Goal: Task Accomplishment & Management: Use online tool/utility

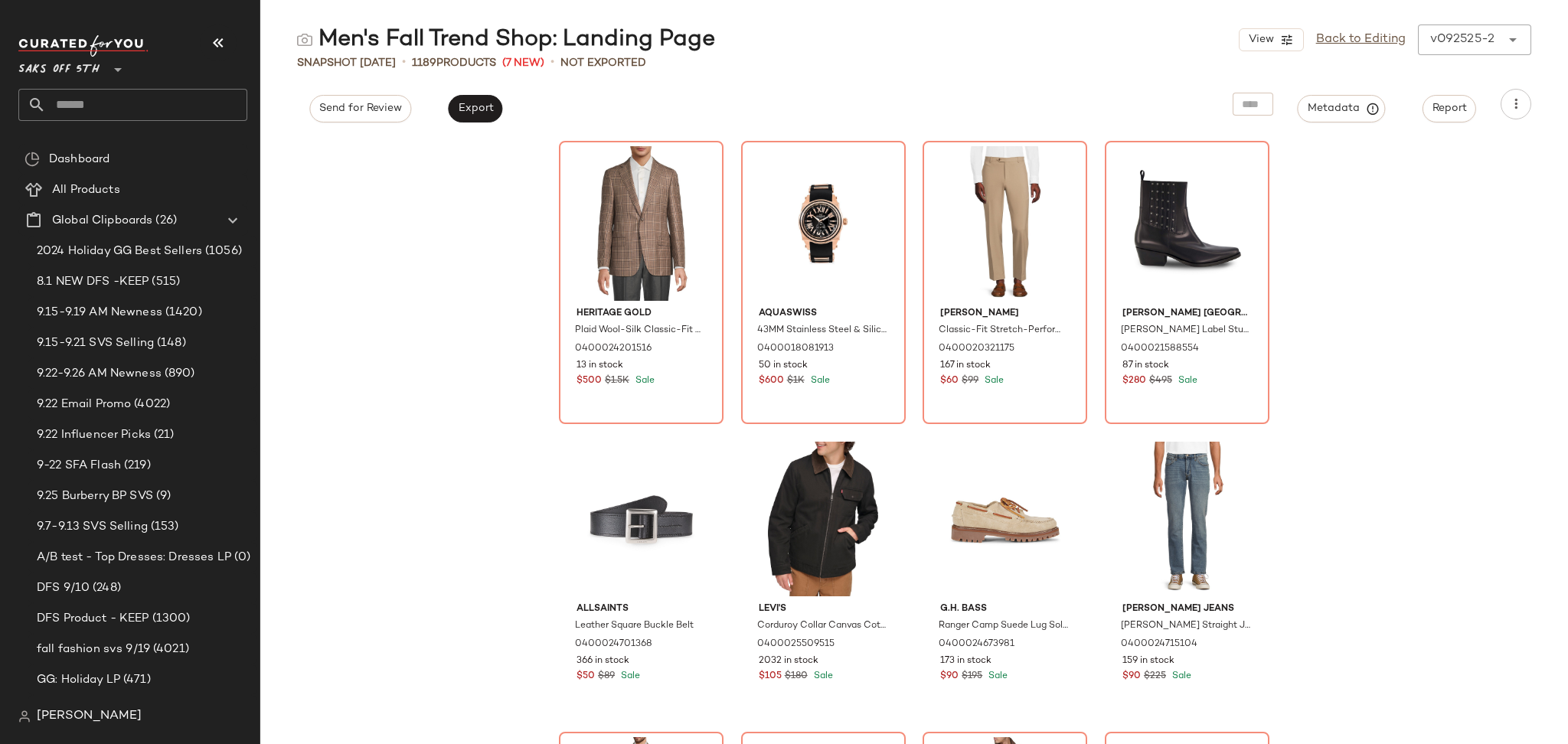
click at [105, 102] on input "text" at bounding box center [146, 105] width 202 height 33
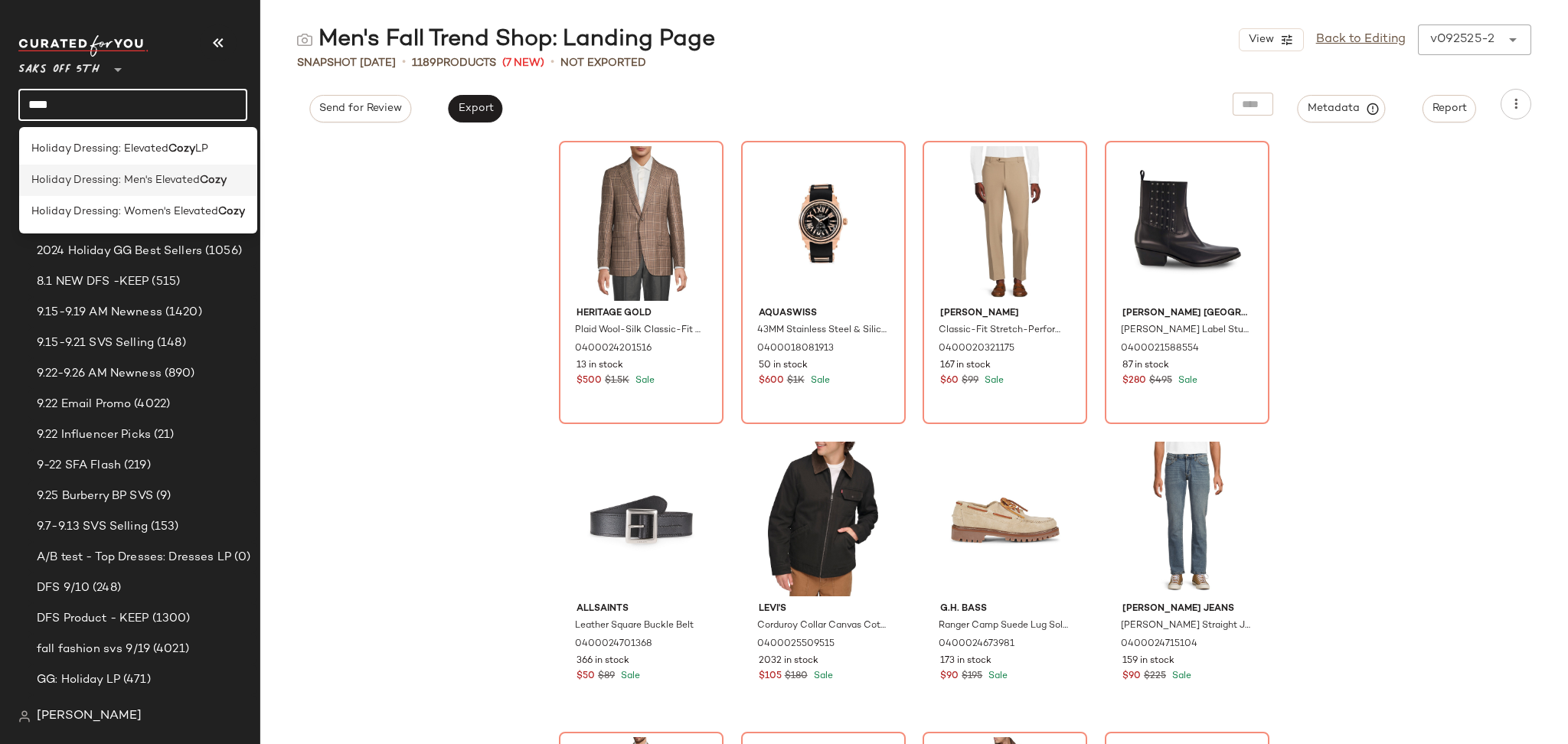
type input "****"
click at [201, 178] on b "Cozy" at bounding box center [213, 179] width 27 height 16
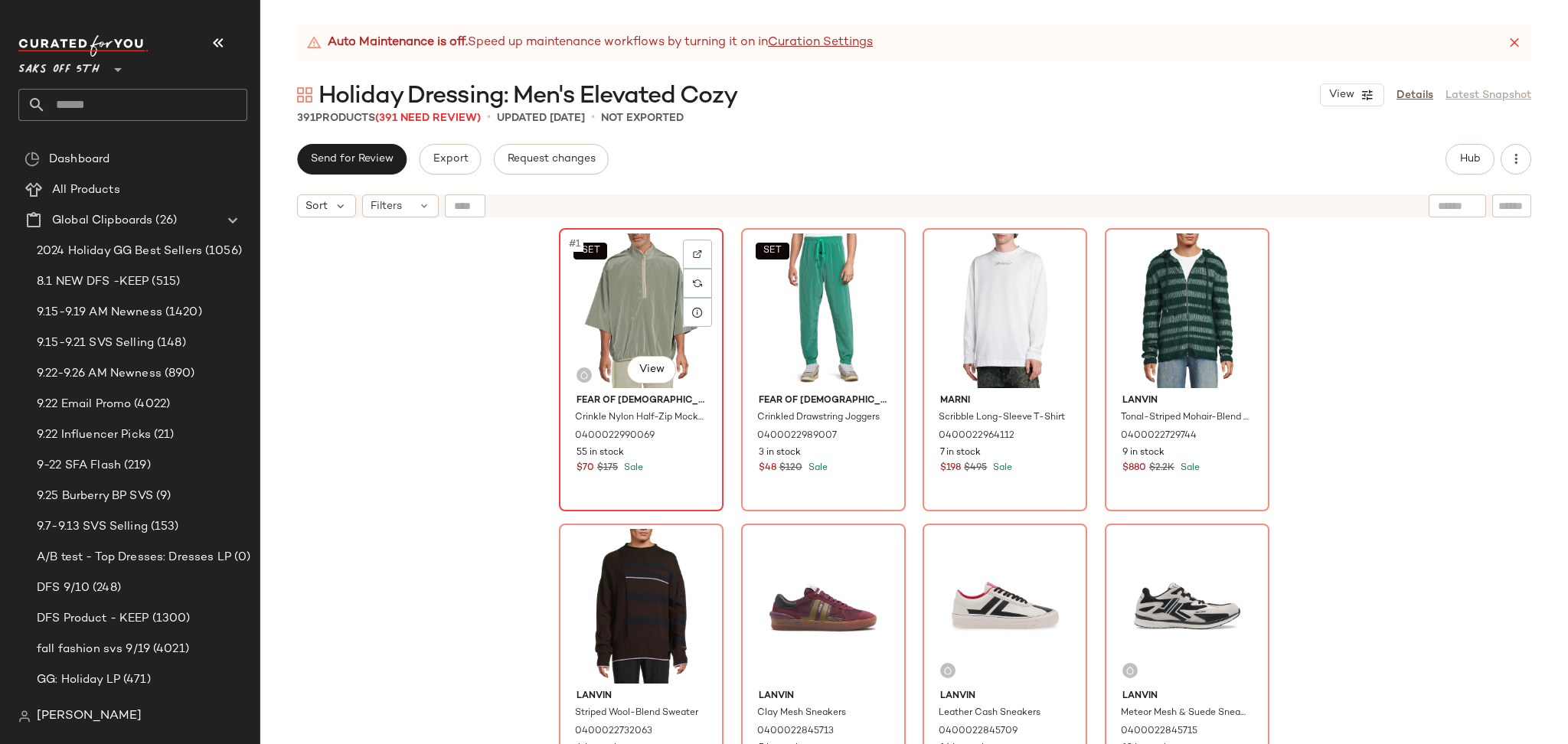
click at [623, 293] on div "SET #1 View" at bounding box center [641, 310] width 154 height 154
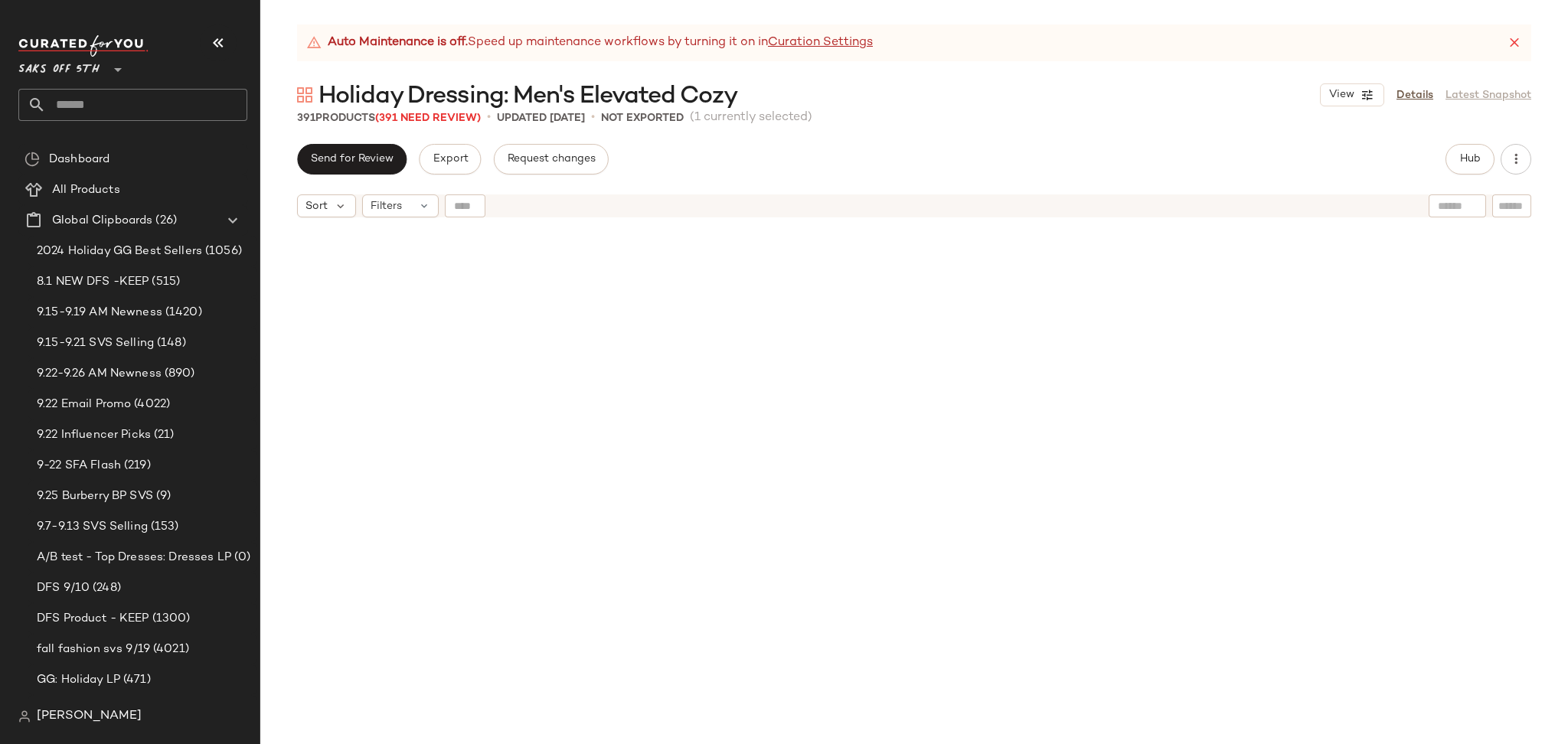
scroll to position [28385, 0]
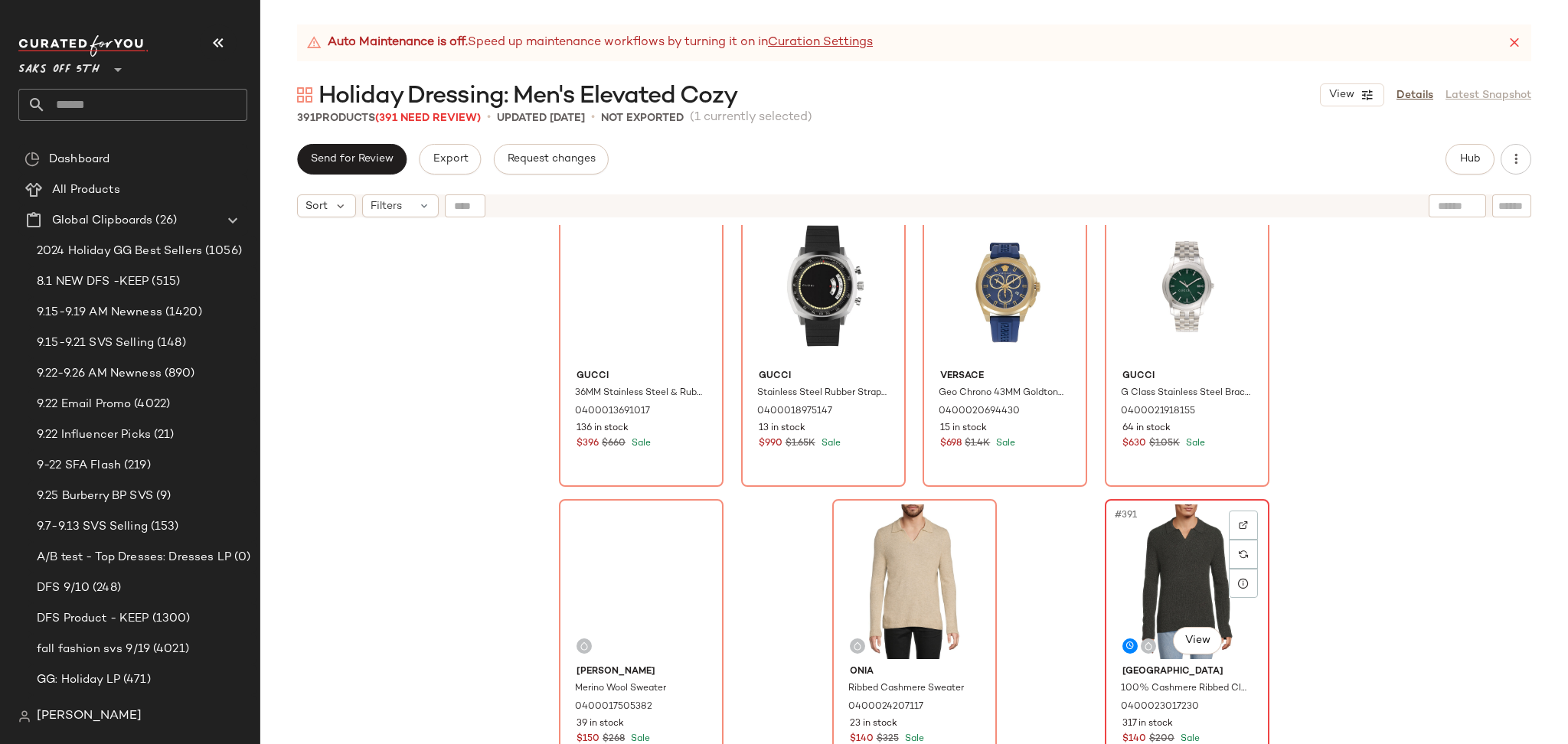
click at [1153, 579] on div "#391 View" at bounding box center [1187, 581] width 154 height 154
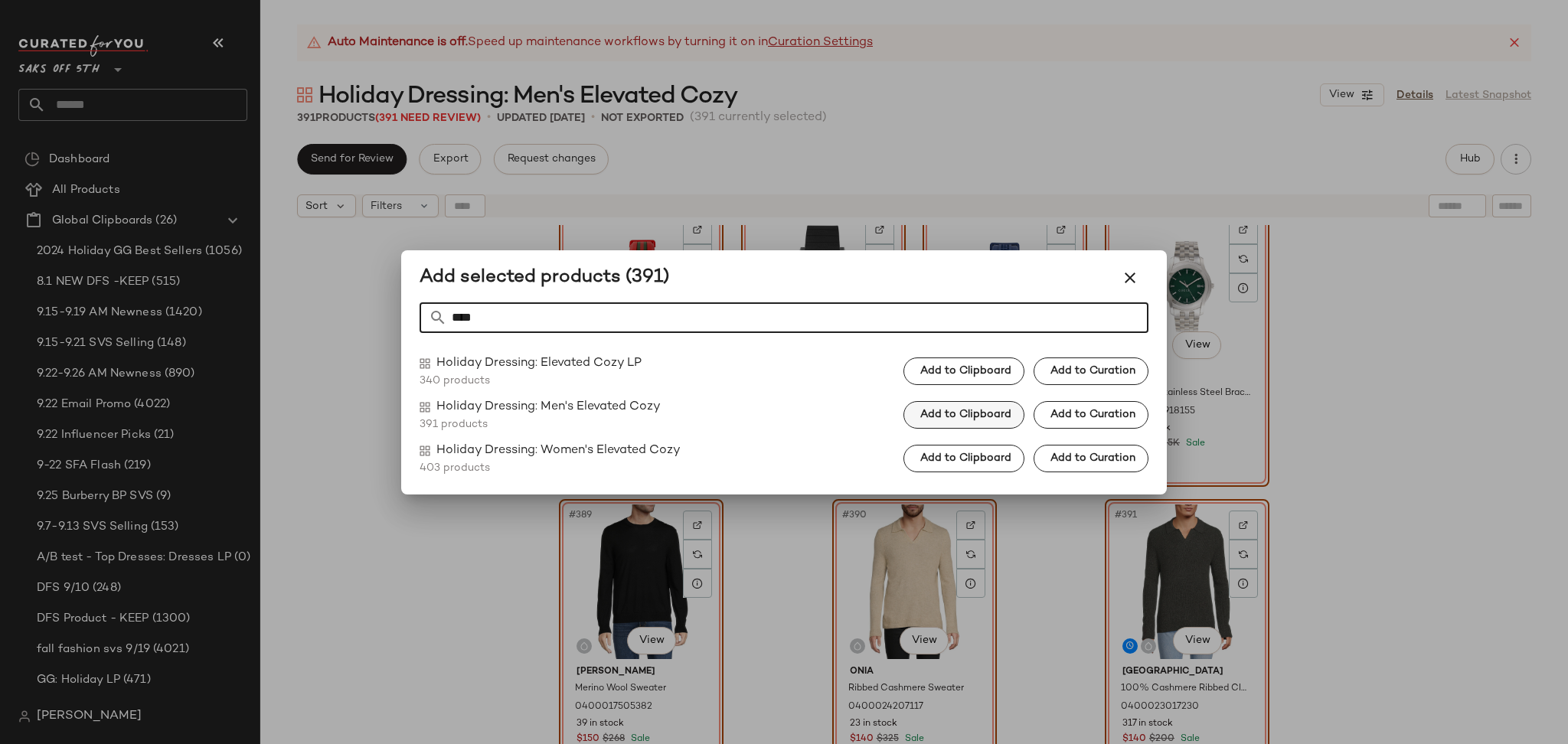
type input "****"
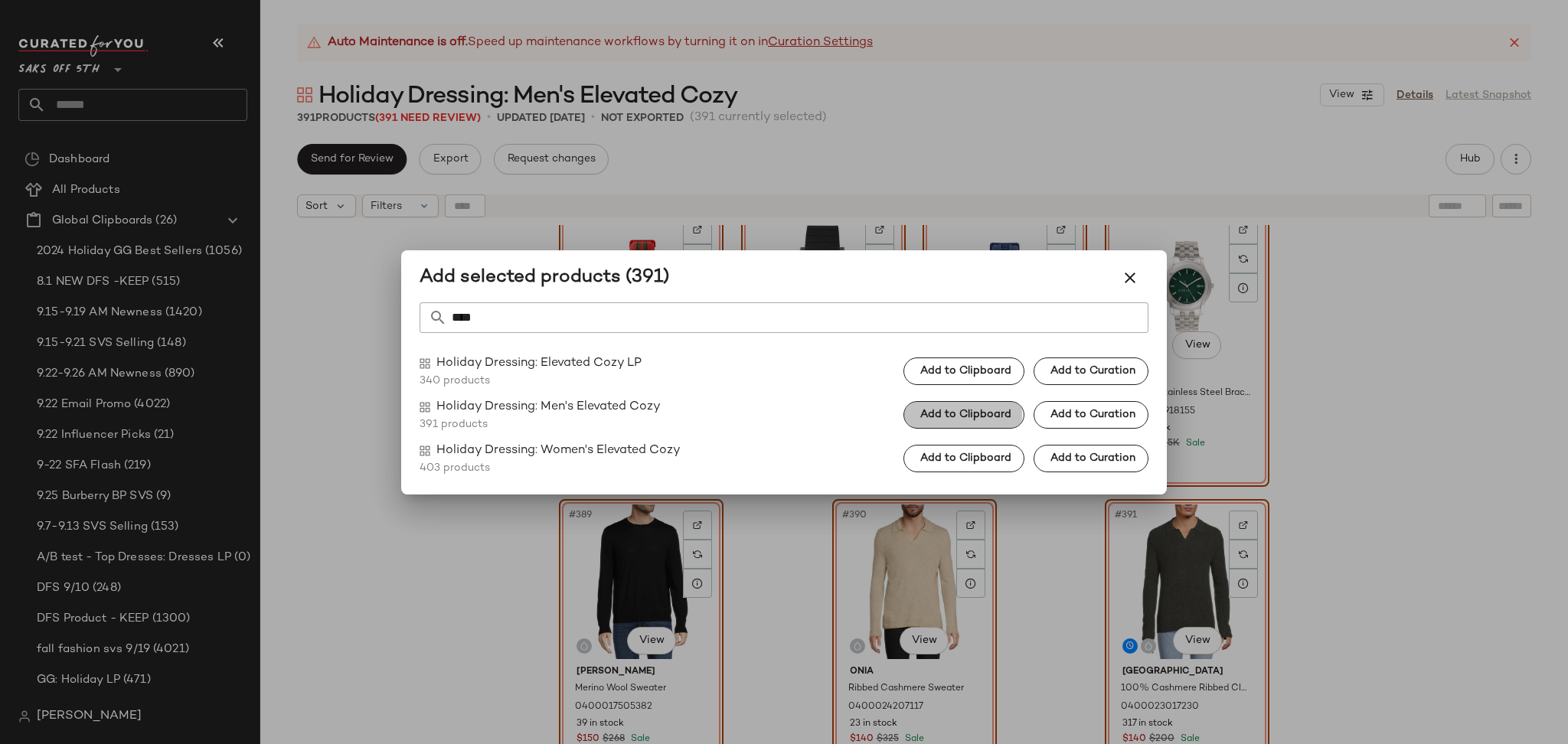
click at [927, 411] on span "Add to Clipboard" at bounding box center [965, 414] width 92 height 12
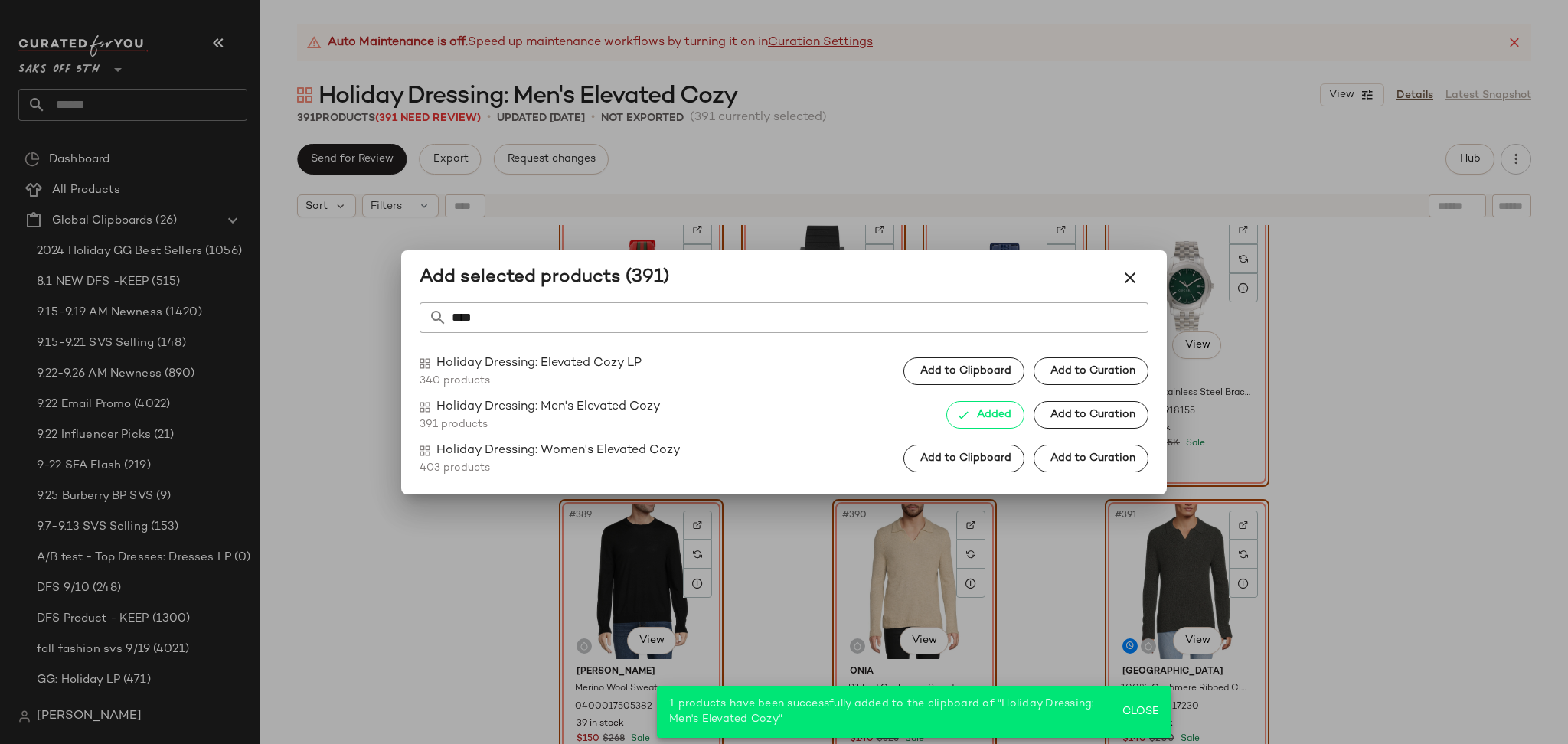
click at [1064, 125] on div at bounding box center [784, 372] width 1568 height 744
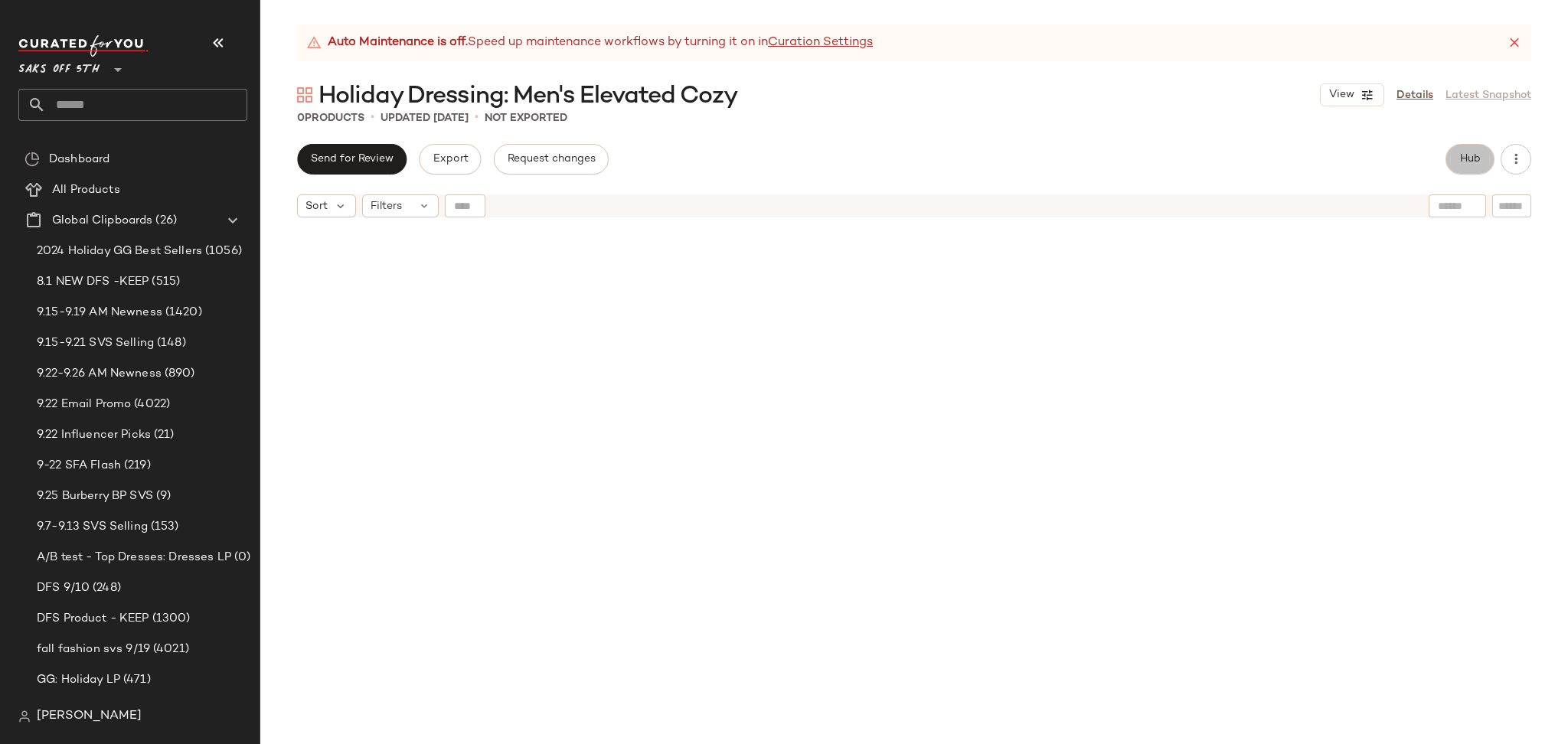
click at [1465, 158] on span "Hub" at bounding box center [1469, 159] width 21 height 12
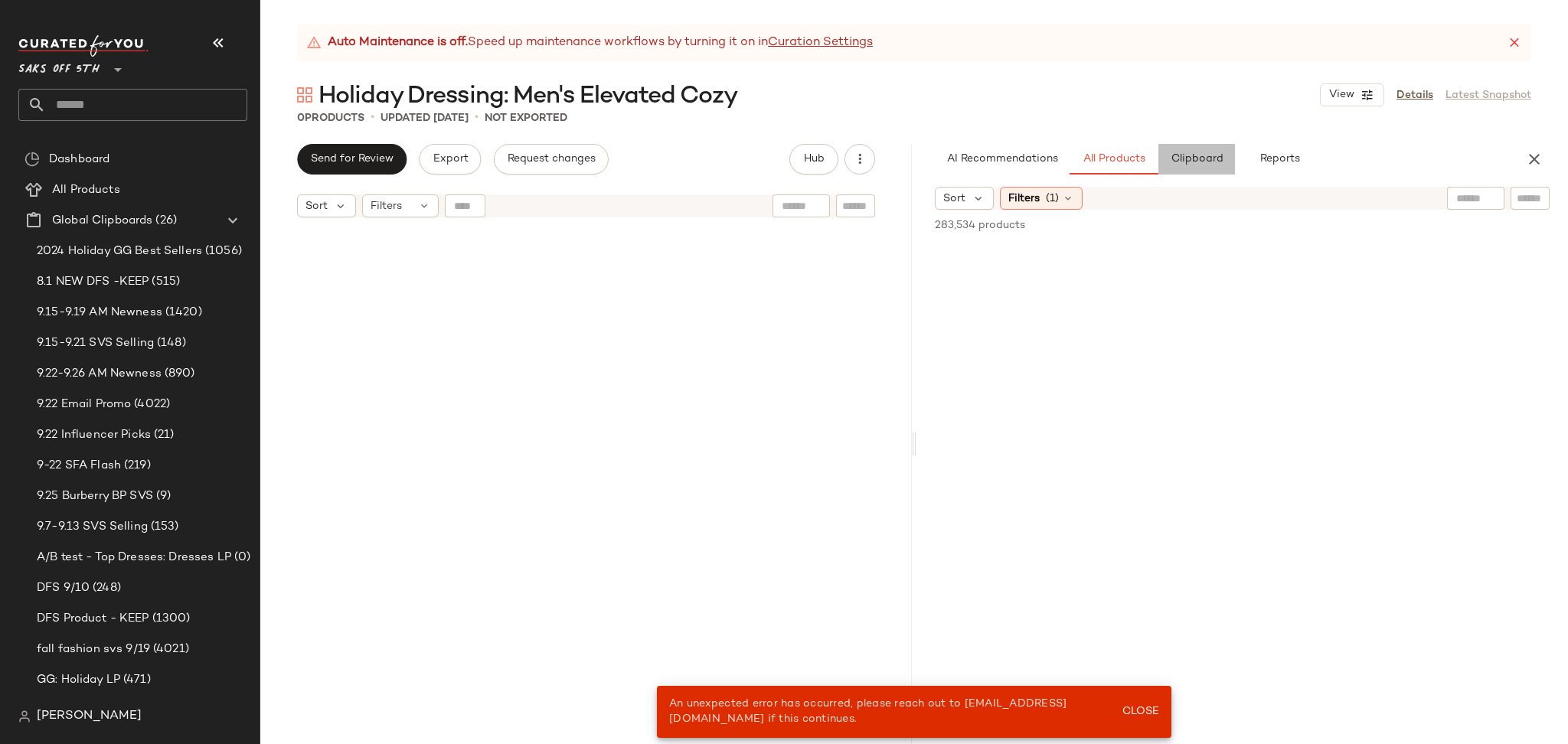
click at [1186, 162] on span "Clipboard" at bounding box center [1196, 159] width 53 height 12
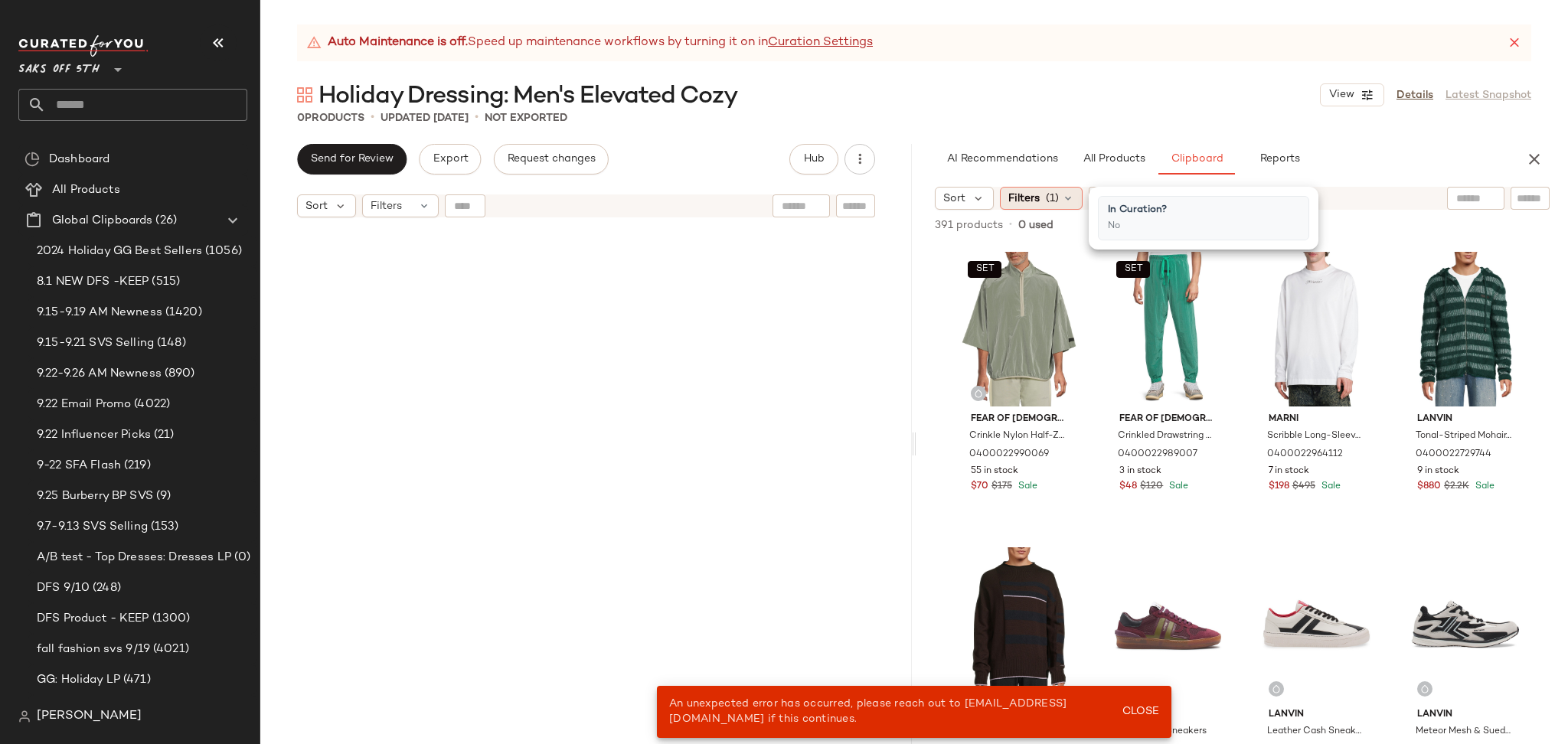
click at [1038, 202] on span "Filters" at bounding box center [1024, 198] width 32 height 16
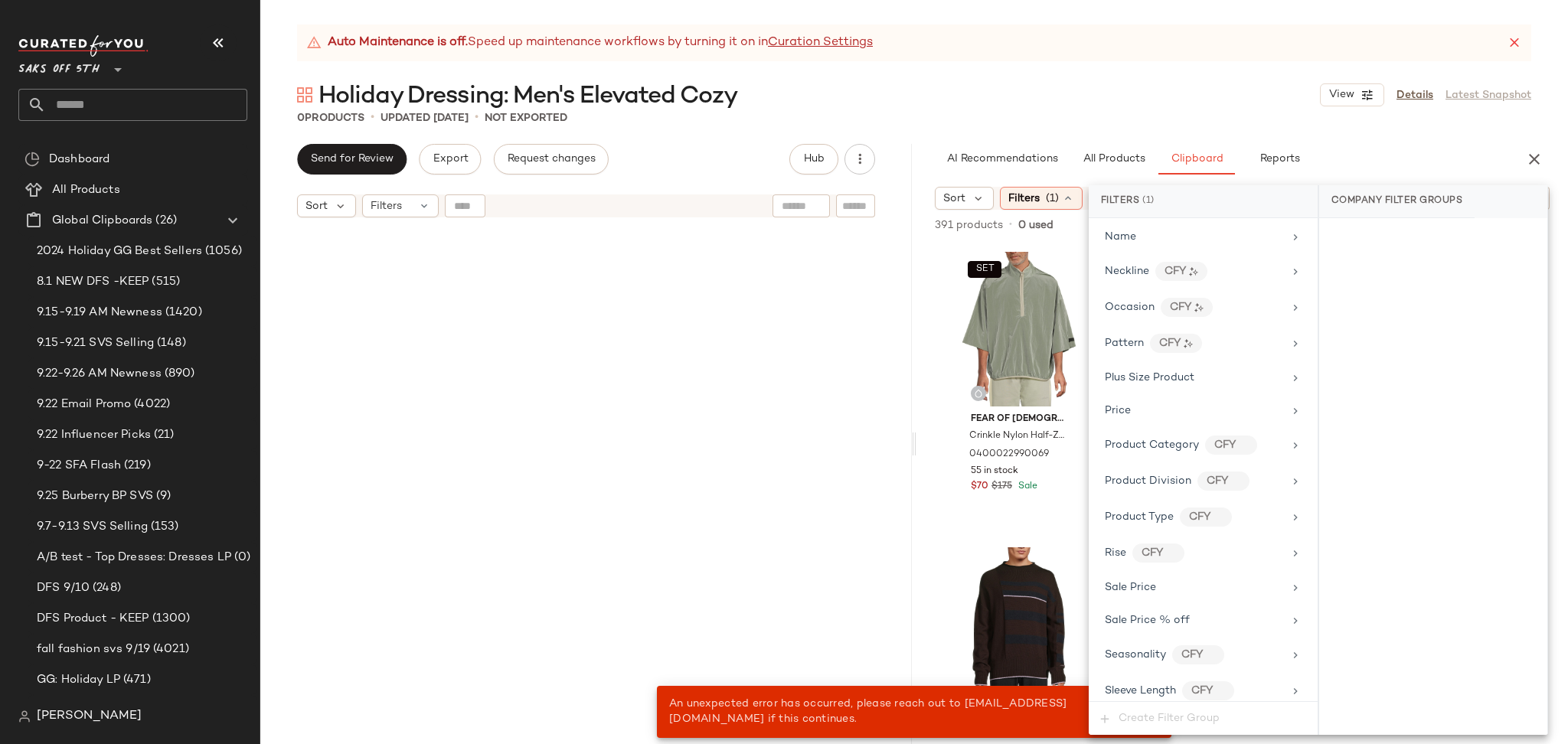
scroll to position [944, 0]
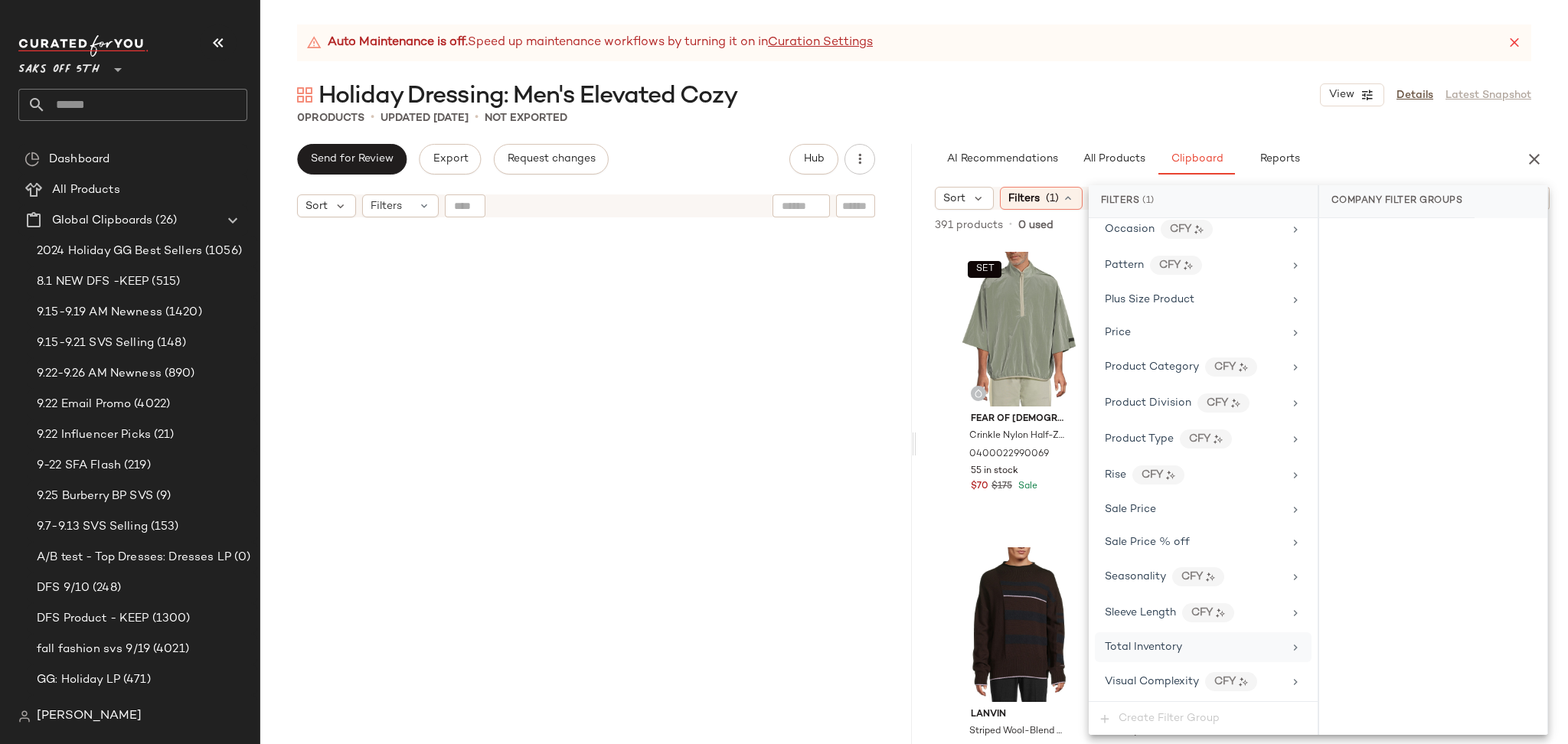
click at [1179, 635] on div "Total Inventory" at bounding box center [1203, 646] width 217 height 30
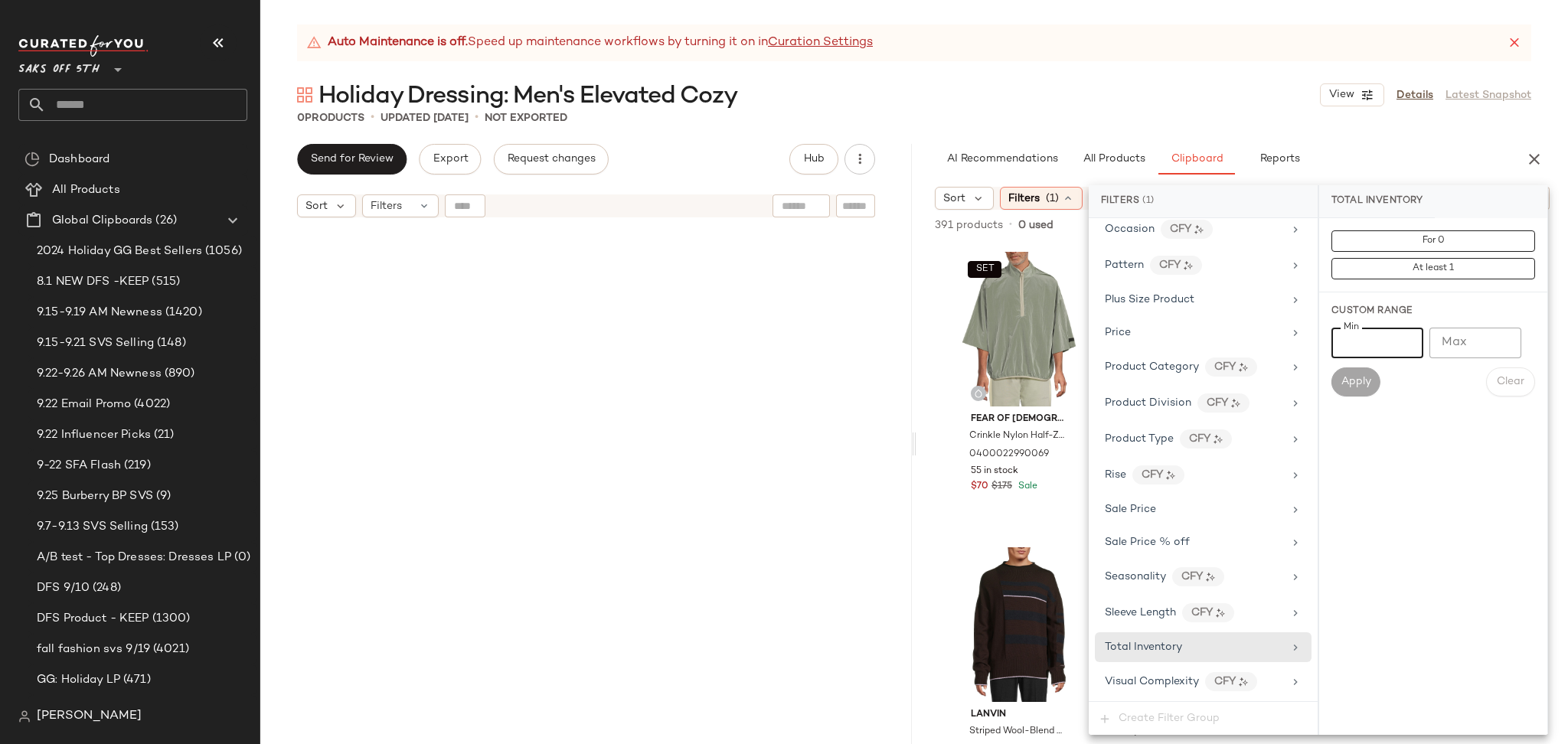
click at [1374, 348] on input "Min" at bounding box center [1377, 343] width 92 height 31
type input "*"
click at [1377, 393] on div "Apply" at bounding box center [1355, 381] width 49 height 29
click at [1367, 387] on span "Apply" at bounding box center [1355, 381] width 31 height 12
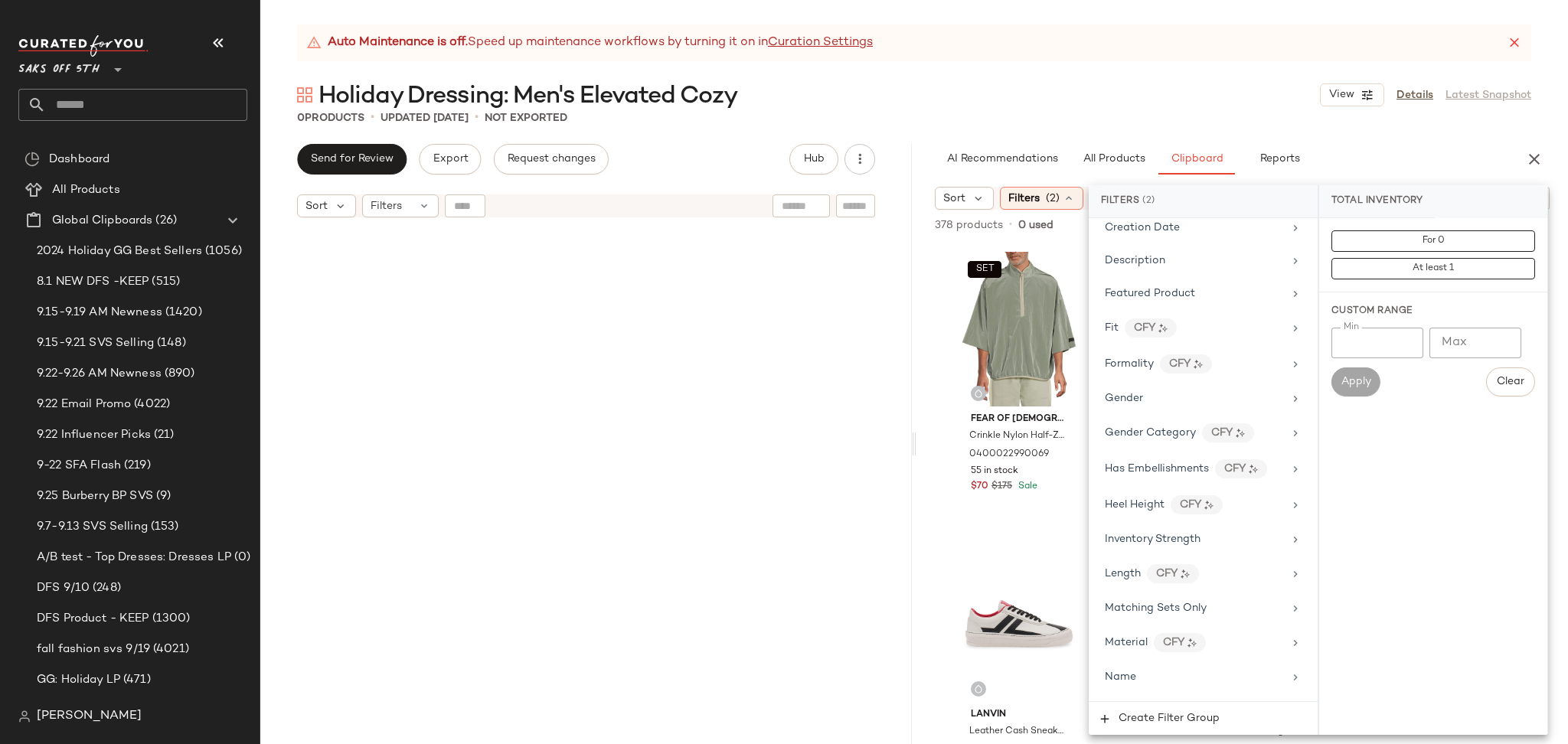
scroll to position [0, 0]
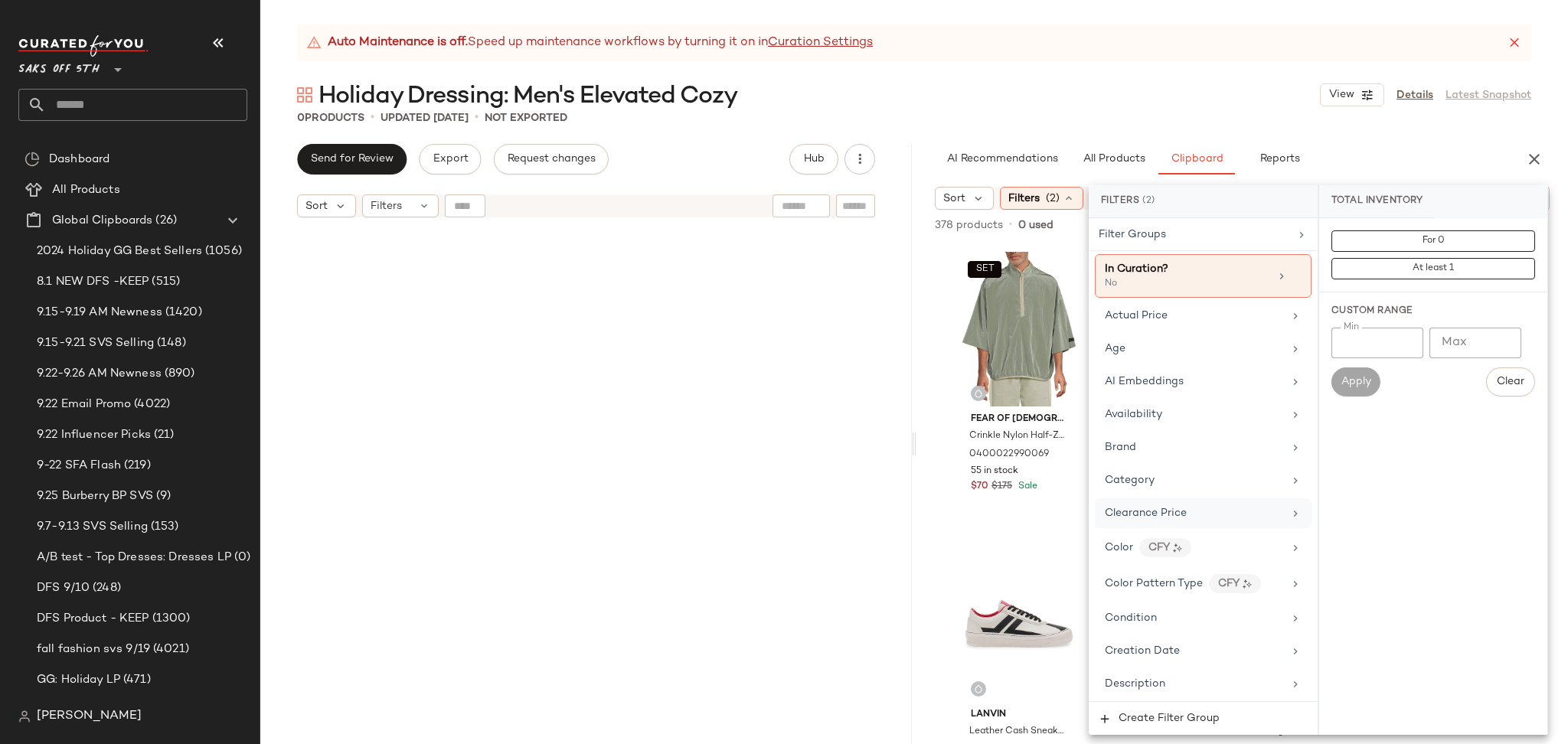
click at [1209, 514] on div "Clearance Price" at bounding box center [1193, 513] width 178 height 16
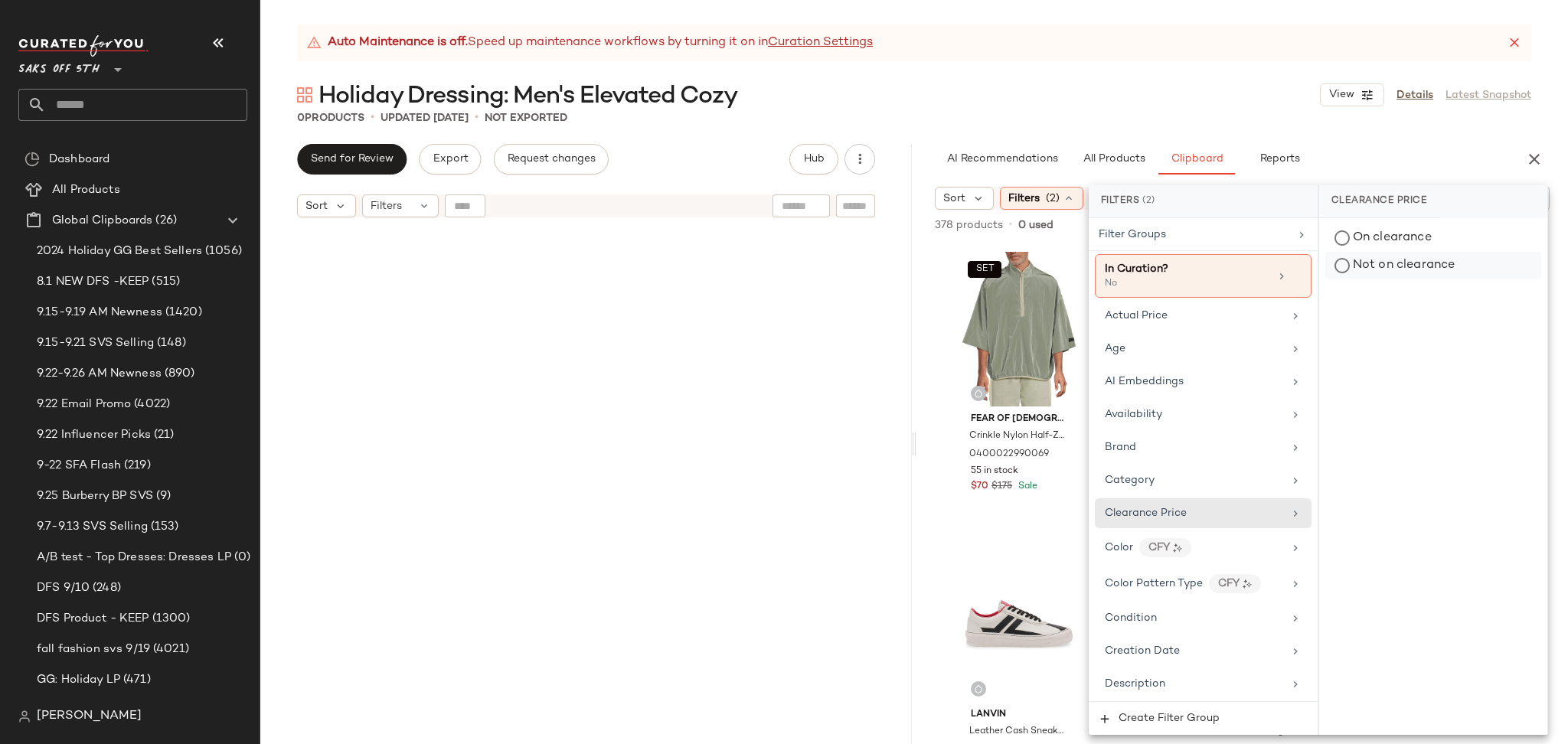
click at [1370, 267] on div "Not on clearance" at bounding box center [1433, 266] width 216 height 28
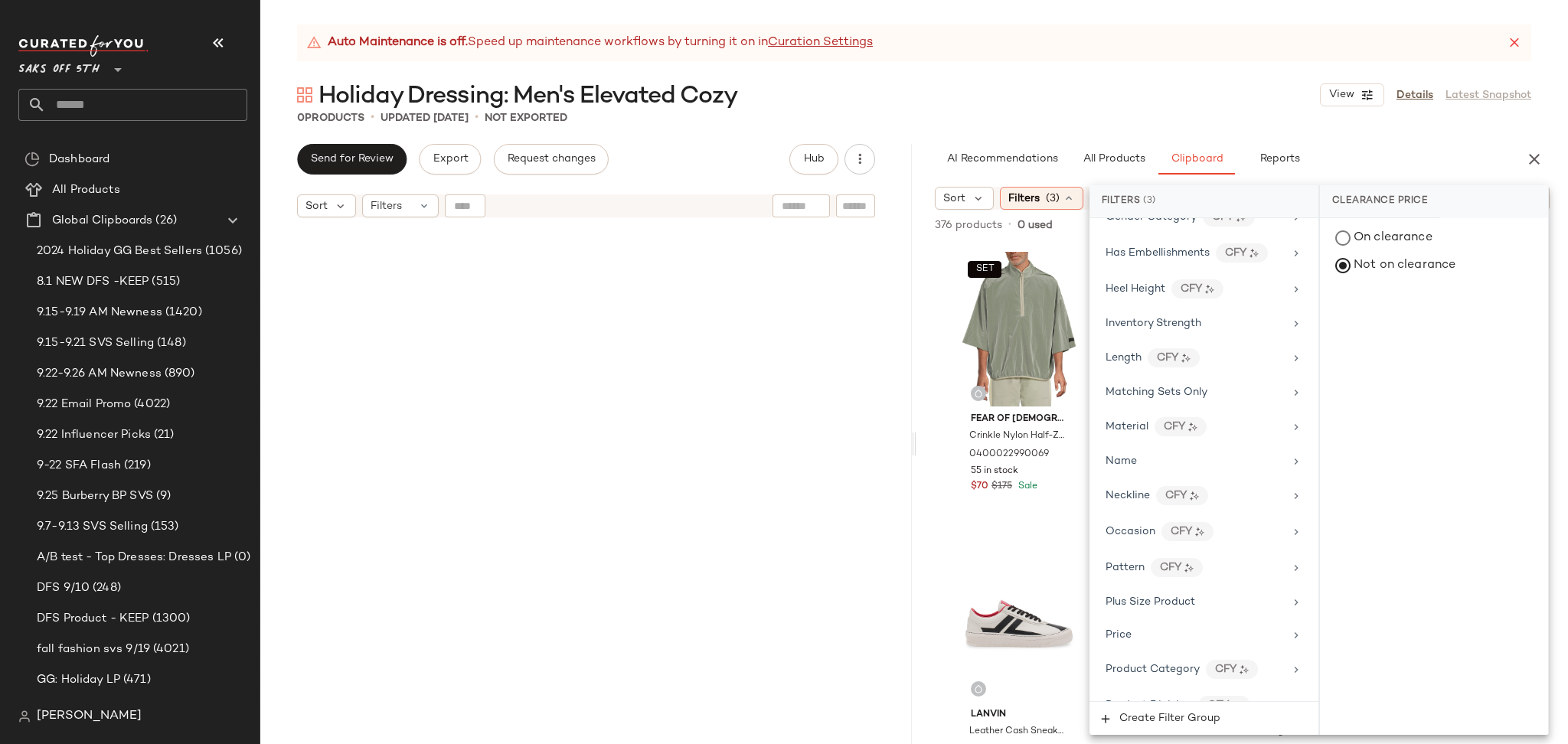
scroll to position [972, 0]
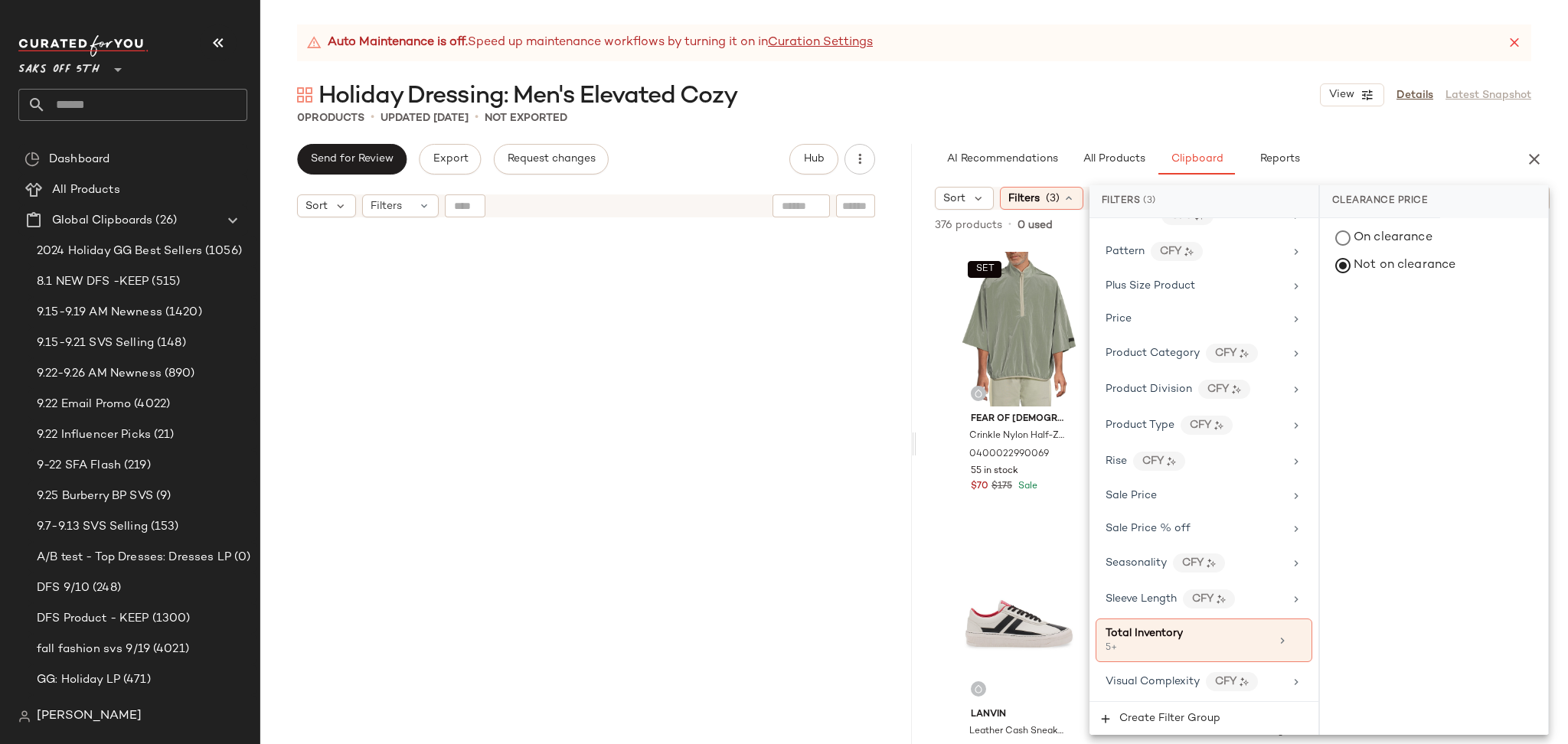
click at [1092, 111] on div "0 Products • updated Sep 25th • Not Exported" at bounding box center [914, 118] width 1308 height 15
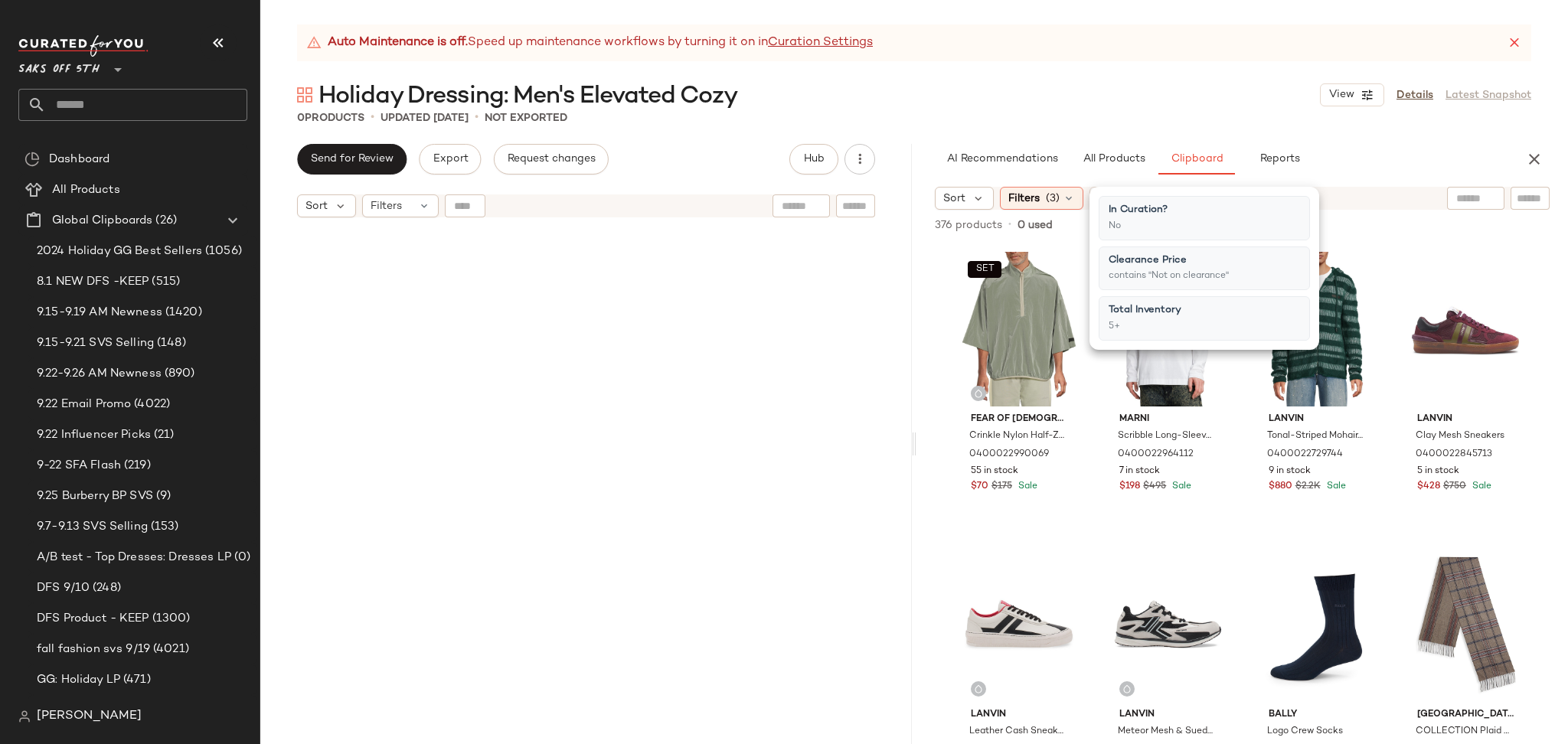
click at [1092, 111] on div "0 Products • updated Sep 25th • Not Exported" at bounding box center [914, 118] width 1308 height 15
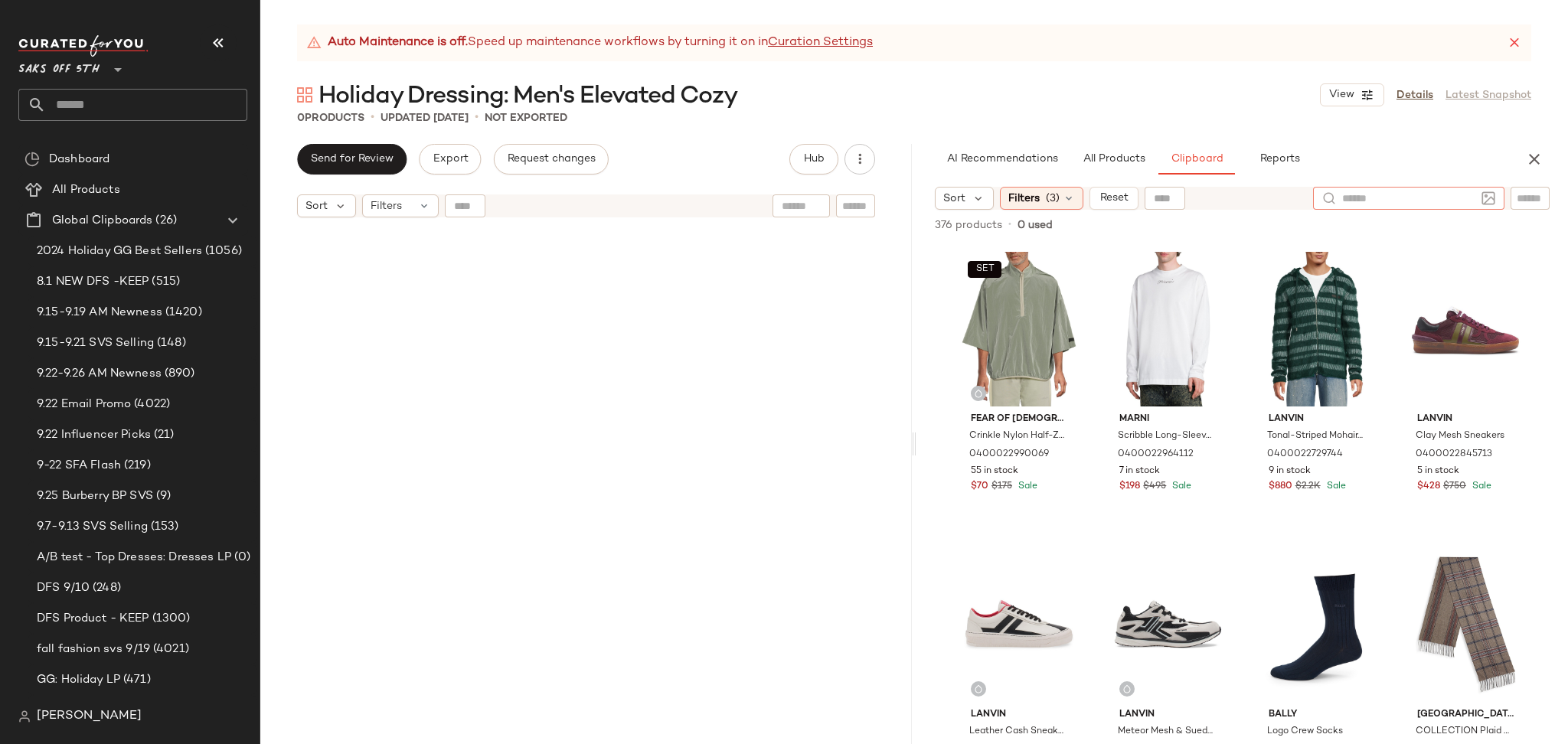
click at [1462, 200] on input "text" at bounding box center [1408, 198] width 133 height 16
type input "*******"
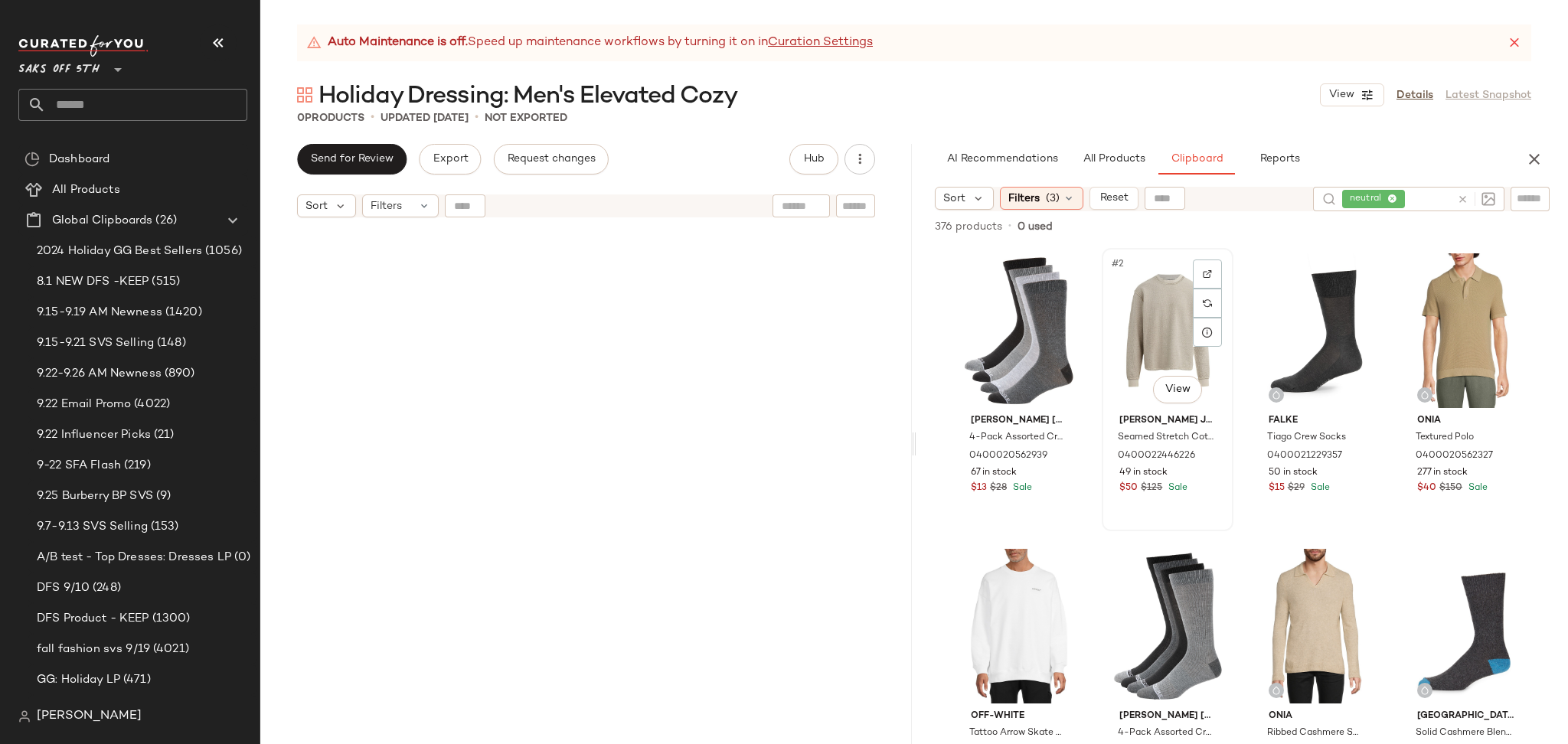
click at [1148, 300] on div "#2 View" at bounding box center [1167, 331] width 121 height 154
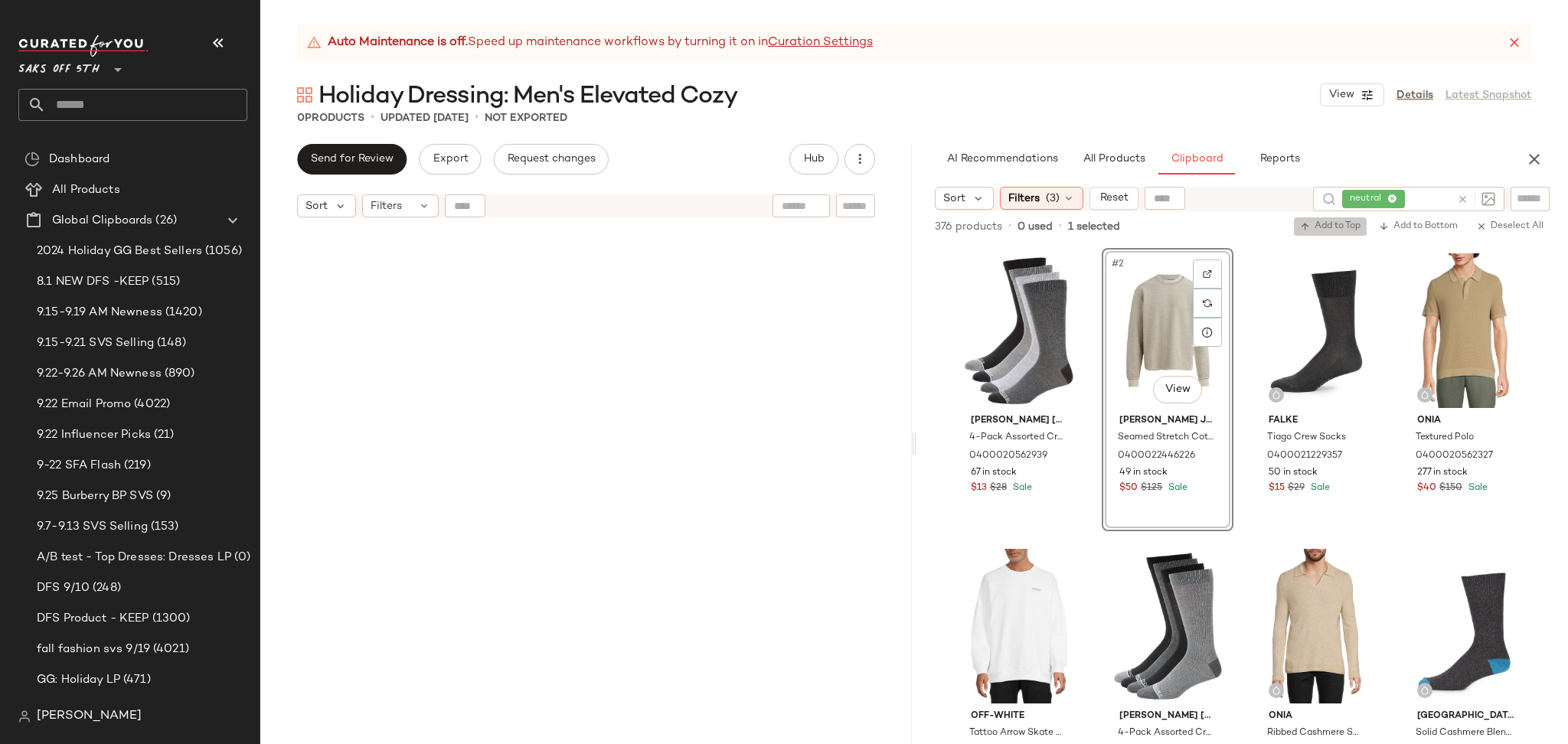
click at [1335, 231] on span "Add to Top" at bounding box center [1330, 227] width 60 height 11
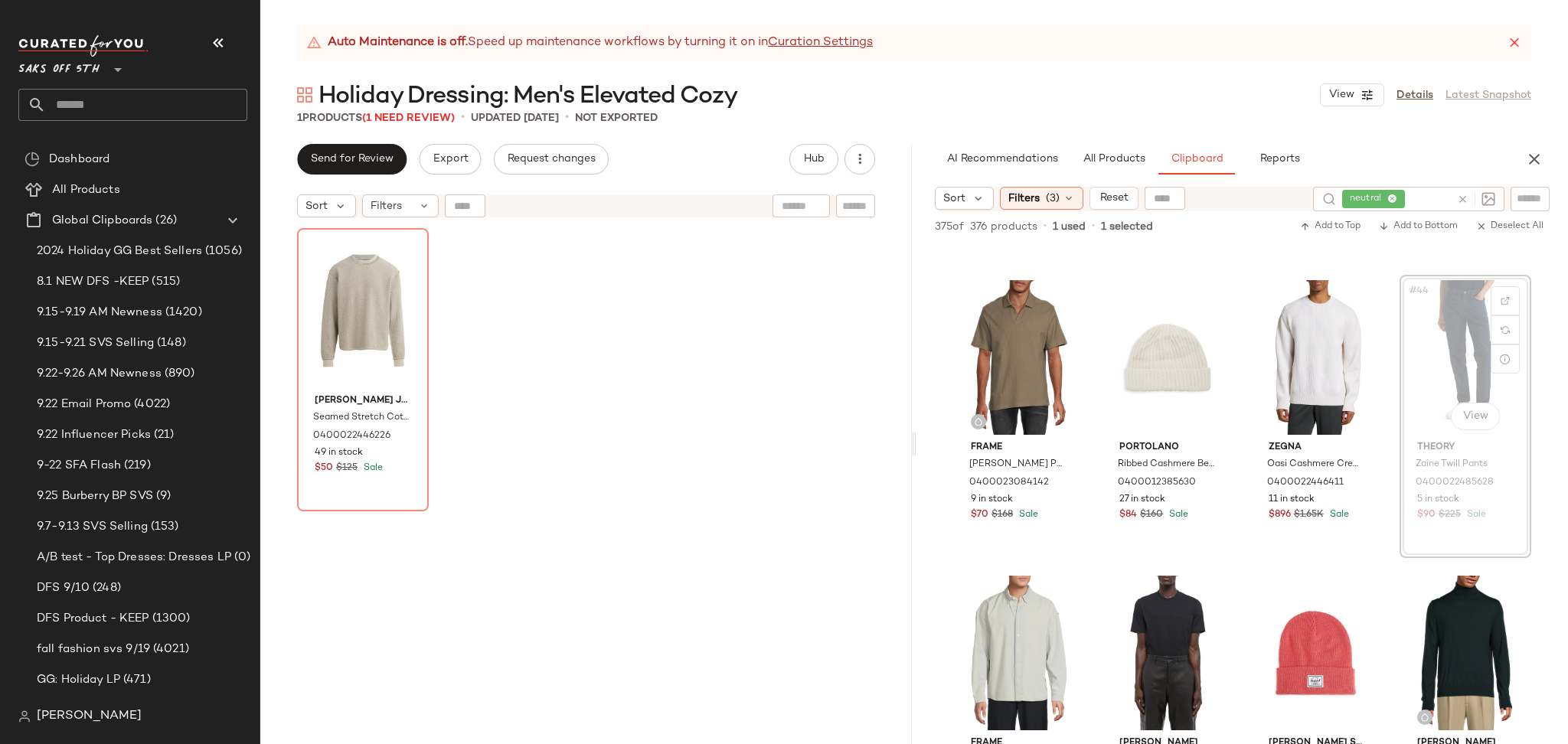
scroll to position [2934, 0]
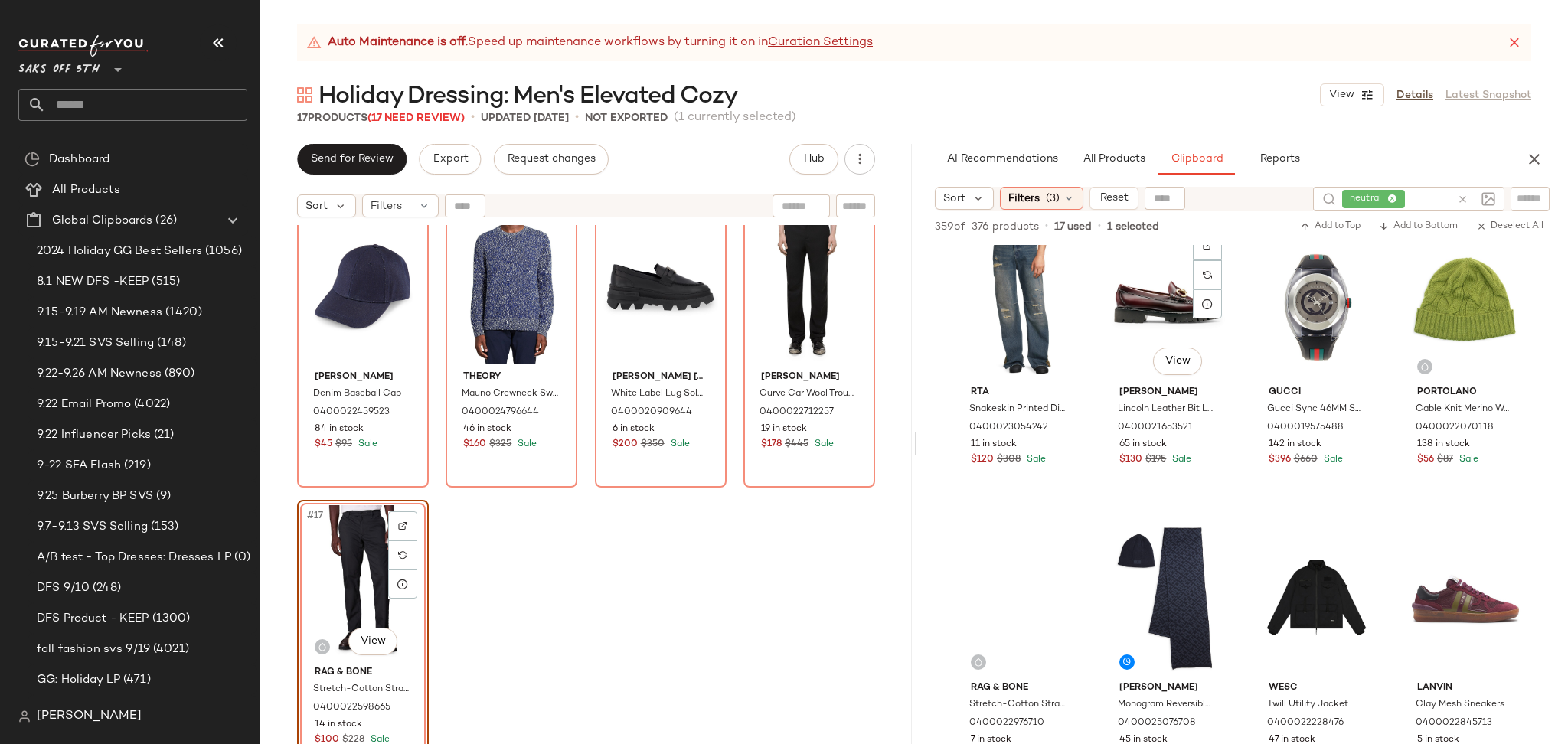
scroll to position [21894, 0]
click at [356, 568] on div "#17 View" at bounding box center [362, 582] width 121 height 154
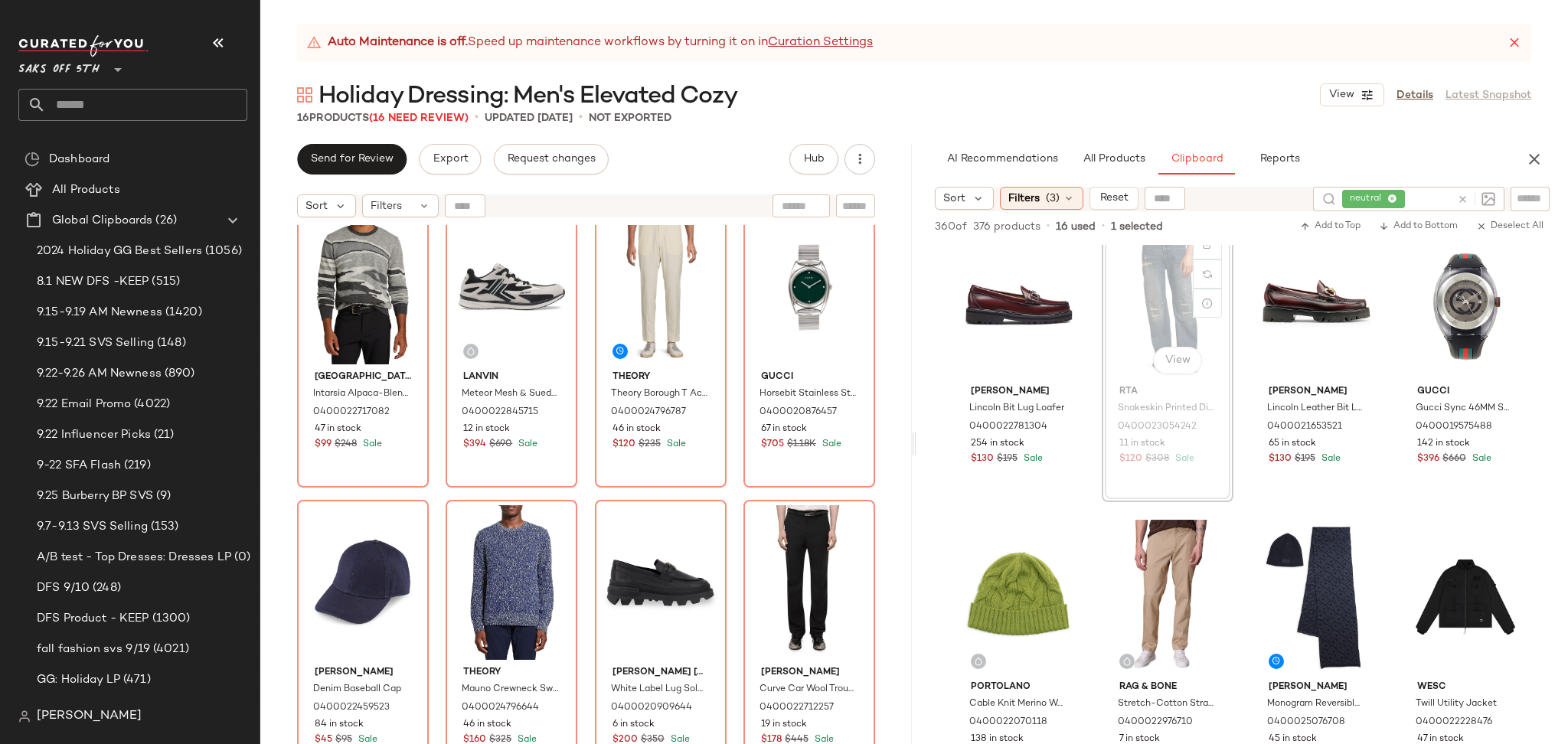
scroll to position [21892, 0]
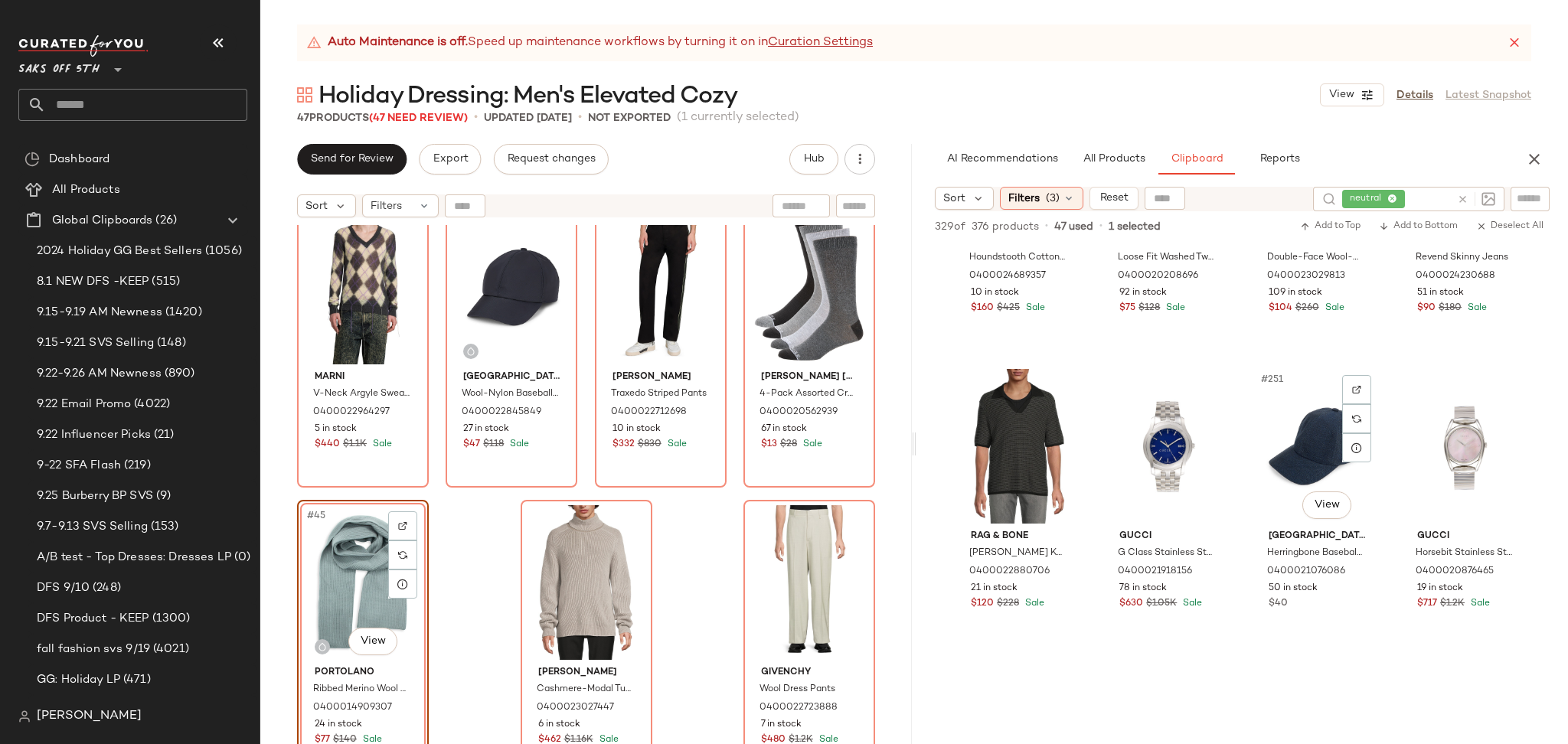
scroll to position [18284, 0]
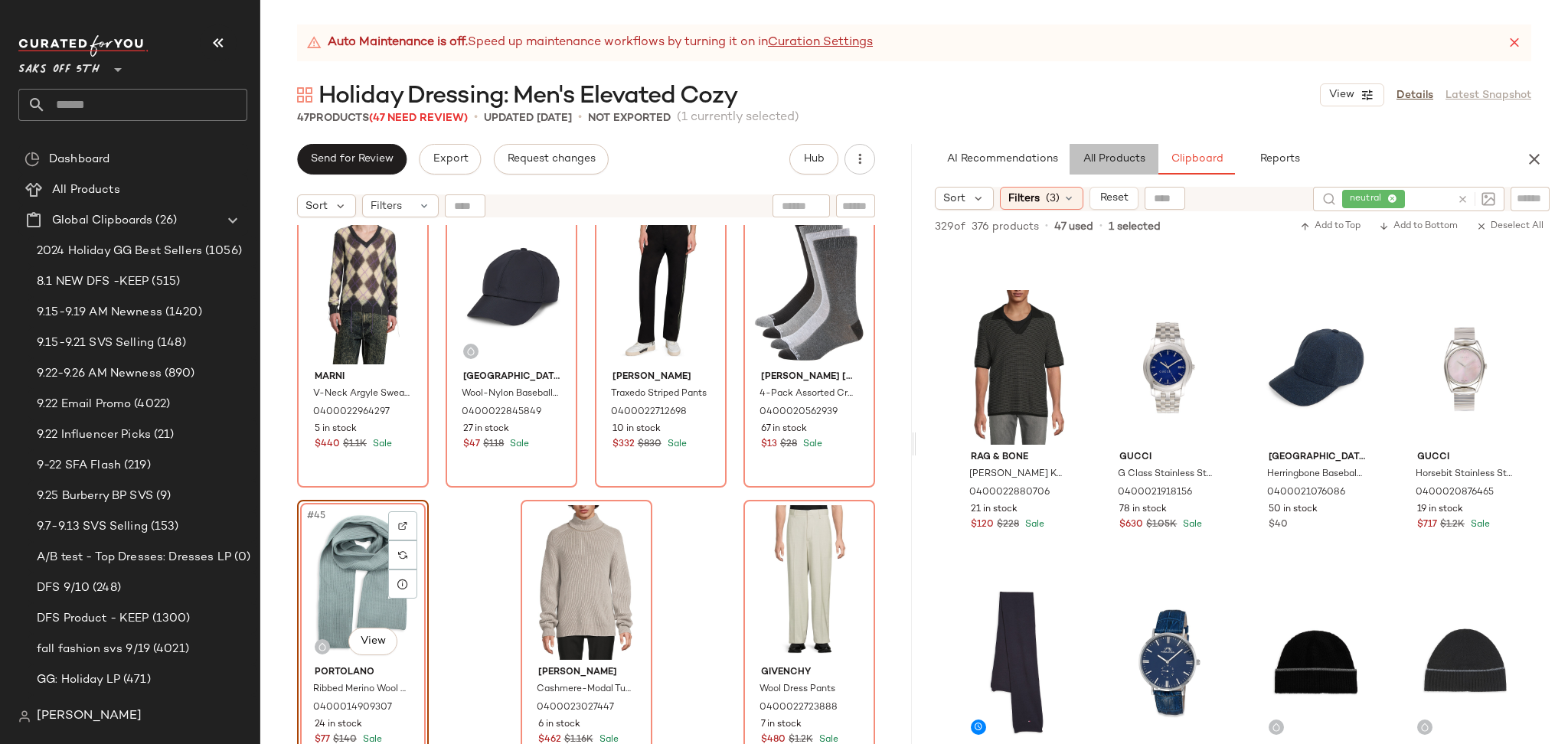
click at [1117, 156] on span "All Products" at bounding box center [1114, 159] width 63 height 12
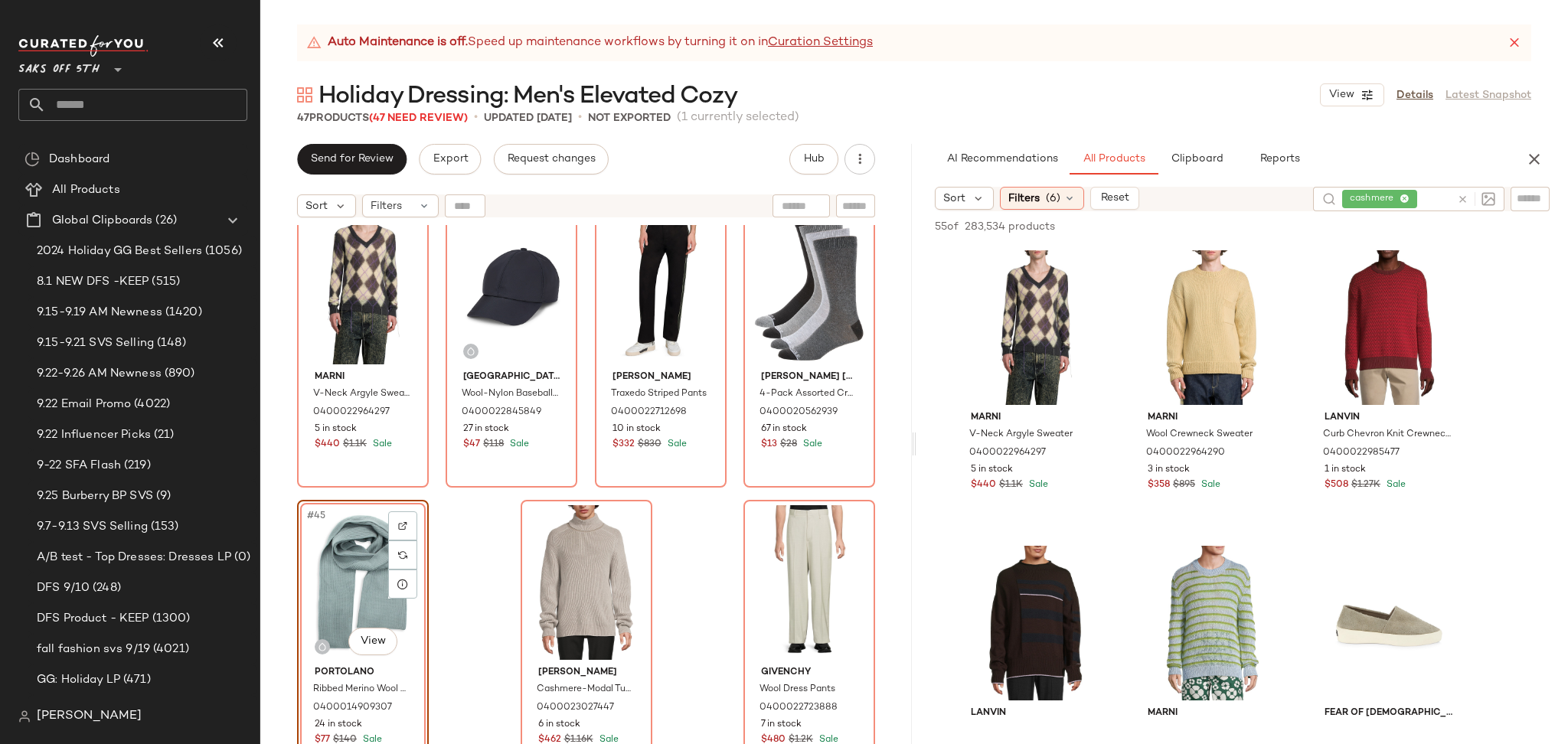
click at [1460, 190] on div at bounding box center [1473, 199] width 45 height 24
click at [1460, 194] on icon at bounding box center [1462, 199] width 11 height 11
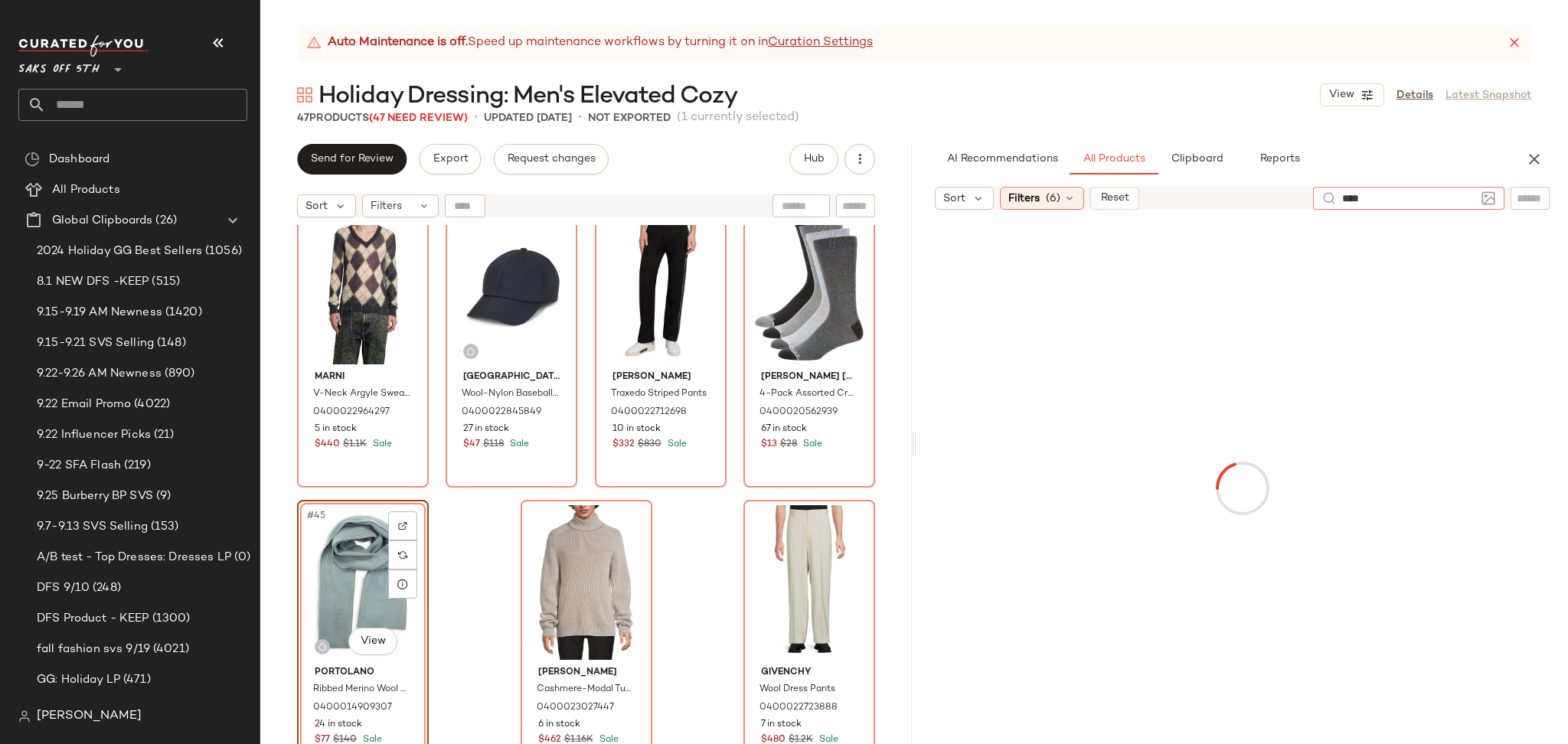
type input "*****"
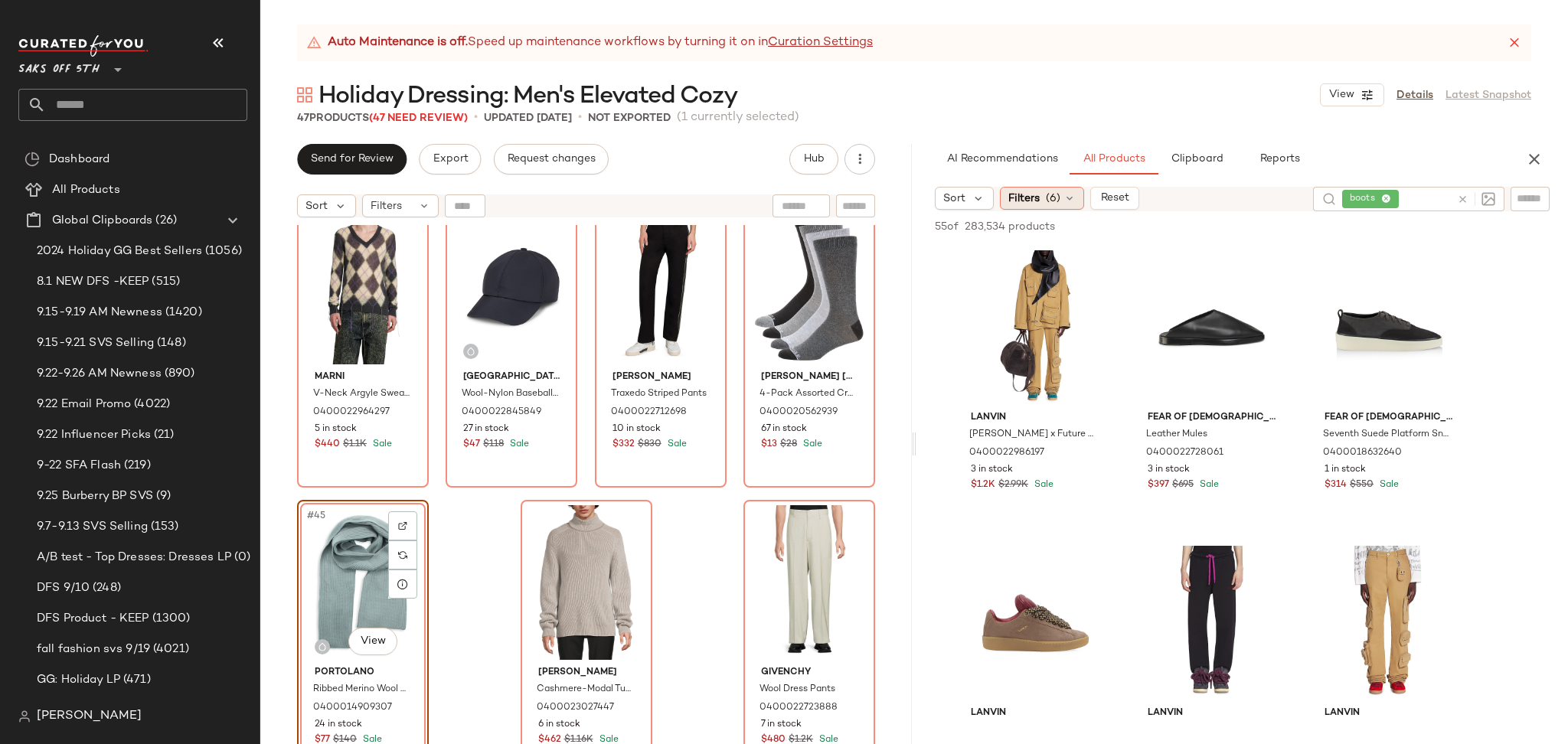
click at [1056, 202] on span "(6)" at bounding box center [1053, 198] width 15 height 16
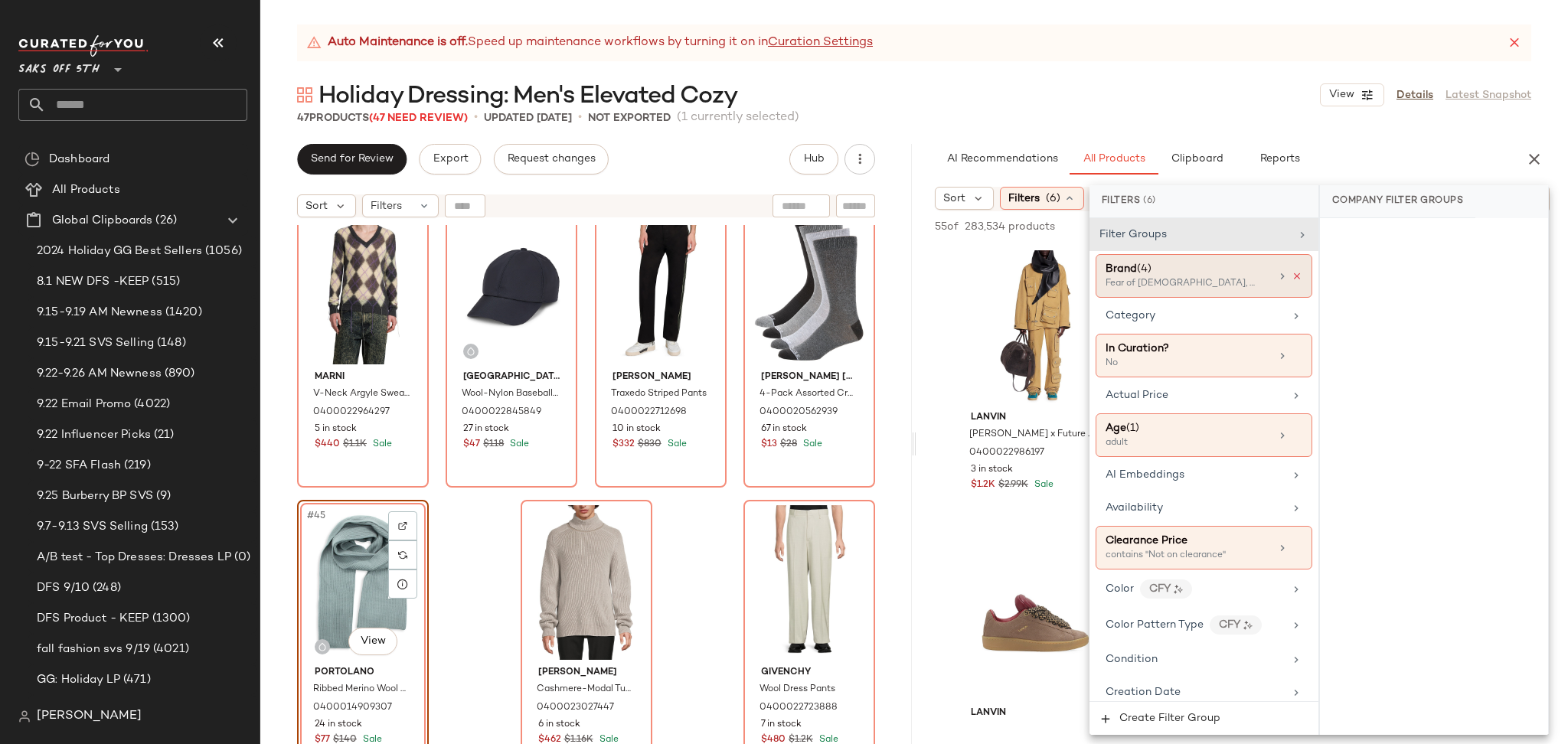
click at [1295, 276] on icon at bounding box center [1297, 277] width 11 height 11
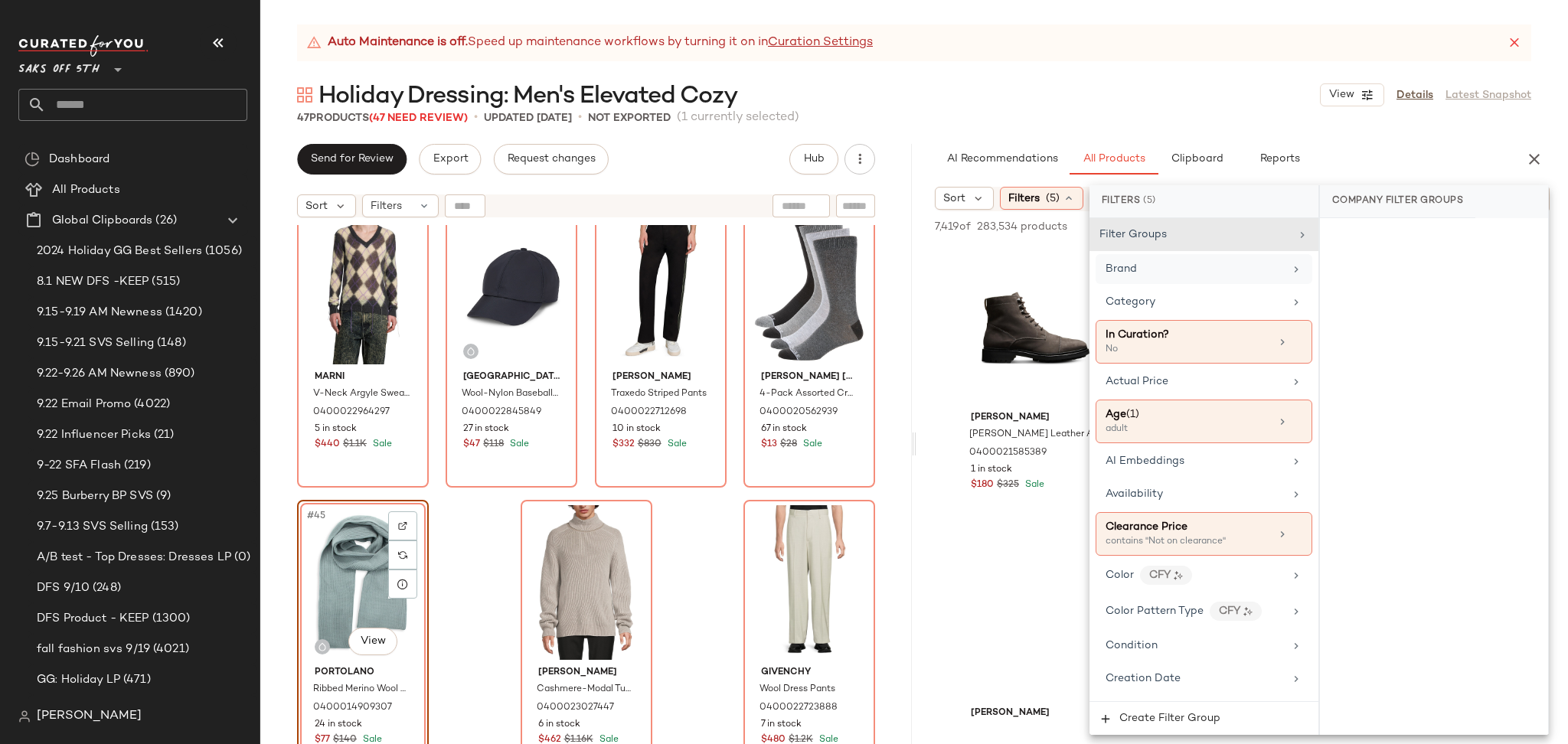
click at [1197, 130] on div "Auto Maintenance is off. Speed up maintenance workflows by turning it on in Cur…" at bounding box center [914, 384] width 1308 height 719
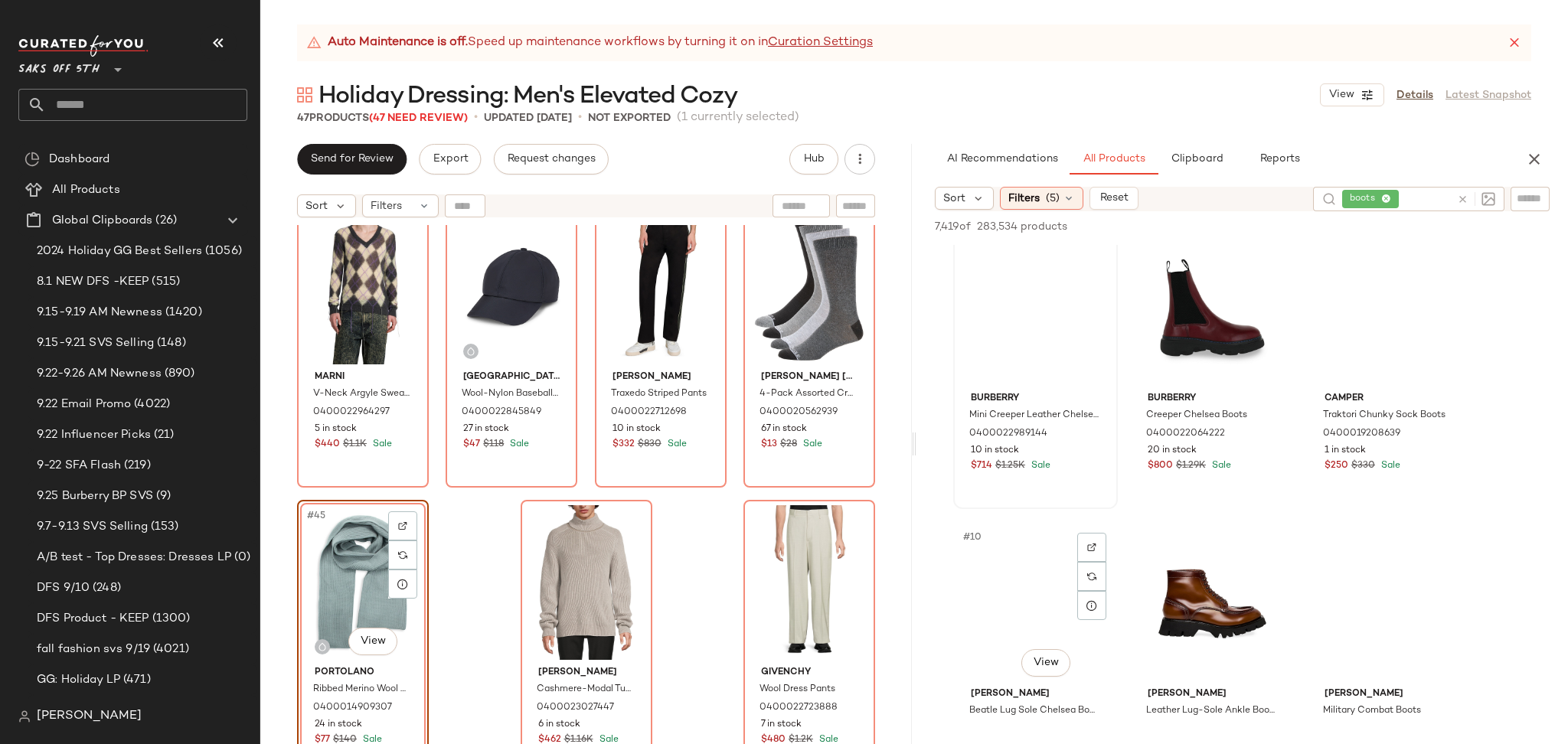
scroll to position [778, 0]
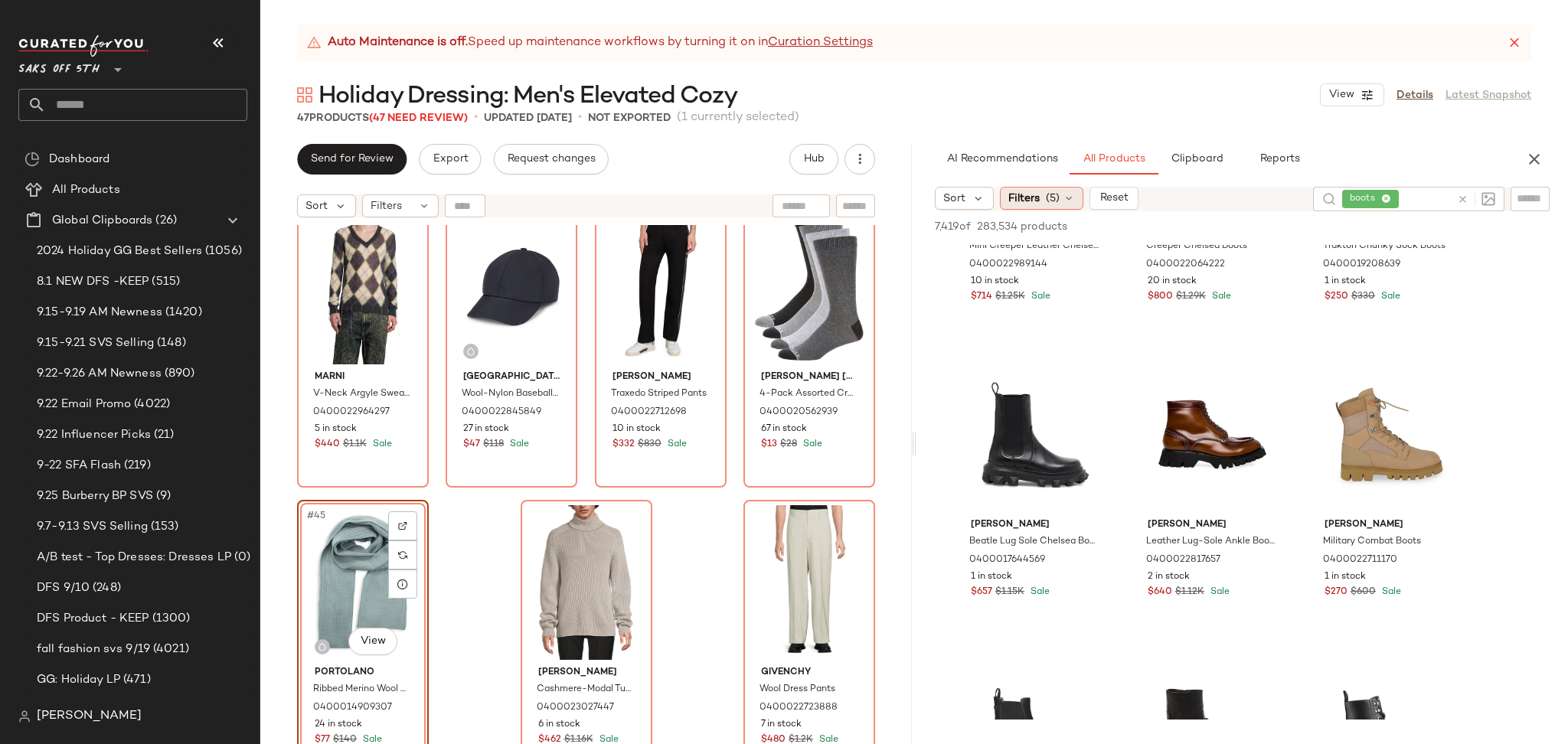
click at [1052, 208] on div "Filters (5)" at bounding box center [1042, 198] width 84 height 23
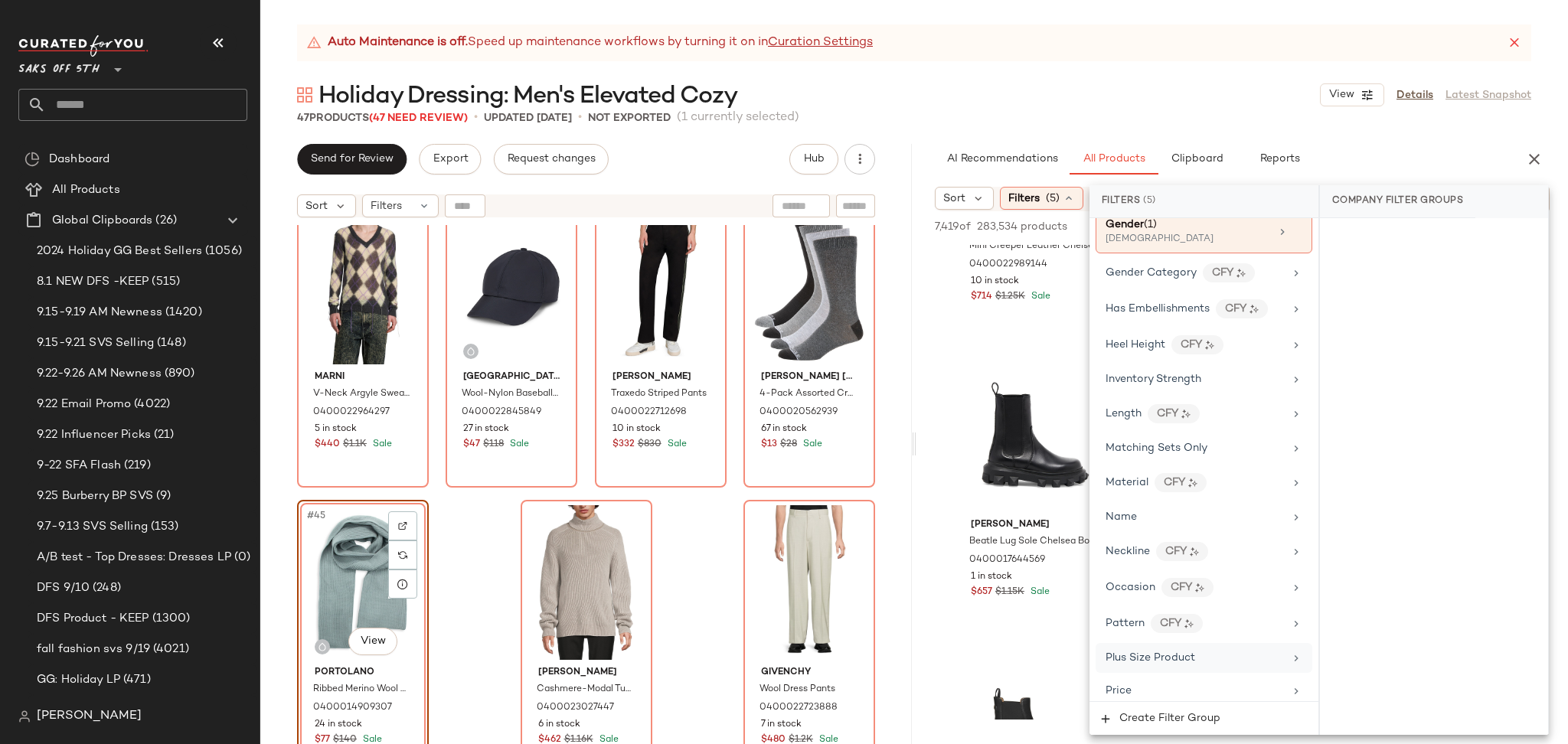
scroll to position [965, 0]
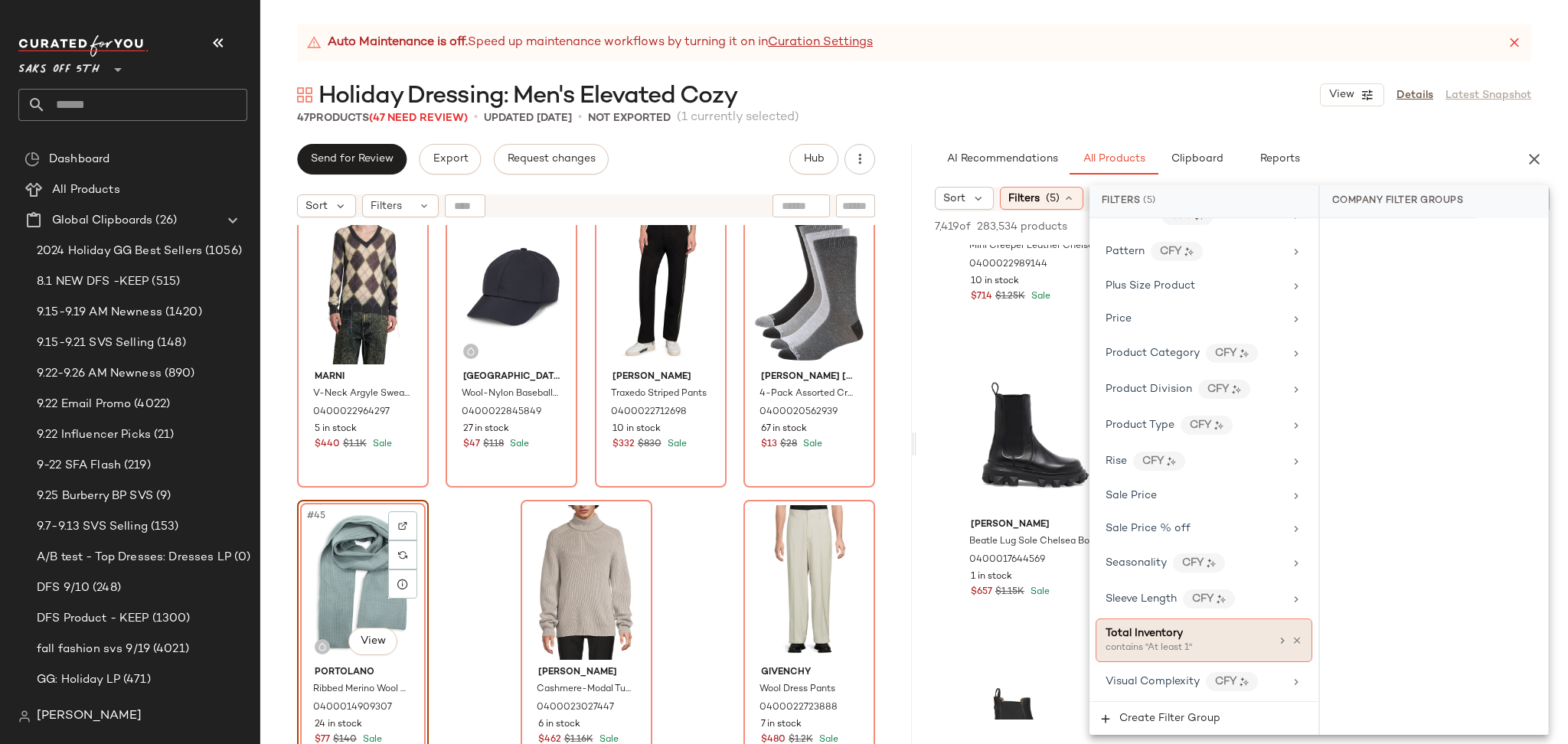
click at [1159, 647] on div "contains "At least 1"" at bounding box center [1181, 647] width 153 height 14
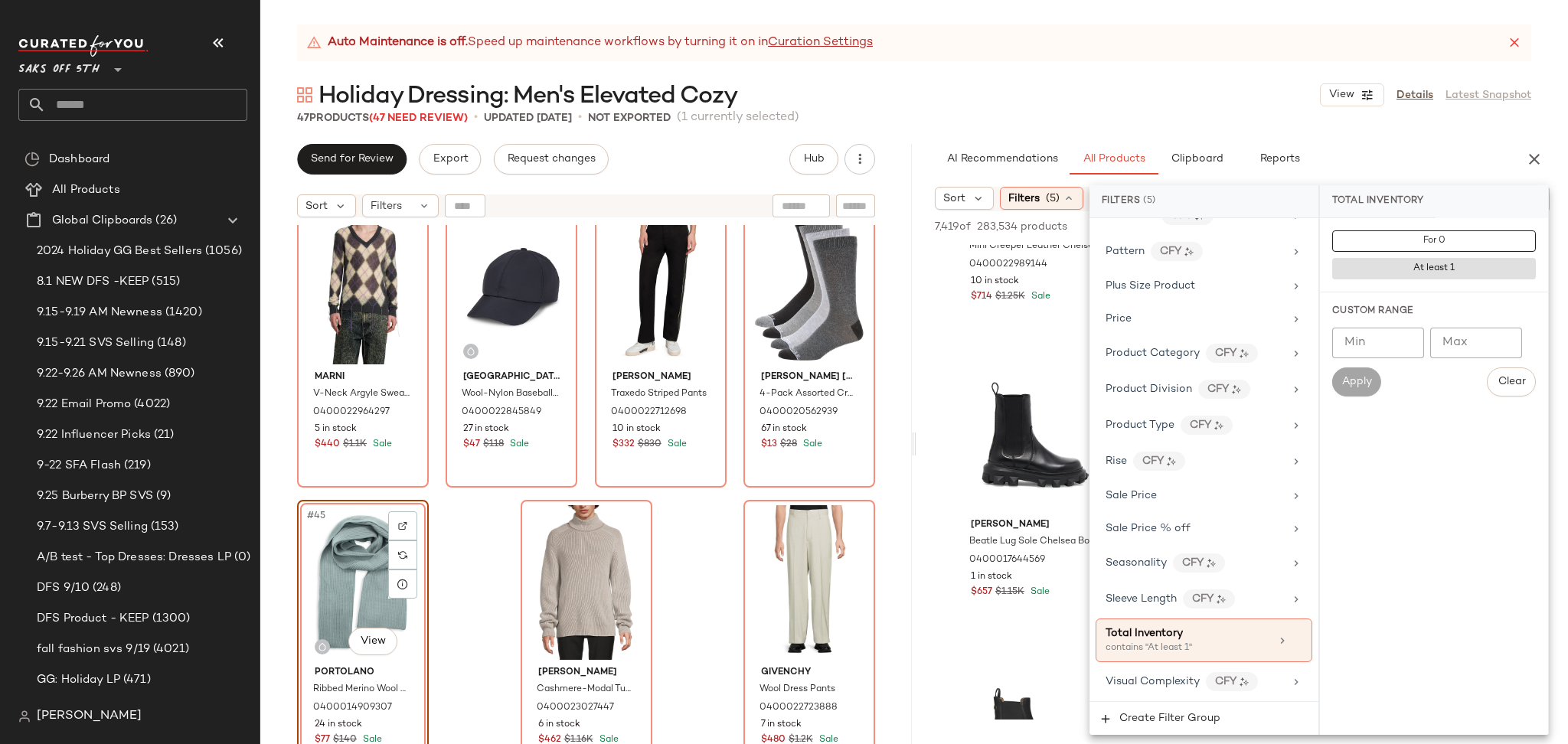
click at [1377, 331] on input "Min" at bounding box center [1377, 343] width 92 height 31
type input "*"
click at [1368, 377] on span "Apply" at bounding box center [1356, 381] width 31 height 12
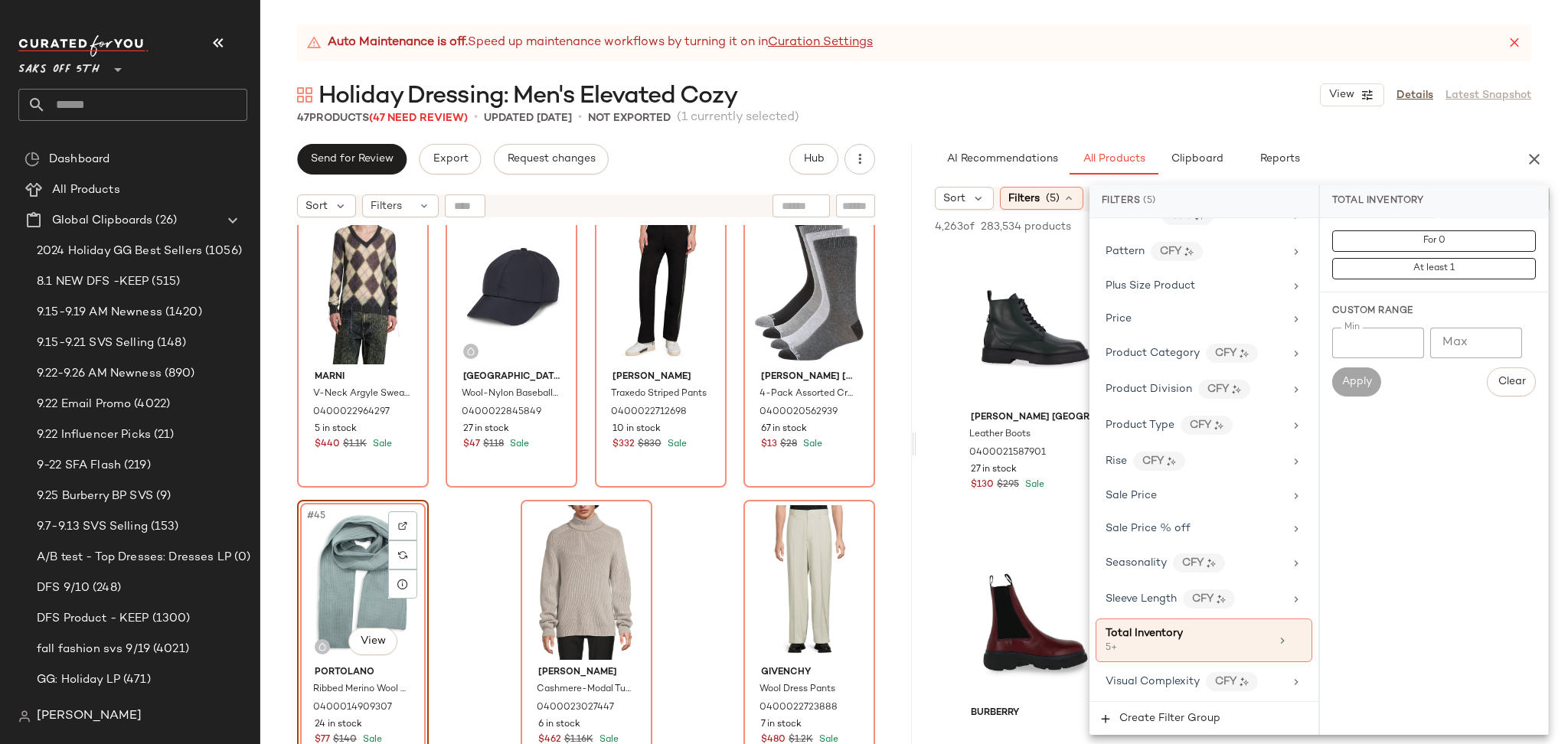
click at [1122, 112] on div "47 Products (47 Need Review) • updated Sep 25th • Not Exported (1 currently sel…" at bounding box center [914, 118] width 1308 height 15
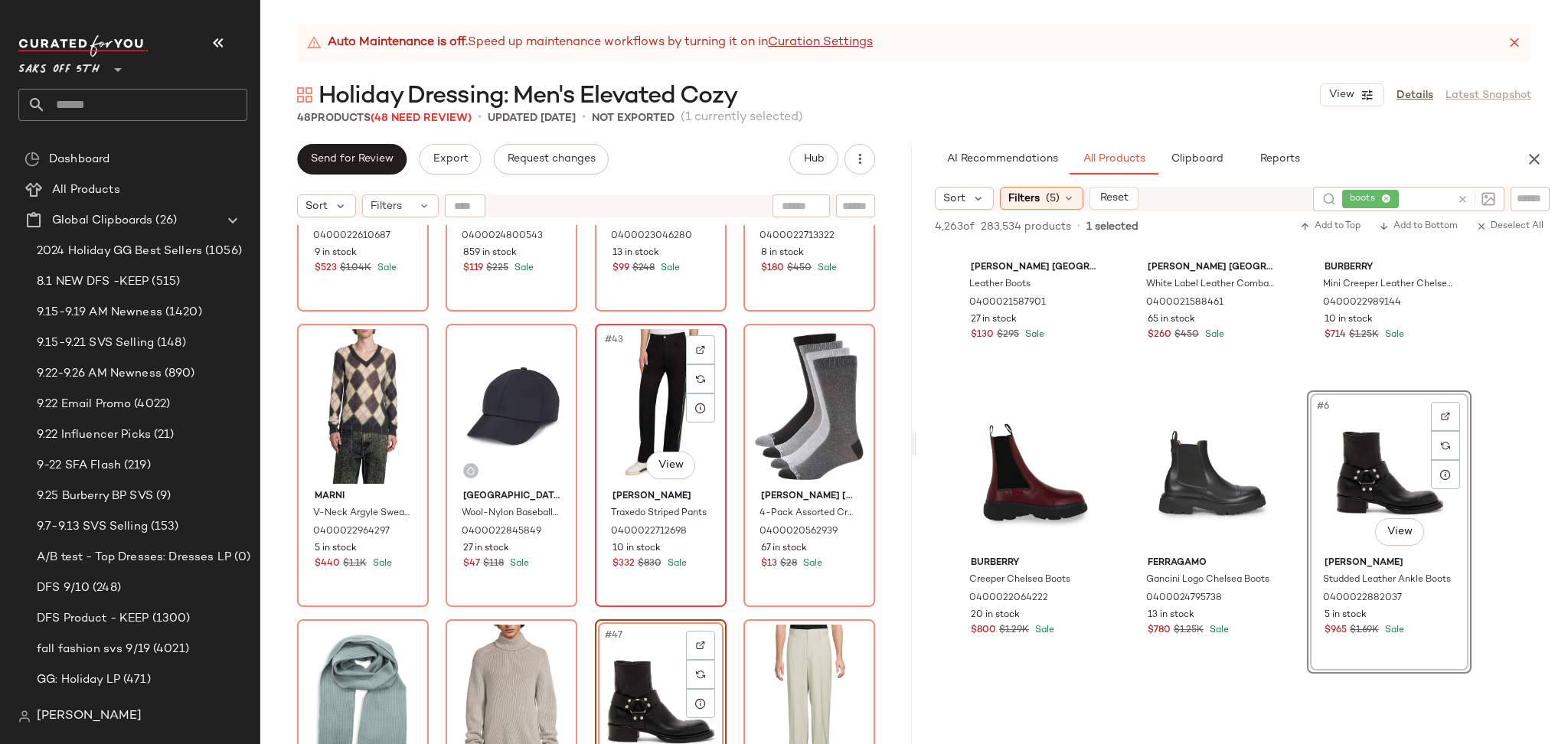
scroll to position [2989, 0]
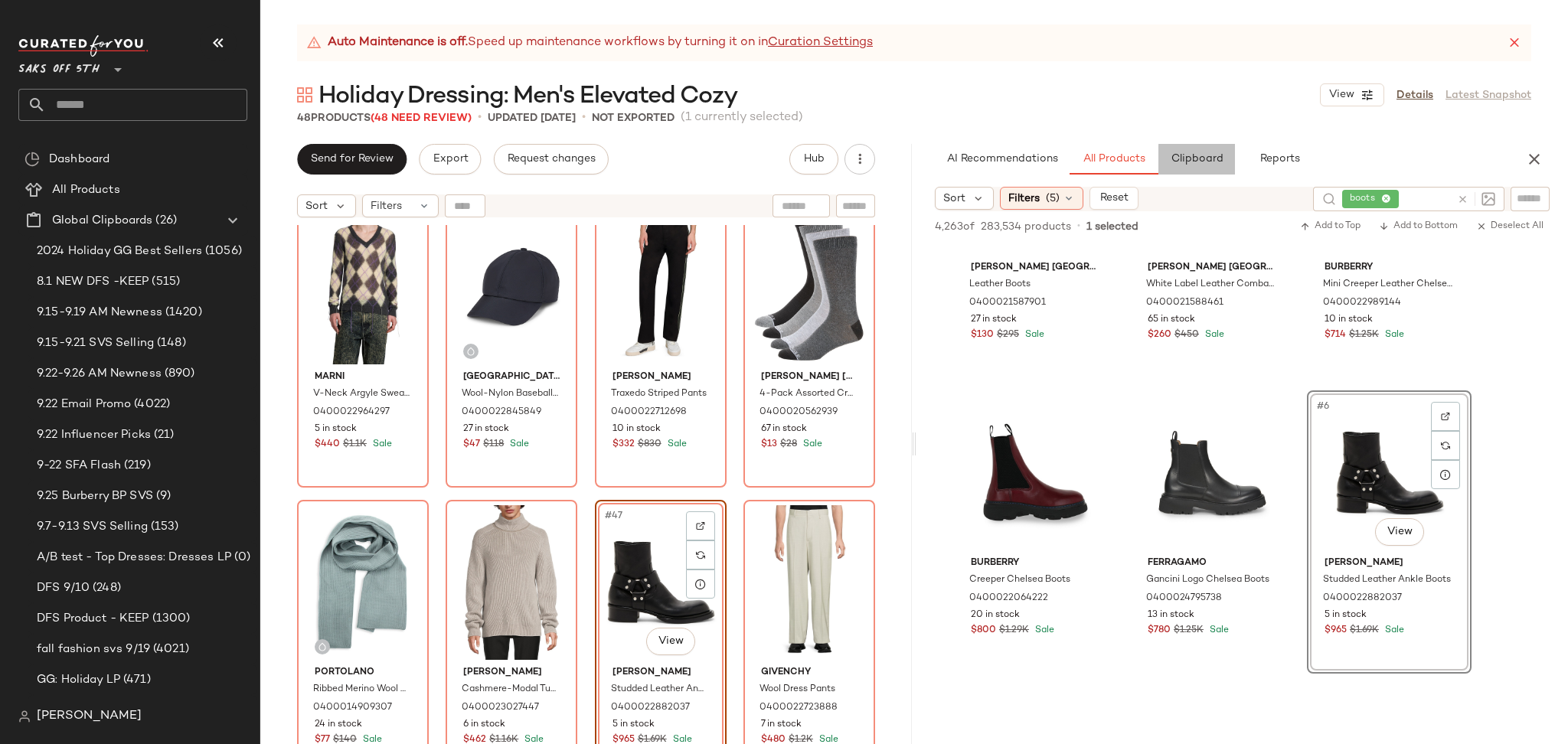
click at [1206, 159] on span "Clipboard" at bounding box center [1196, 159] width 53 height 12
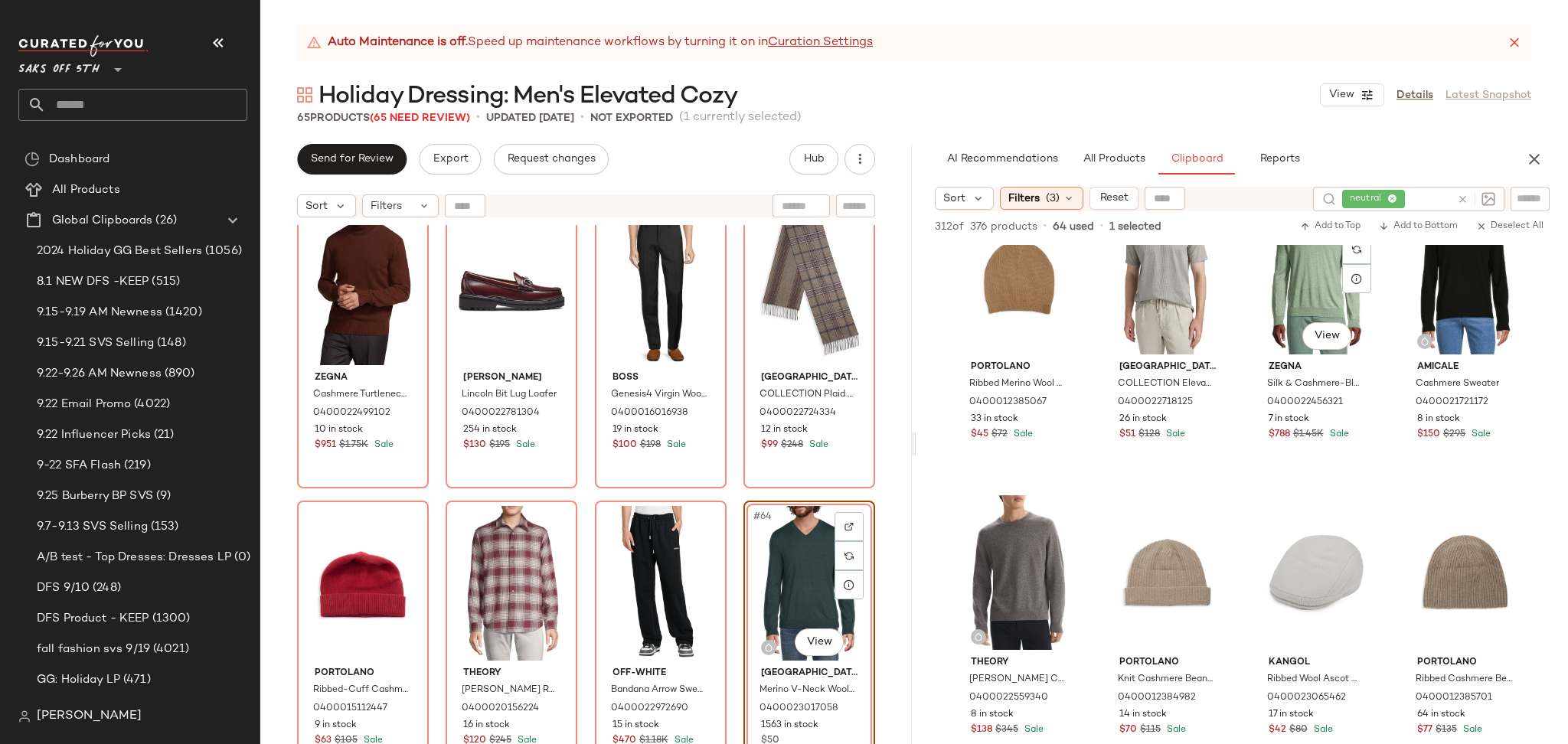
scroll to position [685, 0]
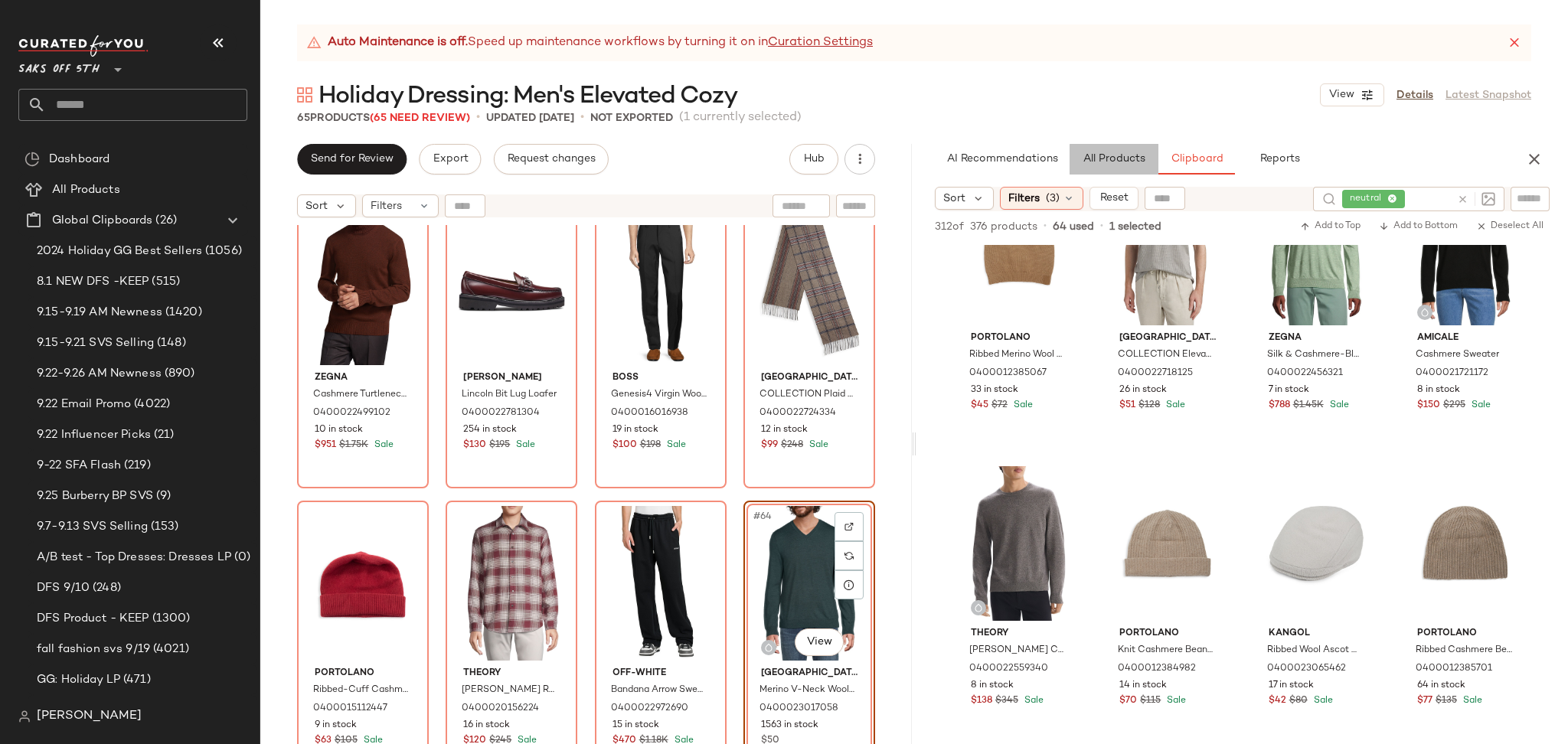
click at [1123, 149] on button "All Products" at bounding box center [1114, 159] width 89 height 31
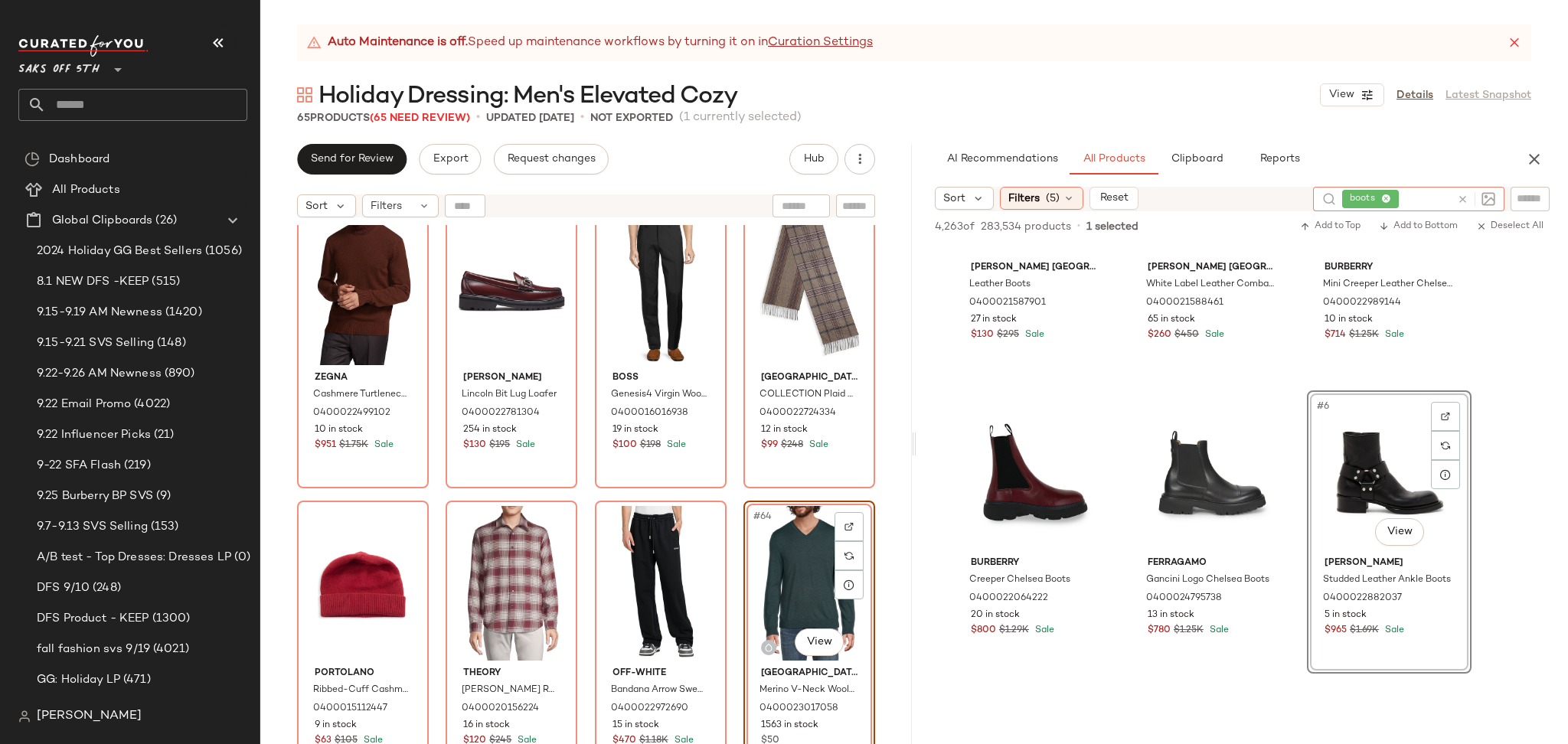
click at [1460, 200] on icon at bounding box center [1462, 199] width 11 height 11
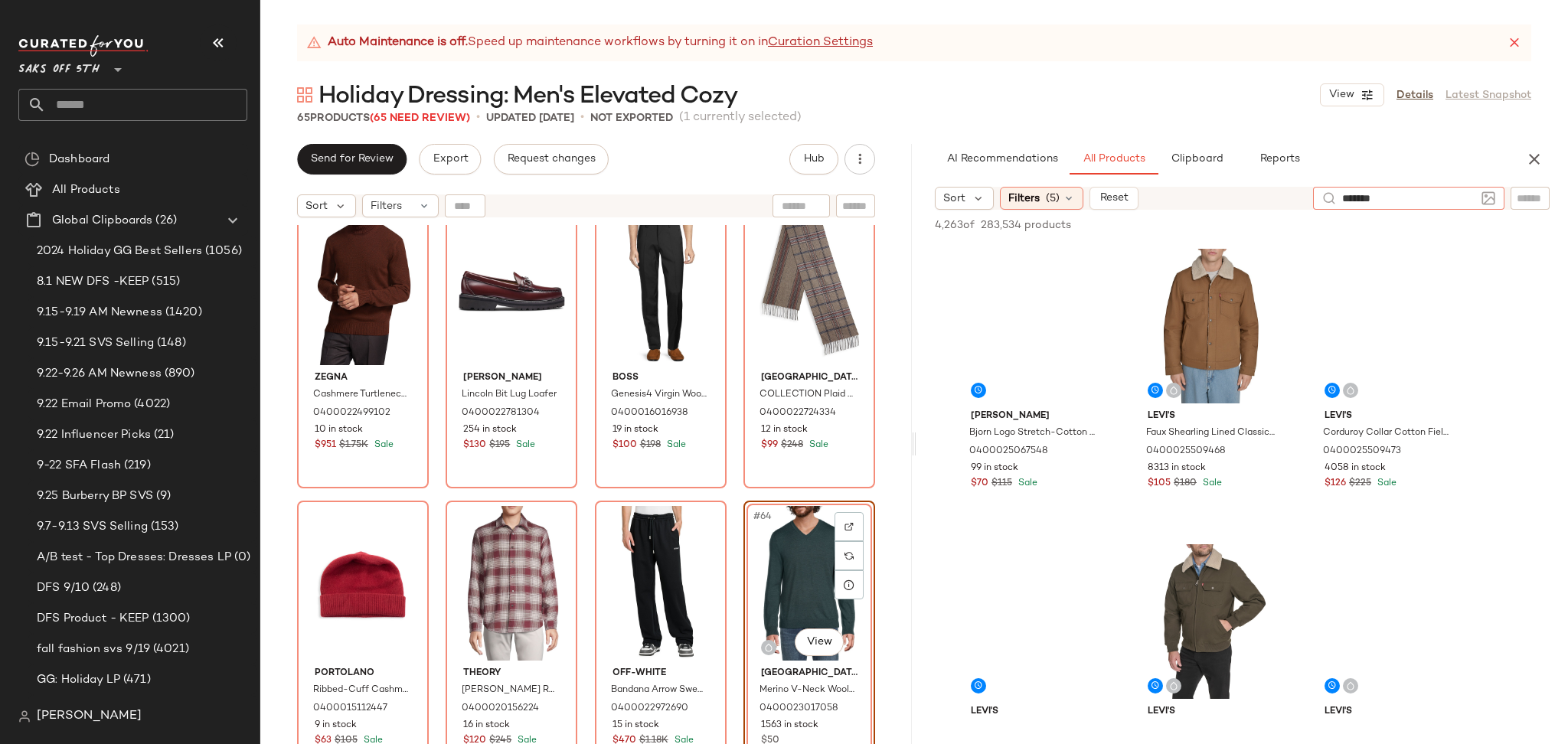
type input "********"
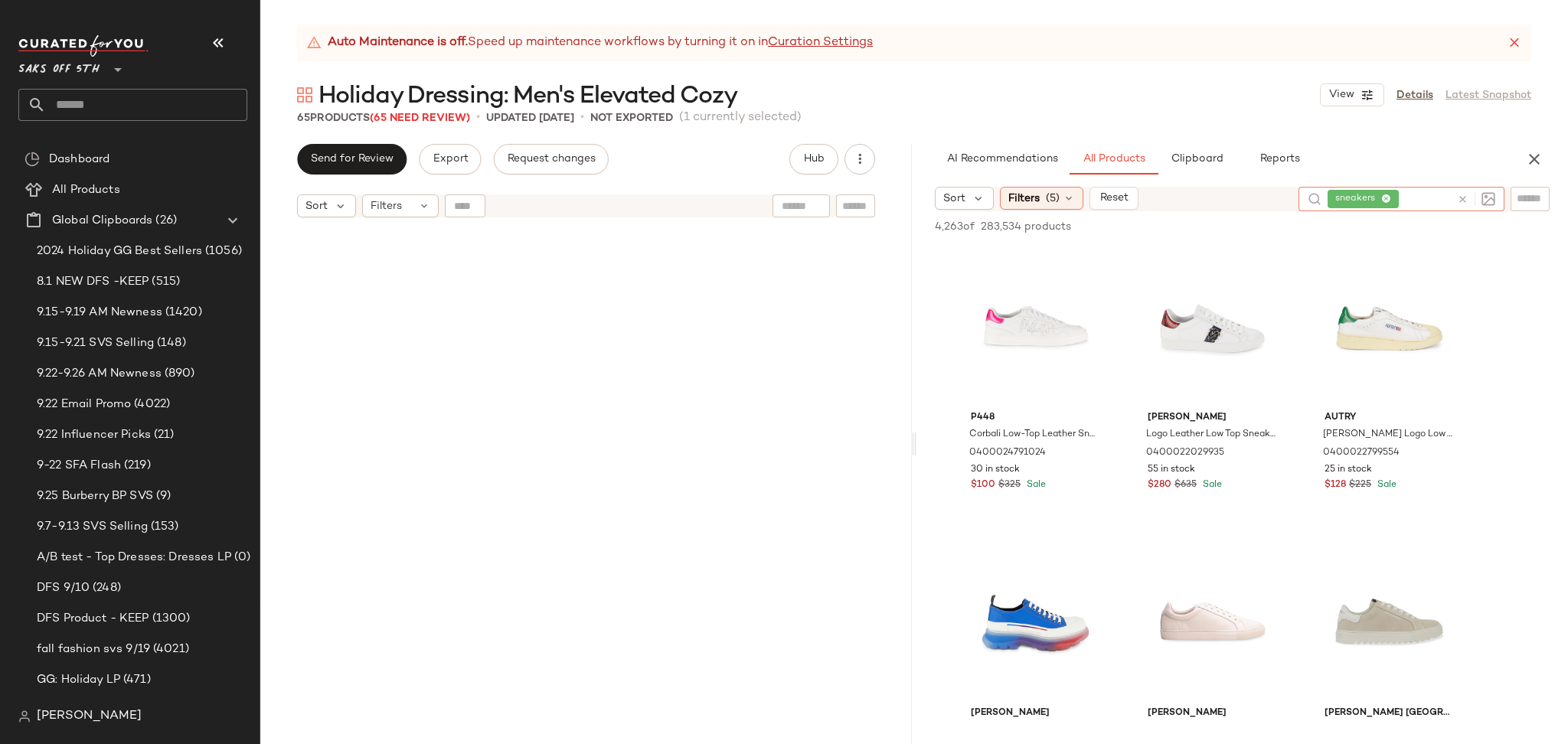
scroll to position [4170, 0]
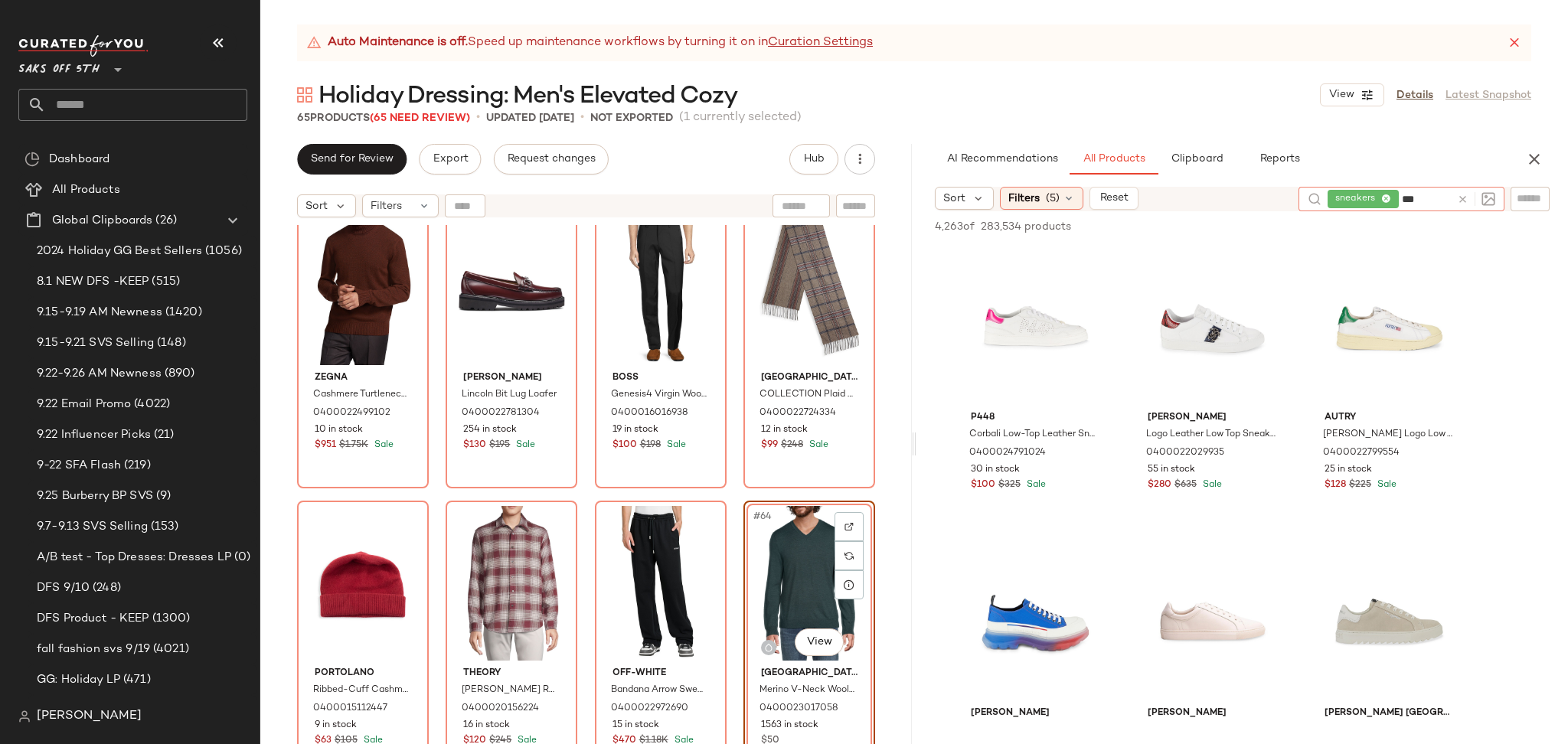
type input "****"
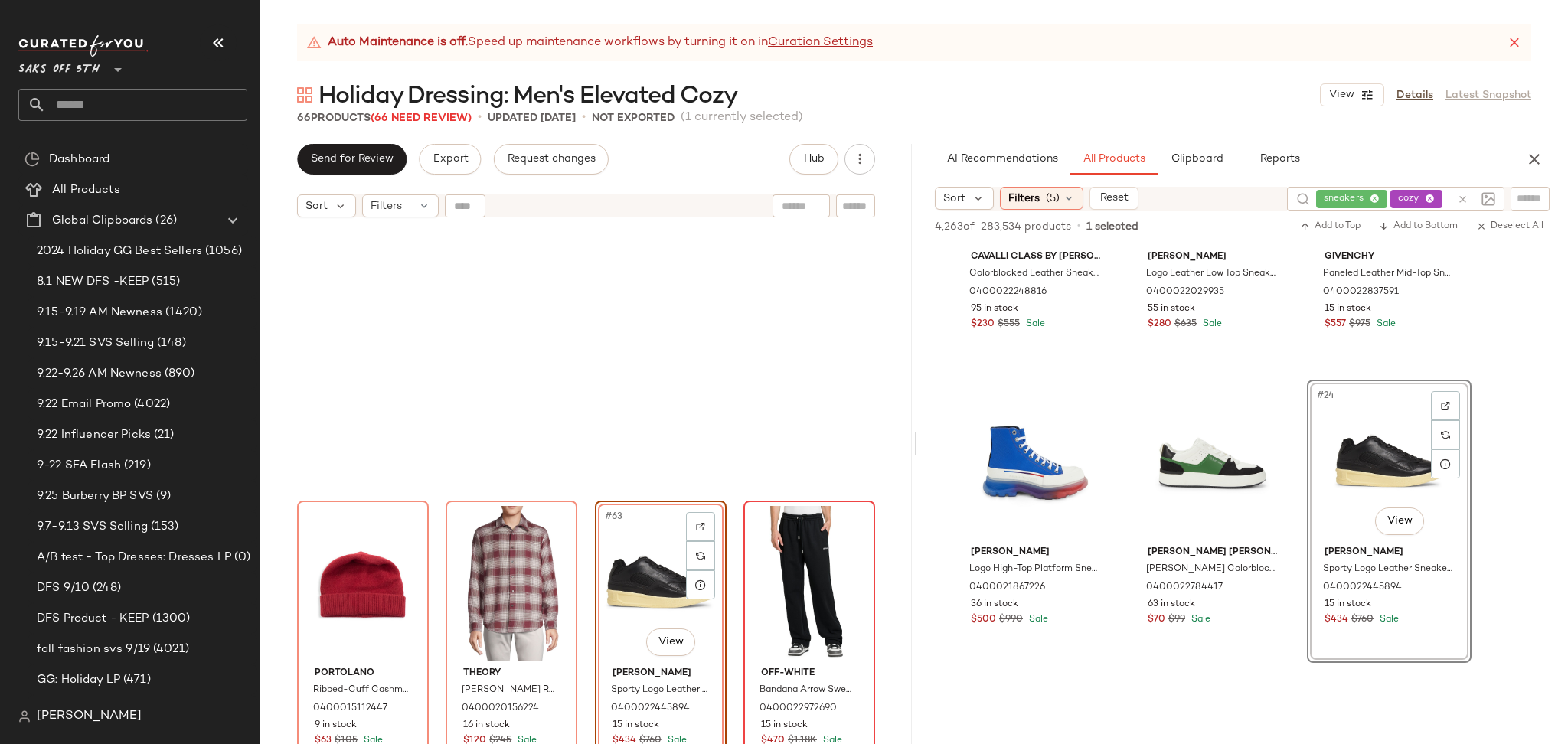
scroll to position [4465, 0]
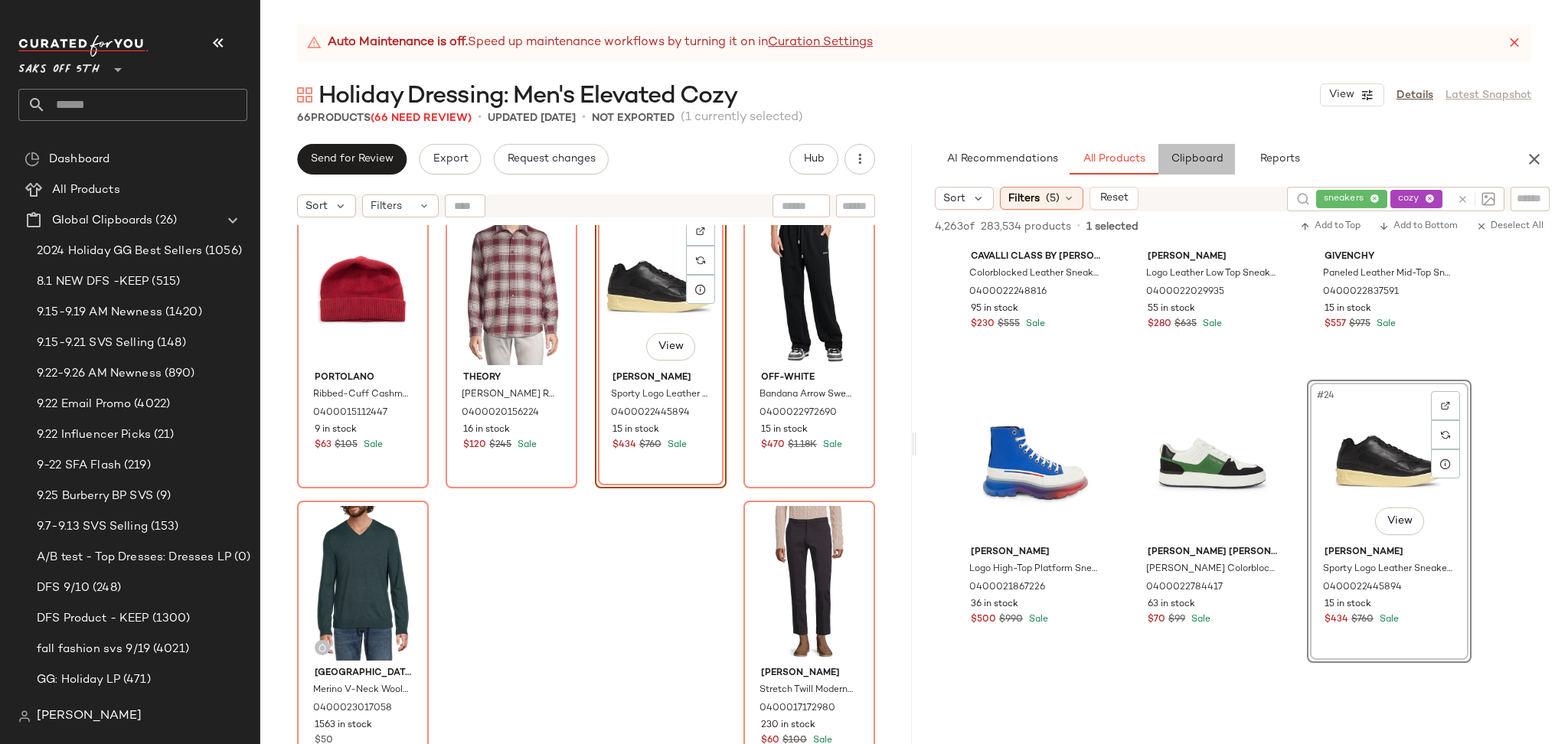
click at [1179, 150] on button "Clipboard" at bounding box center [1196, 159] width 76 height 31
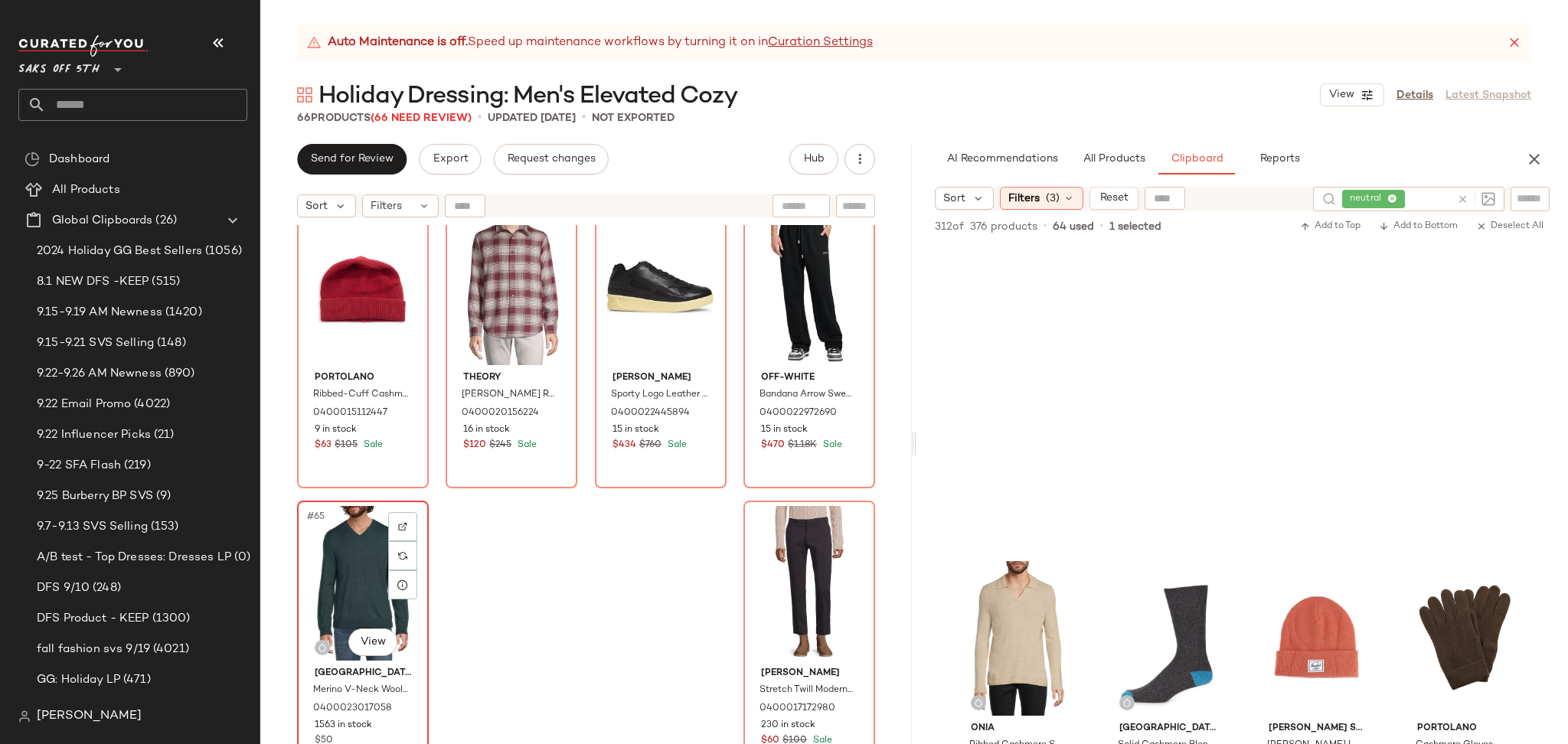
click at [334, 592] on div "#65 View" at bounding box center [362, 582] width 121 height 154
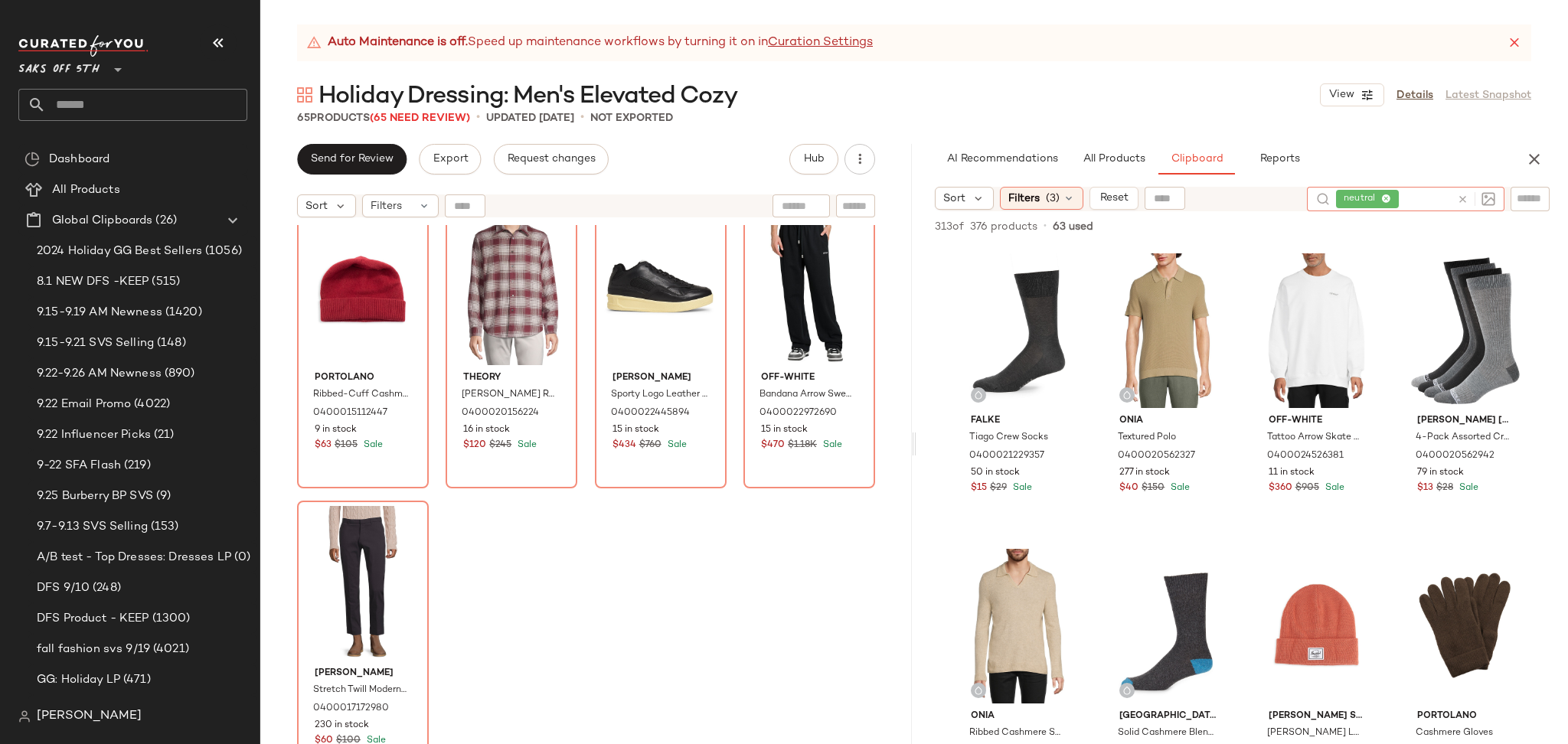
click at [1421, 197] on input "text" at bounding box center [1426, 199] width 49 height 16
type input "***"
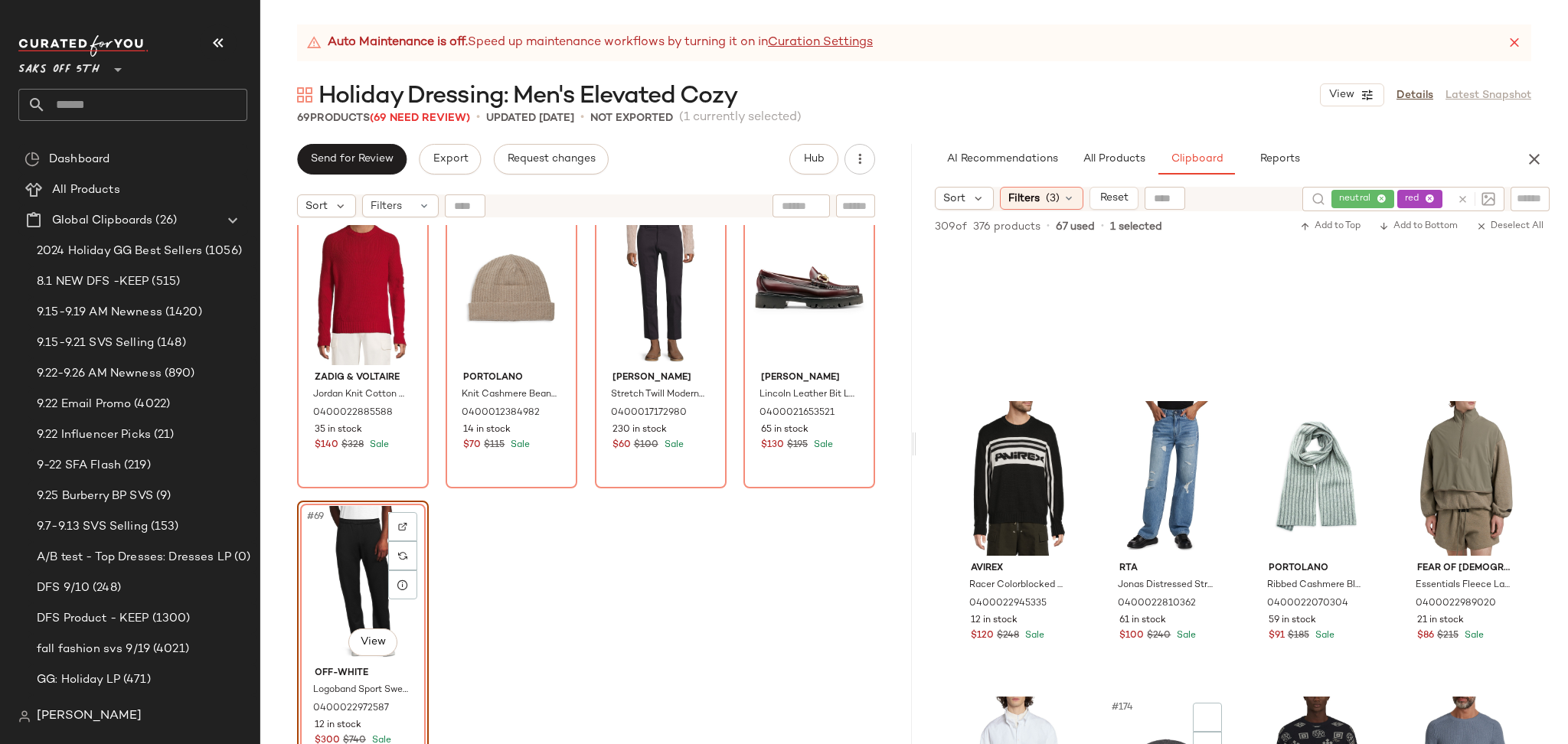
scroll to position [12493, 0]
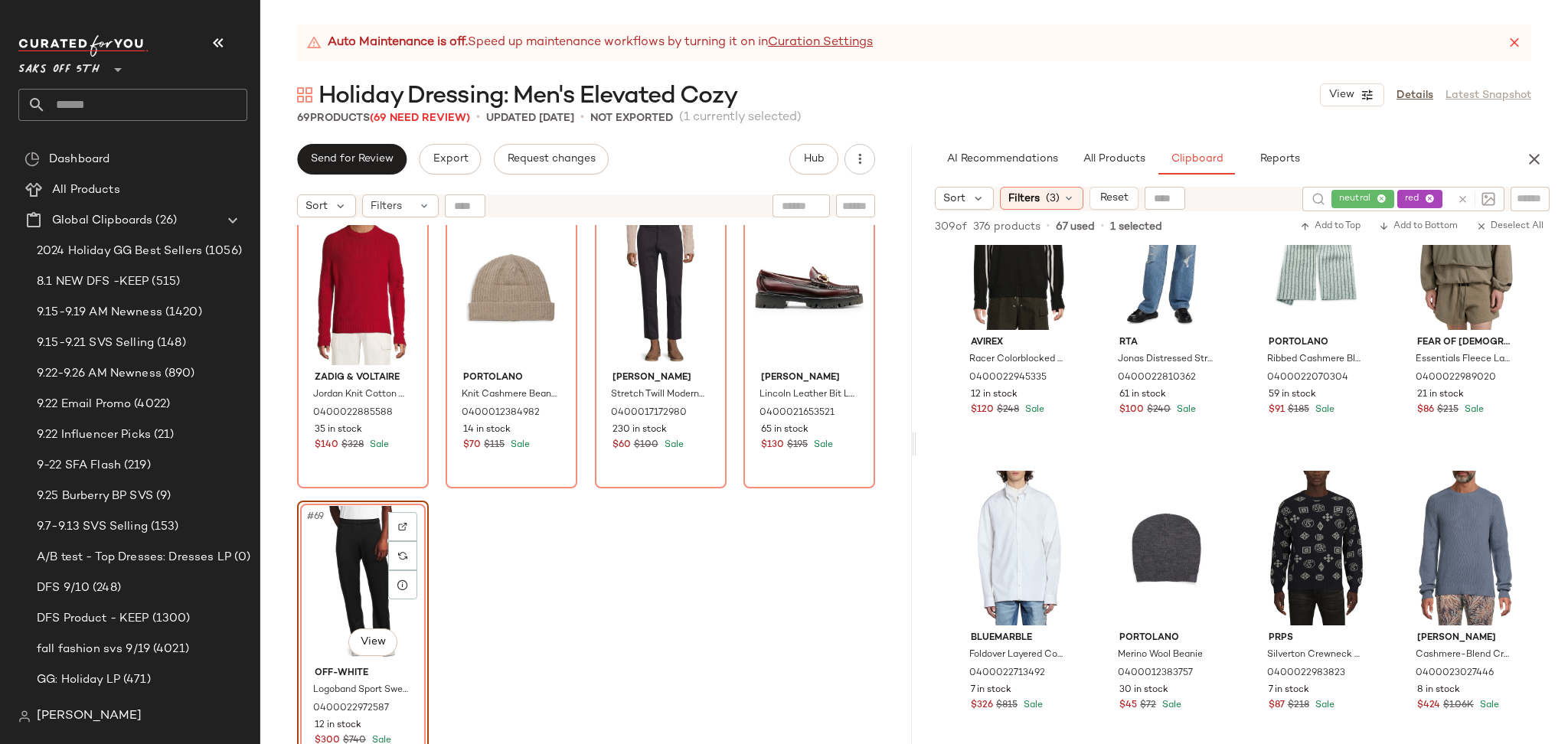
click at [351, 584] on div "#69 View" at bounding box center [362, 582] width 121 height 154
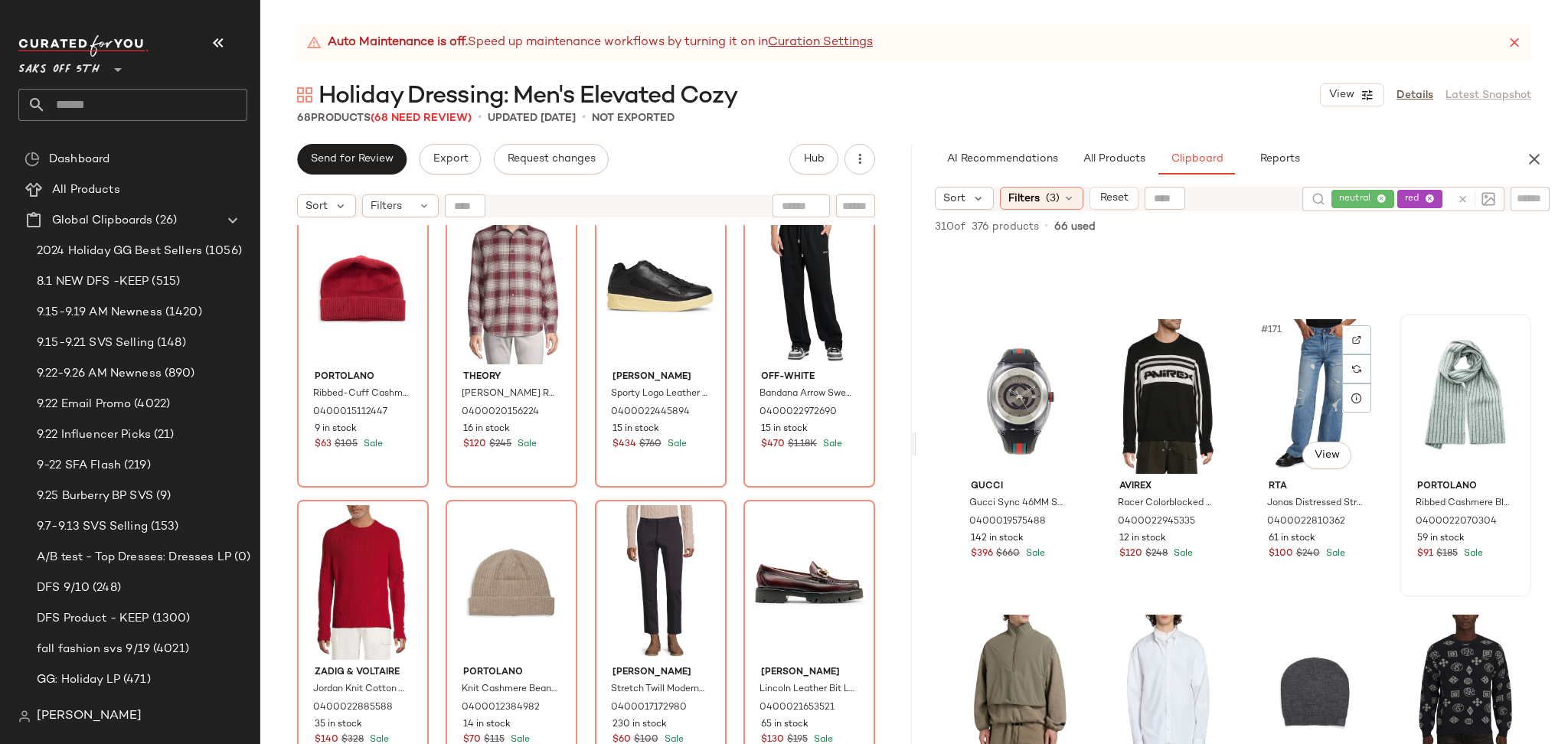
scroll to position [12346, 0]
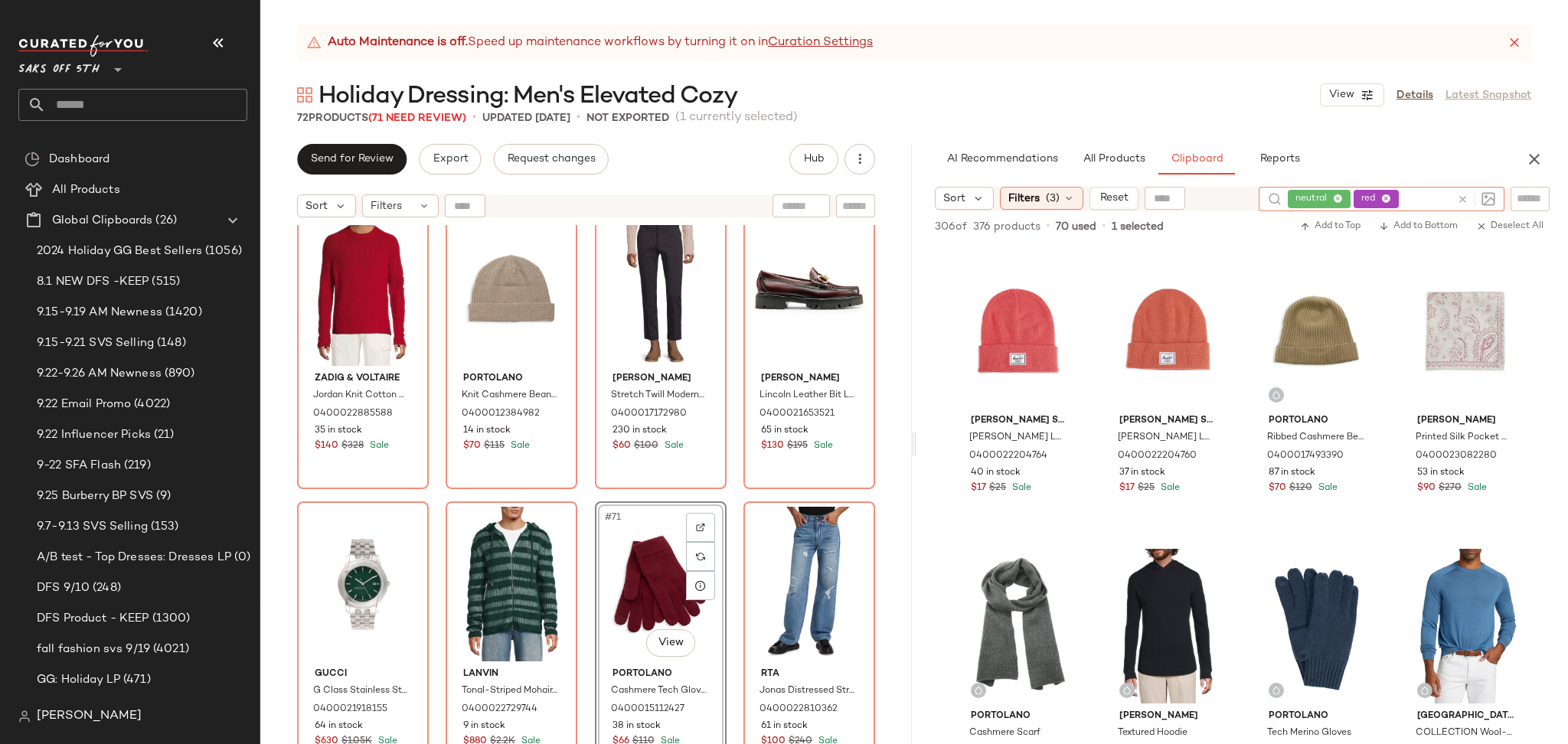
click at [1416, 197] on div "neutral red" at bounding box center [1368, 199] width 163 height 24
click at [1382, 199] on icon at bounding box center [1386, 199] width 10 height 10
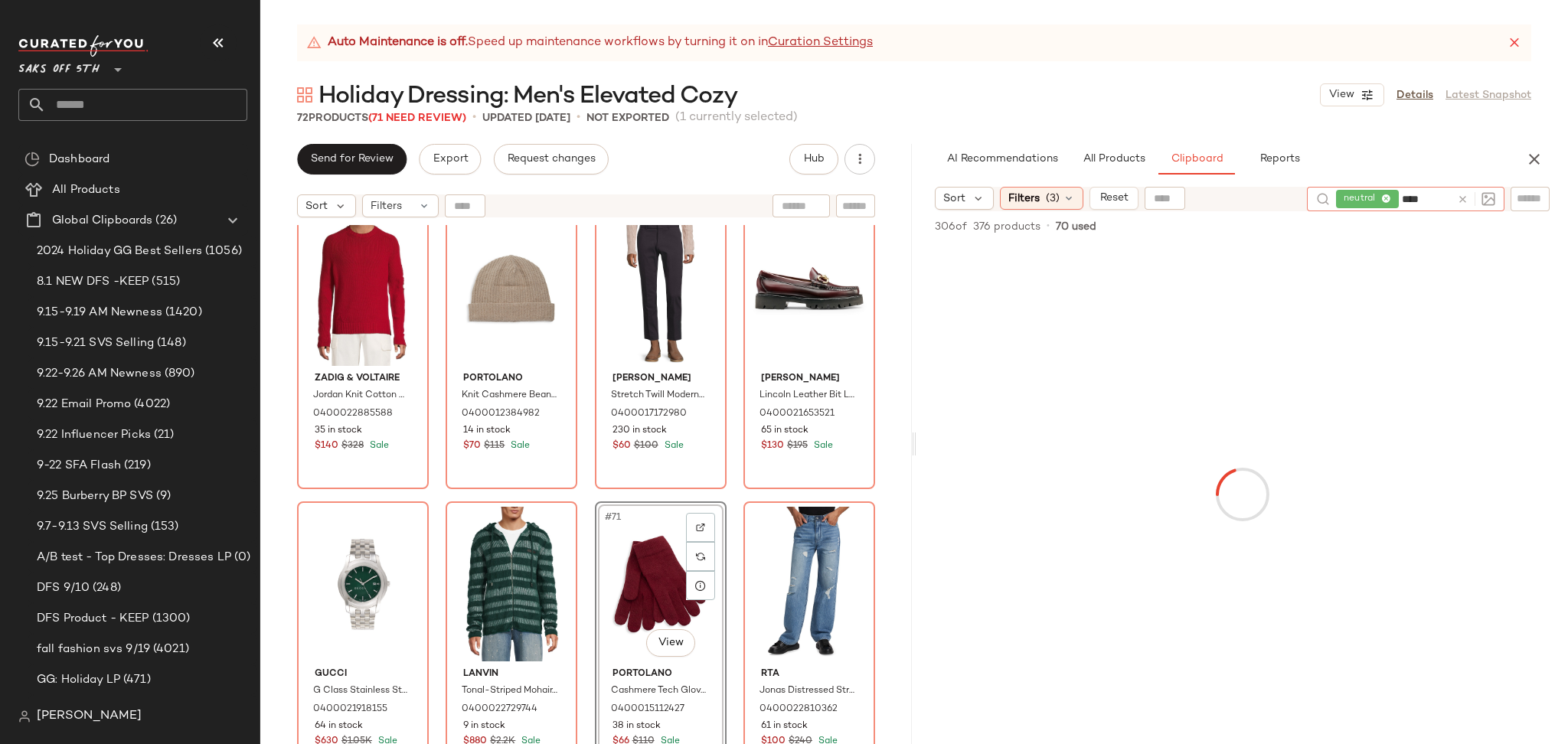
type input "*****"
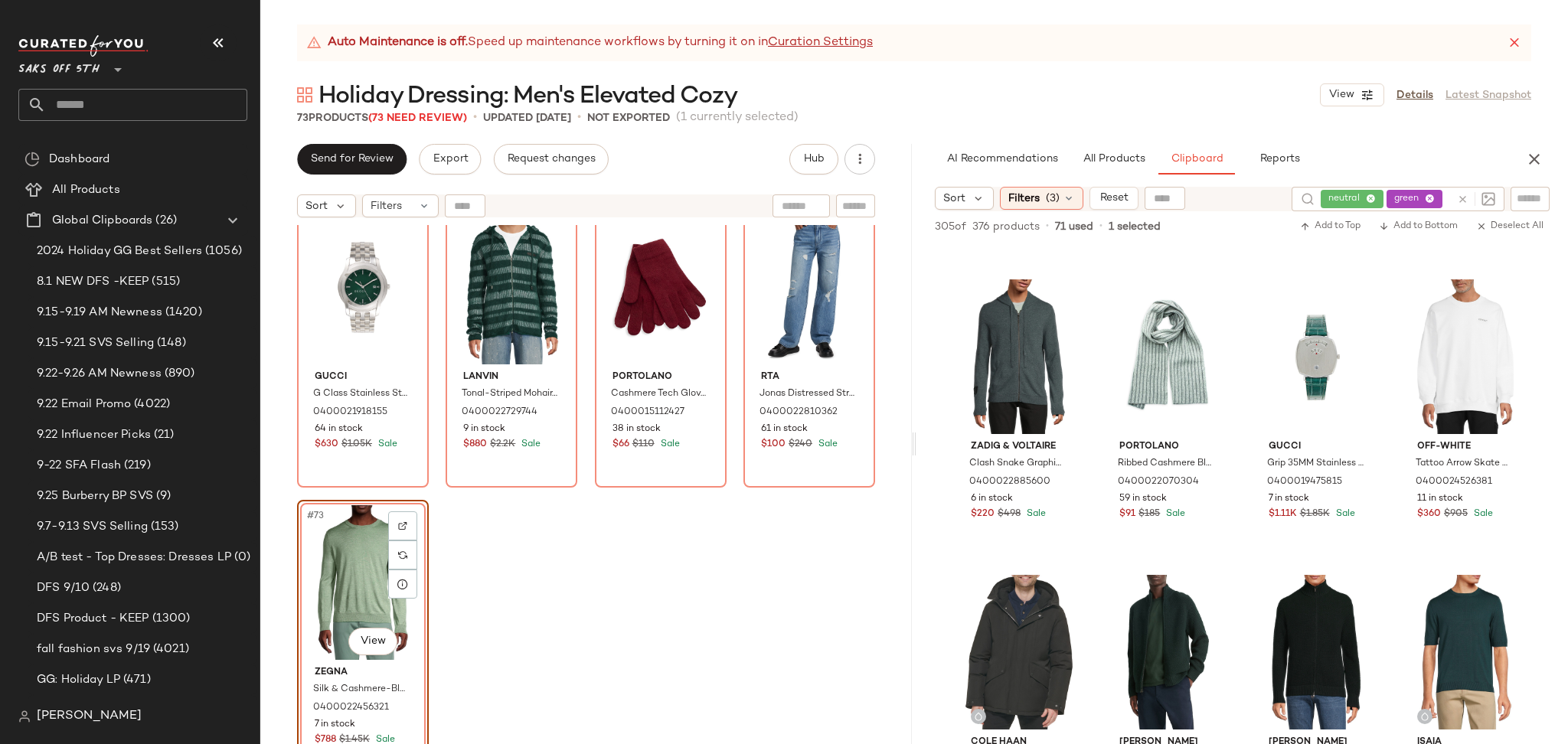
scroll to position [1484, 0]
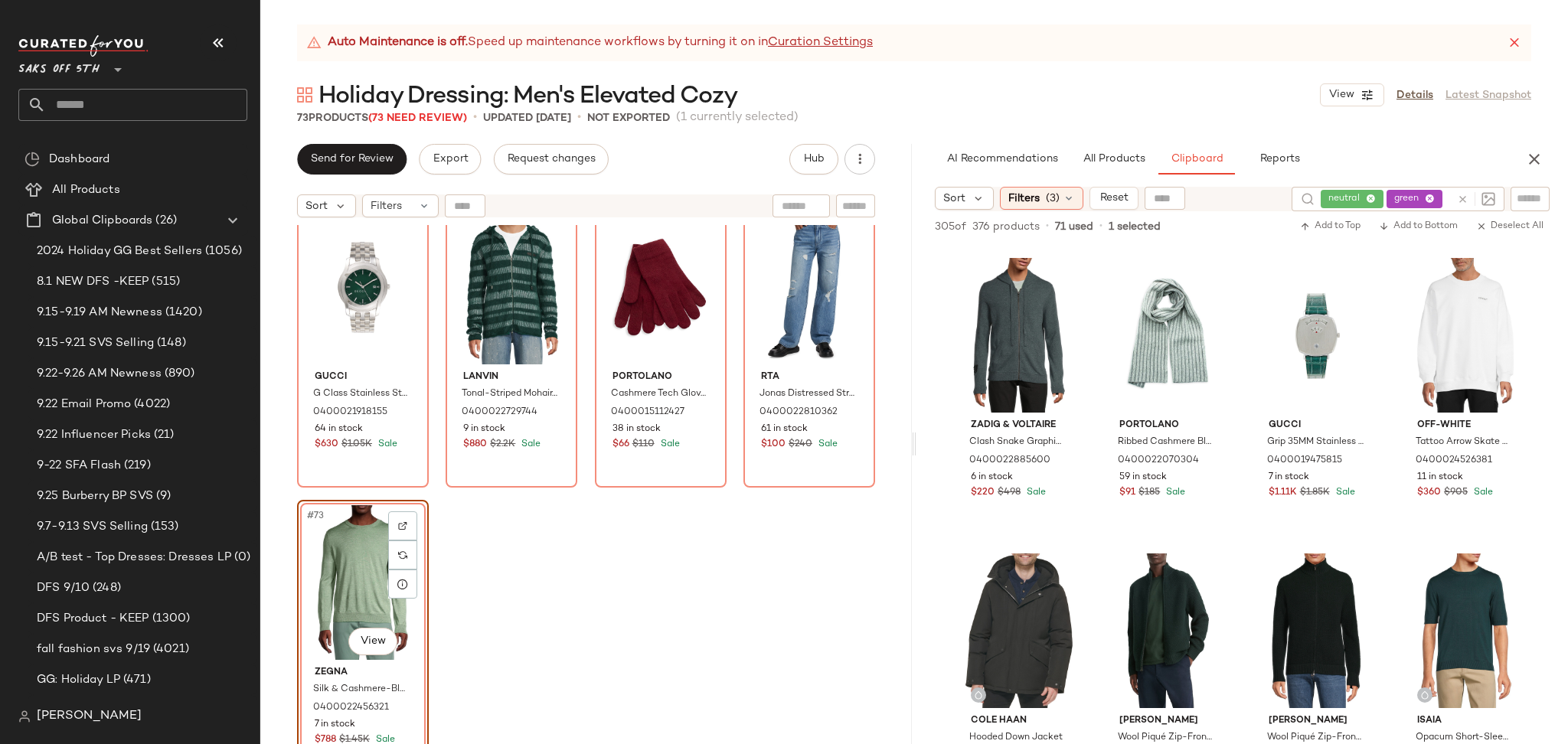
click at [343, 531] on div "#73 View" at bounding box center [362, 582] width 121 height 154
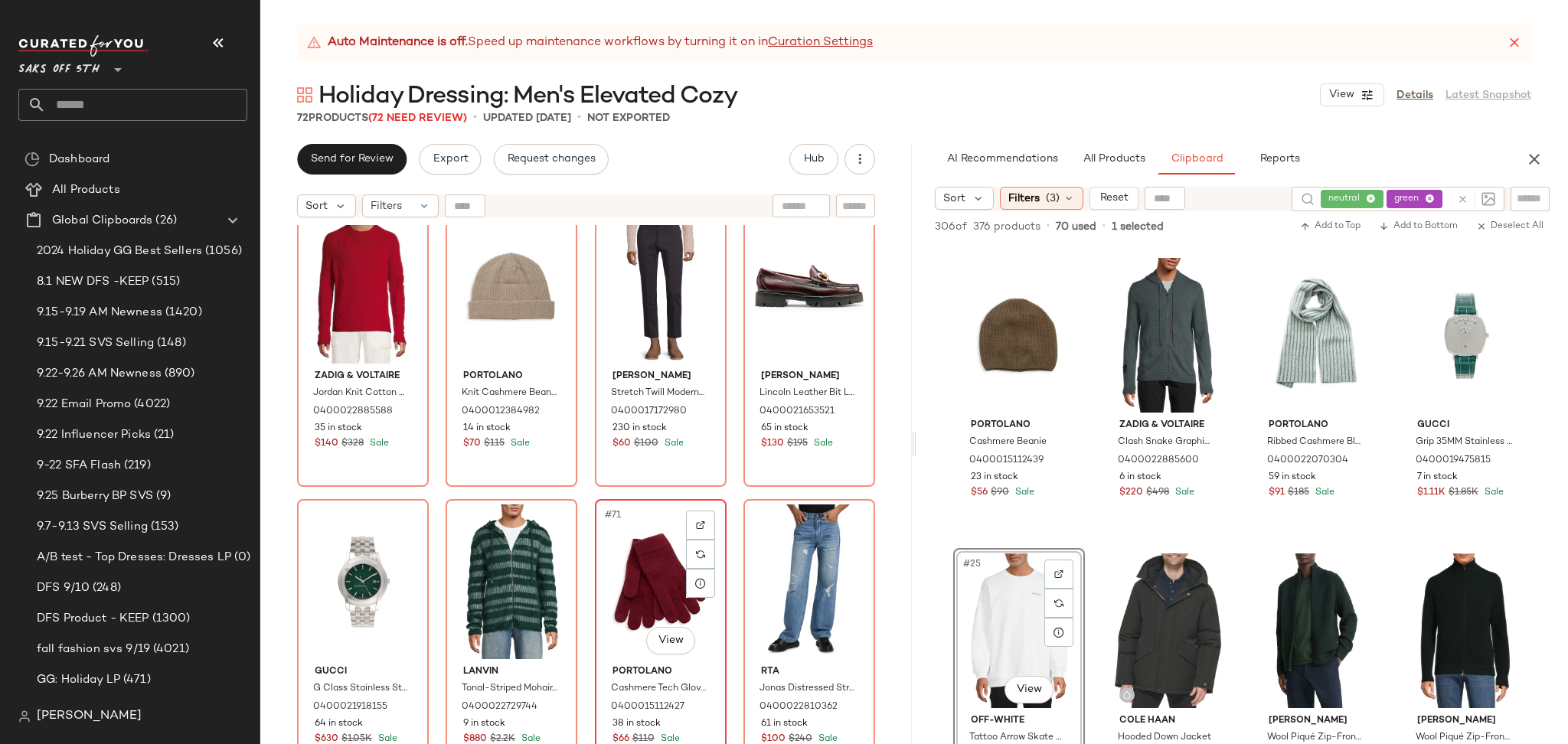
scroll to position [4760, 0]
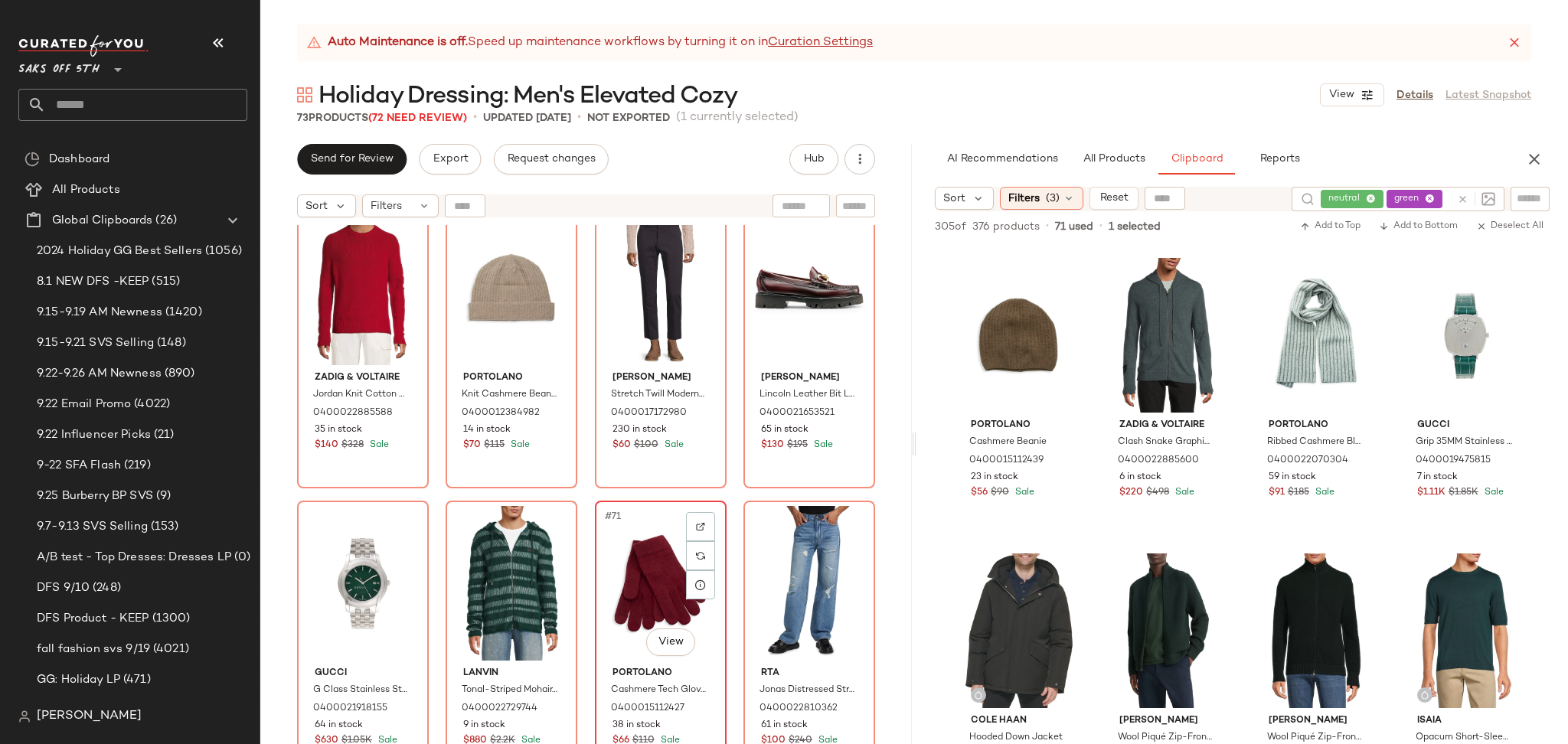
scroll to position [5056, 0]
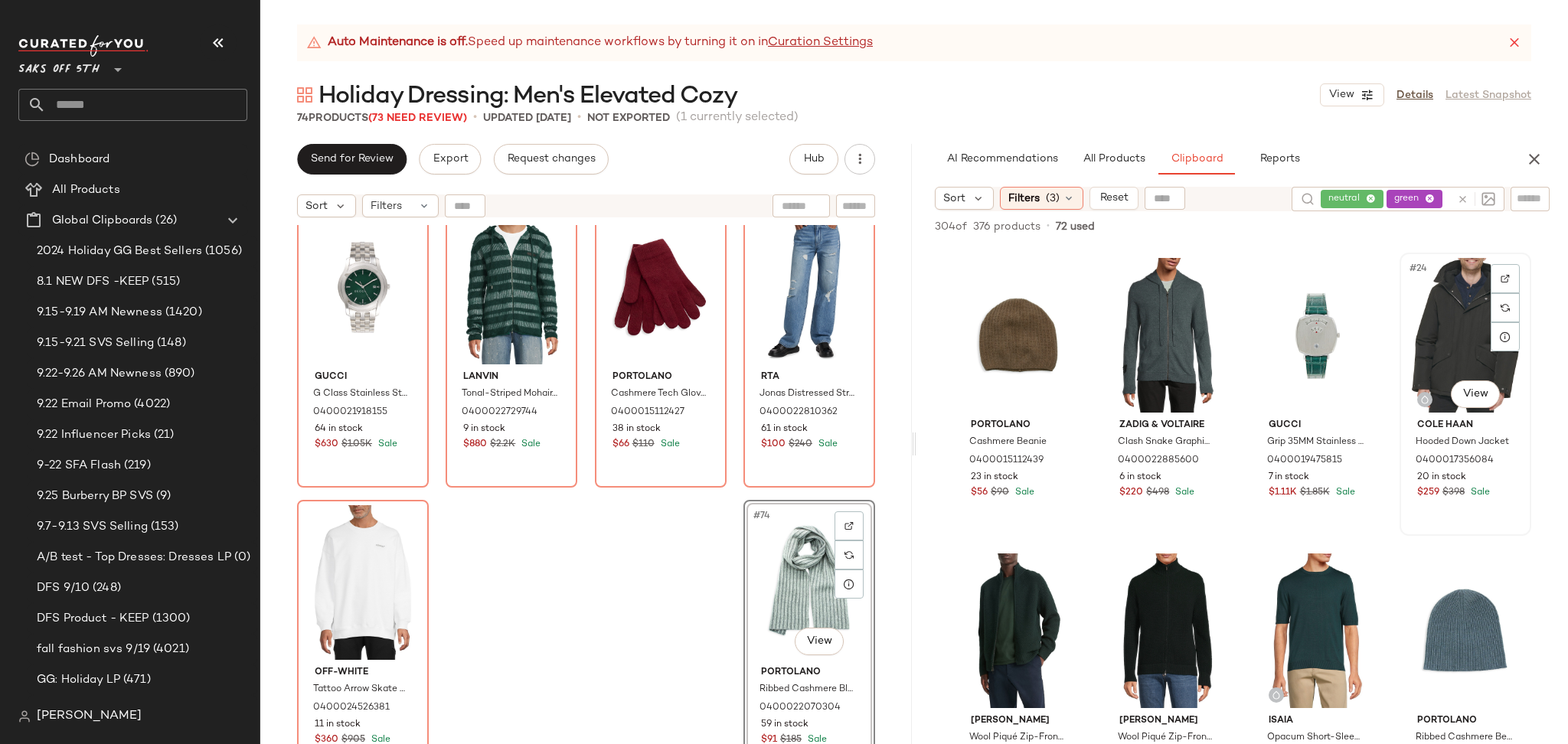
click at [1441, 332] on div "#24 View" at bounding box center [1465, 335] width 121 height 154
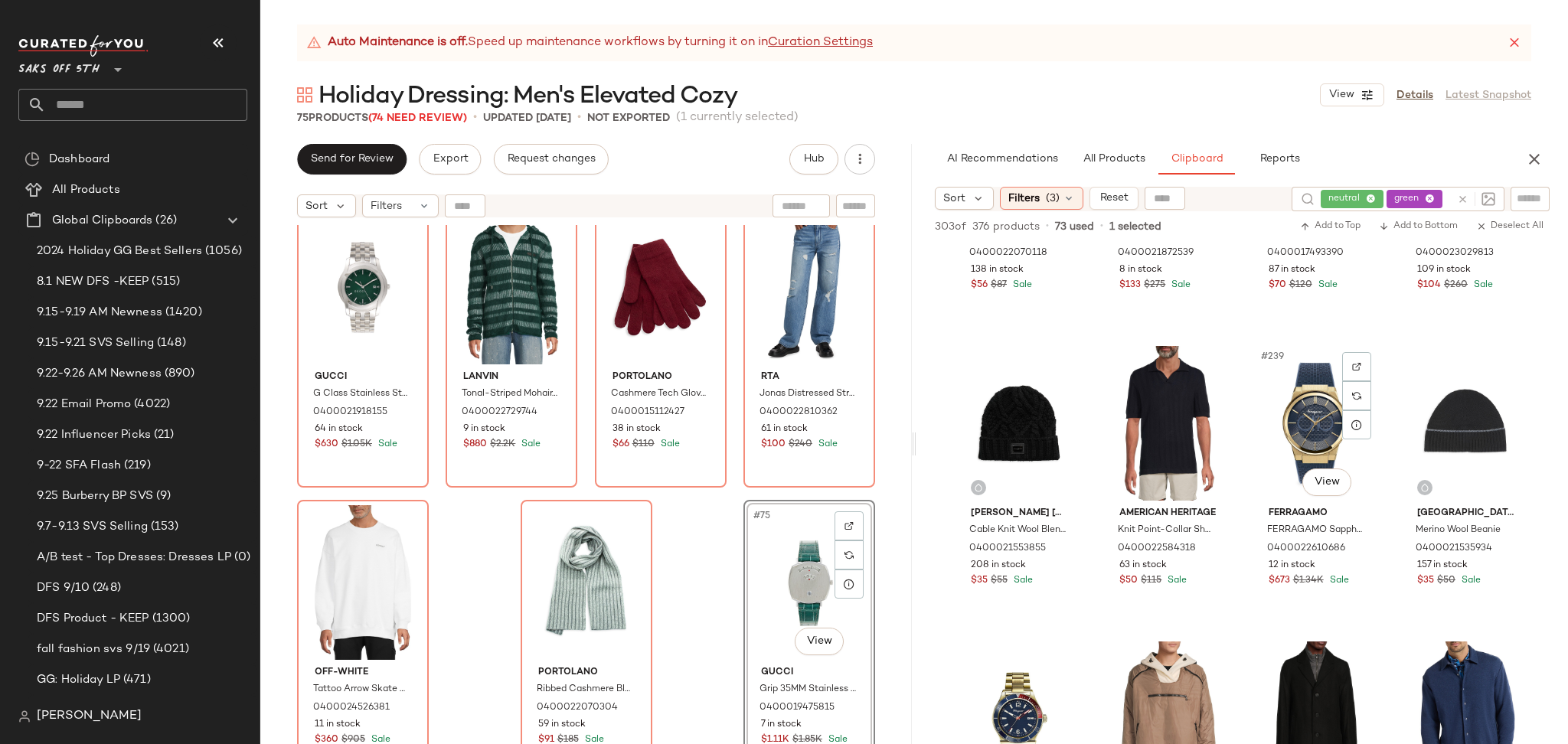
scroll to position [17372, 0]
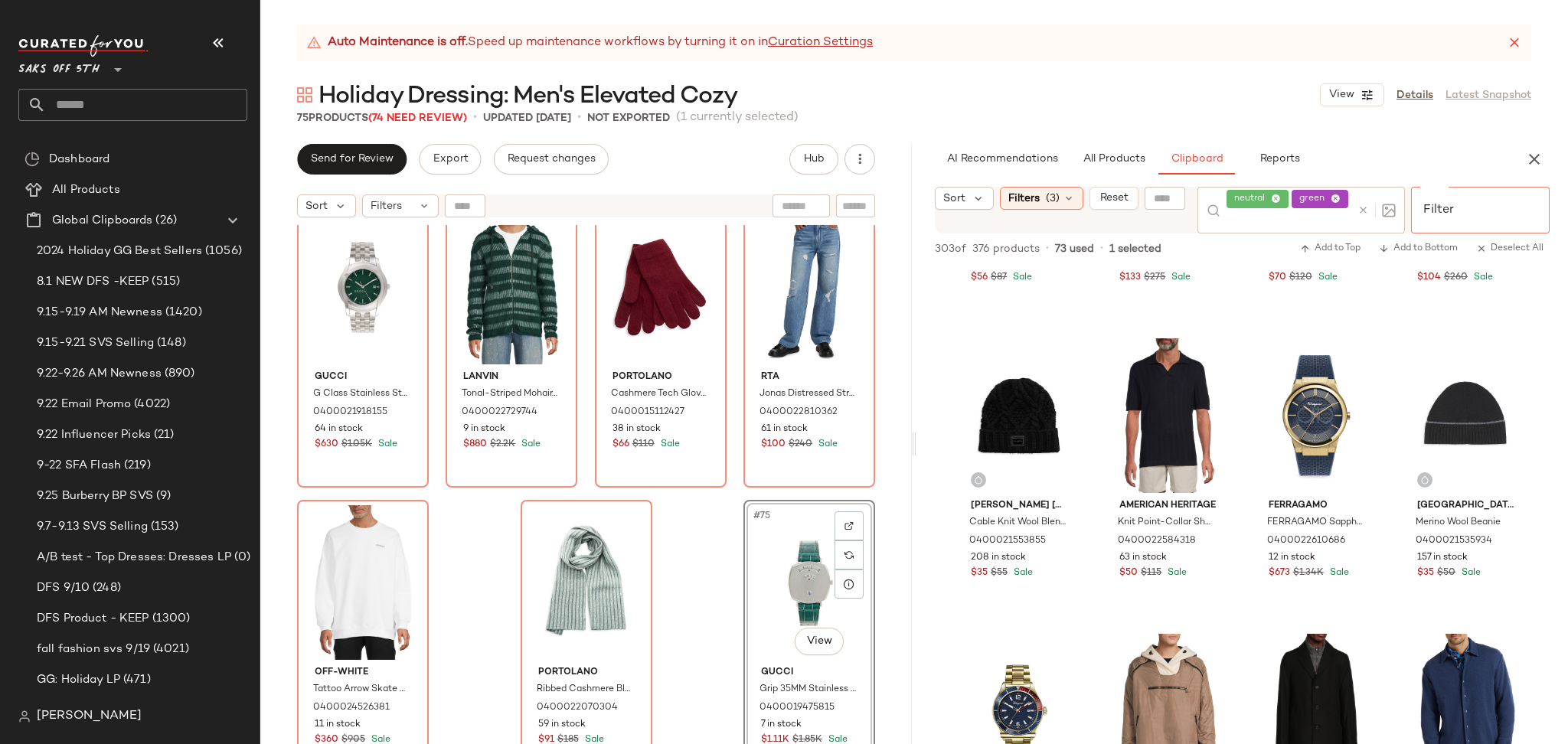
click at [1517, 198] on input "Filter" at bounding box center [1482, 198] width 130 height 16
type input "*****"
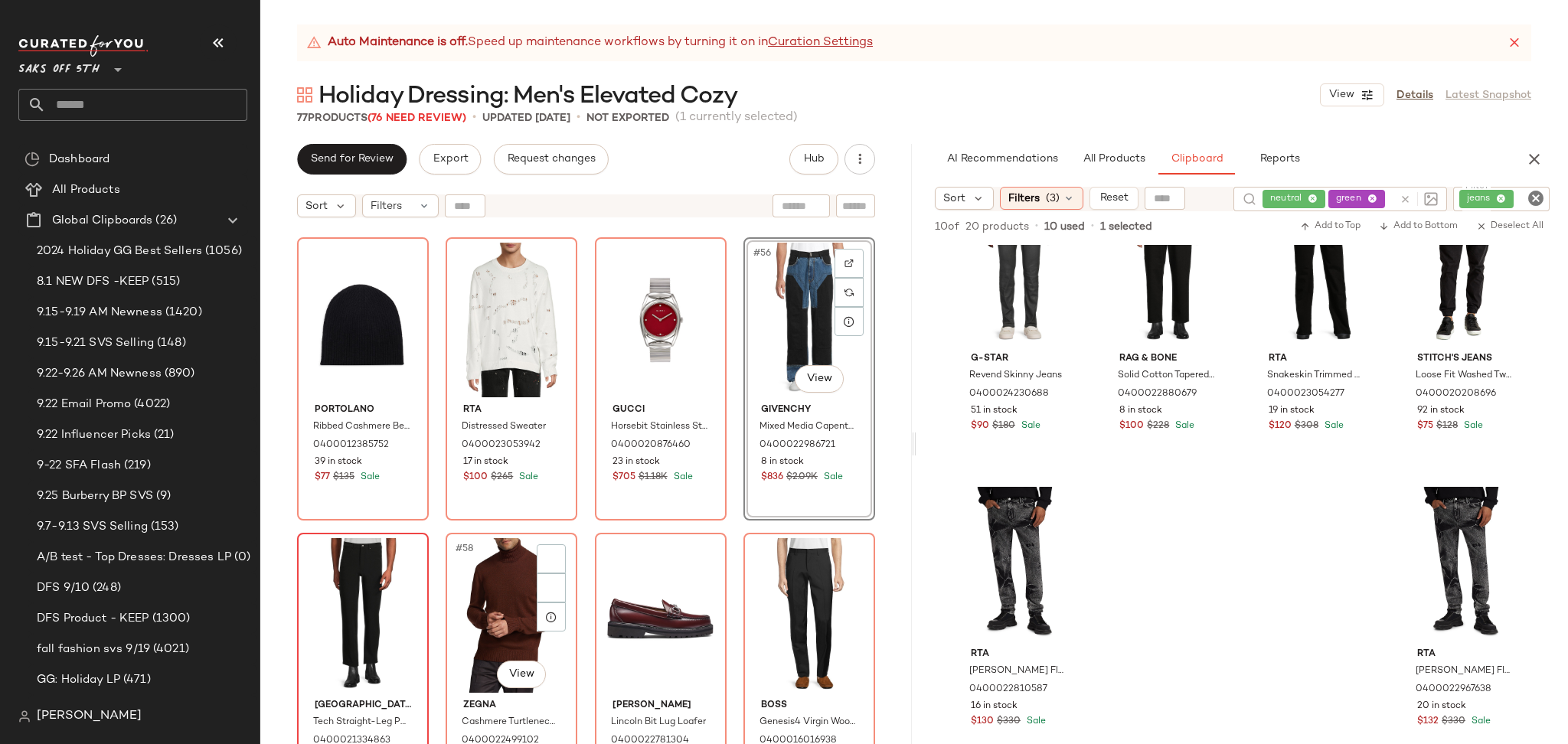
scroll to position [3853, 0]
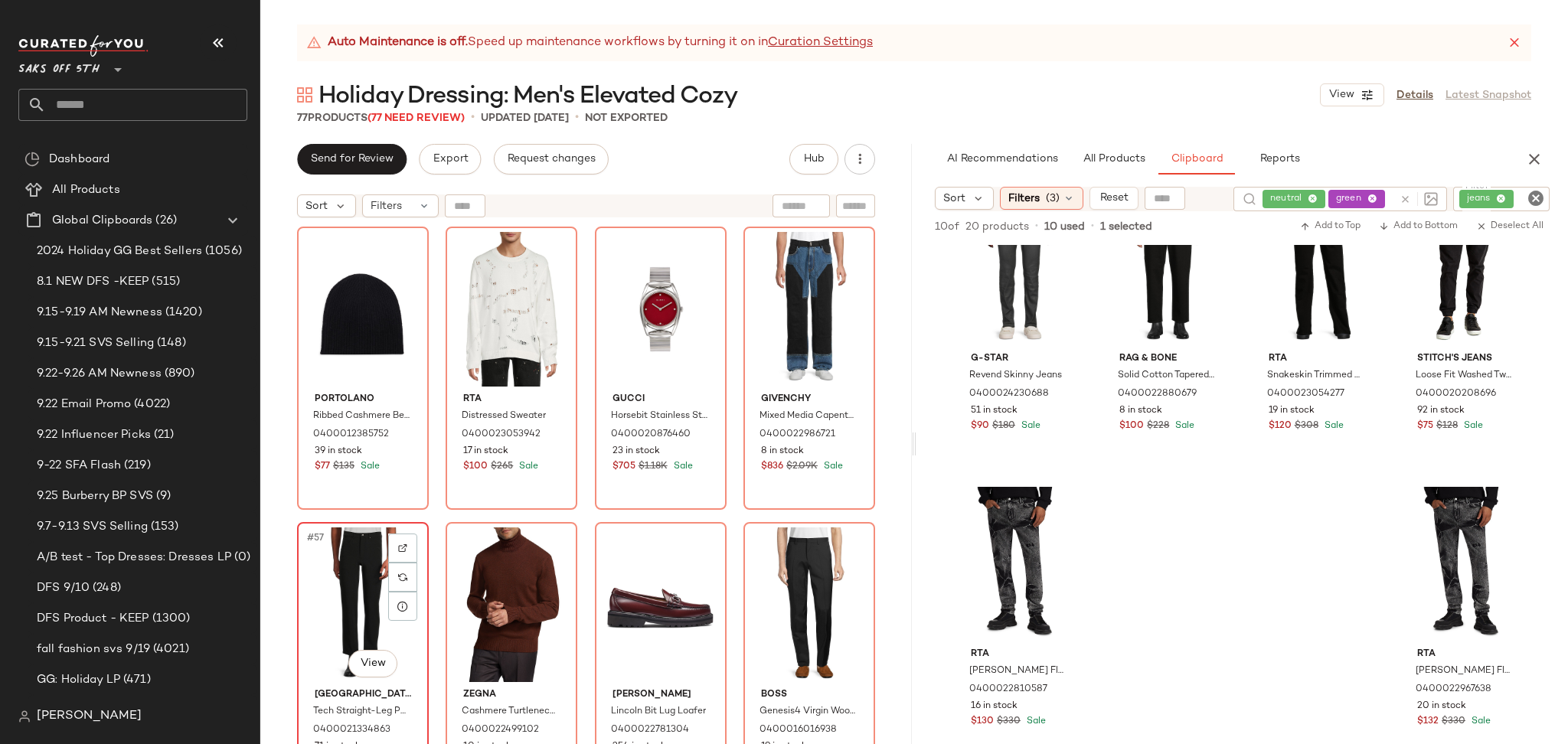
click at [346, 557] on div "#57 View" at bounding box center [362, 604] width 121 height 154
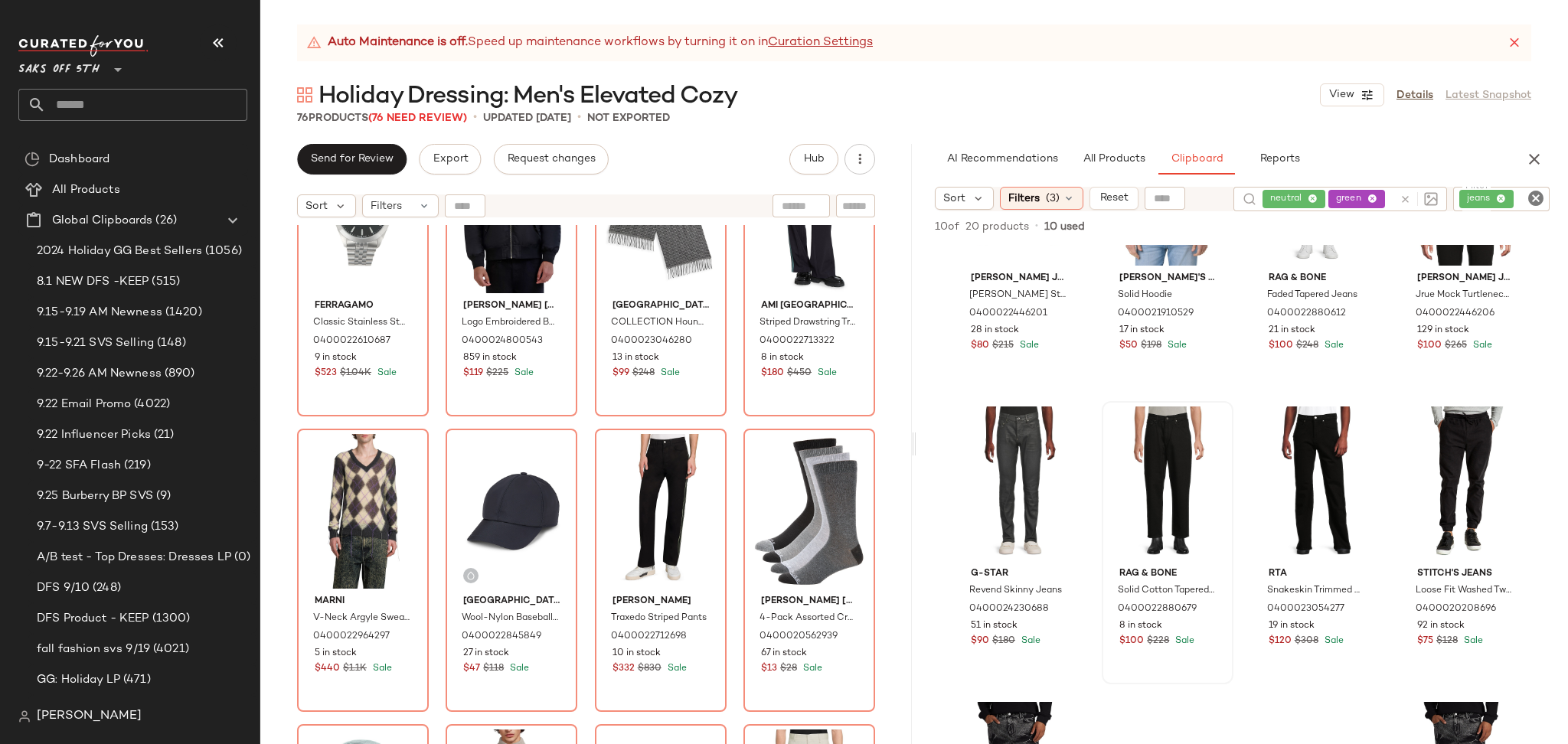
scroll to position [139, 0]
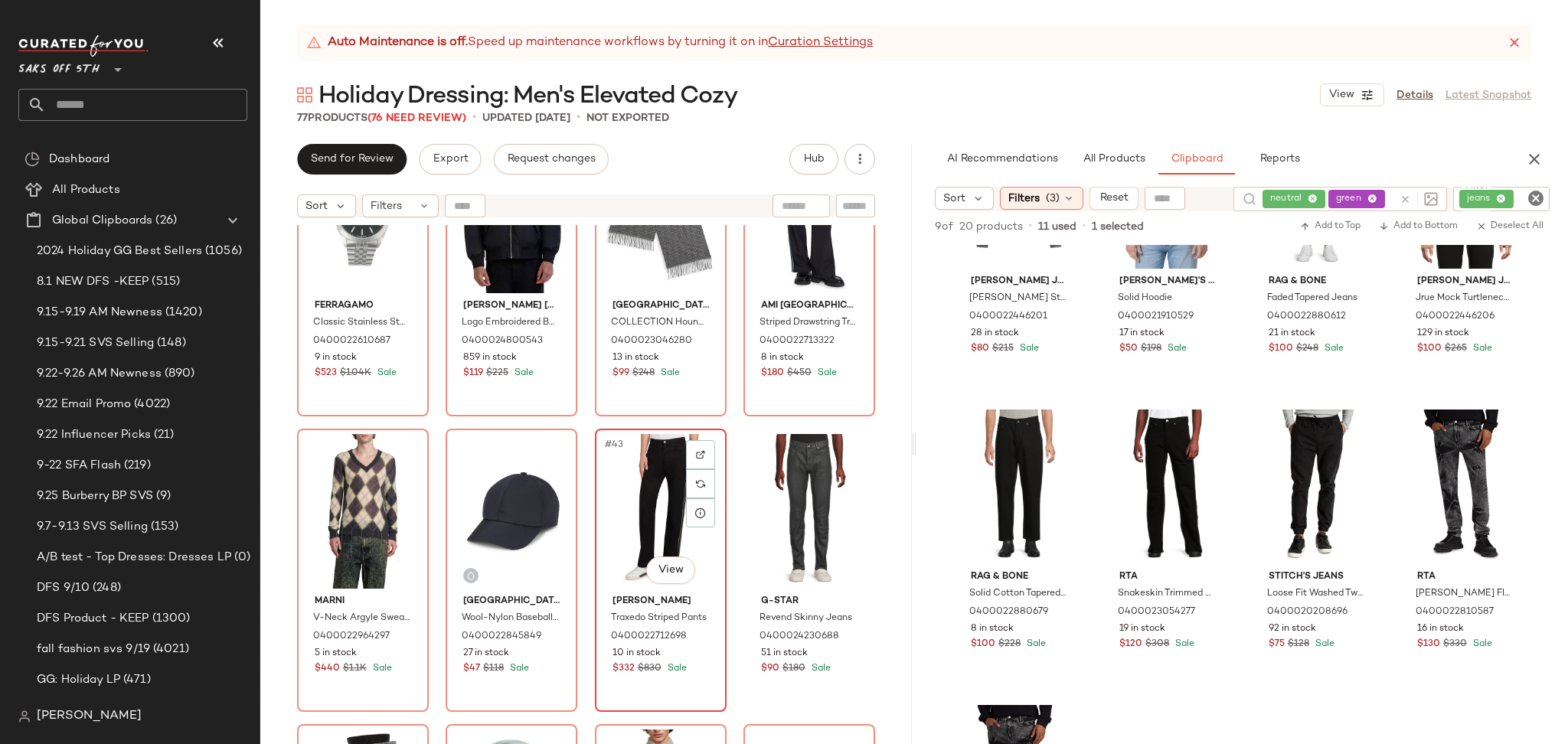
click at [644, 490] on div "#43 View" at bounding box center [661, 511] width 121 height 154
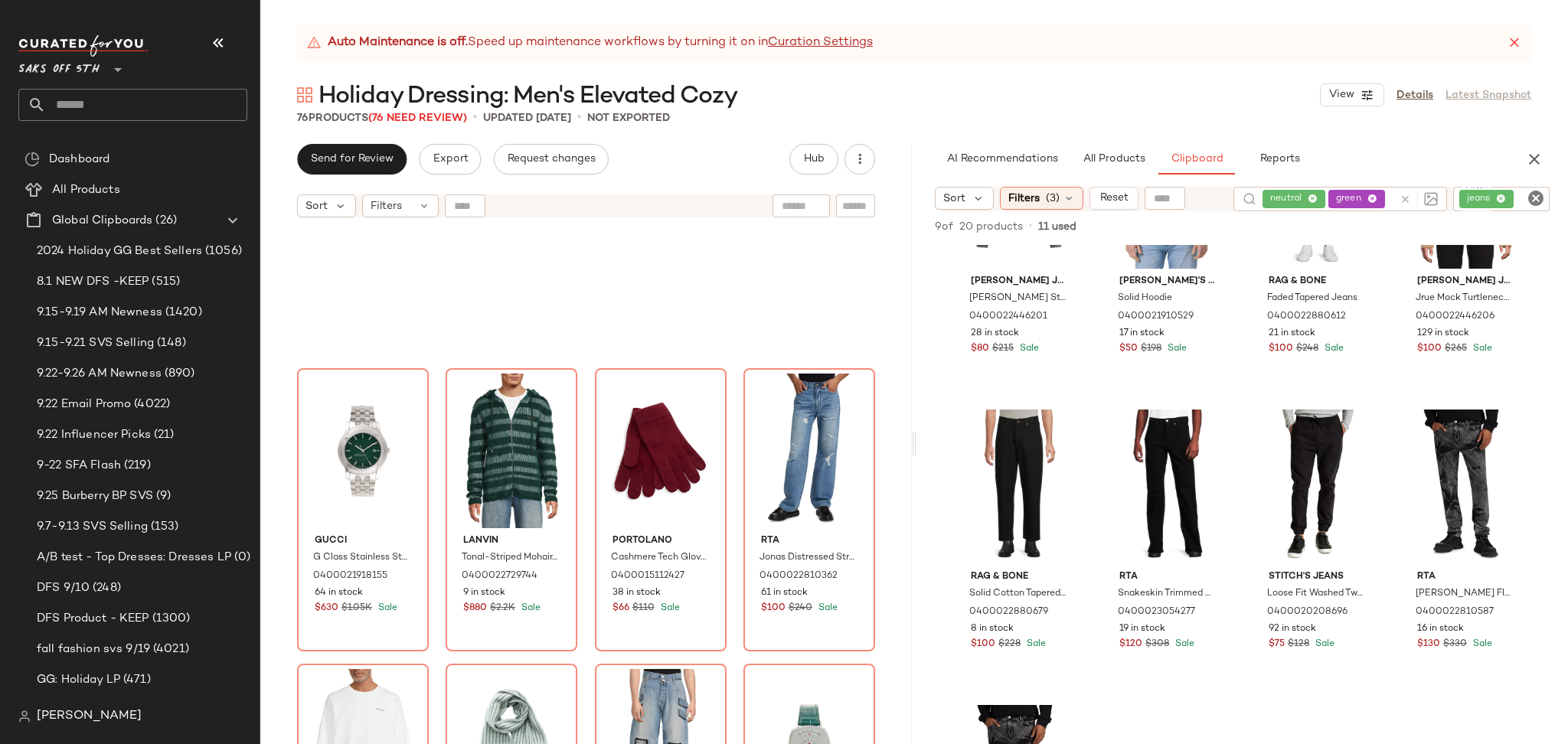
scroll to position [5056, 0]
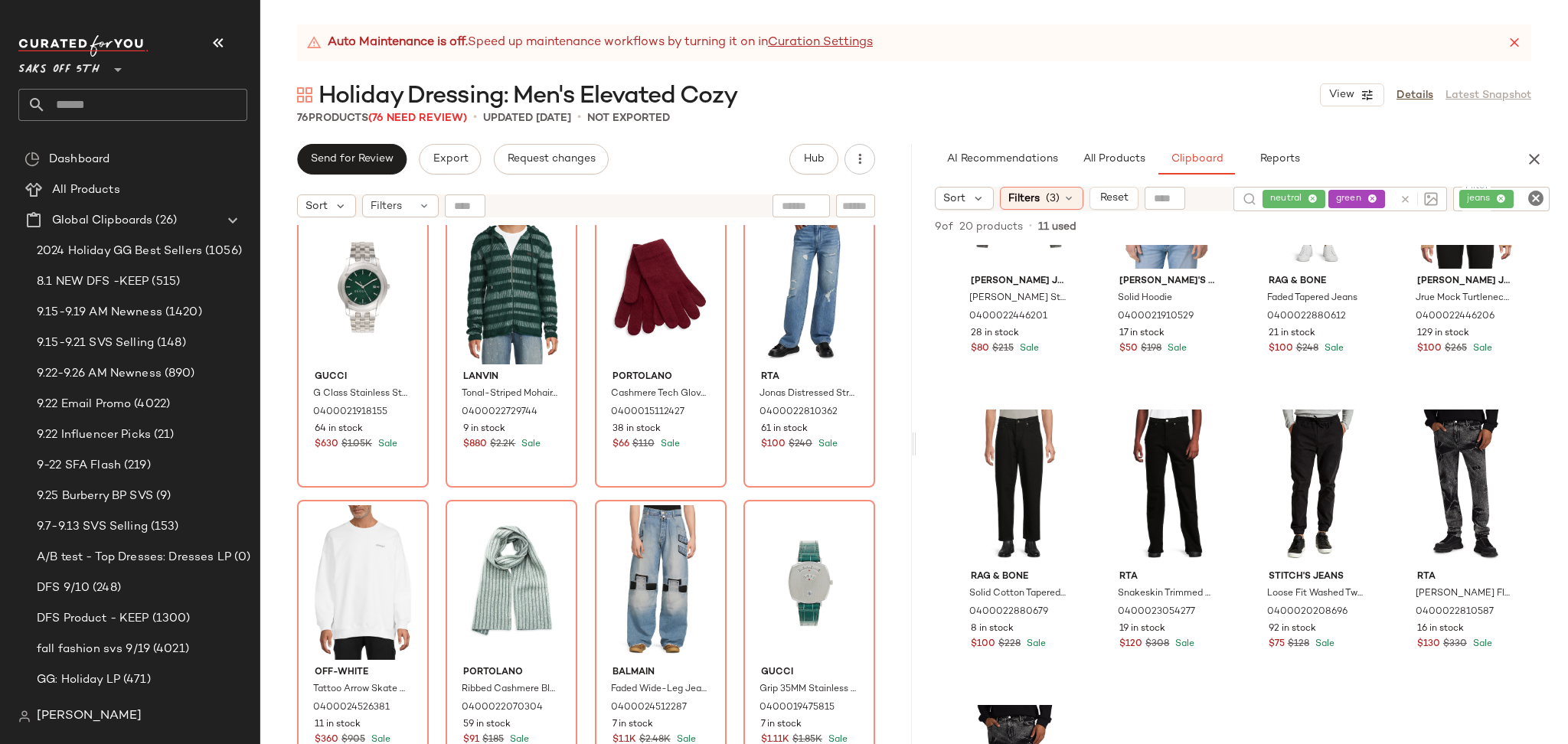
click at [1531, 197] on icon "Clear Filter" at bounding box center [1535, 198] width 19 height 19
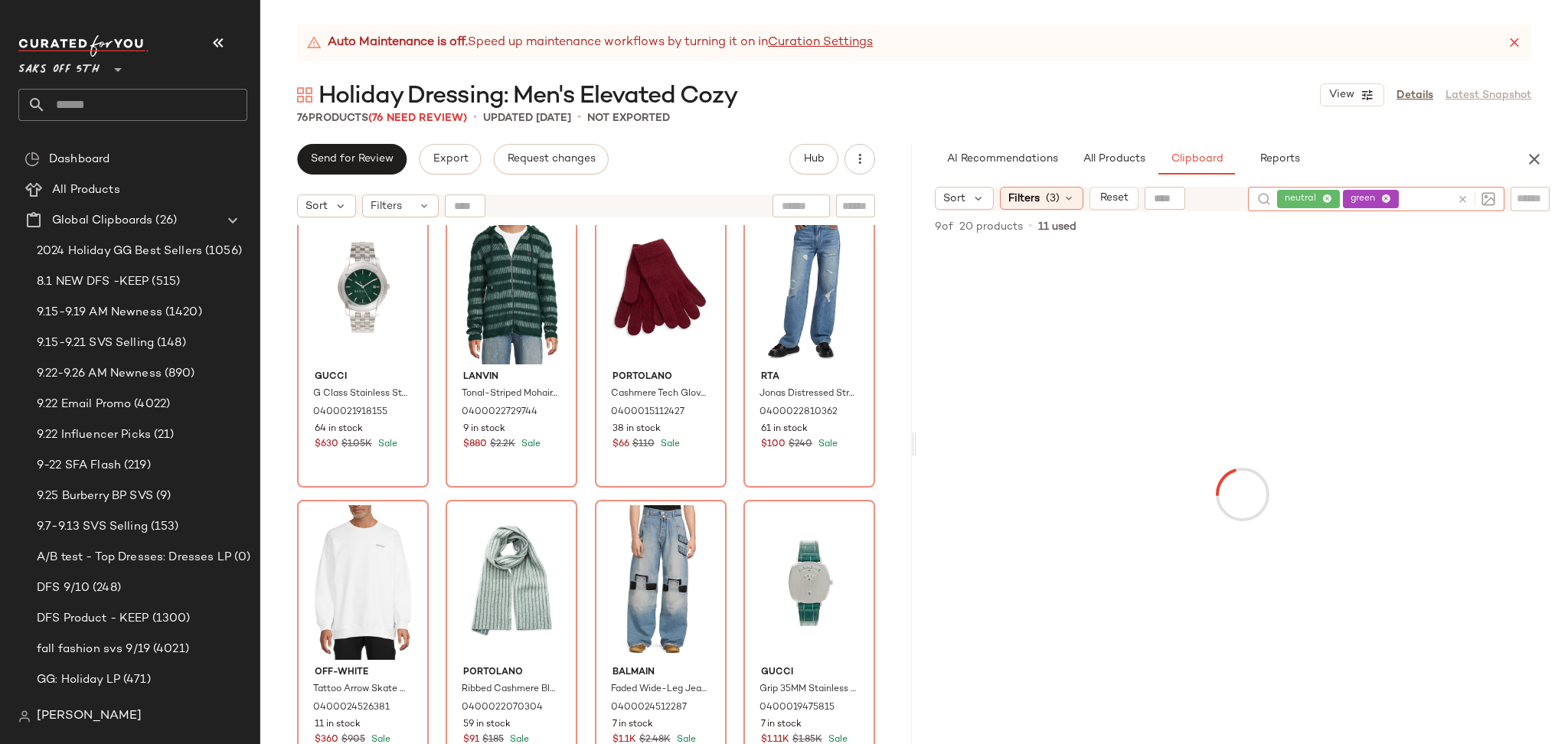
click at [1364, 198] on div "neutral green" at bounding box center [1377, 199] width 257 height 24
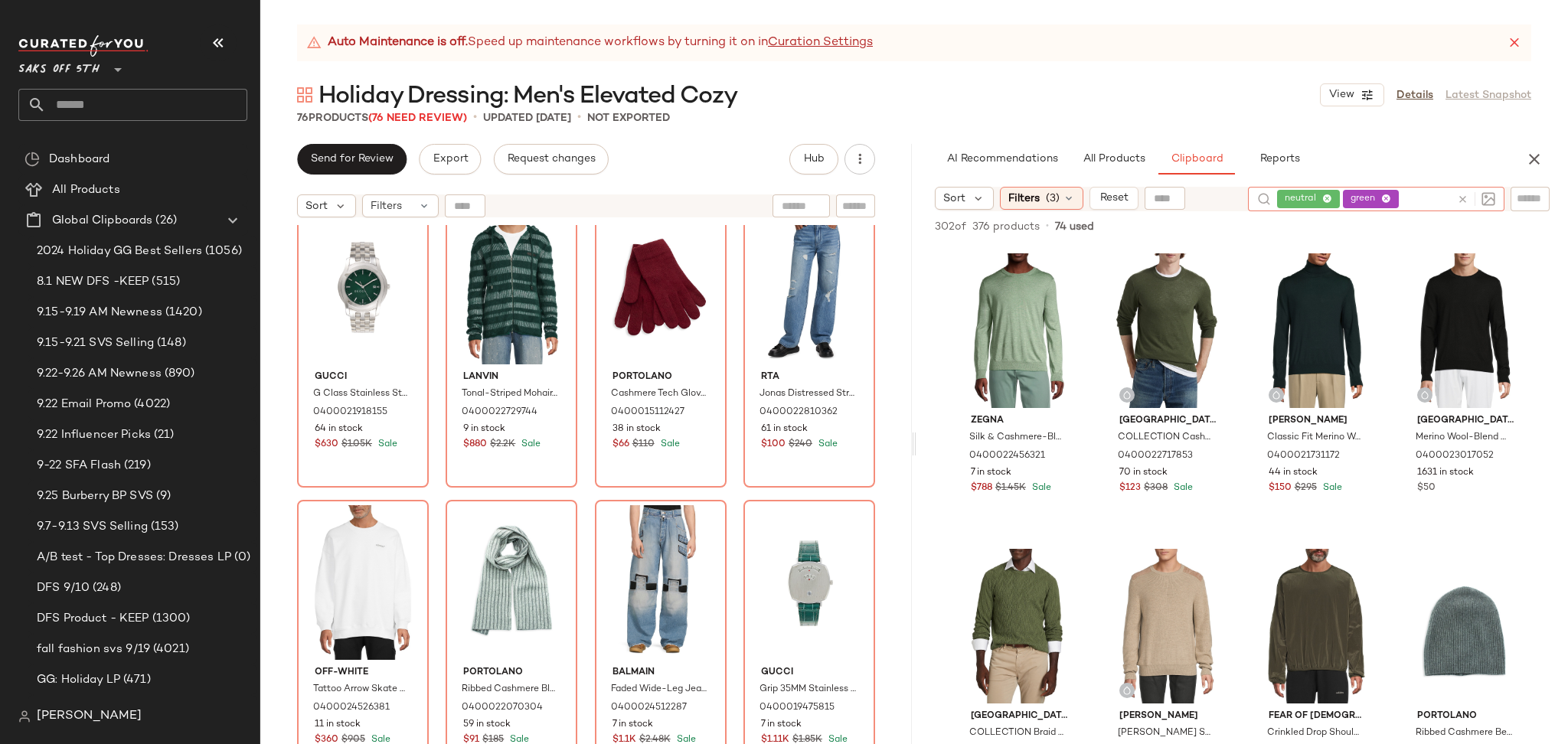
click at [1461, 202] on icon at bounding box center [1462, 199] width 11 height 11
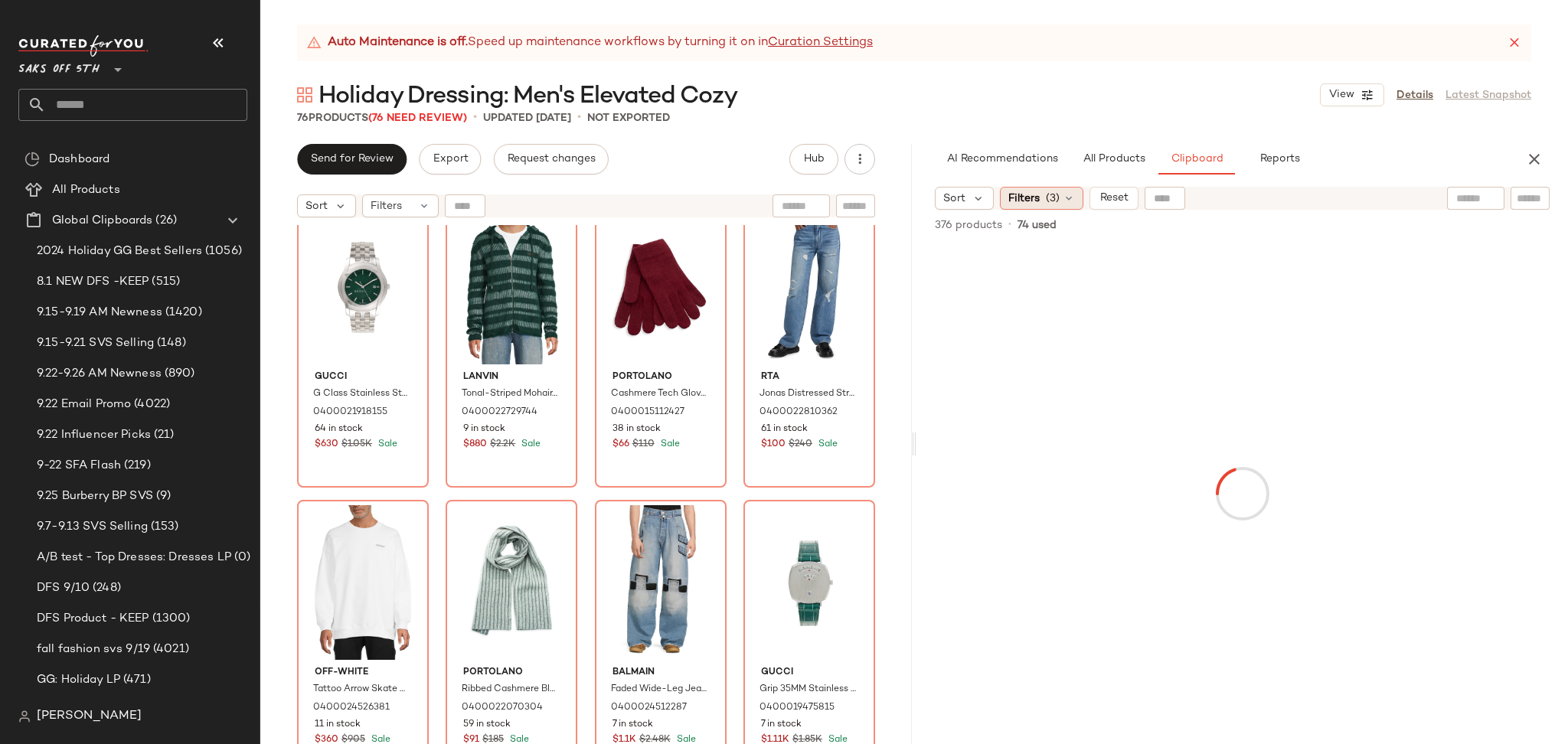
click at [1048, 198] on span "(3)" at bounding box center [1052, 198] width 14 height 16
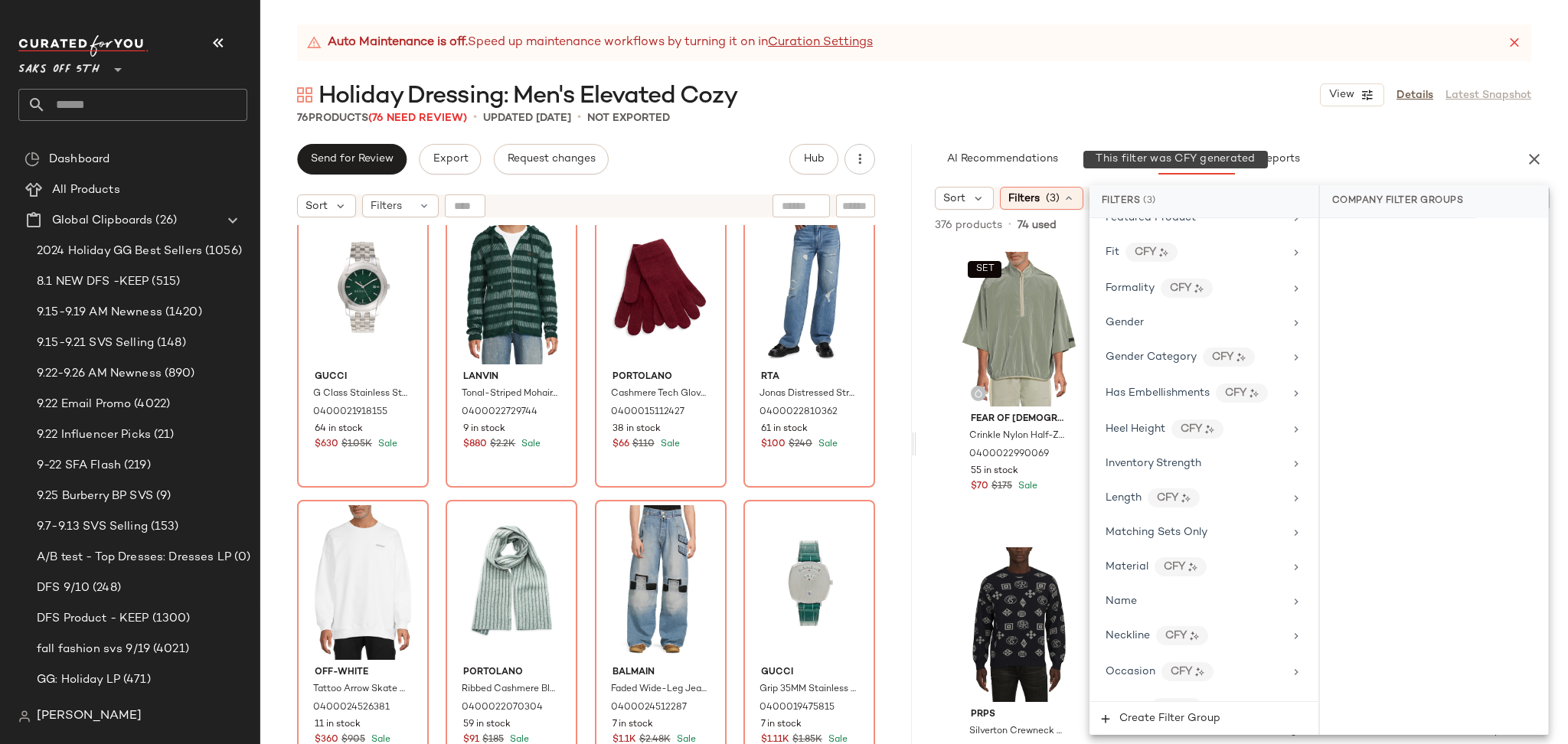
scroll to position [972, 0]
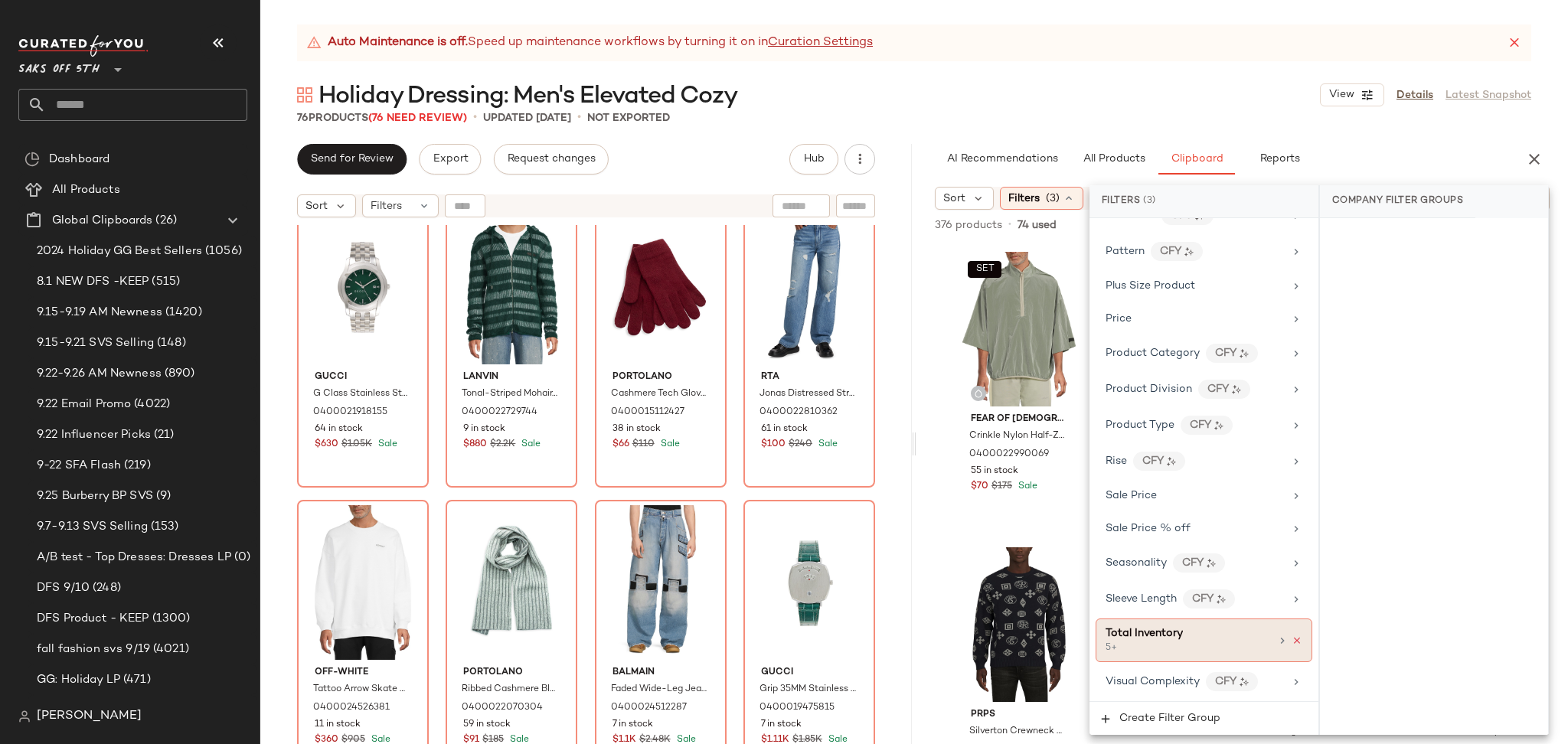
click at [1291, 639] on icon at bounding box center [1297, 641] width 11 height 11
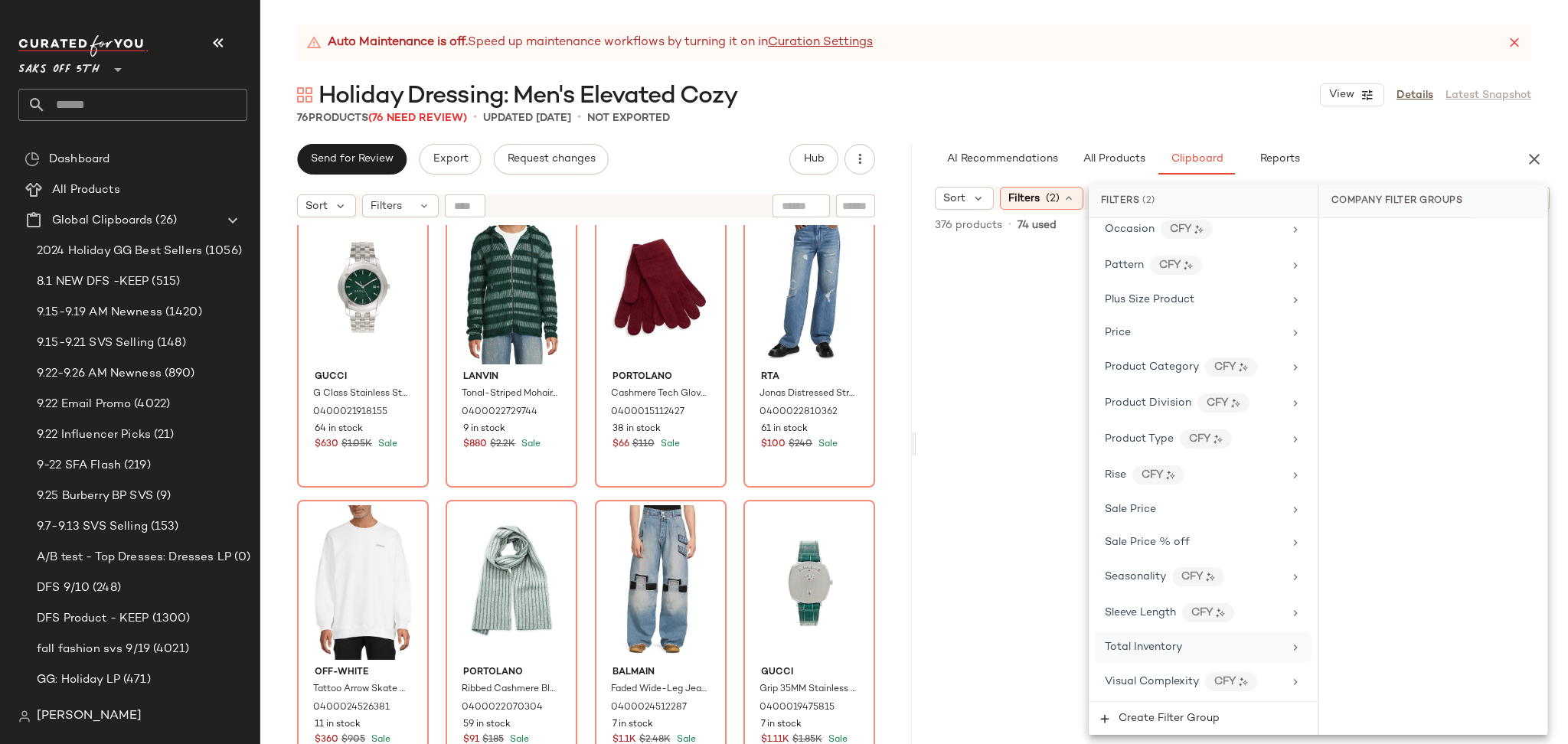
scroll to position [959, 0]
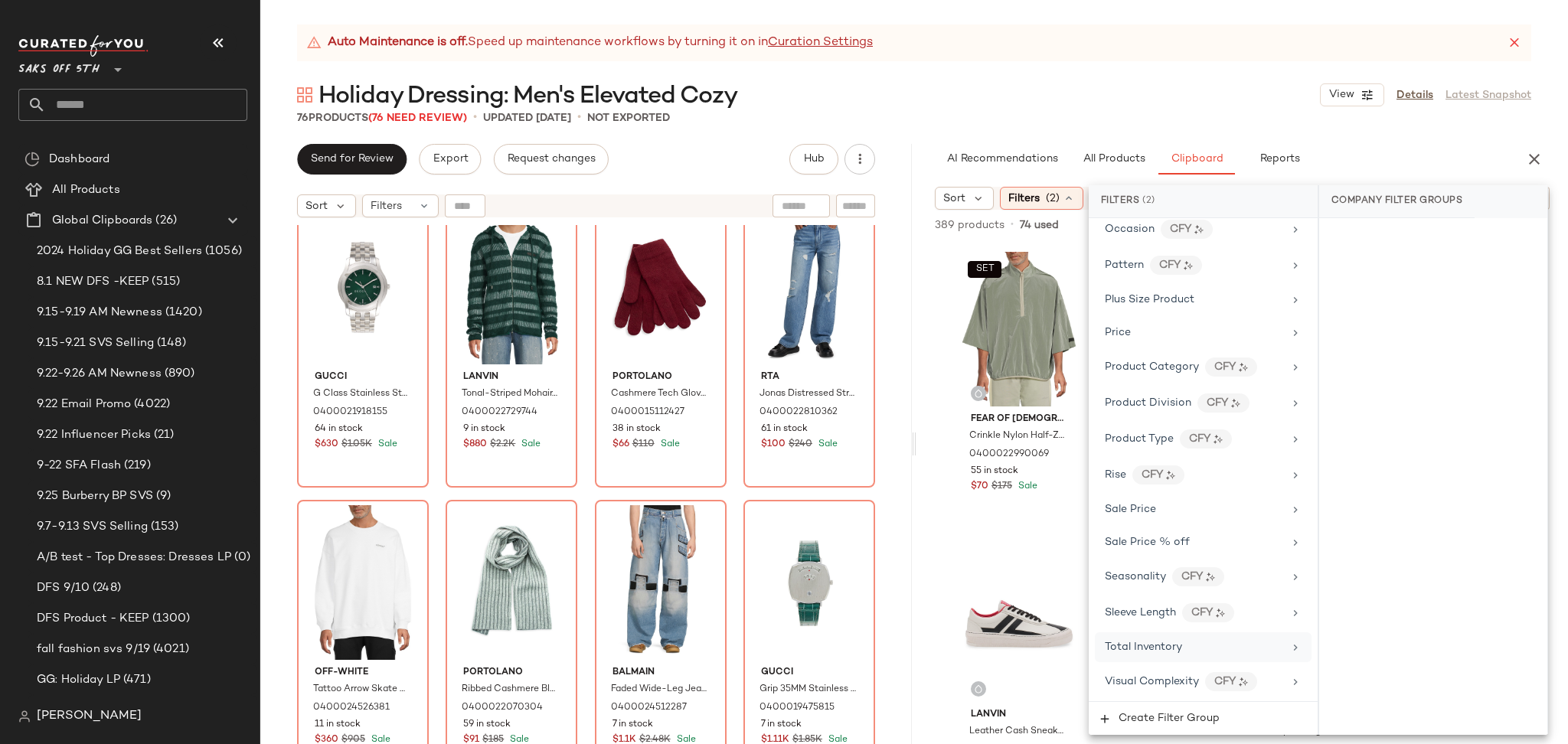
click at [1122, 120] on div "76 Products (76 Need Review) • updated [DATE] • Not Exported" at bounding box center [914, 118] width 1308 height 15
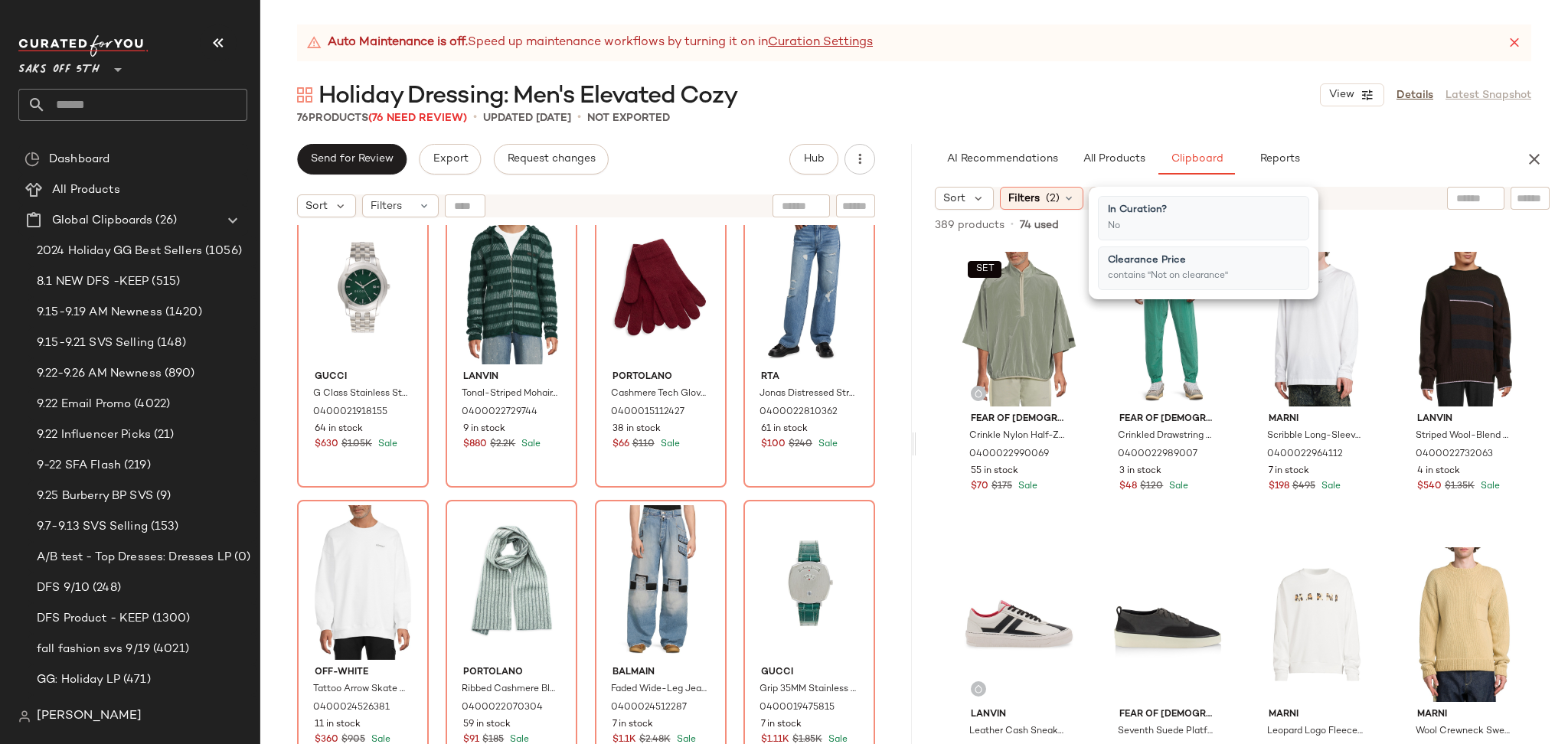
click at [1122, 120] on div "76 Products (76 Need Review) • updated [DATE] • Not Exported" at bounding box center [914, 118] width 1308 height 15
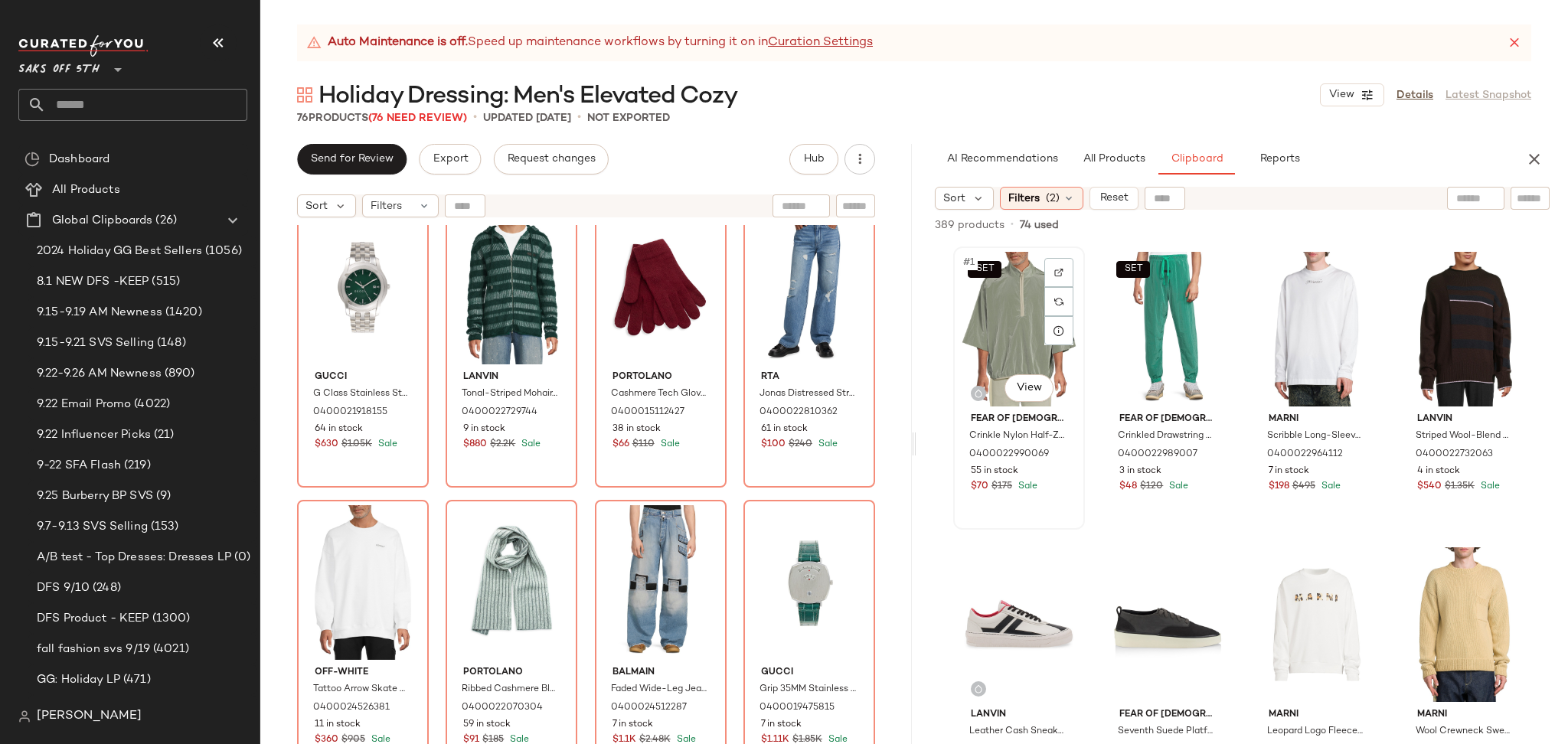
click at [996, 287] on div "SET #1 View" at bounding box center [1019, 329] width 121 height 154
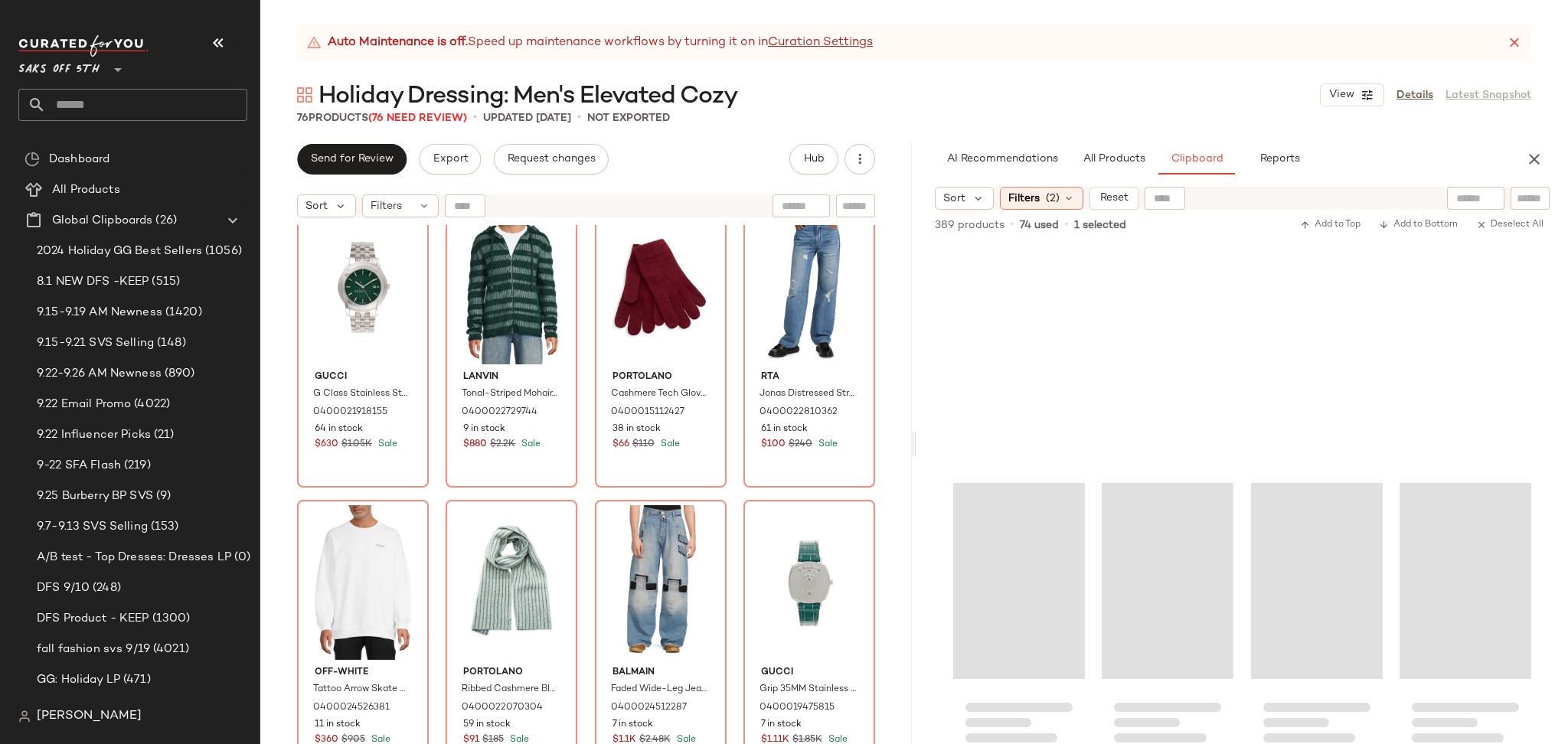
scroll to position [22830, 0]
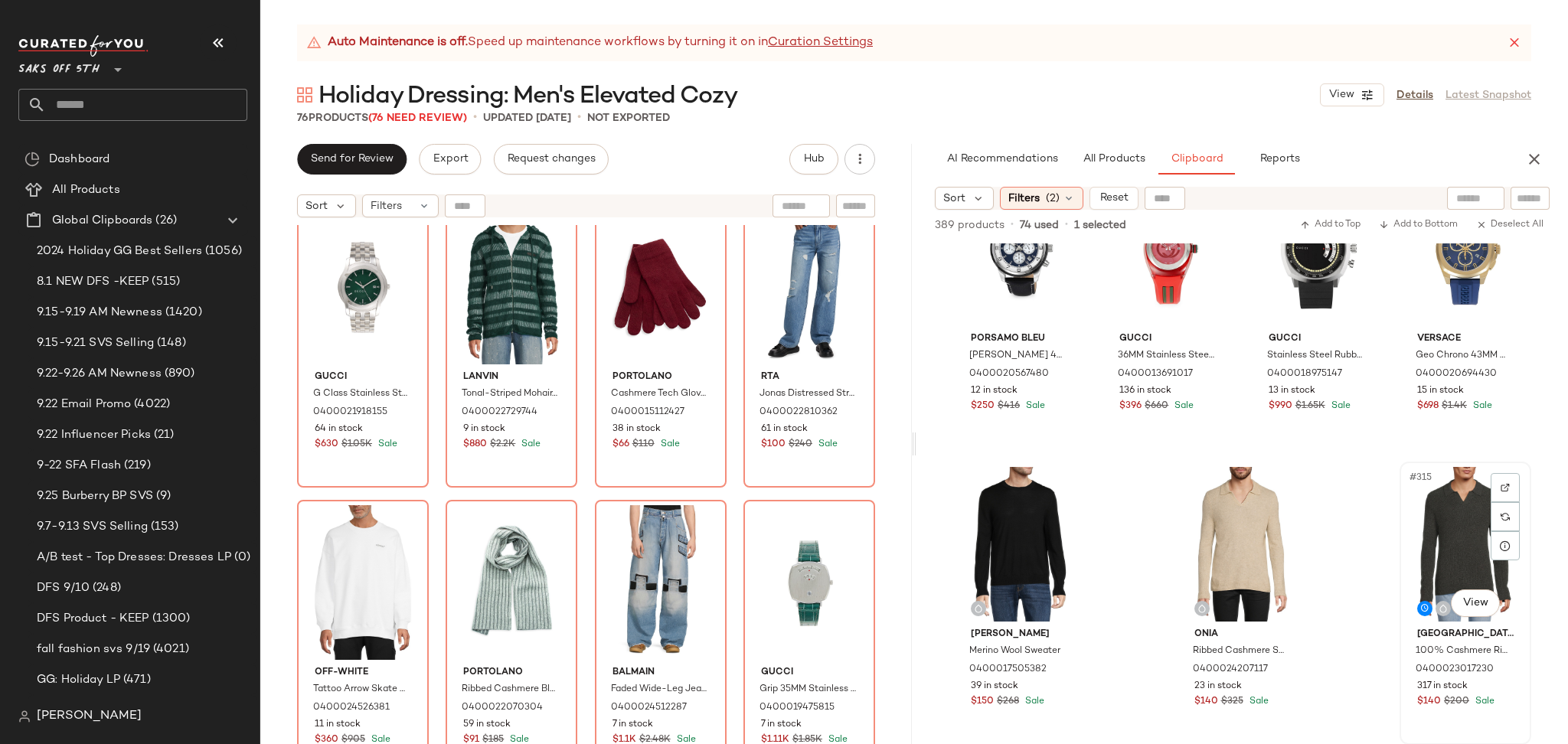
click at [1427, 538] on div "#315 View" at bounding box center [1465, 543] width 121 height 154
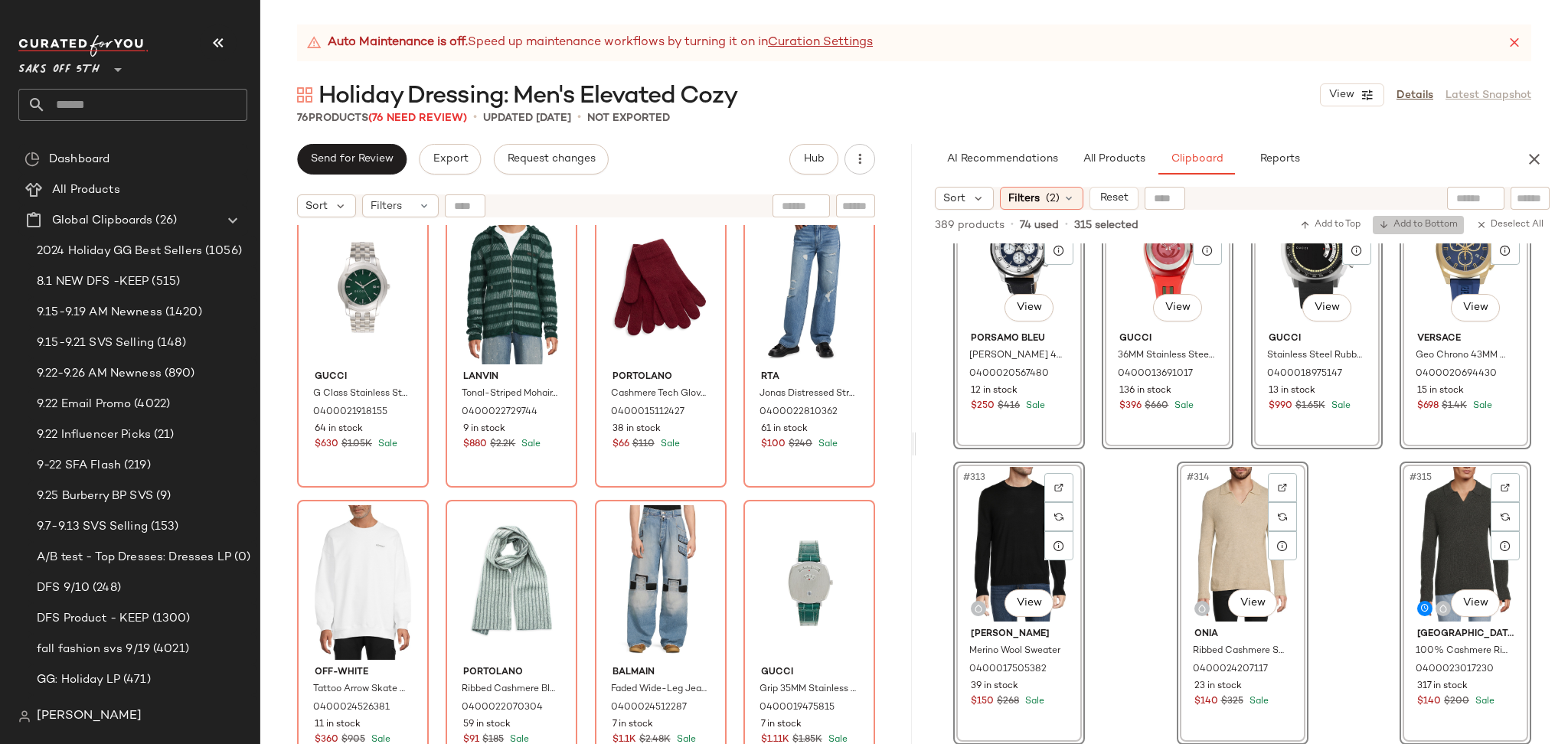
click at [1397, 223] on span "Add to Bottom" at bounding box center [1417, 225] width 79 height 11
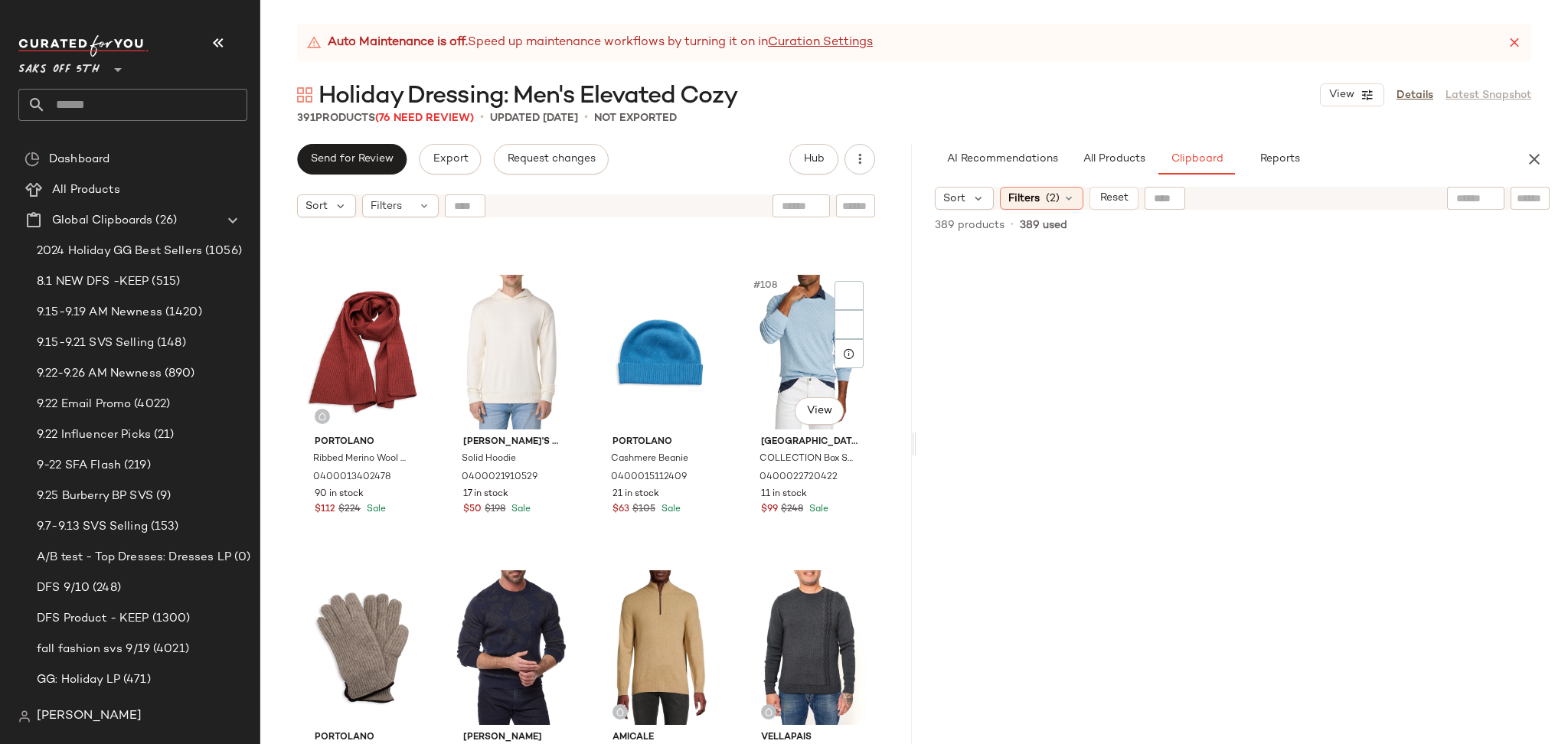
scroll to position [7693, 0]
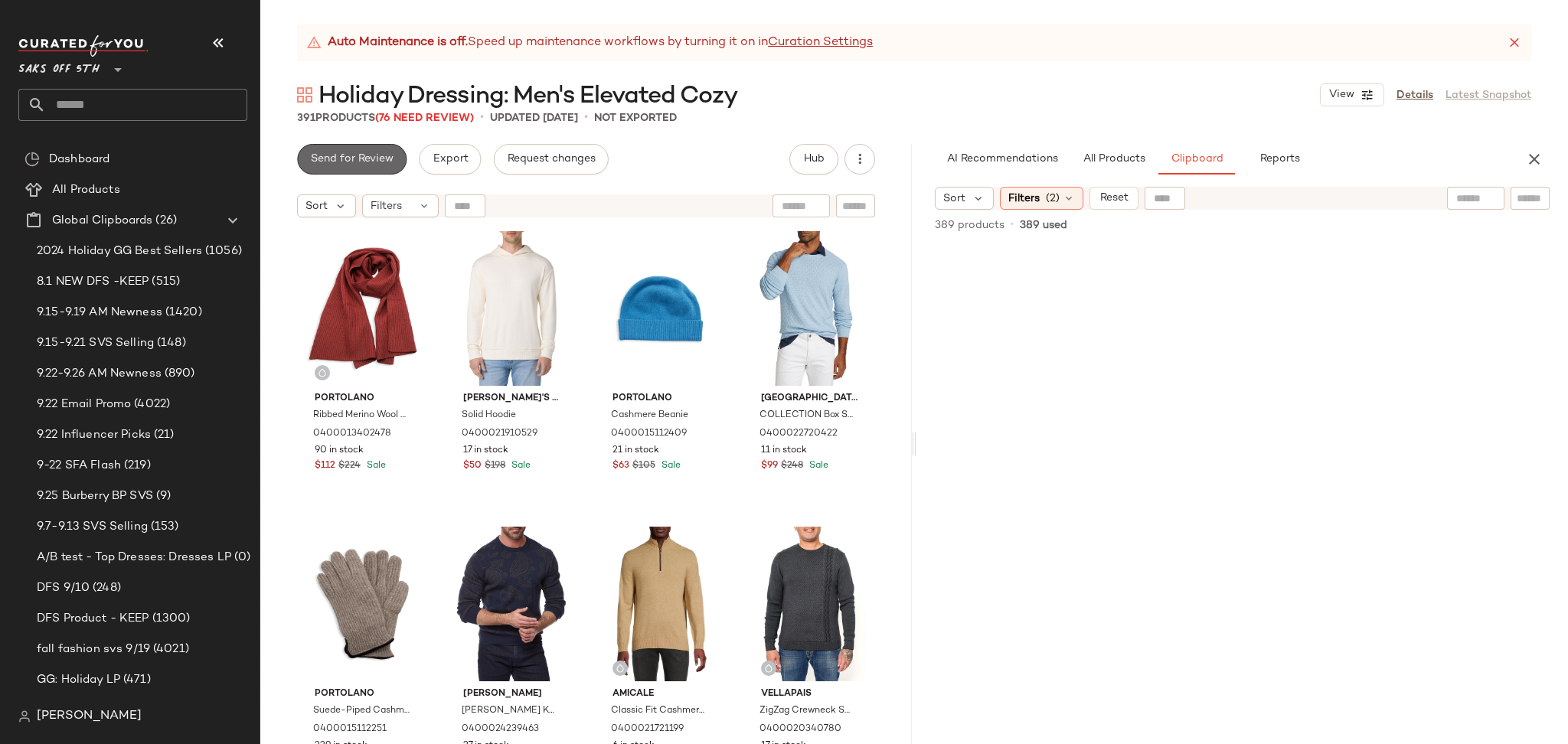
click at [380, 158] on span "Send for Review" at bounding box center [352, 159] width 84 height 12
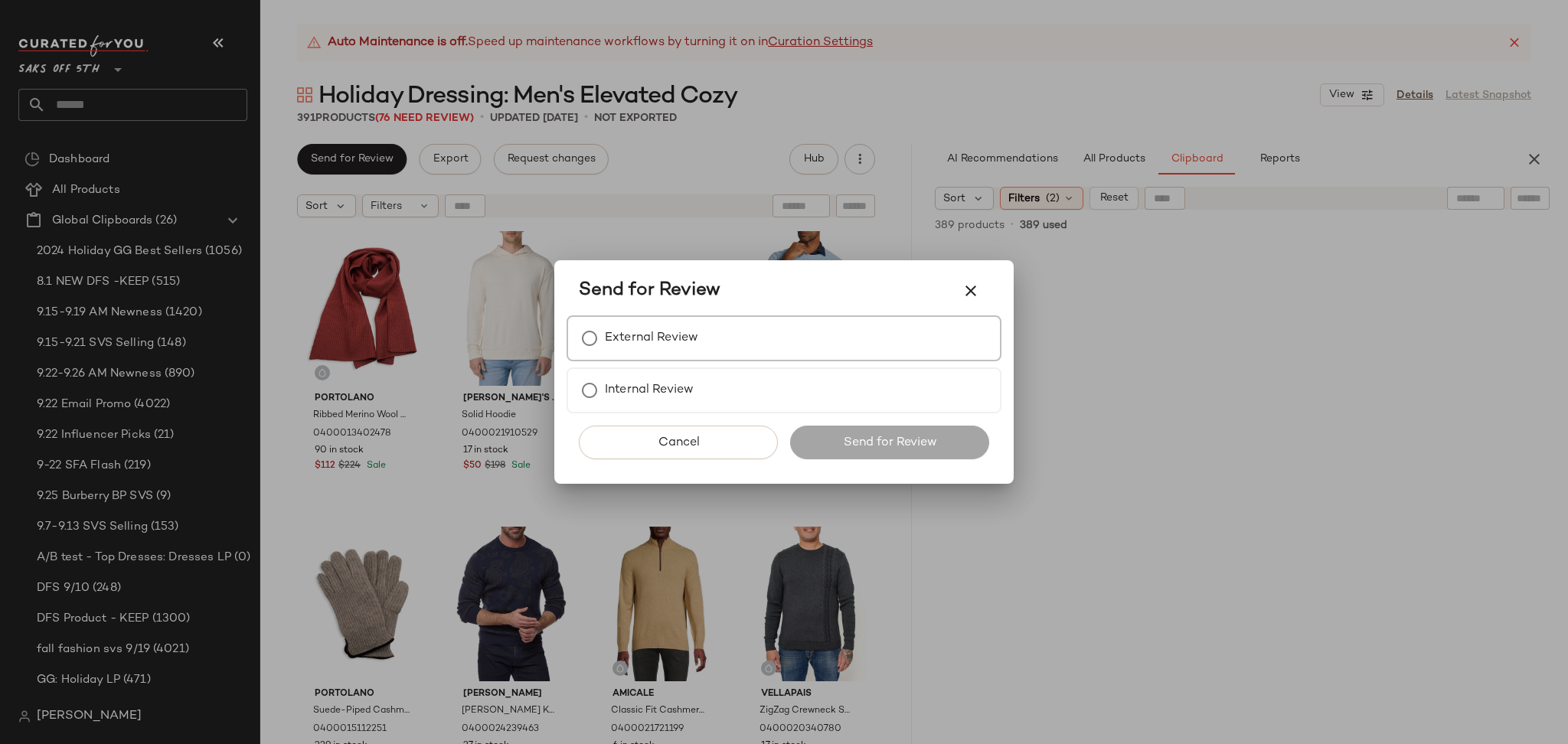
click at [762, 342] on div "External Review" at bounding box center [784, 337] width 435 height 46
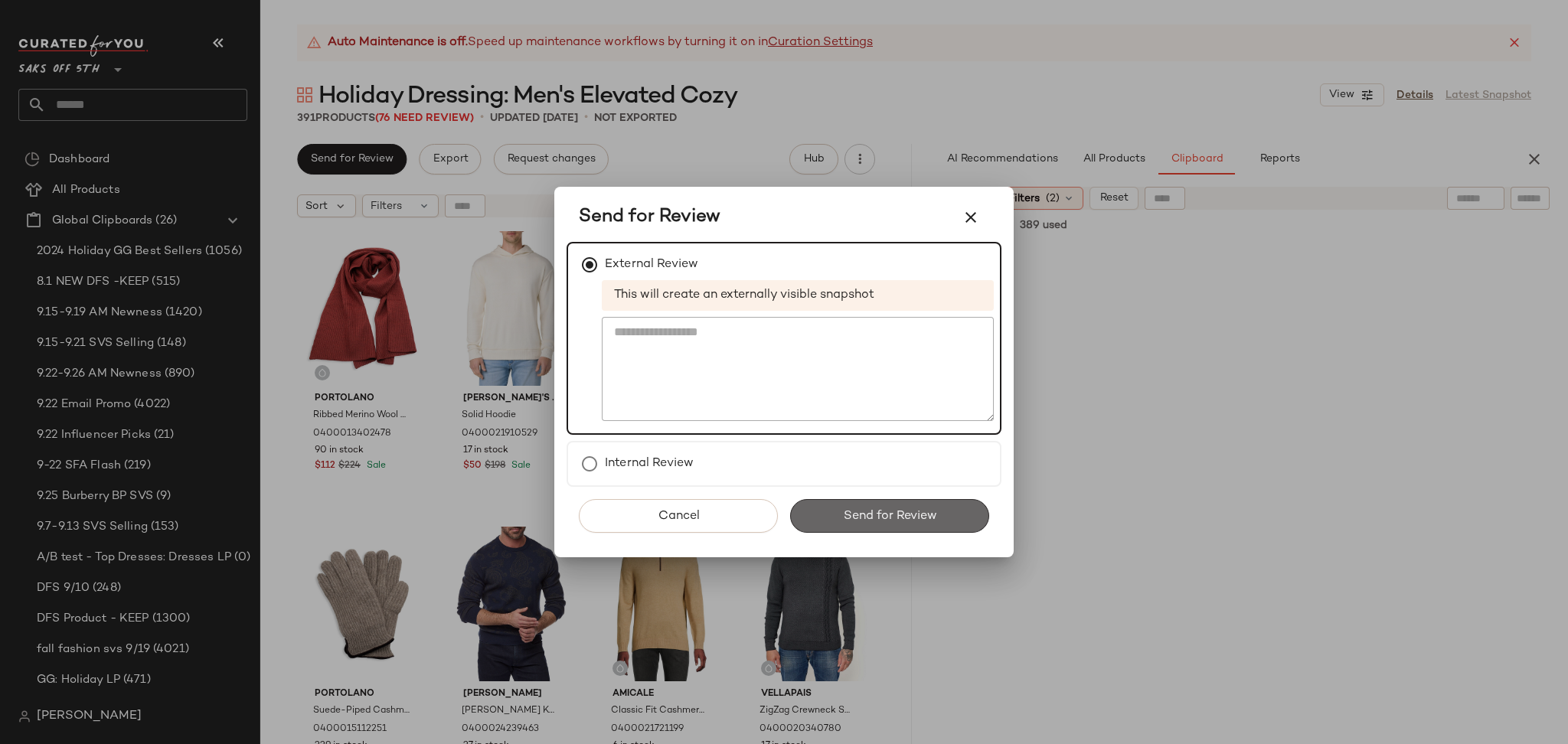
click at [889, 516] on span "Send for Review" at bounding box center [889, 516] width 94 height 15
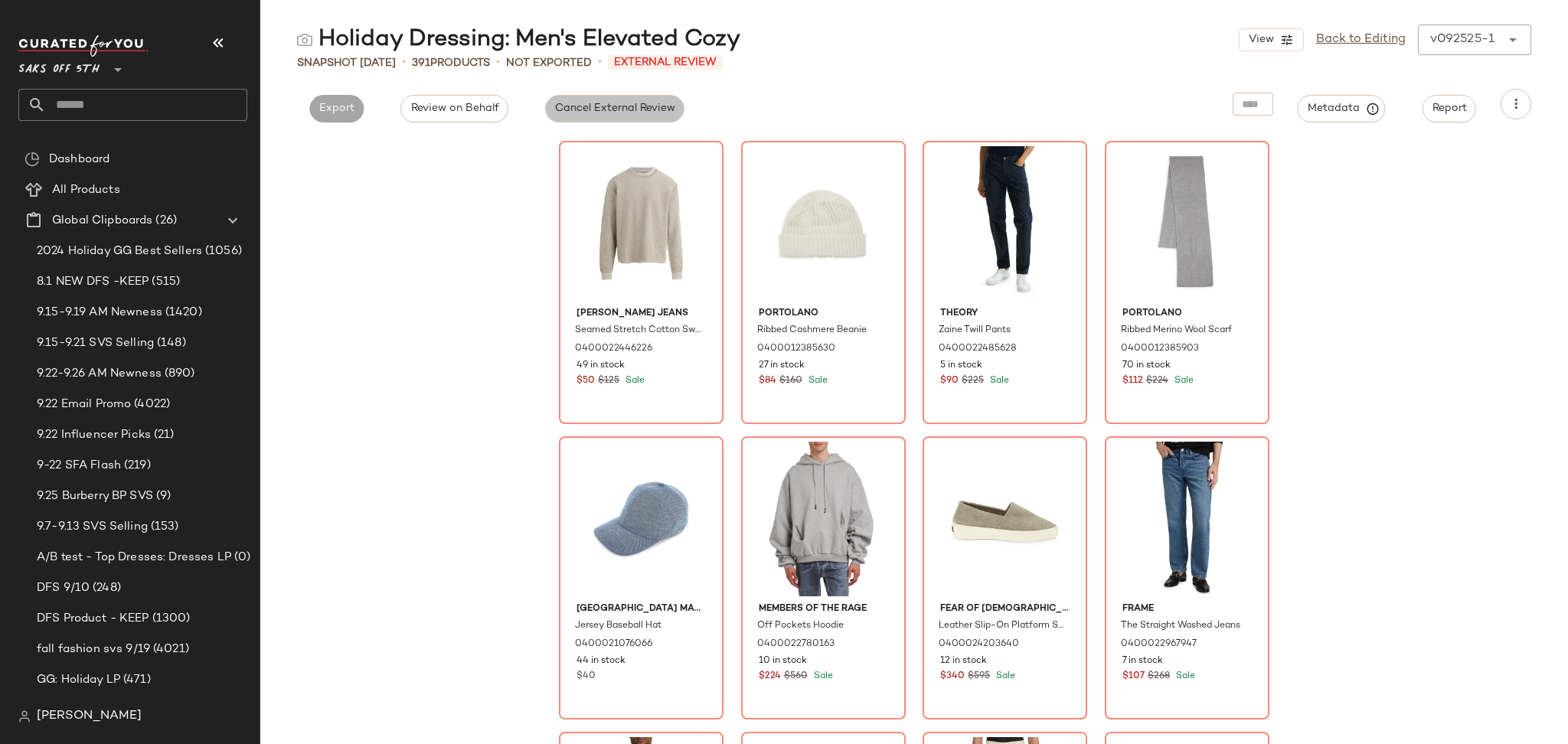
click at [621, 111] on span "Cancel External Review" at bounding box center [614, 108] width 121 height 12
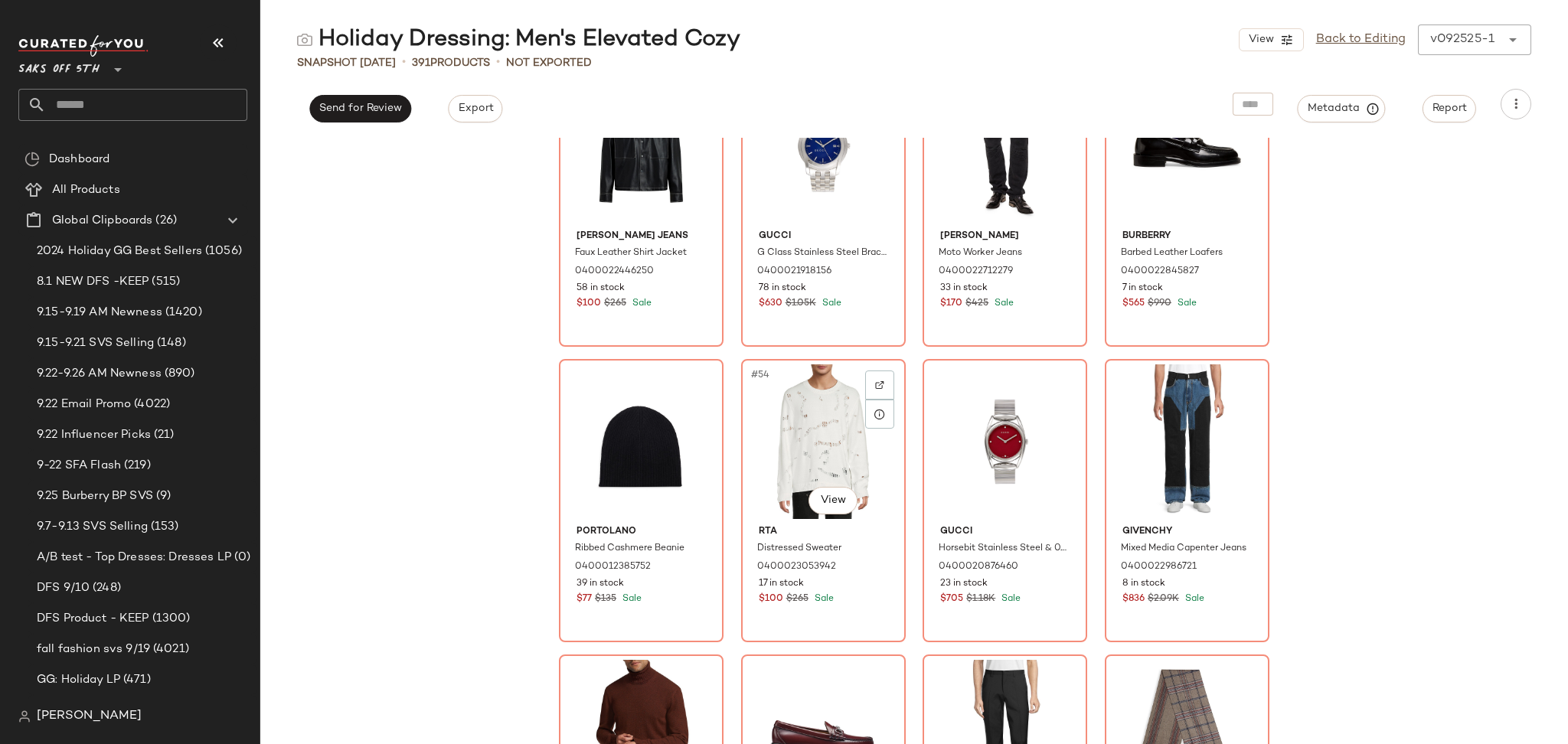
scroll to position [3643, 0]
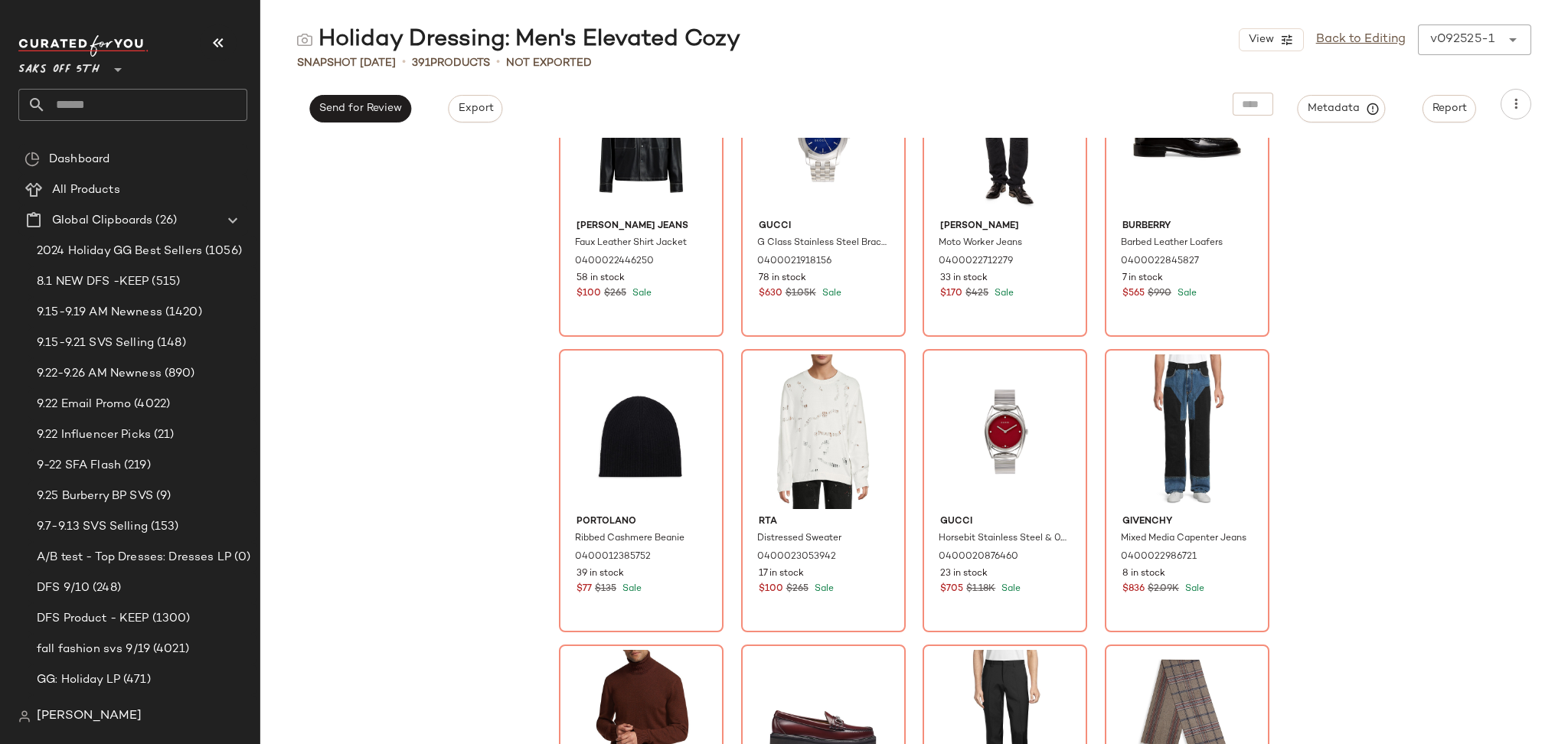
click at [167, 110] on input "text" at bounding box center [146, 105] width 202 height 33
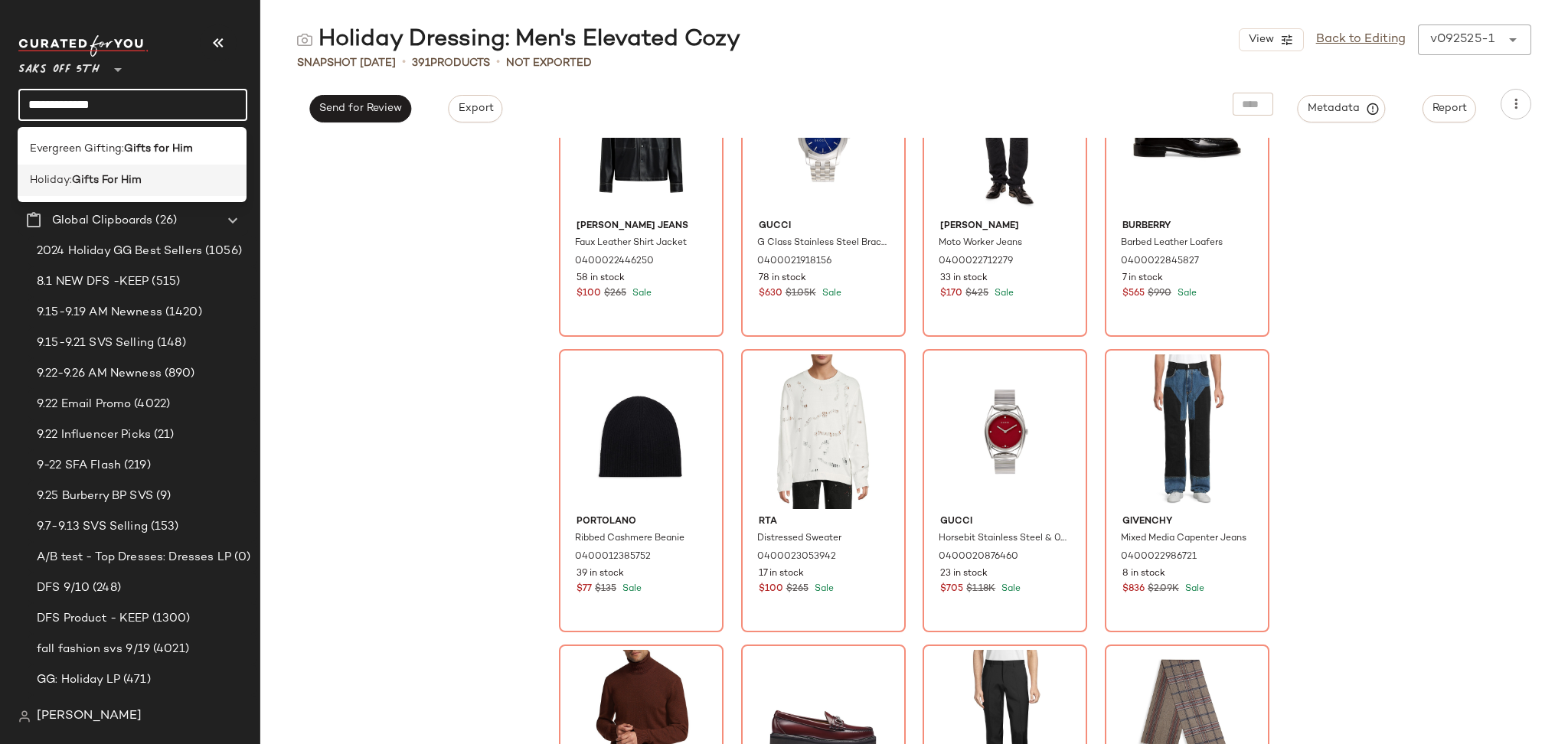
type input "**********"
click at [111, 185] on b "Gifts For Him" at bounding box center [106, 179] width 70 height 16
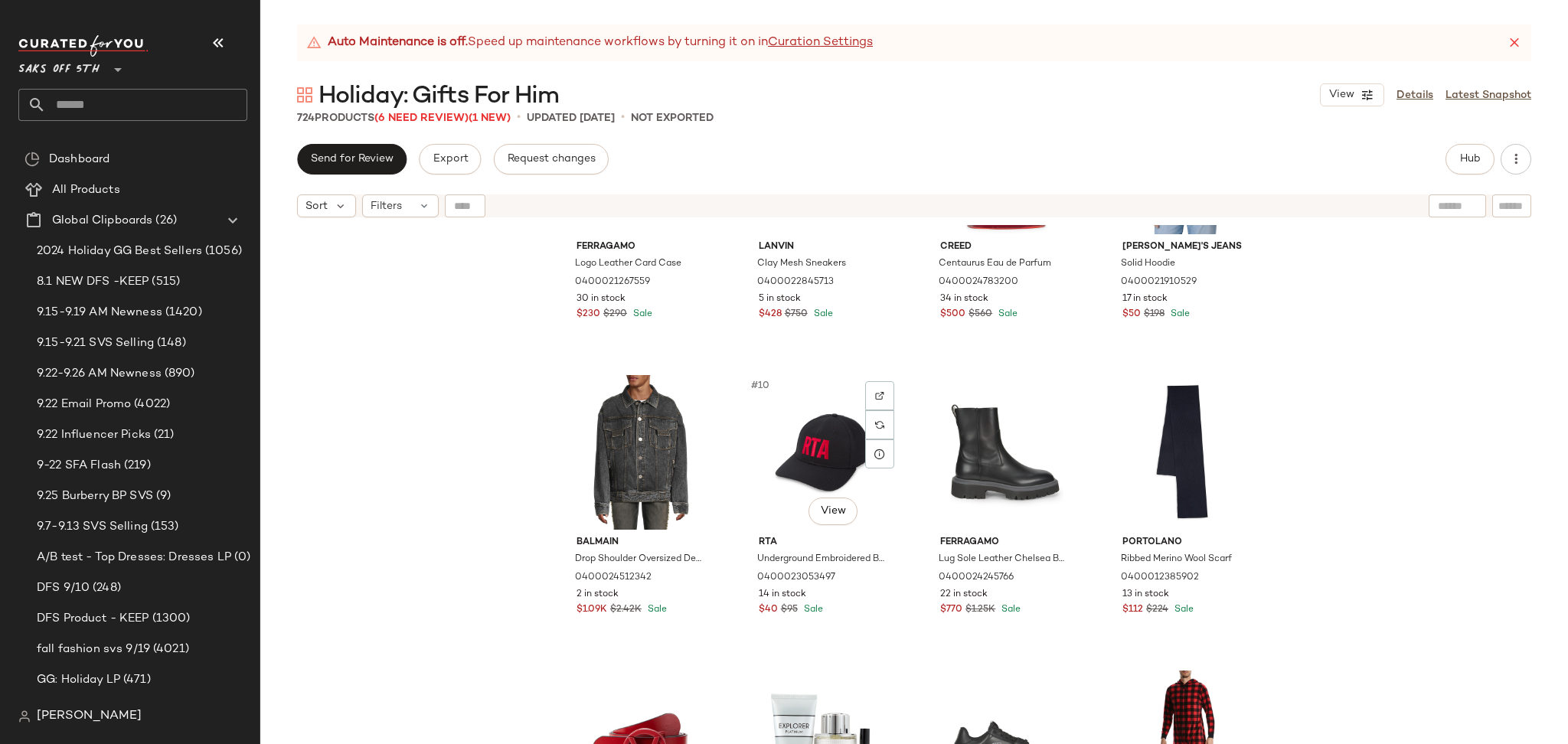
scroll to position [463, 0]
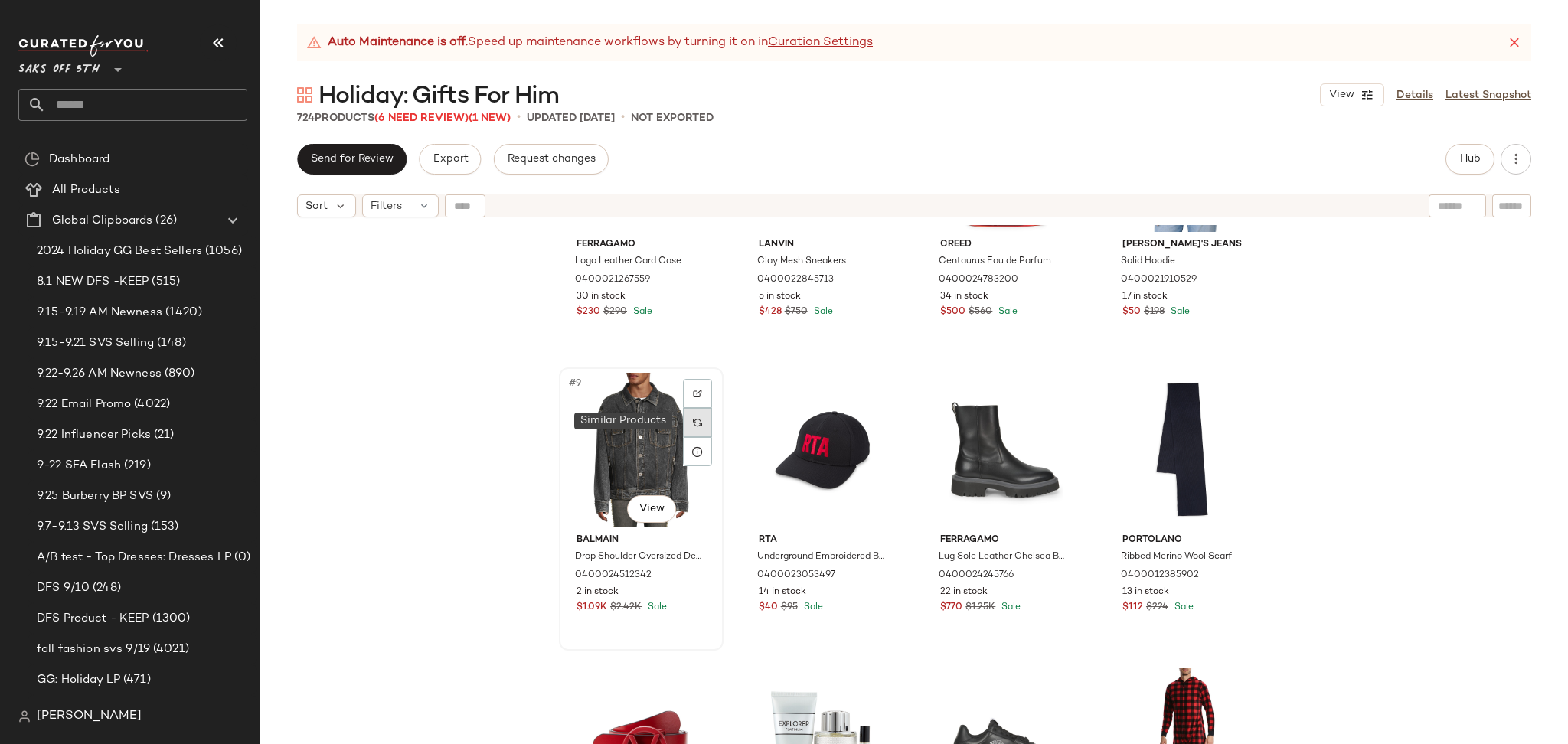
click at [696, 420] on img at bounding box center [697, 423] width 9 height 9
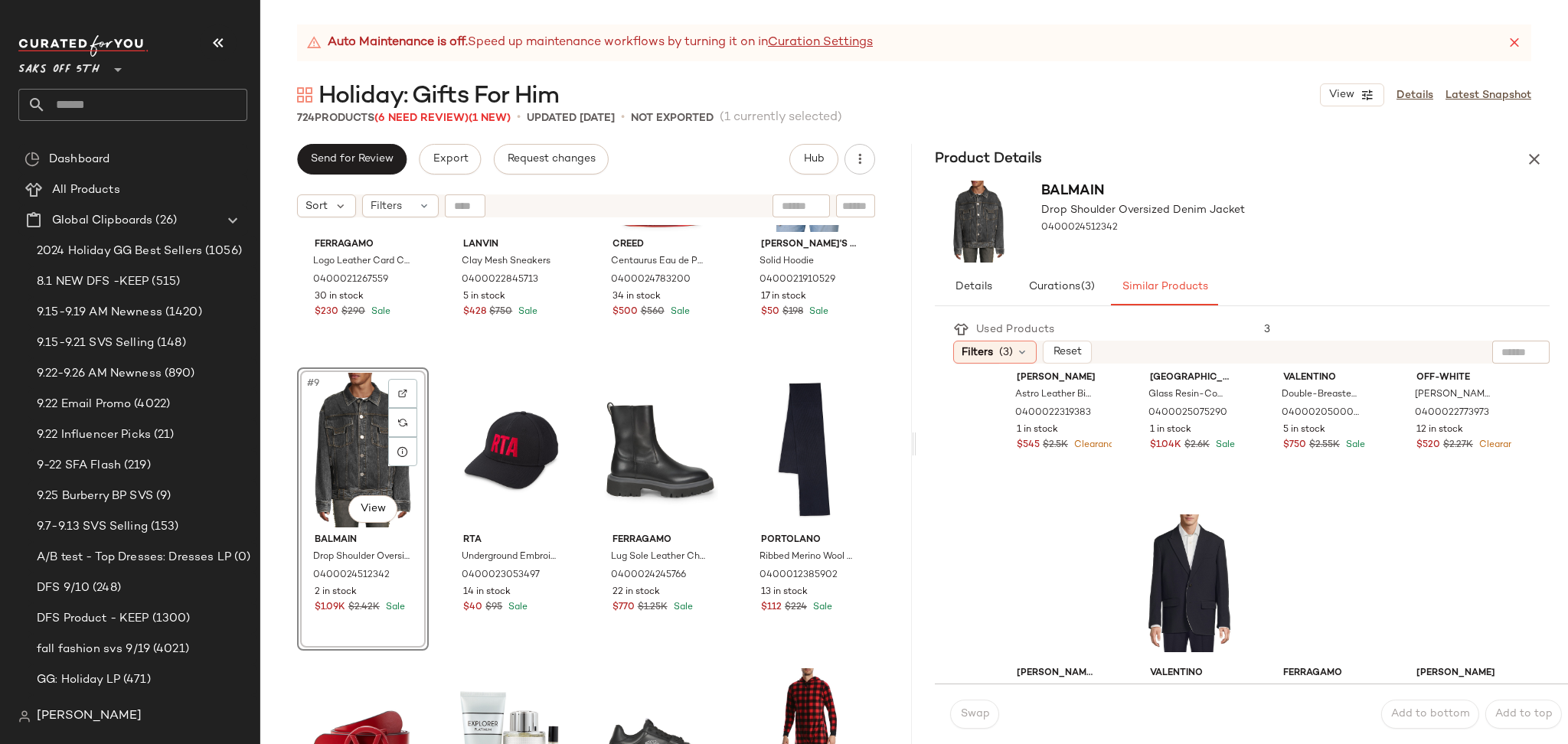
scroll to position [469, 0]
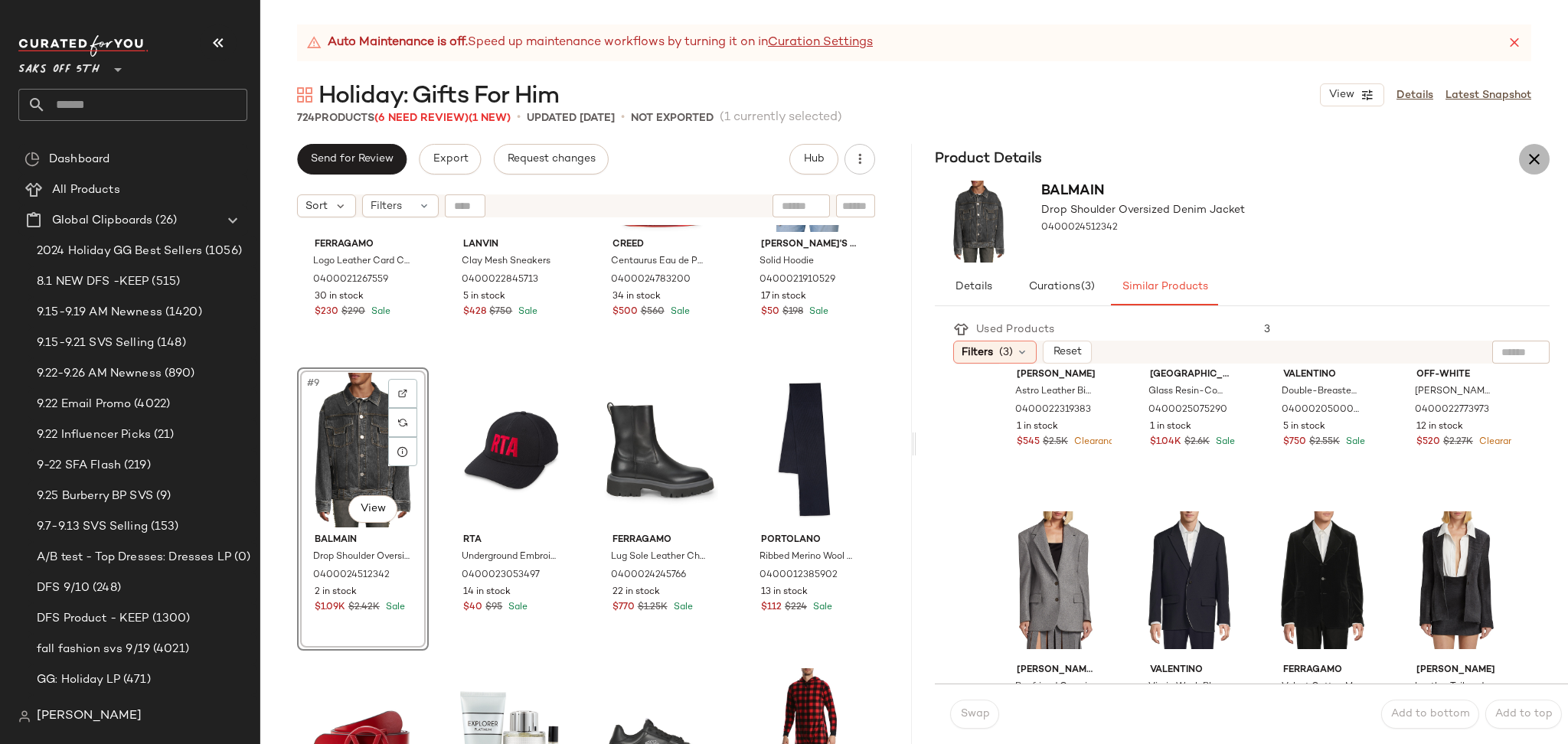
click at [1535, 157] on icon "button" at bounding box center [1535, 159] width 19 height 19
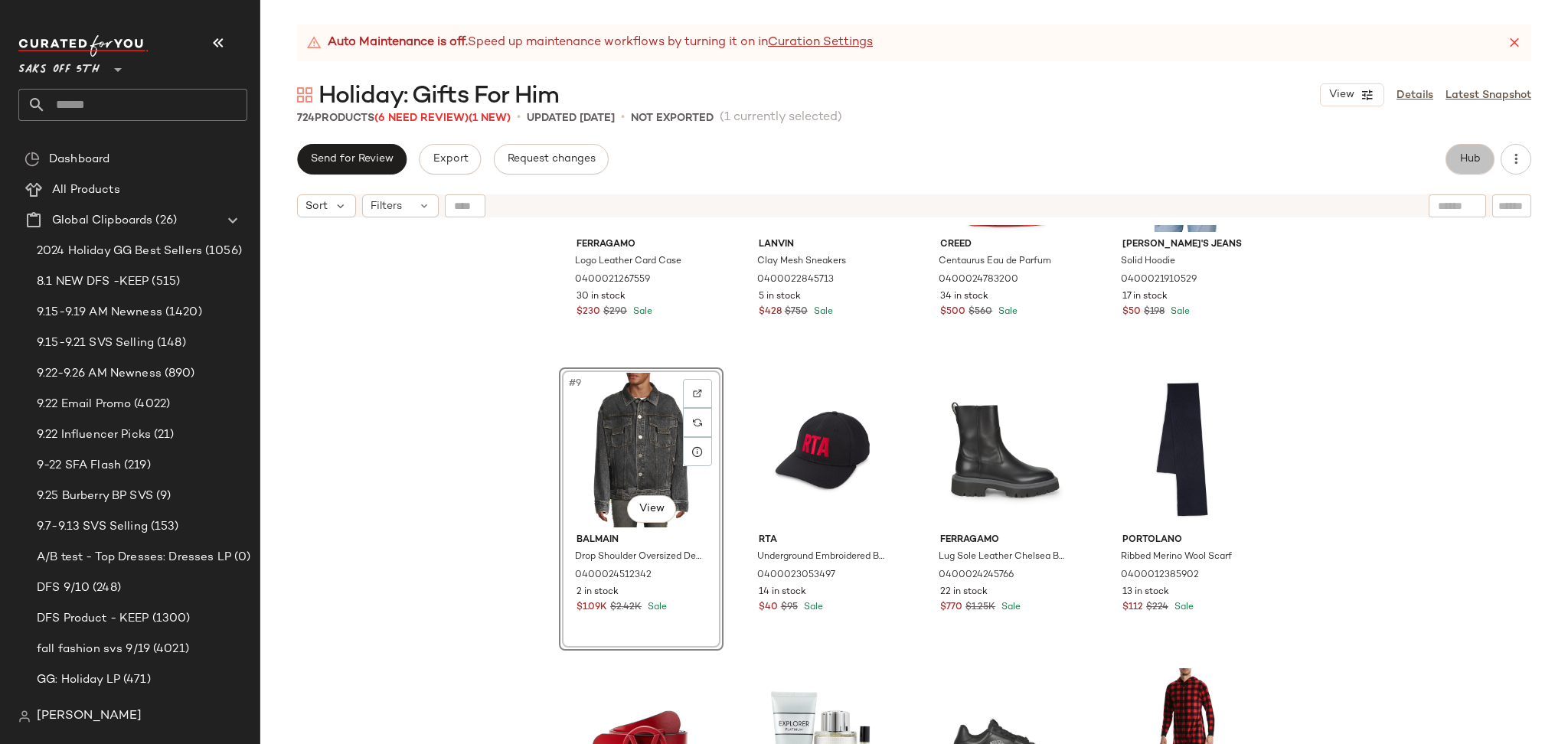
click at [1469, 163] on span "Hub" at bounding box center [1469, 159] width 21 height 12
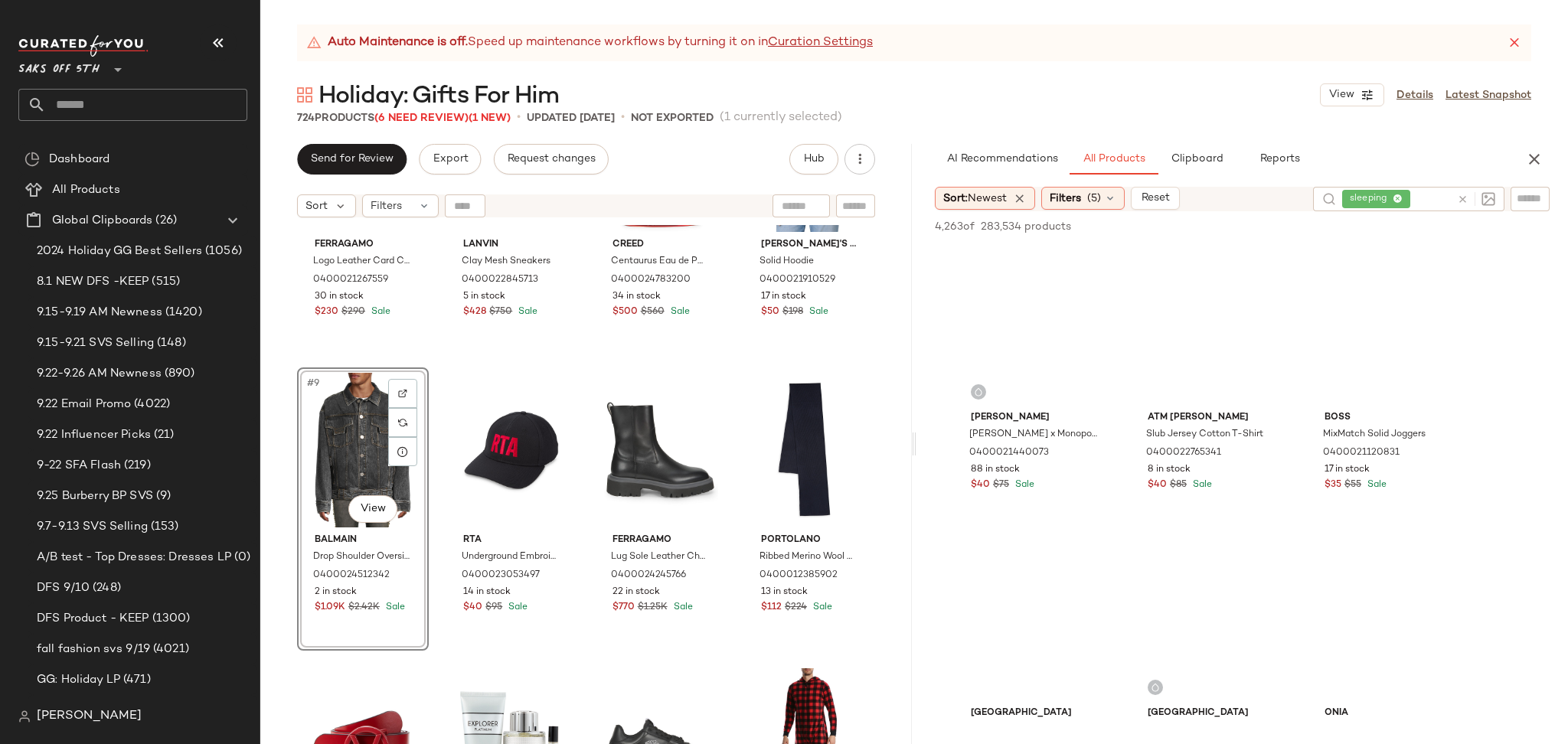
click at [1460, 197] on icon at bounding box center [1462, 199] width 11 height 11
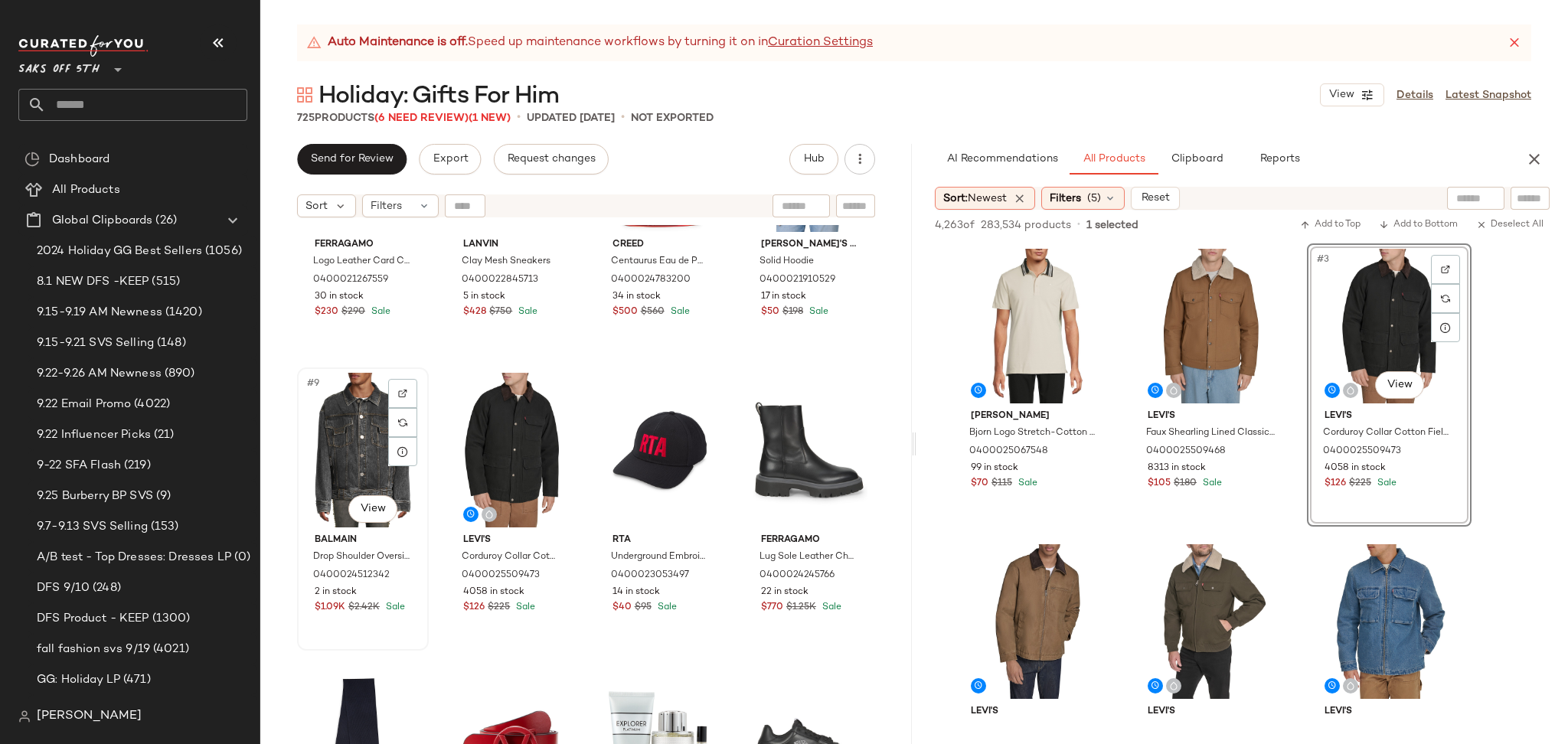
click at [353, 420] on div "#9 View" at bounding box center [362, 450] width 121 height 154
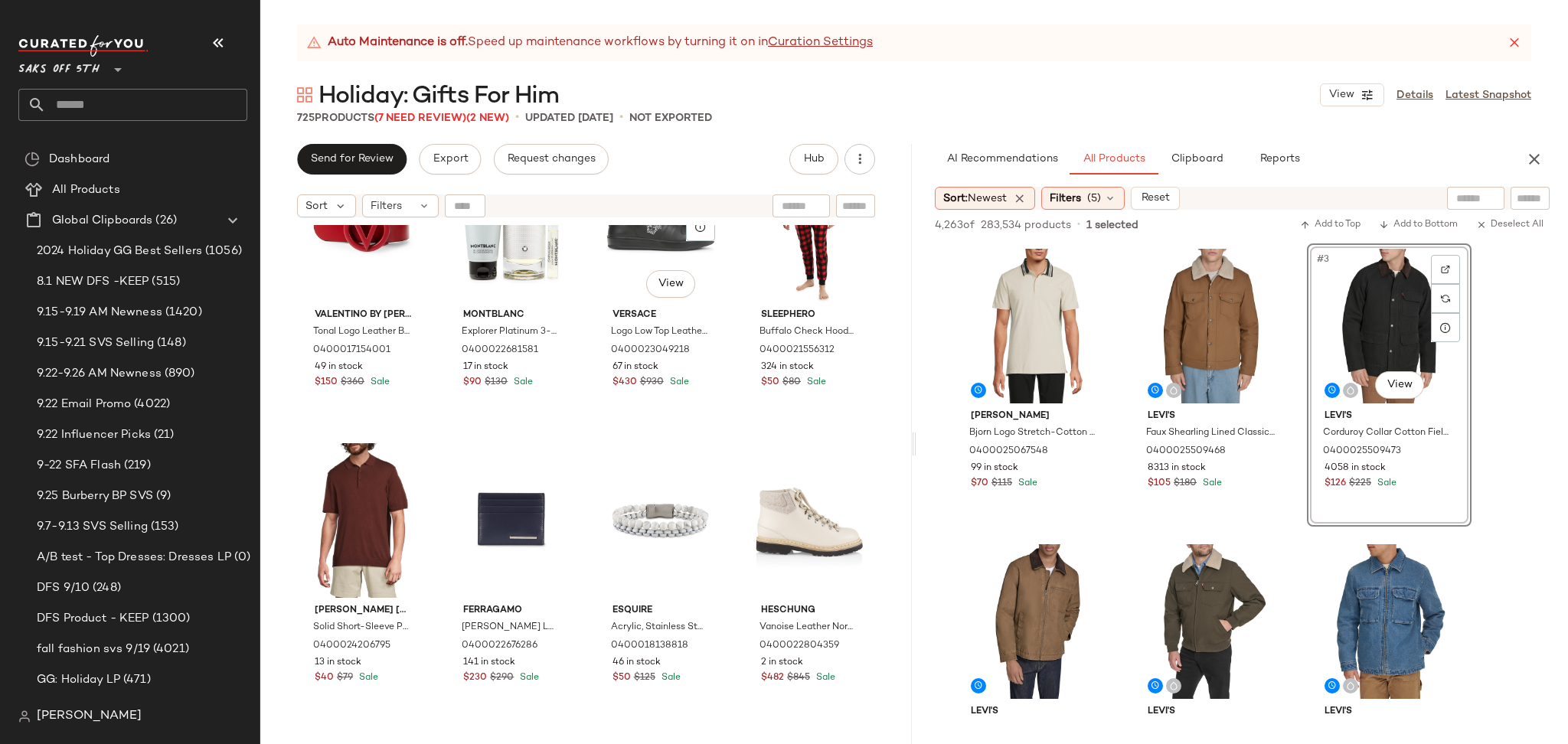
scroll to position [986, 0]
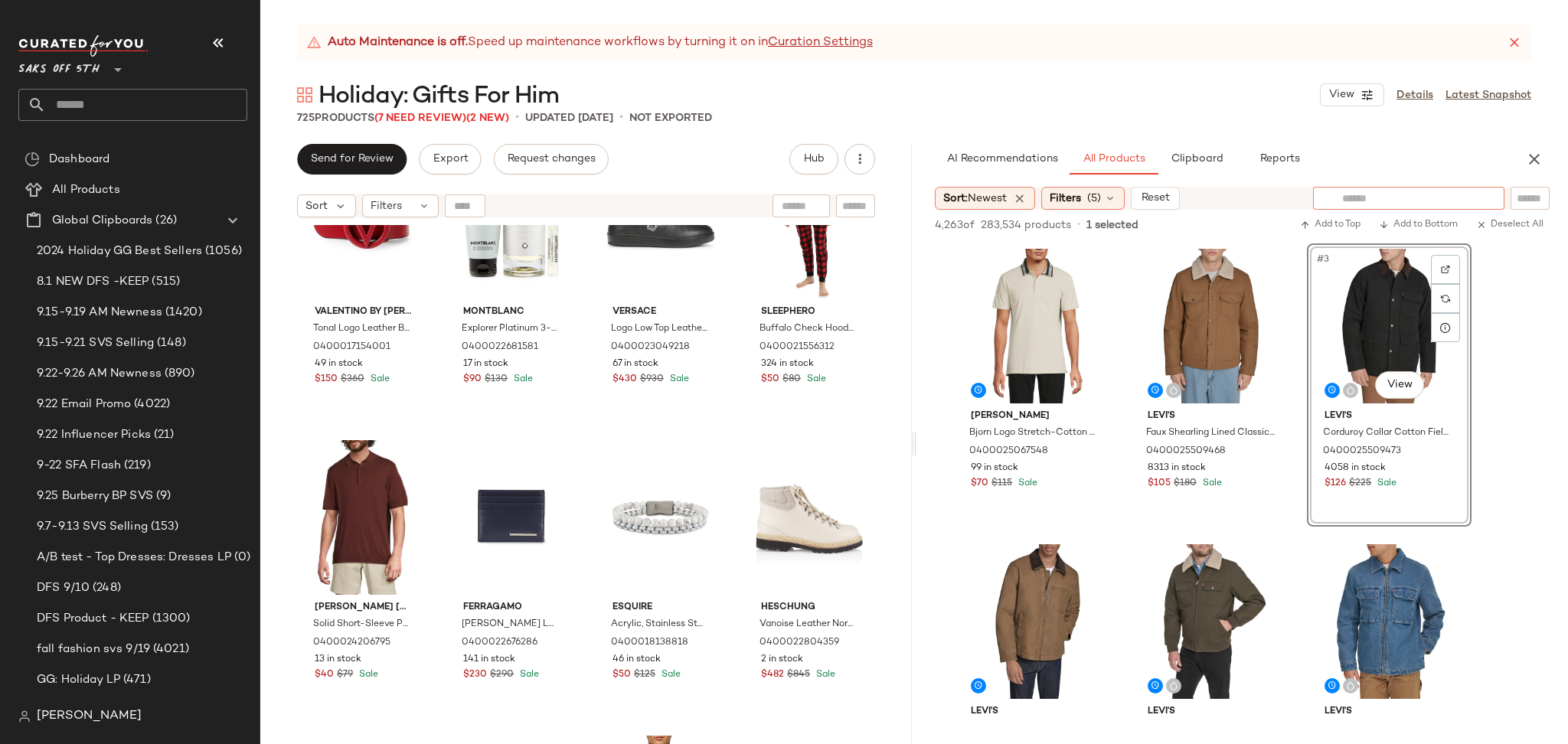
click at [1467, 197] on input "text" at bounding box center [1408, 198] width 133 height 16
type input "**********"
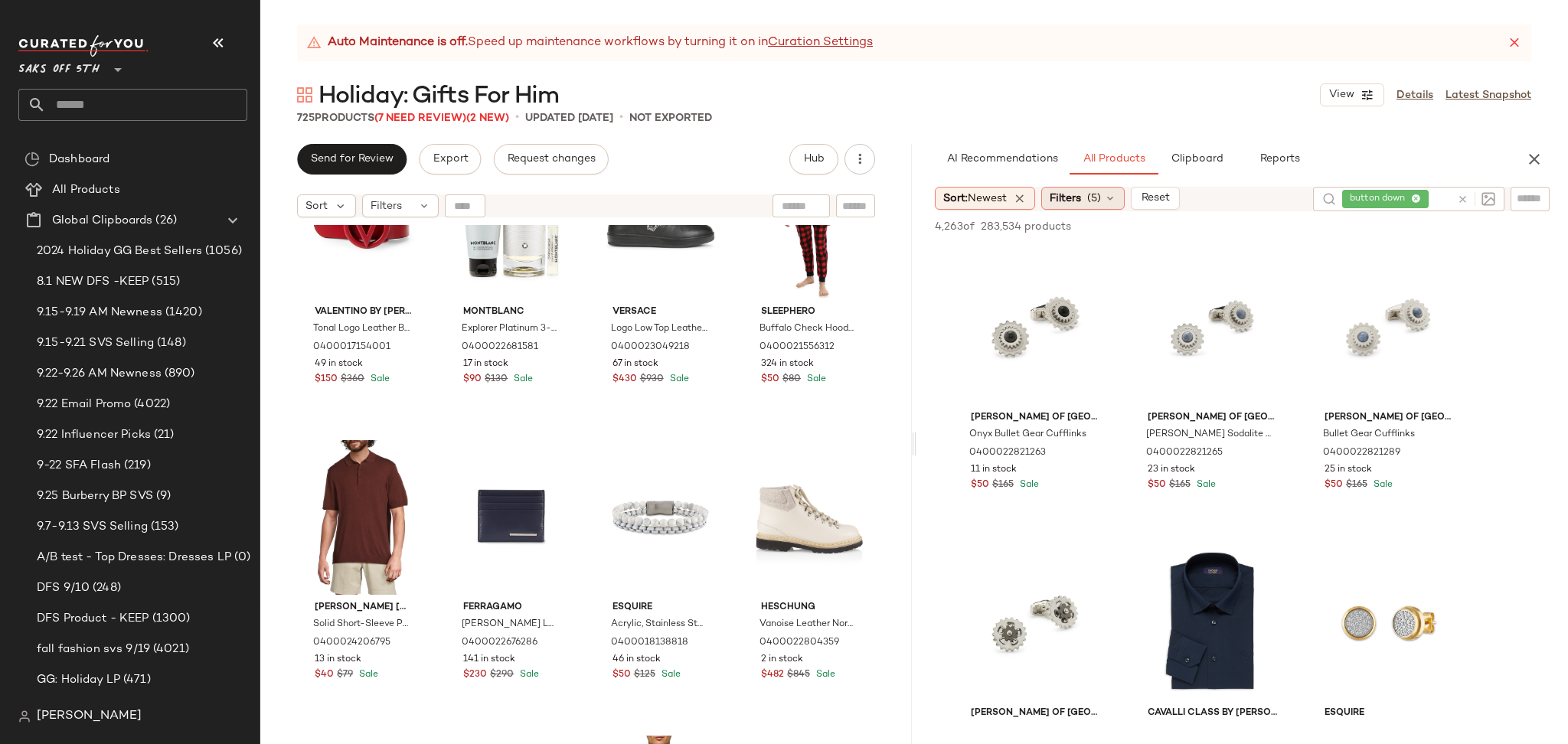
click at [1088, 193] on div "Filters (5)" at bounding box center [1083, 198] width 84 height 23
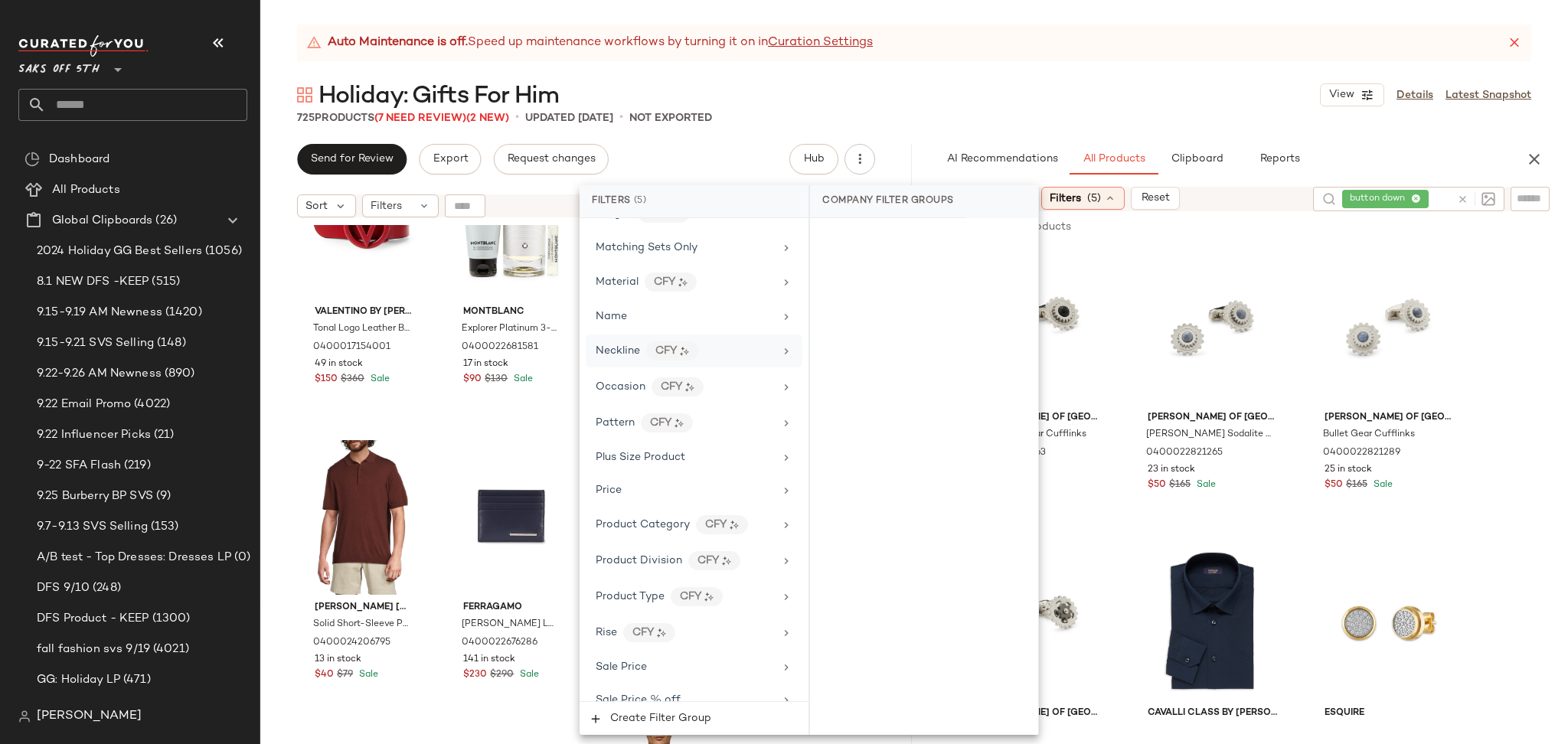
scroll to position [965, 0]
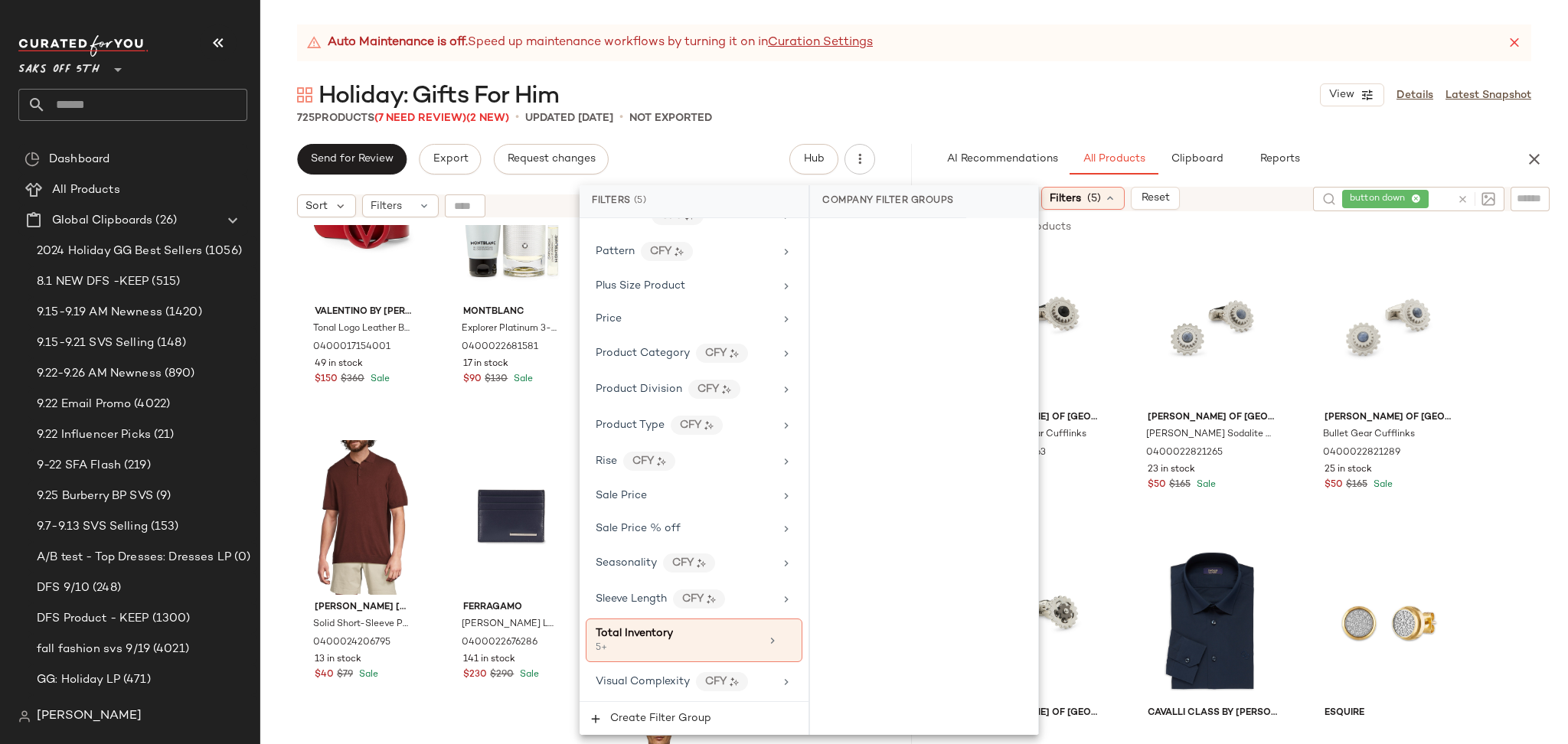
click at [1048, 98] on div "Holiday: Gifts For Him View Details Latest Snapshot" at bounding box center [914, 95] width 1308 height 31
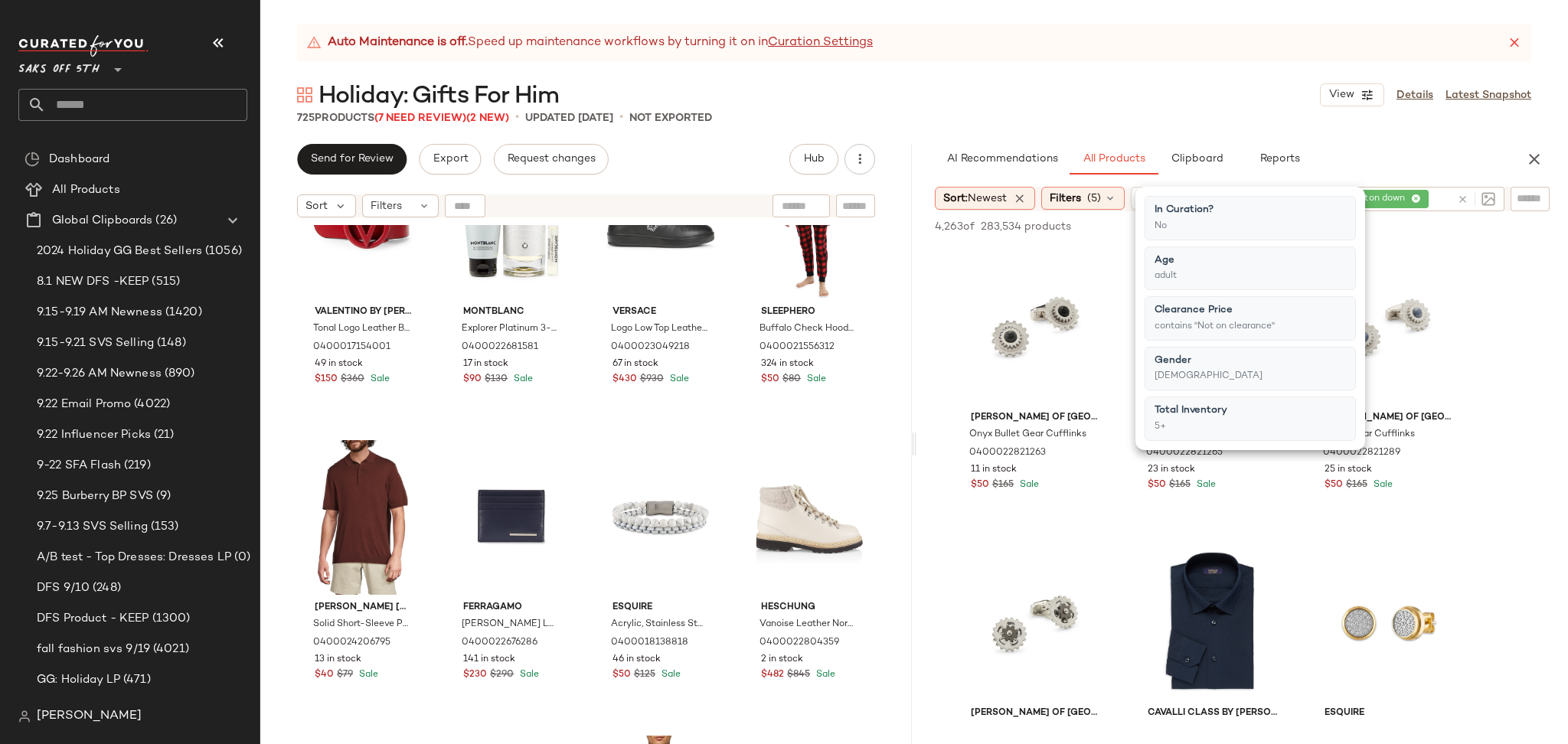
click at [1048, 98] on div "Holiday: Gifts For Him View Details Latest Snapshot" at bounding box center [914, 95] width 1308 height 31
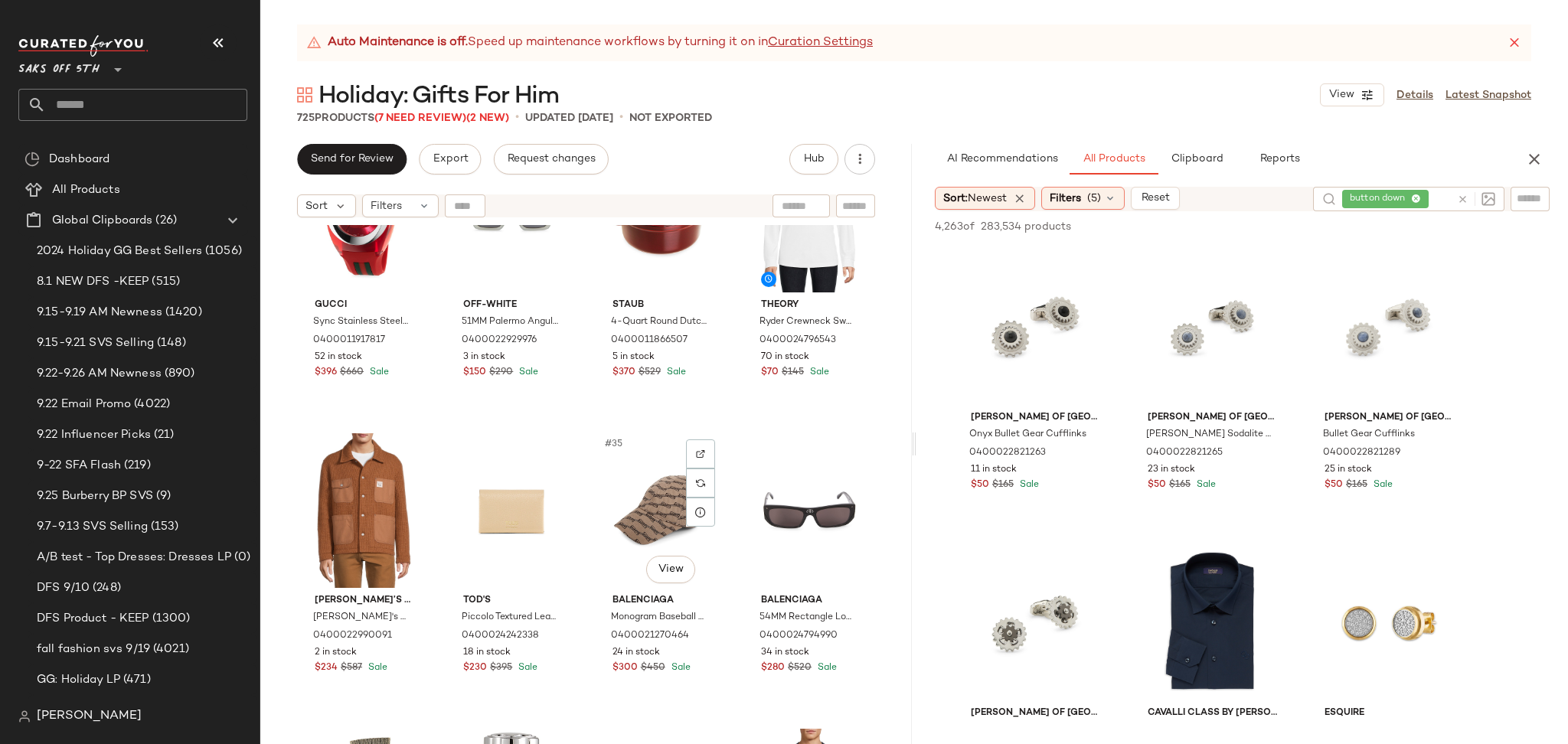
scroll to position [2232, 0]
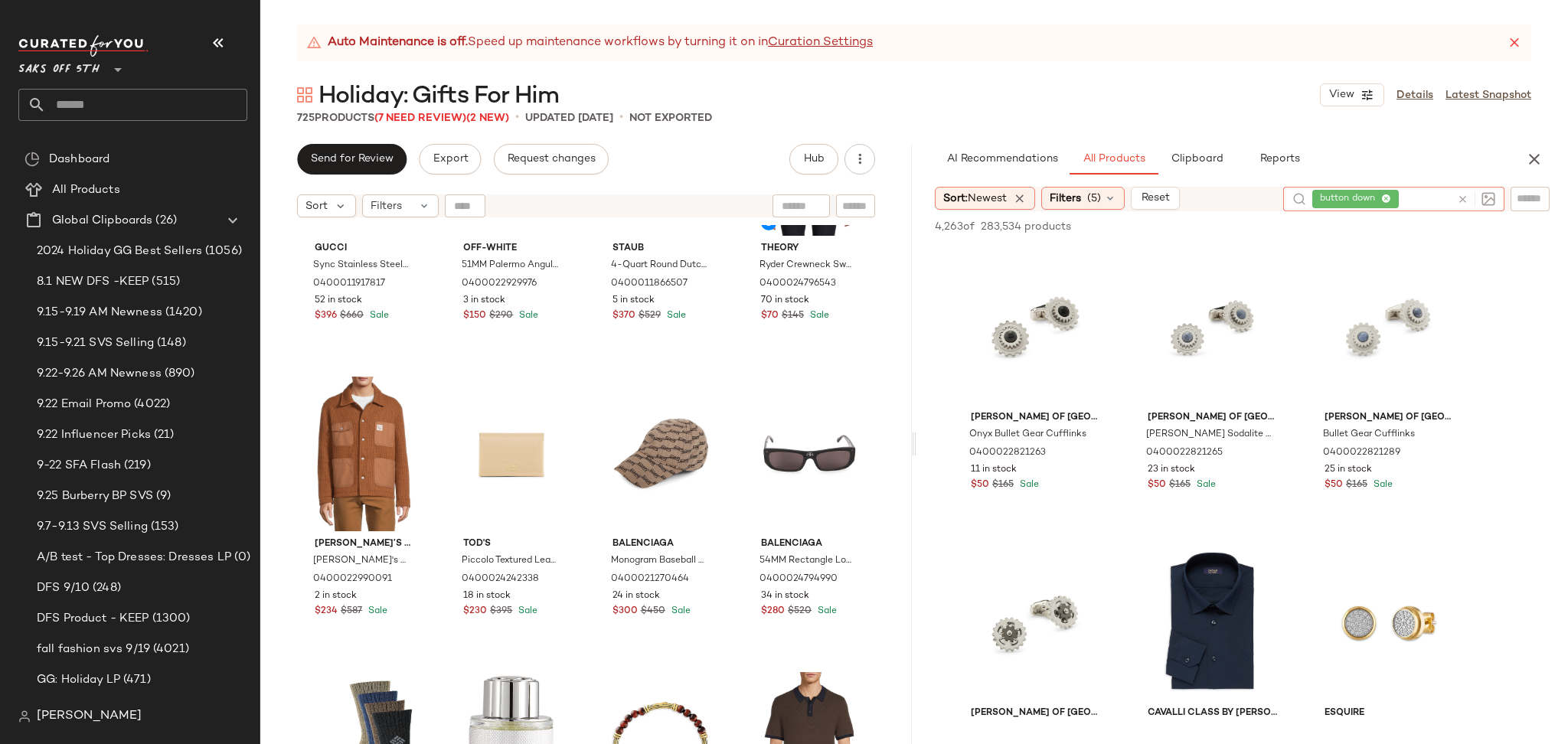
click at [1438, 198] on input "text" at bounding box center [1426, 199] width 49 height 16
type input "*****"
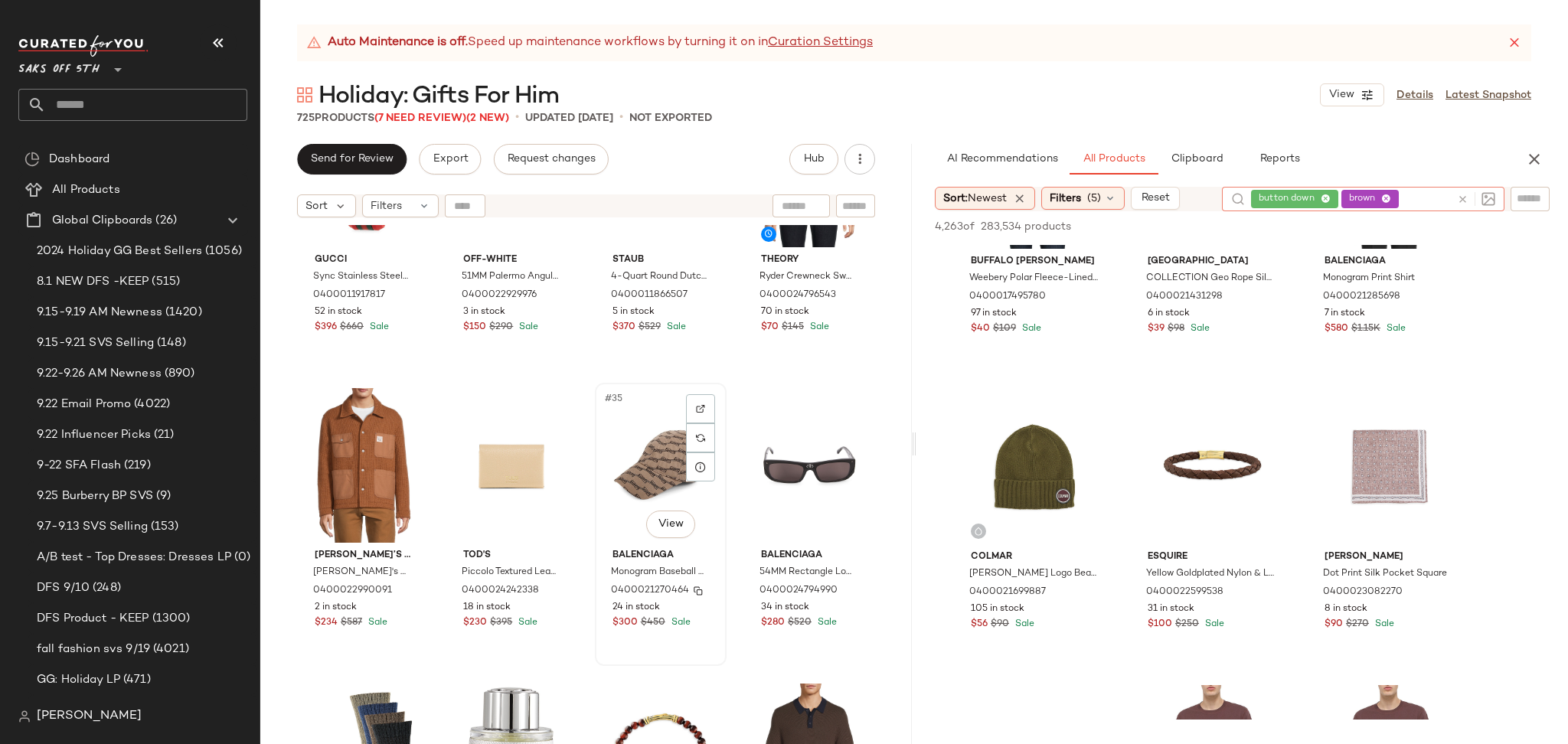
scroll to position [2212, 0]
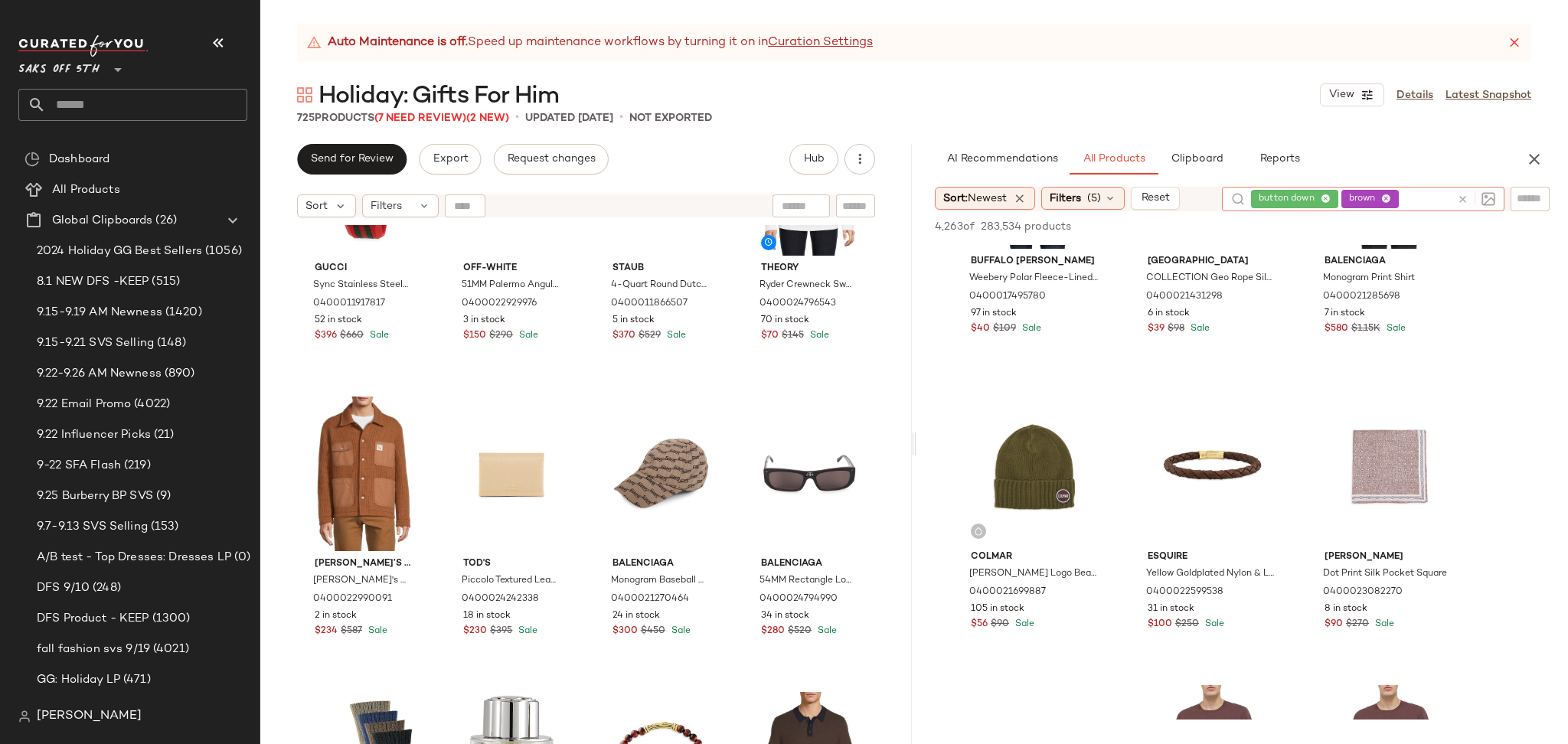
click at [1464, 193] on icon at bounding box center [1462, 199] width 11 height 11
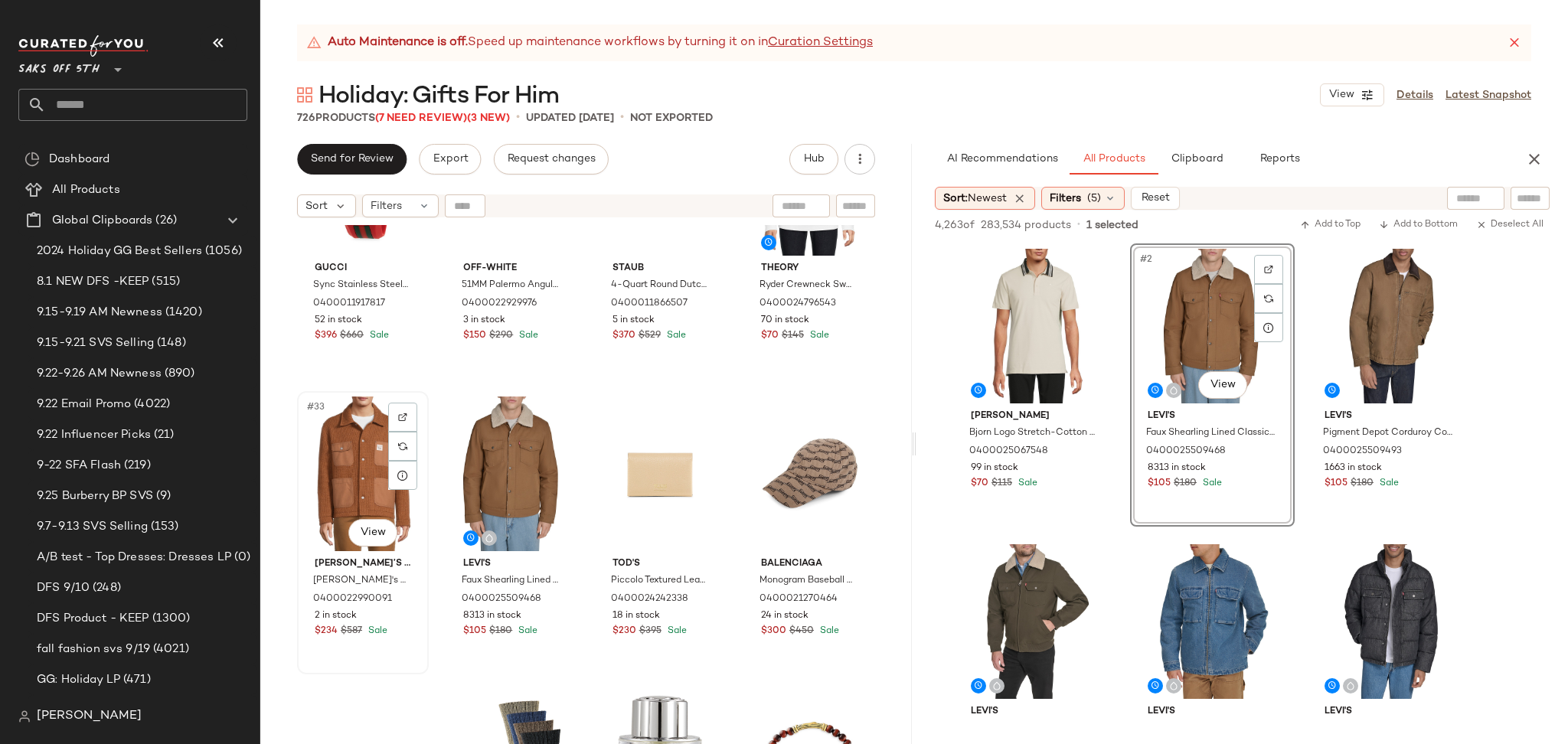
click at [360, 468] on div "#33 View" at bounding box center [362, 474] width 121 height 154
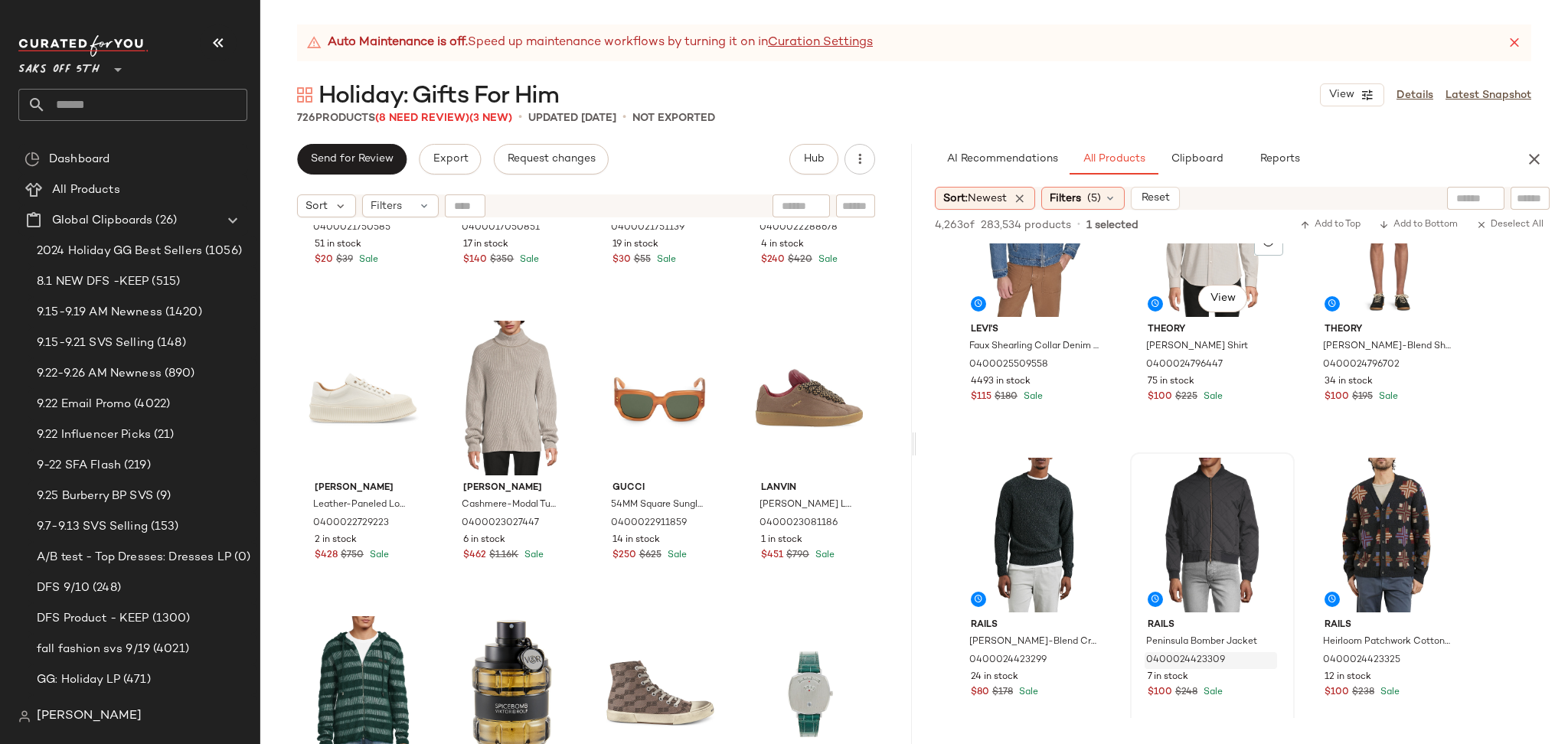
scroll to position [670, 0]
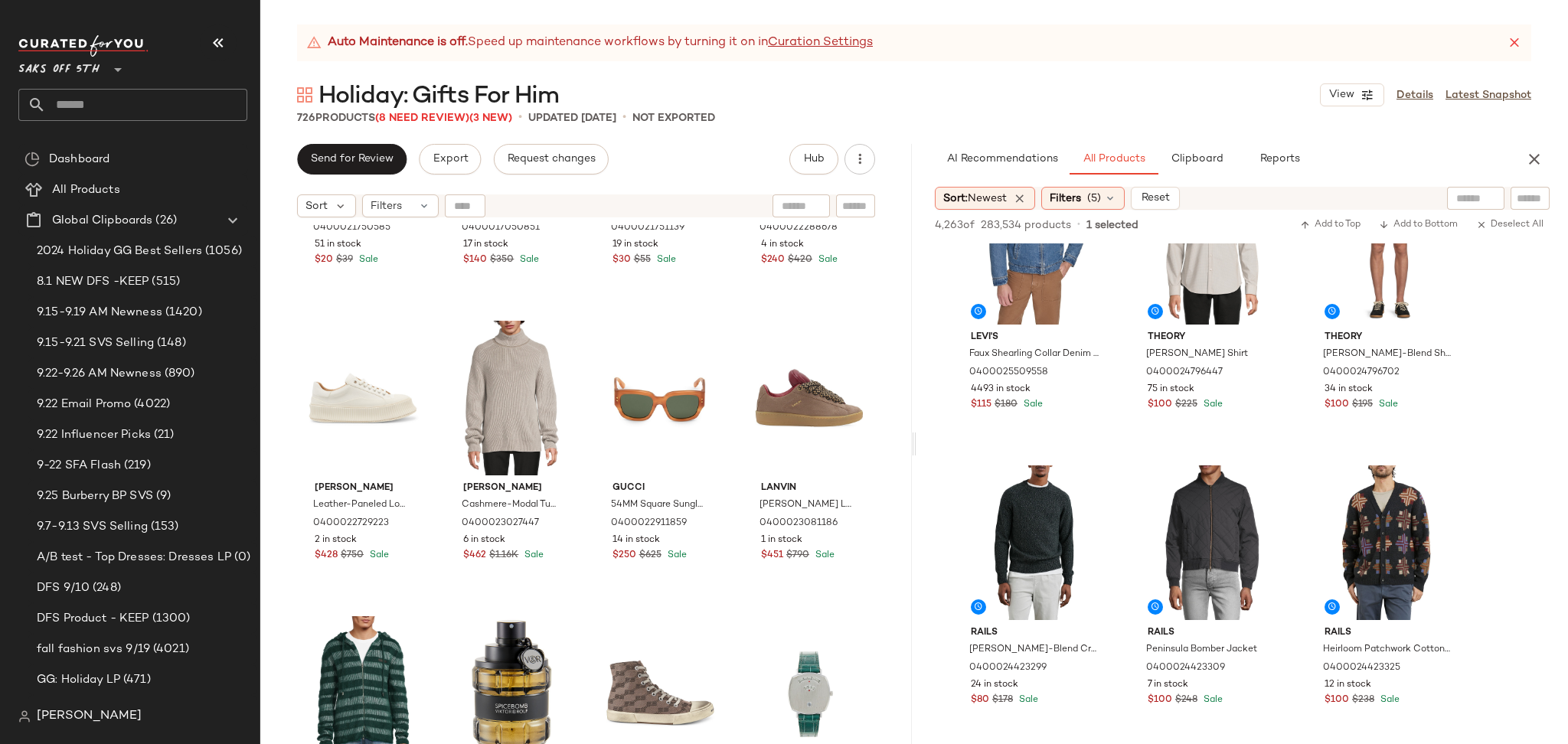
click at [1529, 189] on div at bounding box center [1530, 198] width 39 height 23
type input "**********"
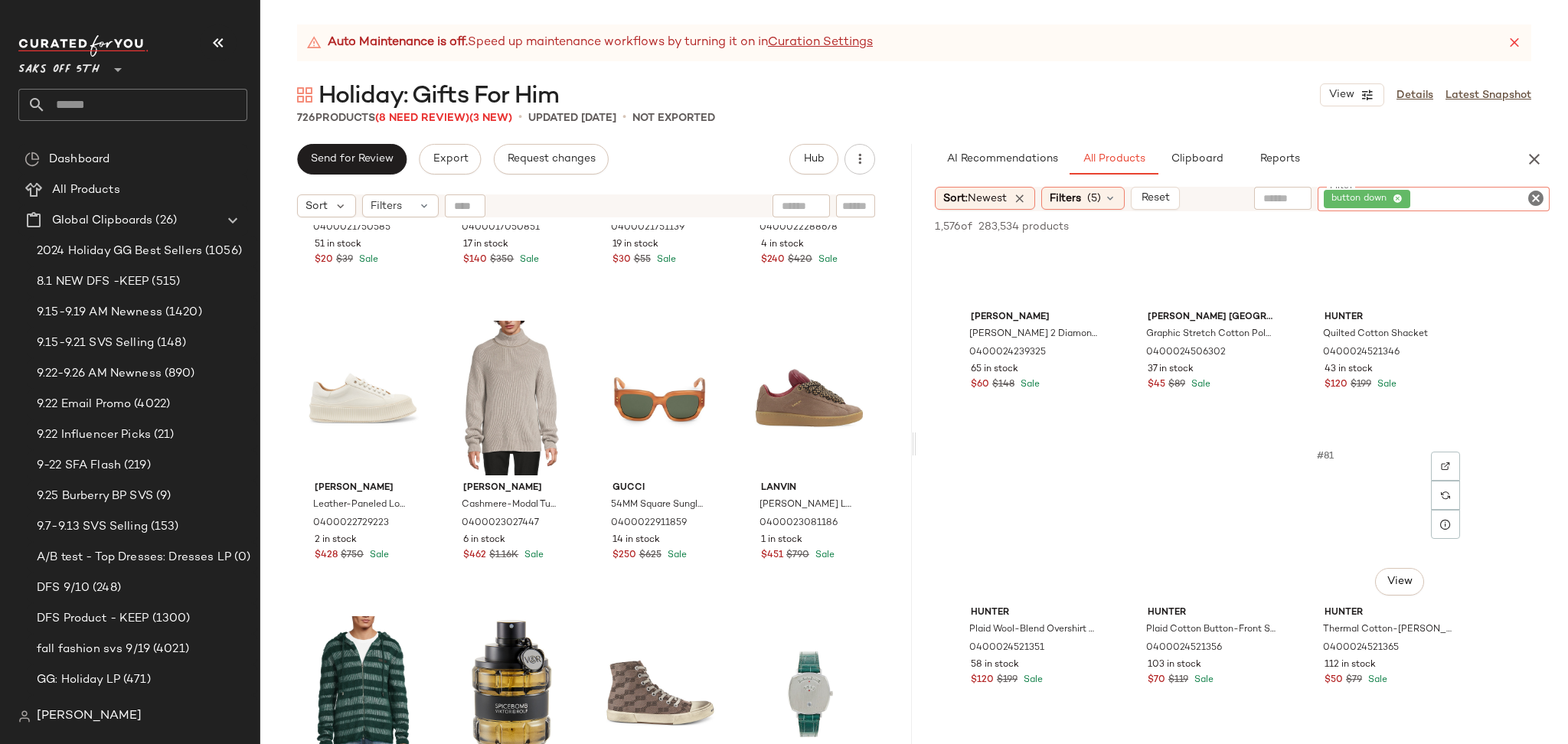
scroll to position [7484, 0]
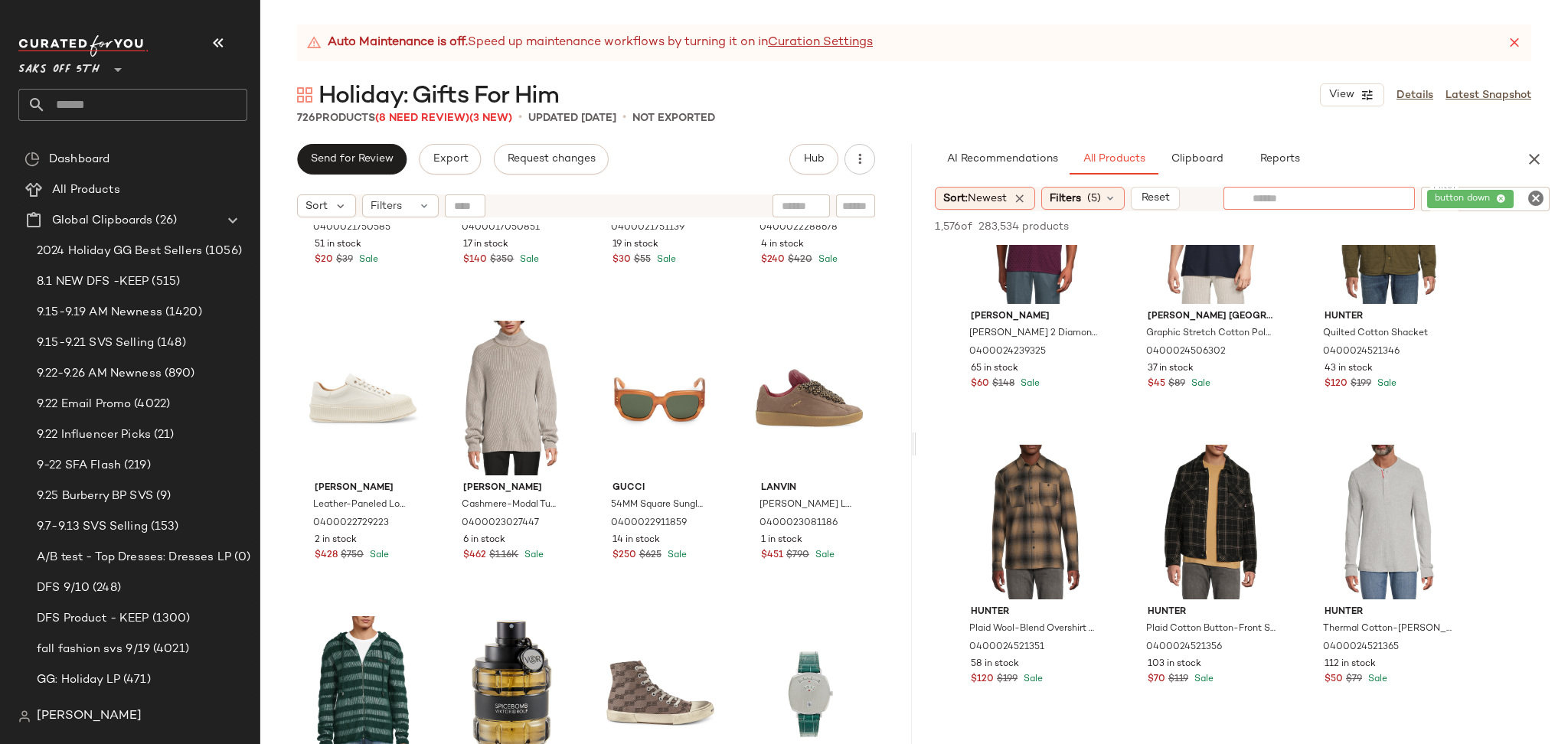
click at [1291, 201] on input "text" at bounding box center [1318, 198] width 133 height 16
type input "****"
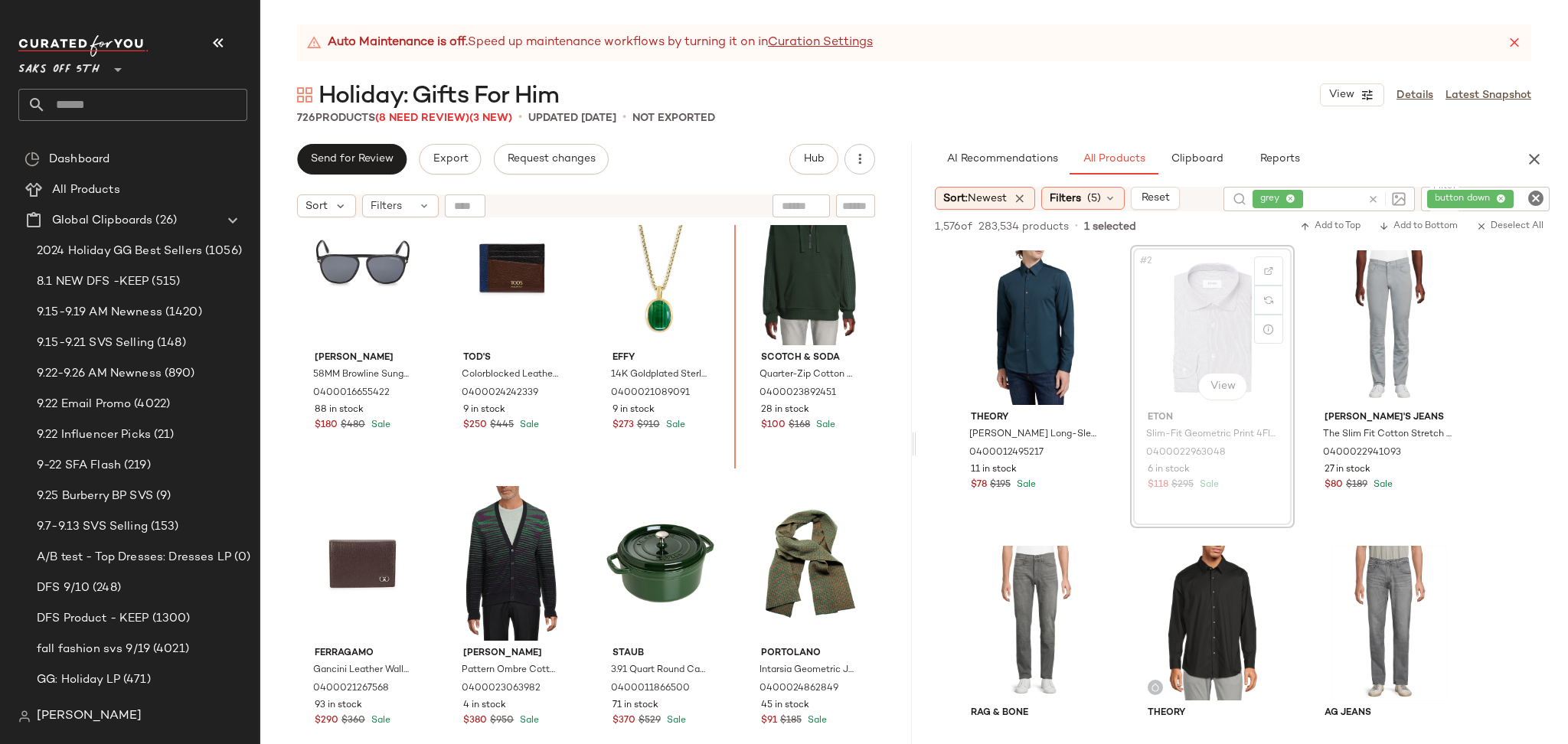
scroll to position [3891, 0]
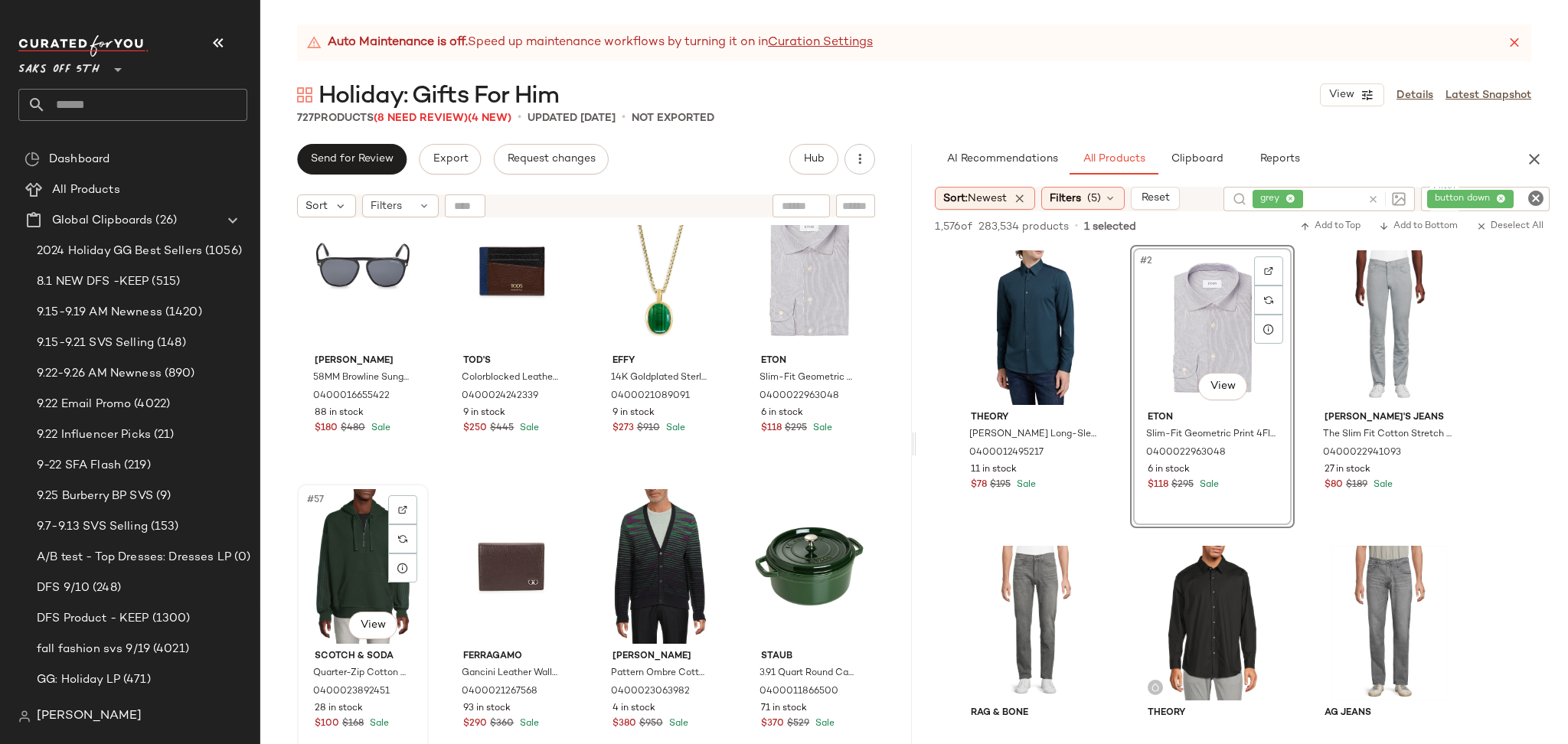
click at [349, 536] on div "#57 View" at bounding box center [362, 566] width 121 height 154
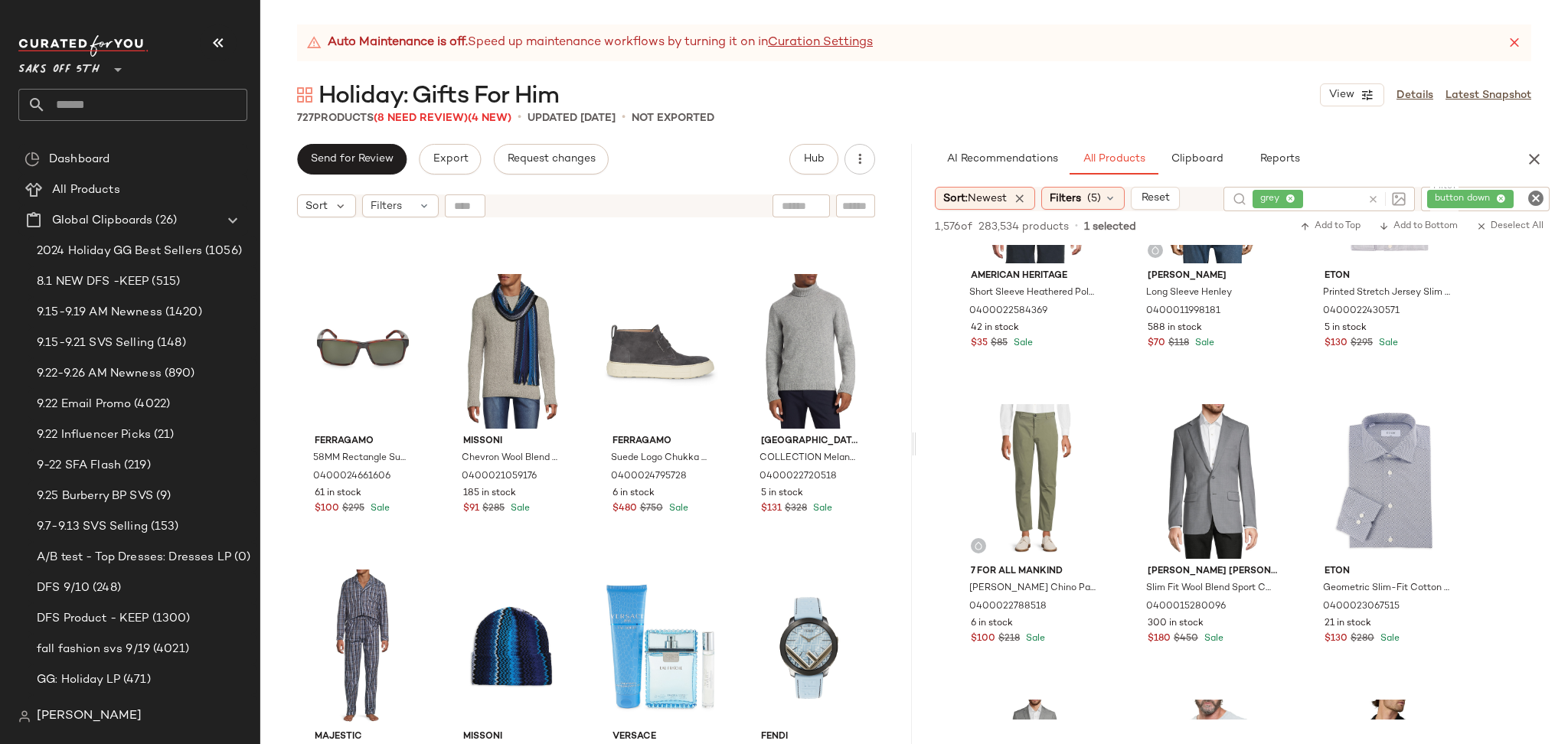
scroll to position [1321, 0]
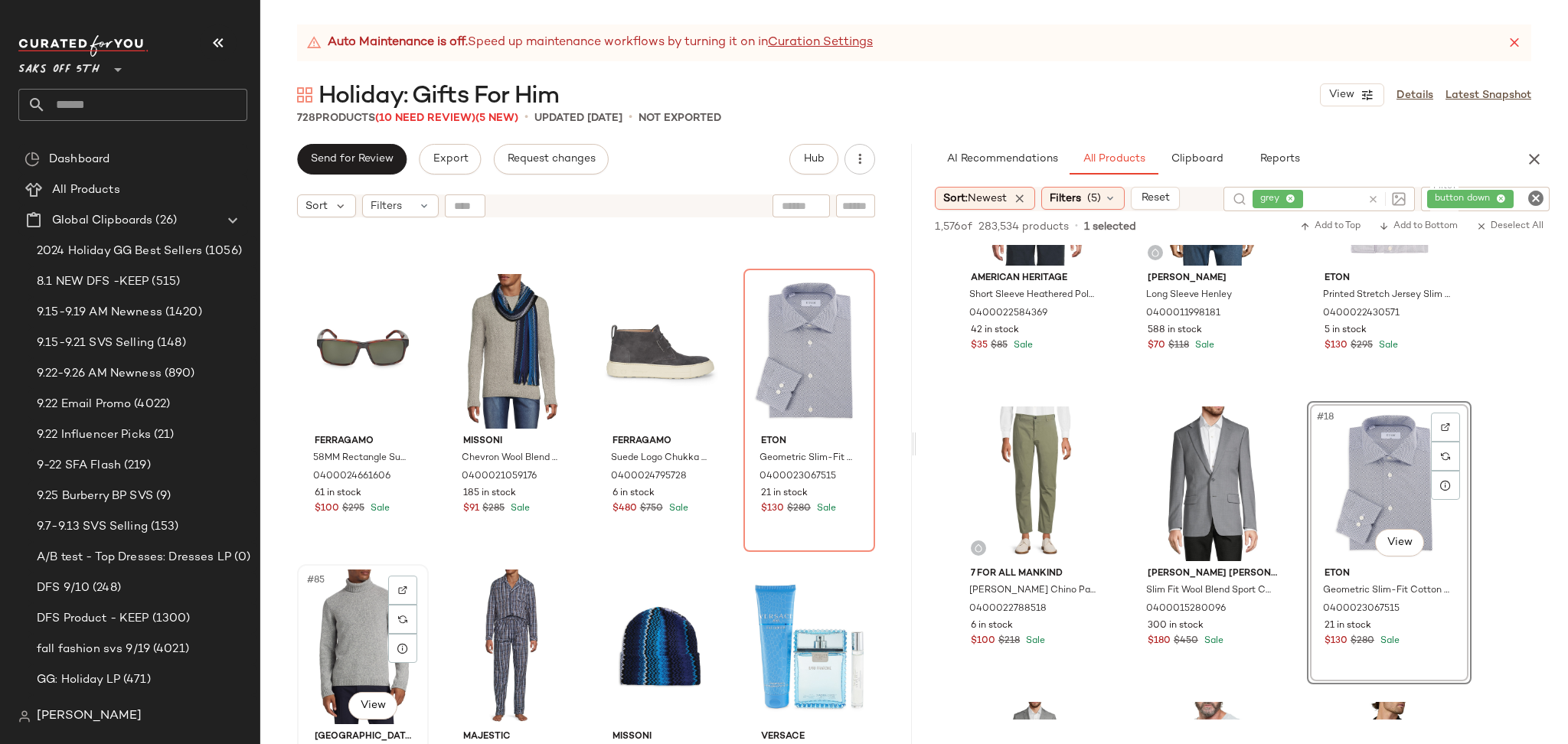
click at [337, 607] on div "#85 View" at bounding box center [362, 646] width 121 height 154
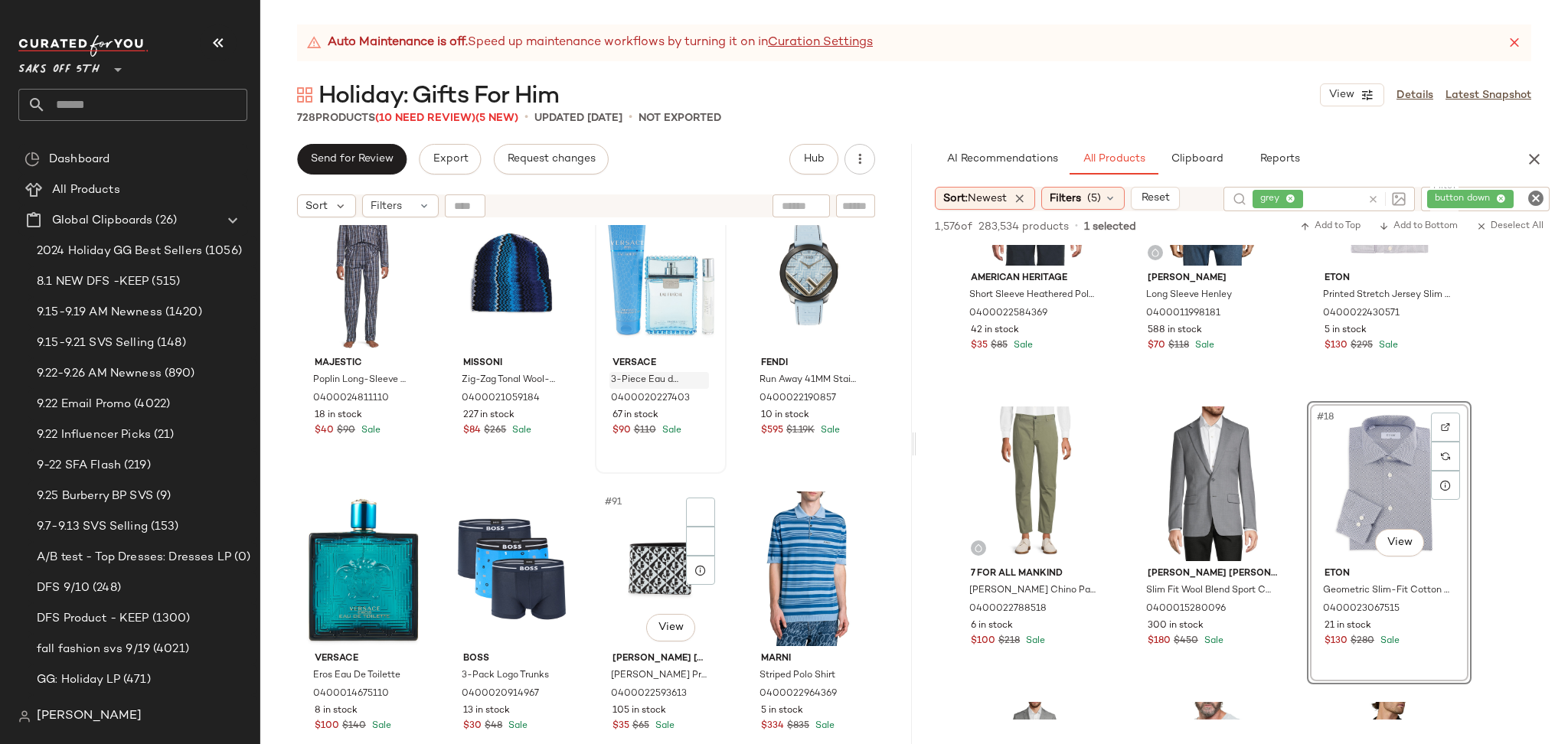
scroll to position [6344, 0]
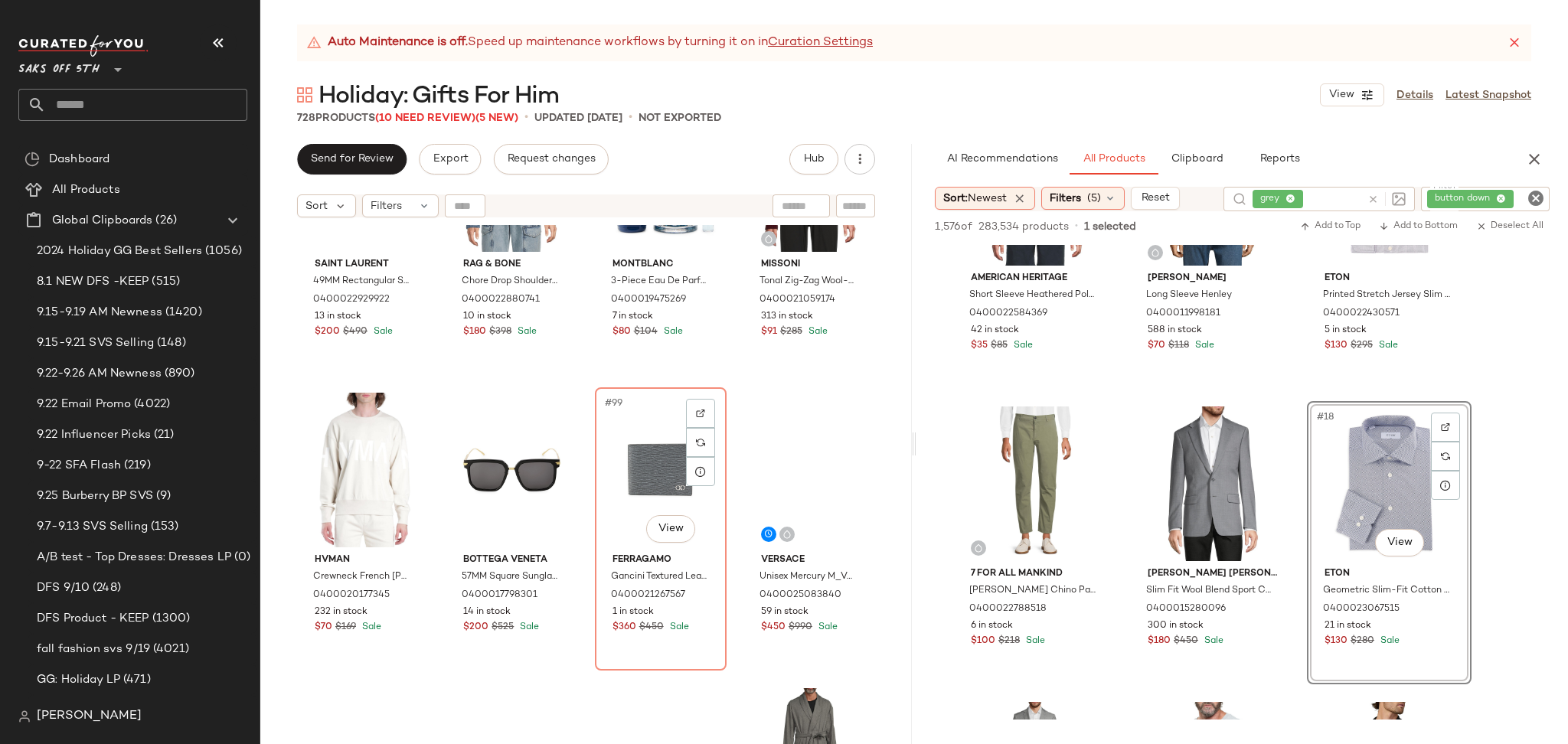
scroll to position [6994, 0]
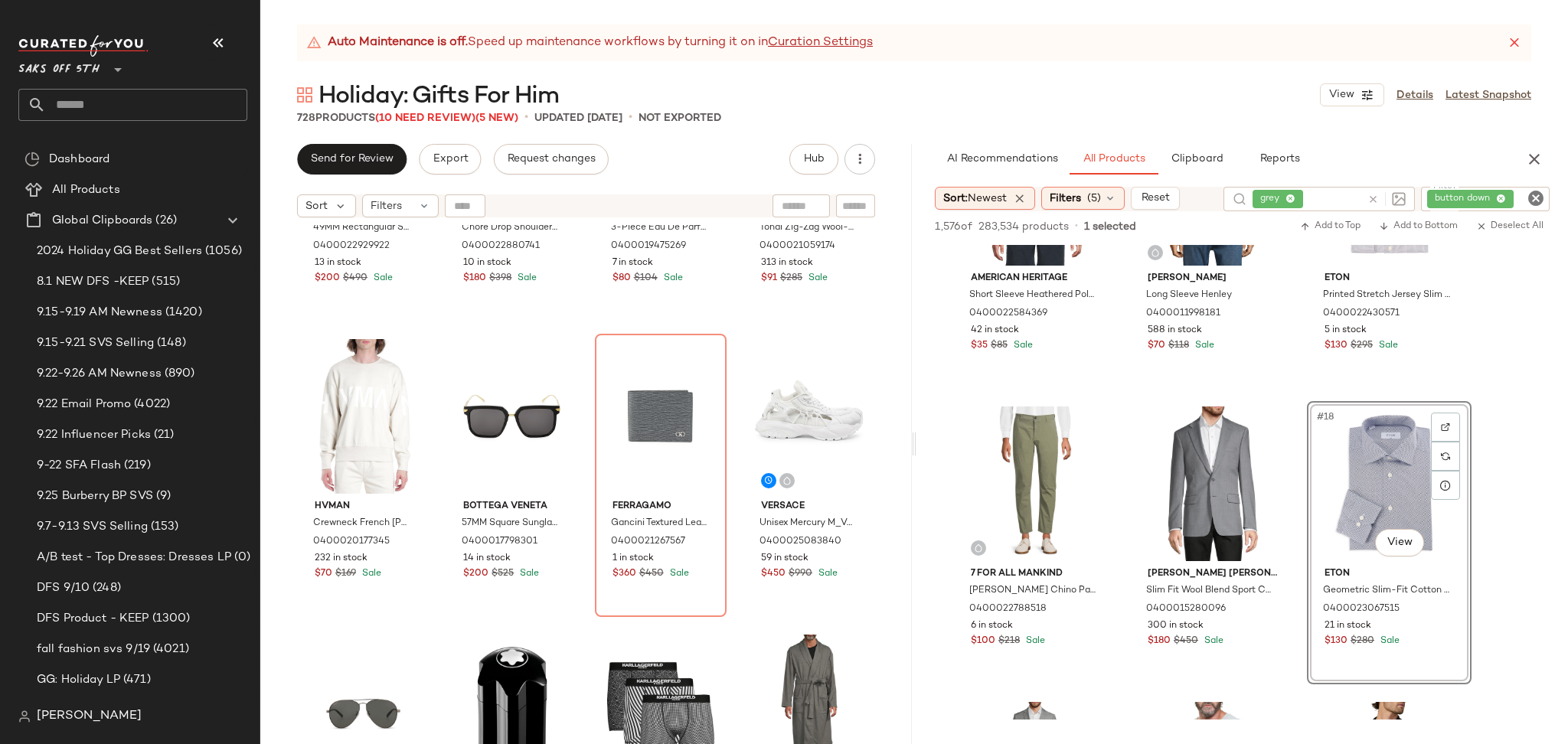
click at [1534, 190] on icon "Clear Filter" at bounding box center [1535, 198] width 19 height 19
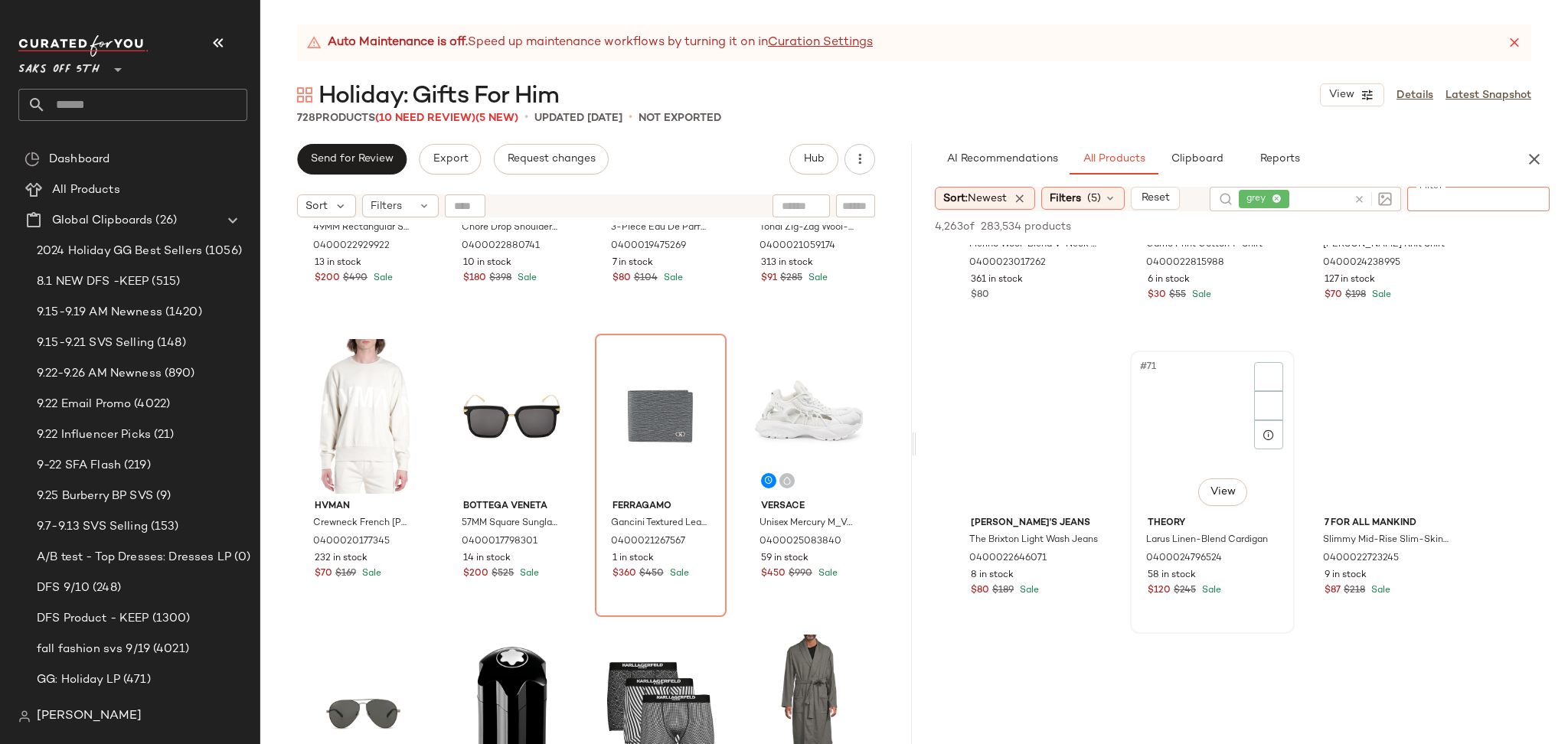
scroll to position [6693, 0]
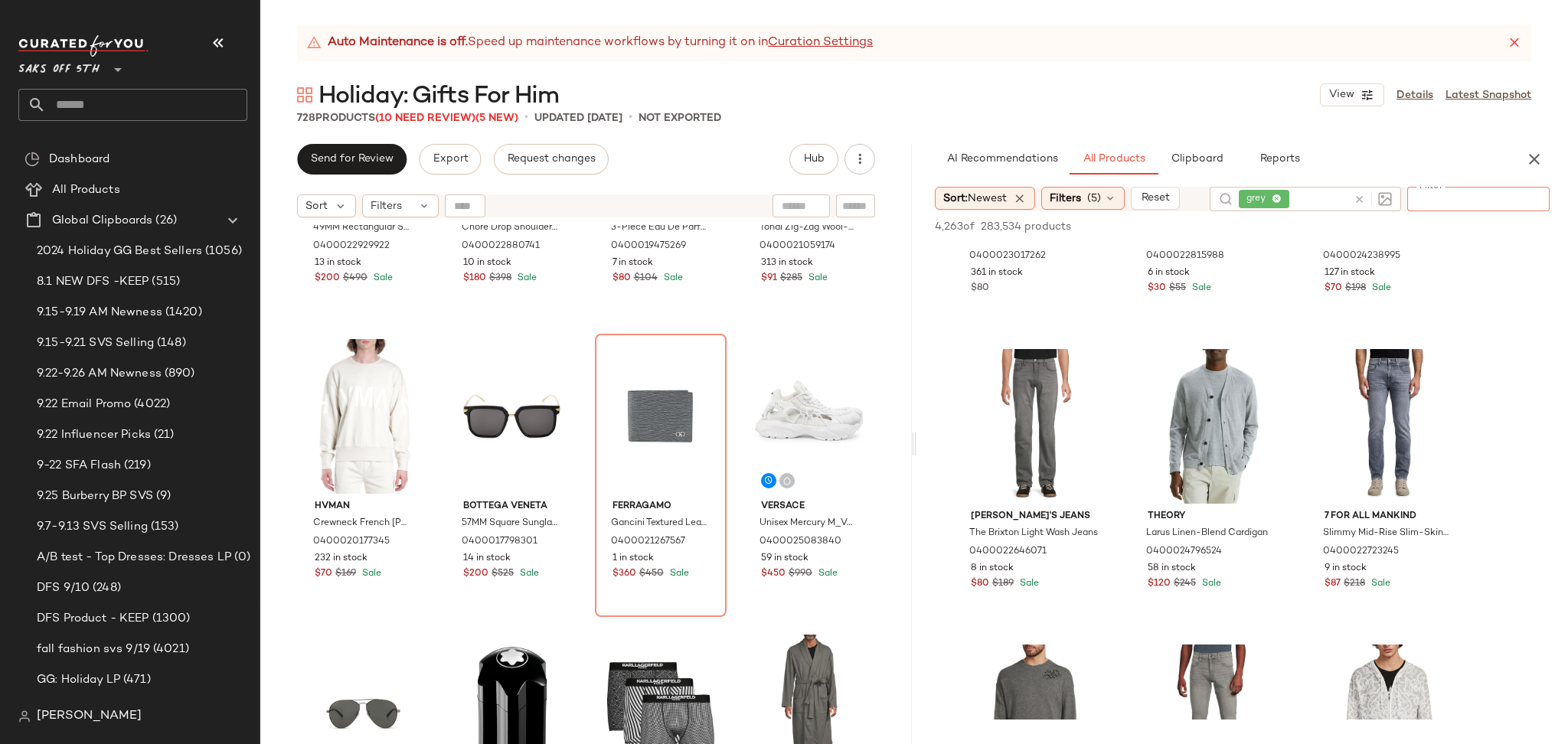
type input "*"
type input "****"
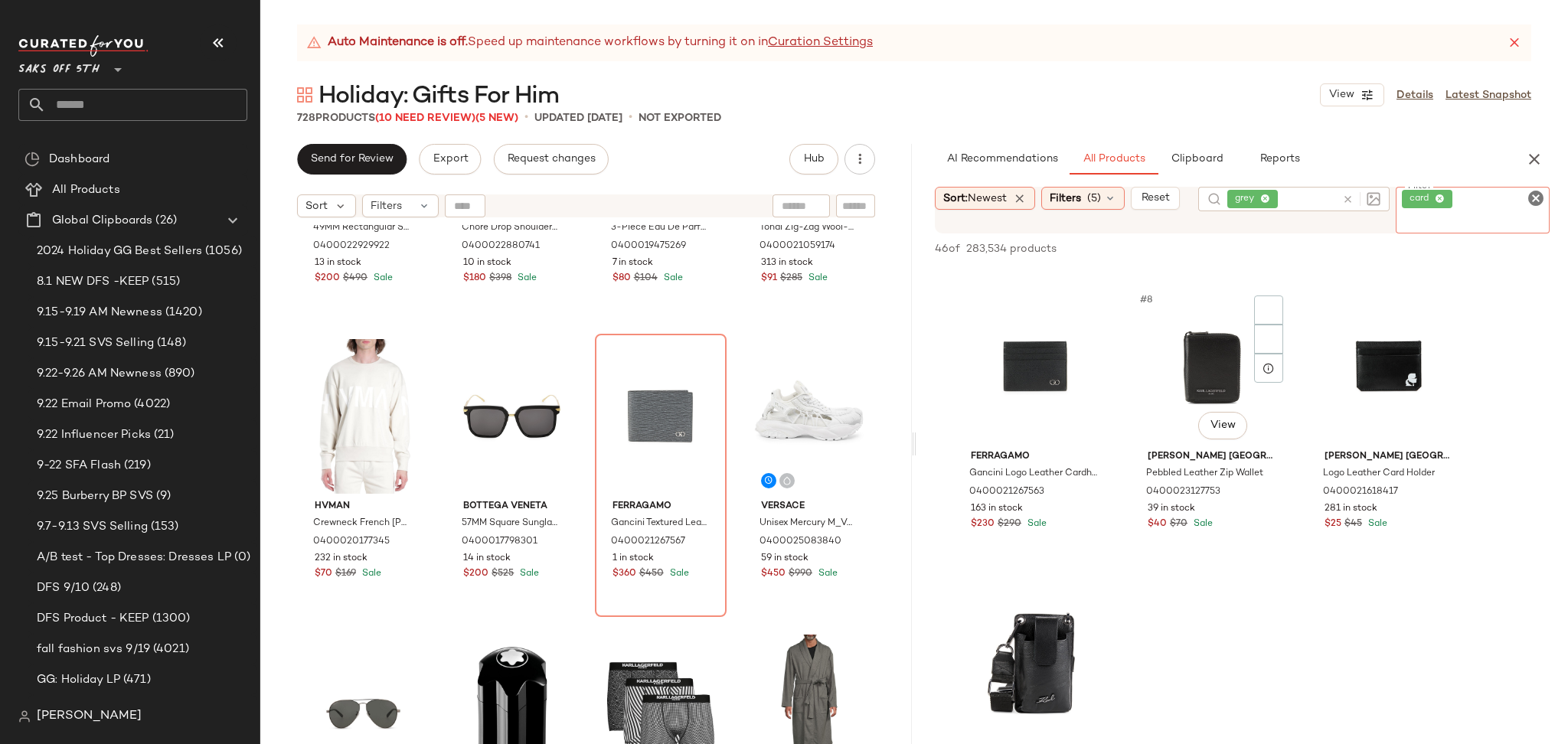
scroll to position [570, 0]
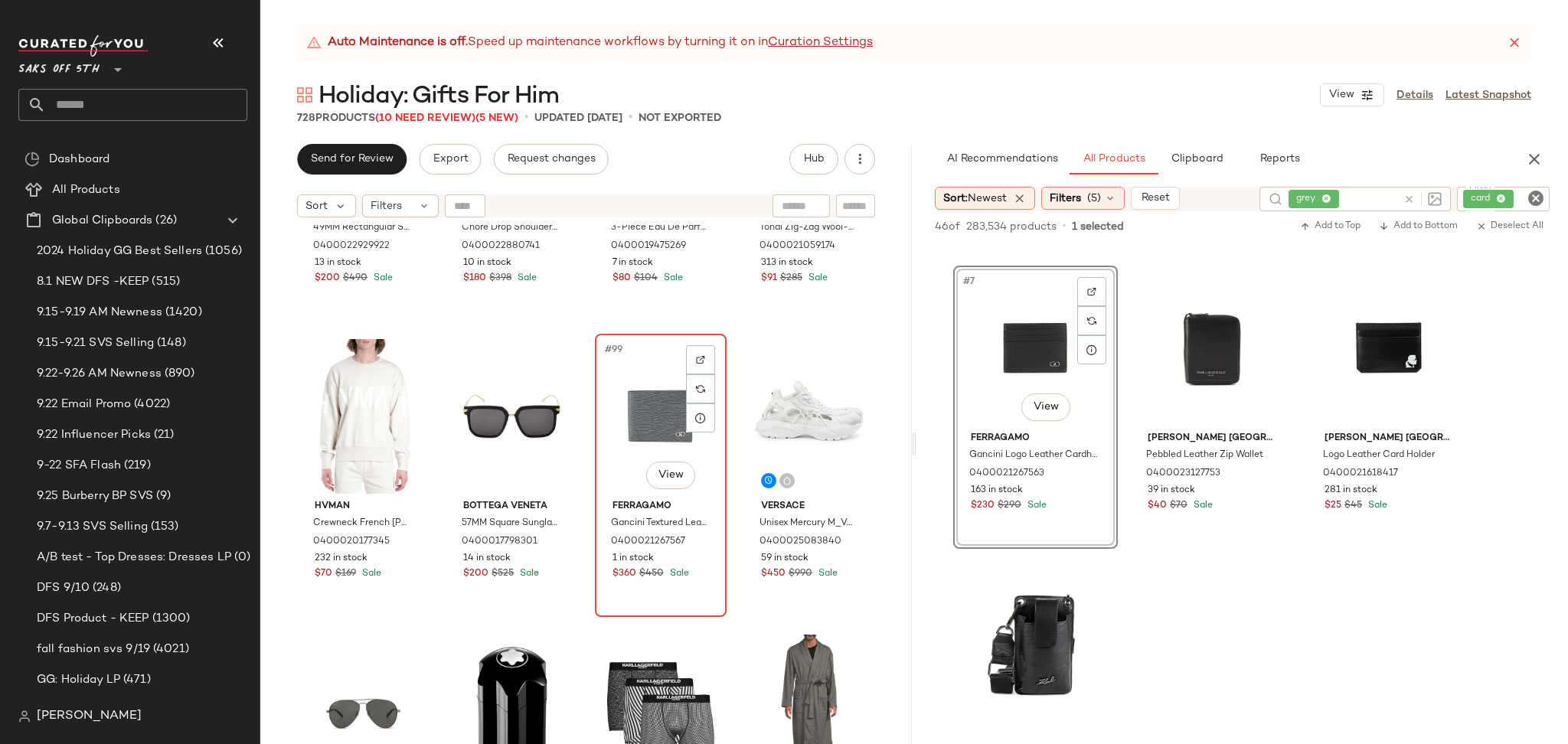
click at [657, 409] on div "#99 View" at bounding box center [661, 416] width 121 height 154
click at [1038, 352] on div "#7 View" at bounding box center [1035, 348] width 154 height 154
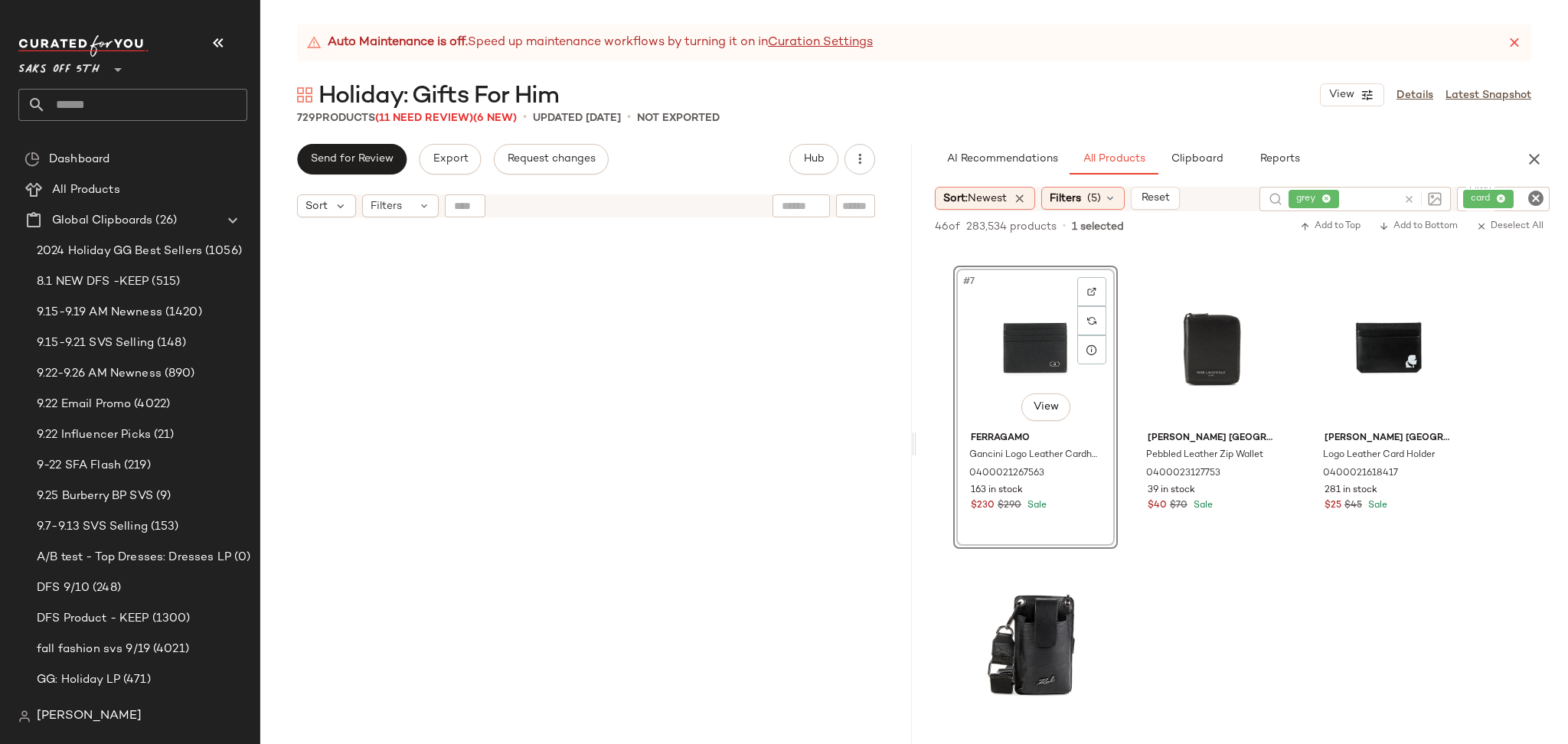
scroll to position [53484, 0]
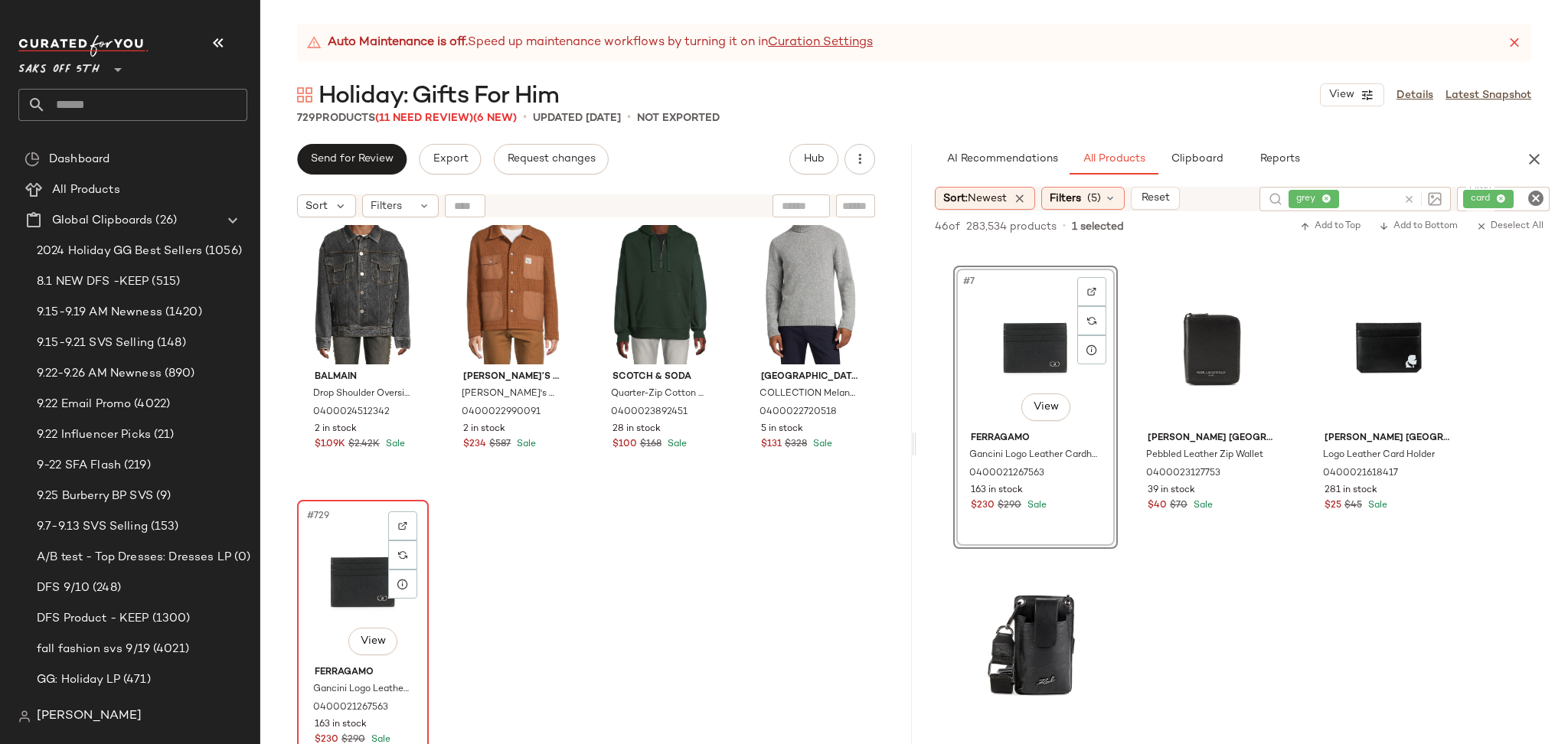
click at [363, 554] on div "#729 View" at bounding box center [362, 582] width 121 height 154
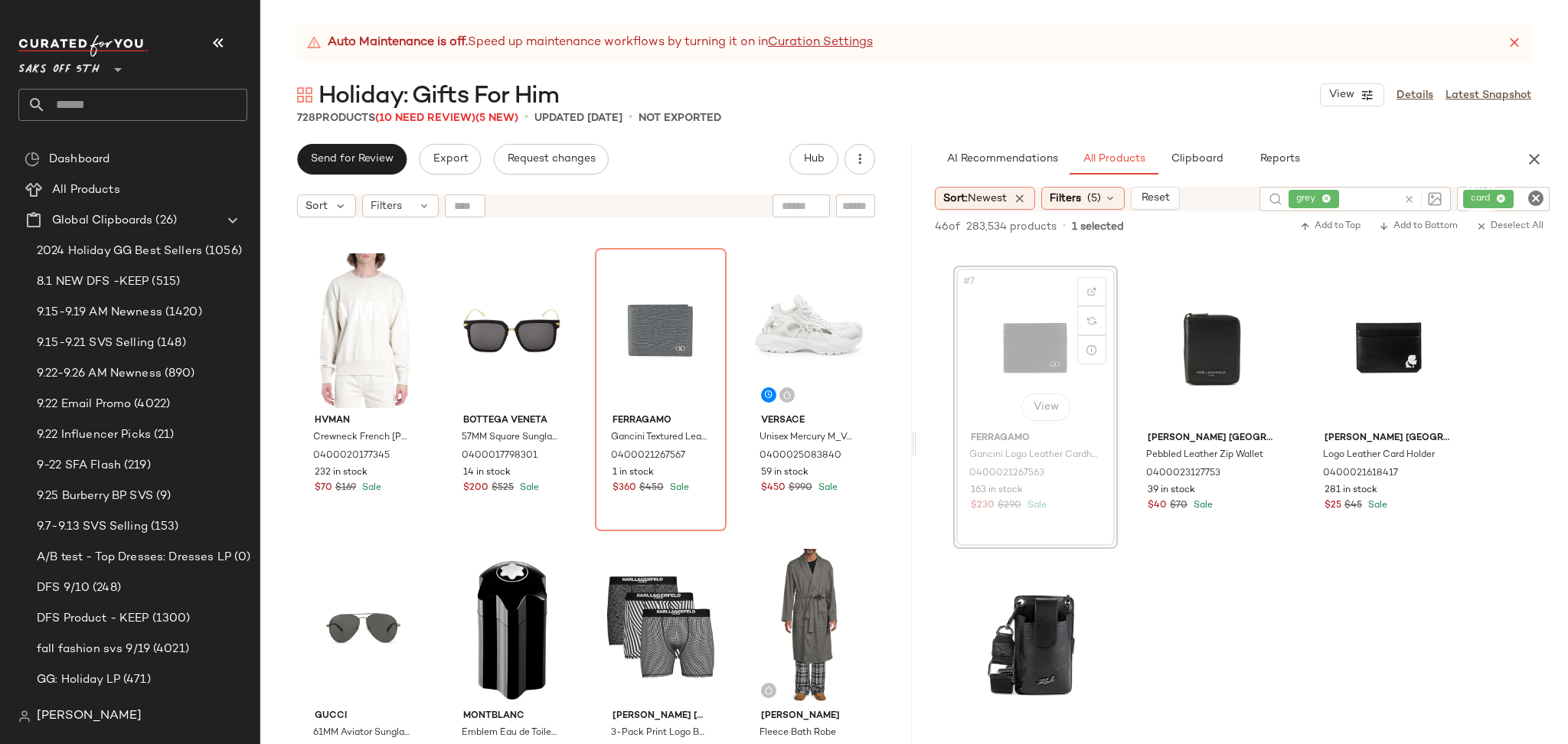
scroll to position [7078, 0]
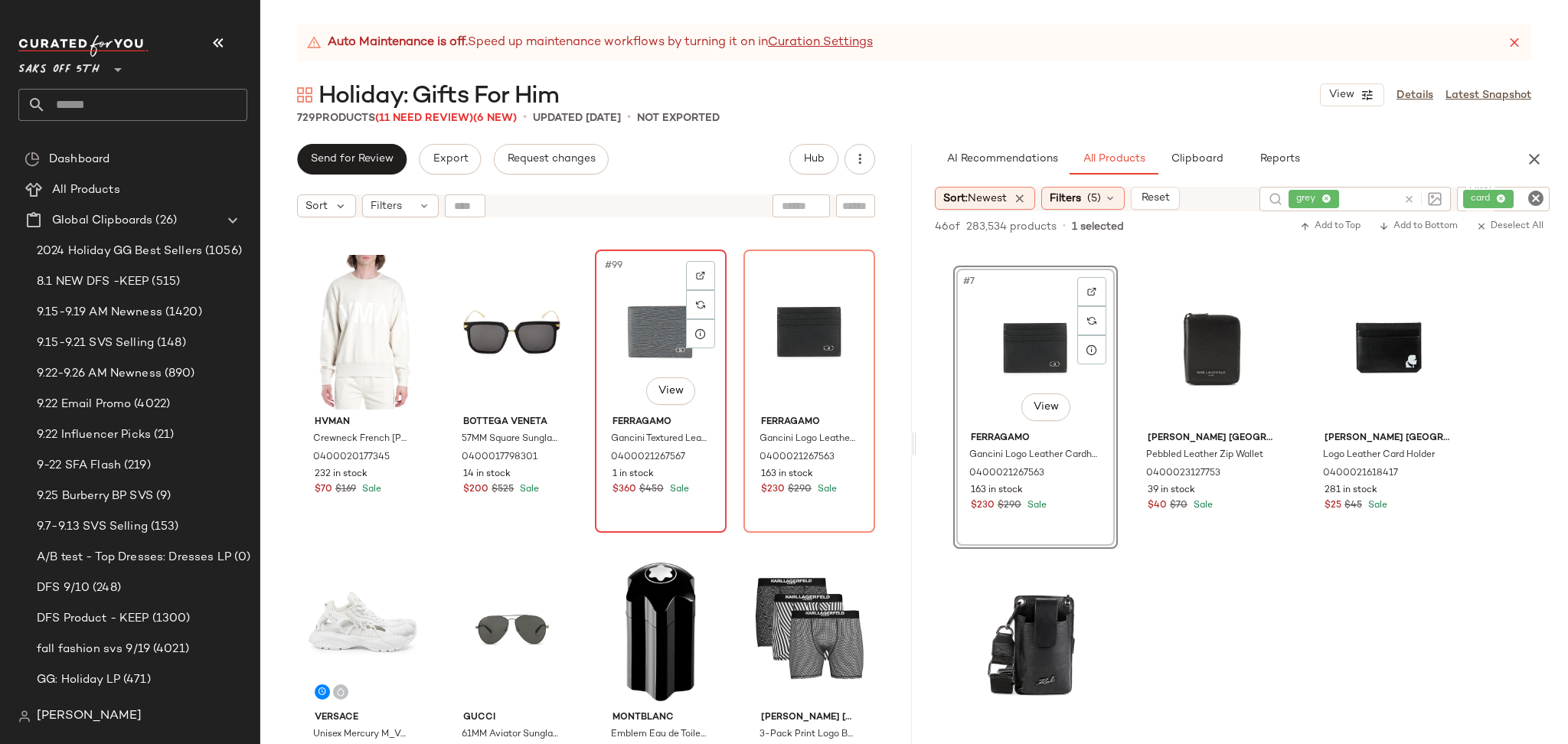
click at [650, 325] on div "#99 View" at bounding box center [661, 332] width 121 height 154
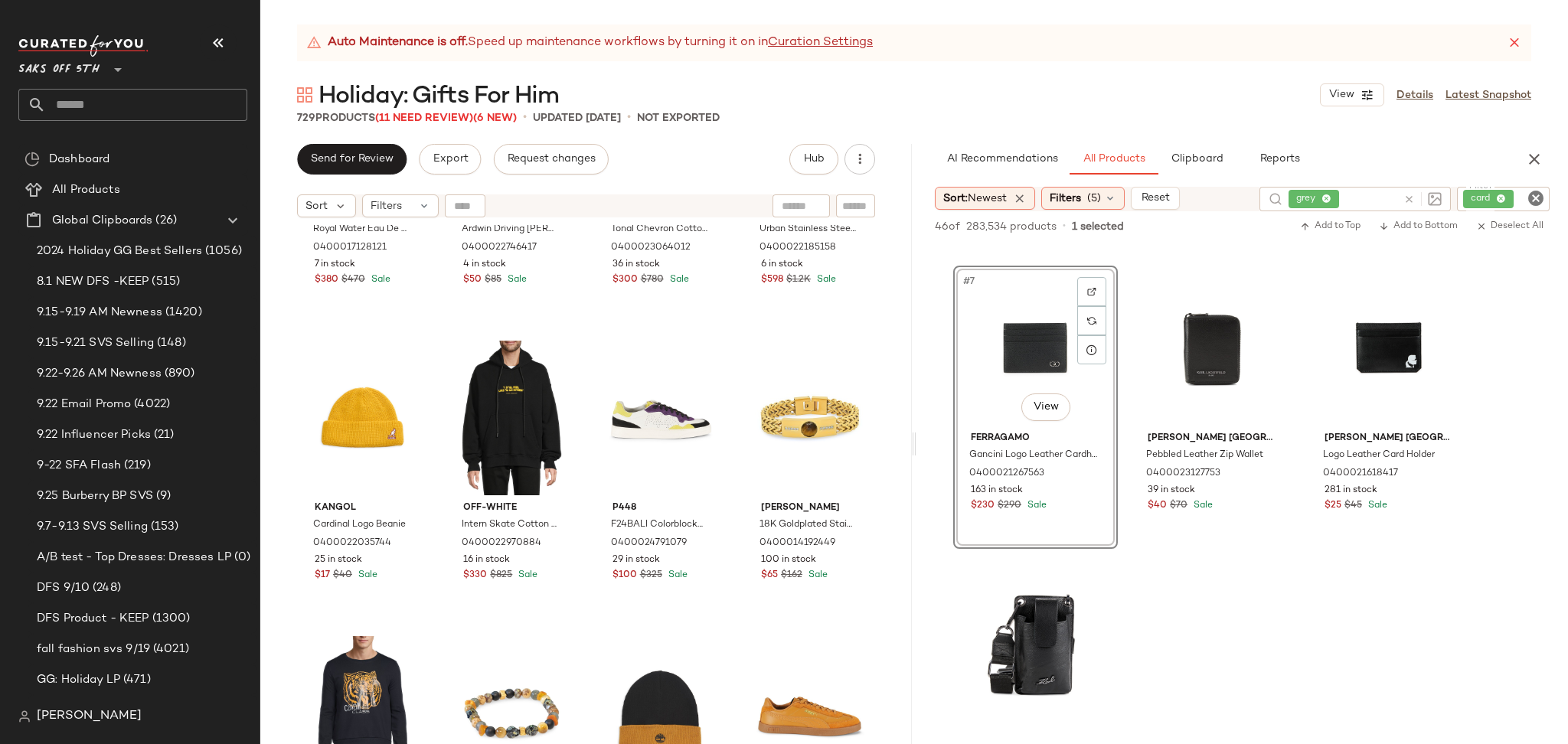
scroll to position [9060, 0]
click at [1404, 201] on icon at bounding box center [1409, 199] width 11 height 11
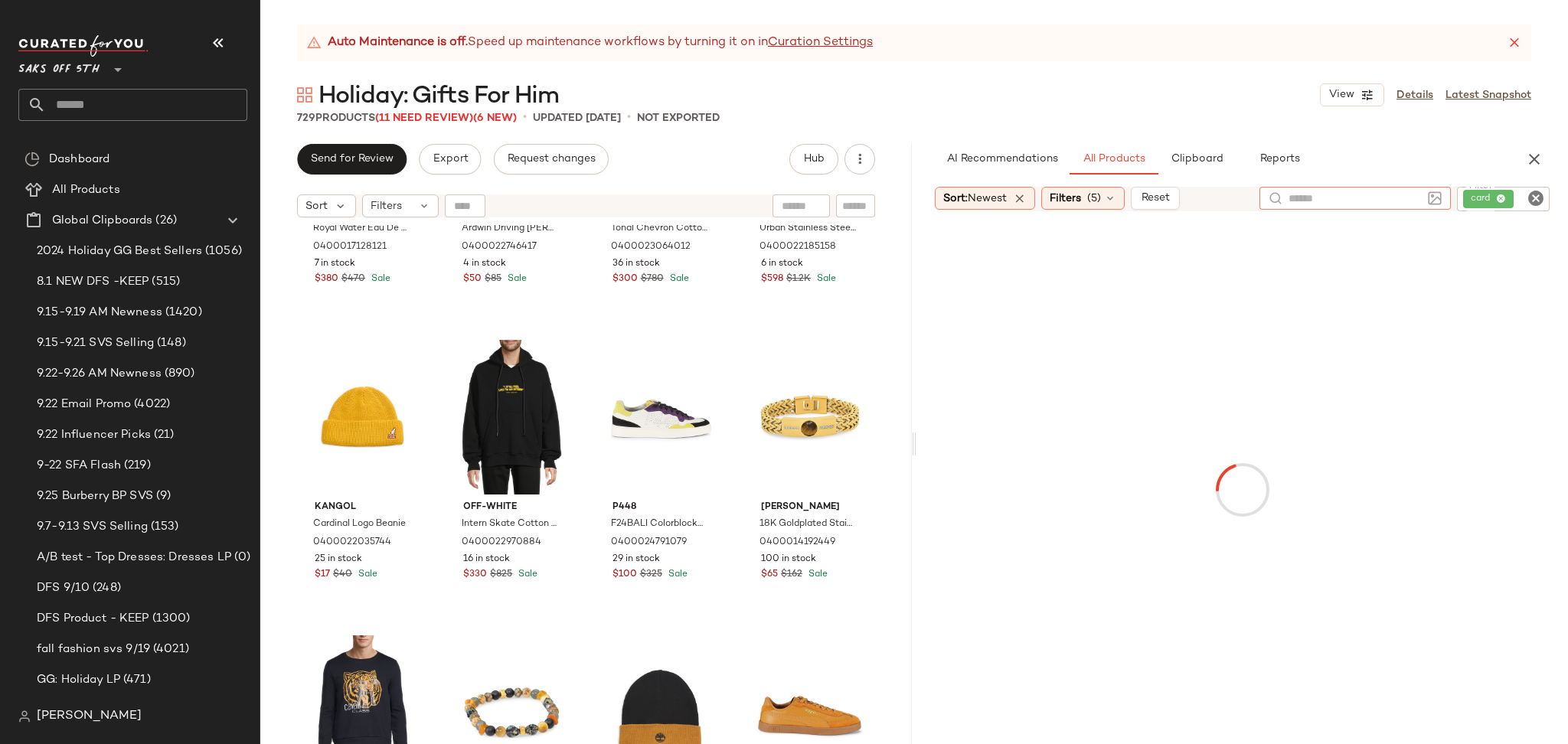
click at [1537, 197] on icon "Clear Filter" at bounding box center [1535, 198] width 19 height 19
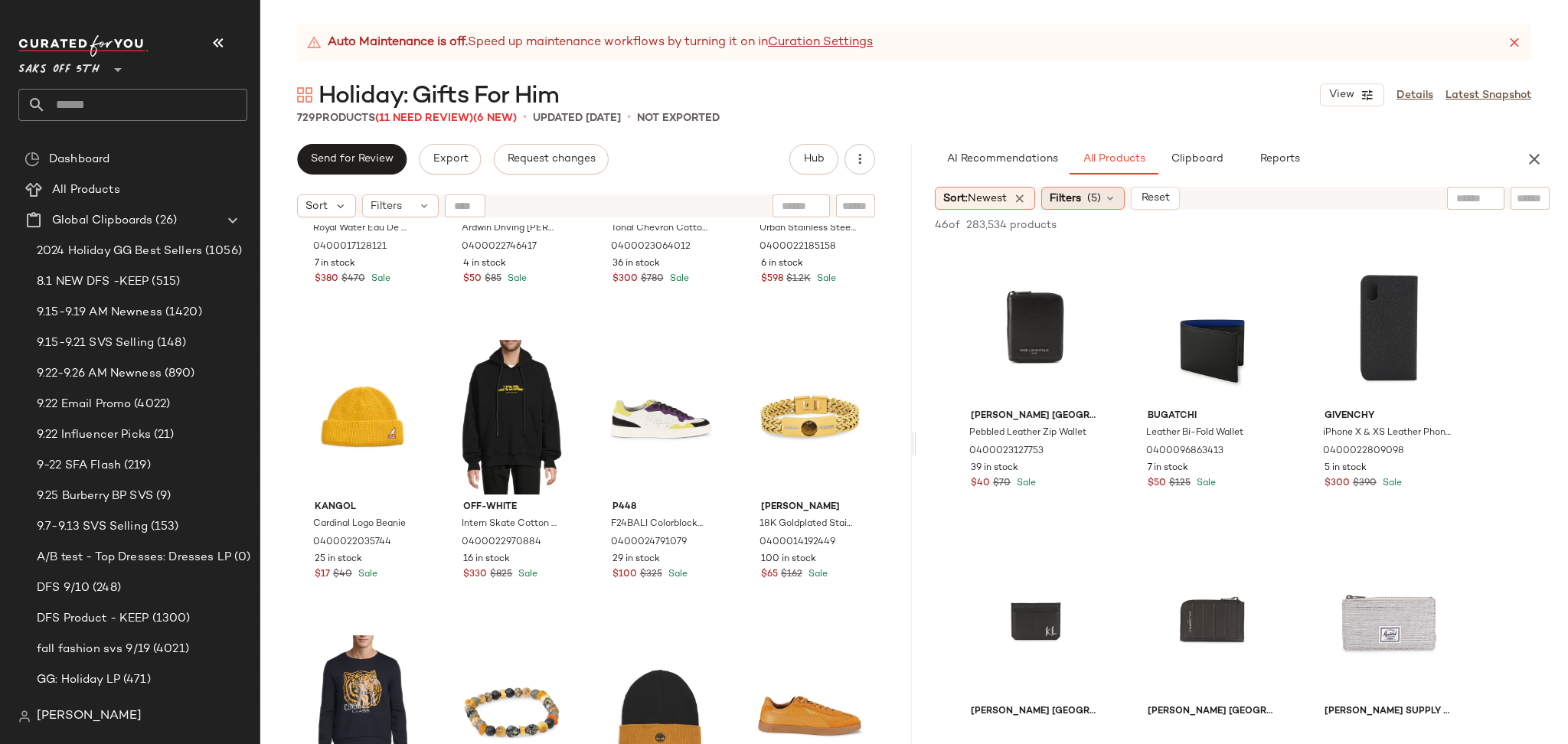
click at [1074, 197] on span "Filters" at bounding box center [1065, 198] width 32 height 16
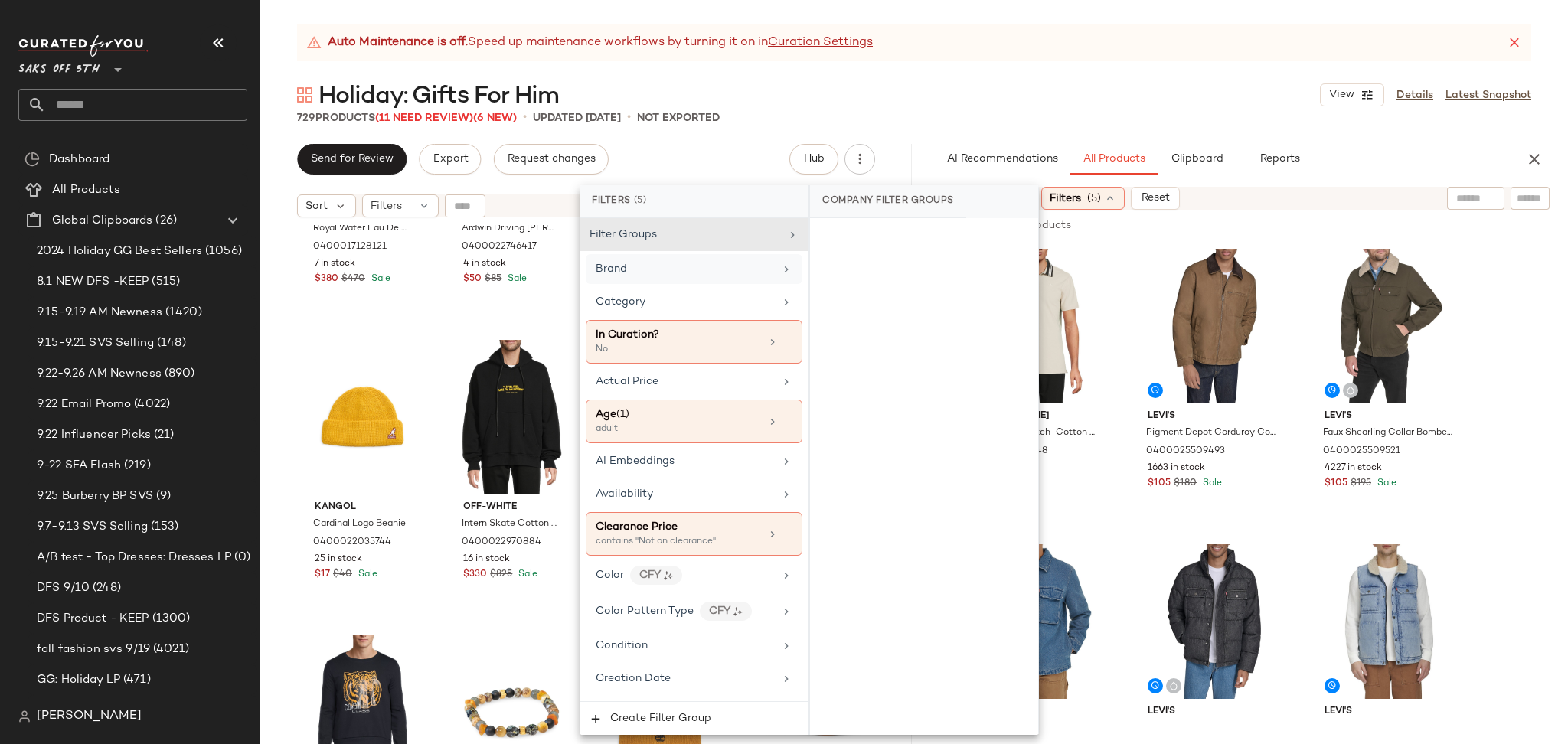
click at [769, 276] on div "Brand" at bounding box center [693, 268] width 217 height 30
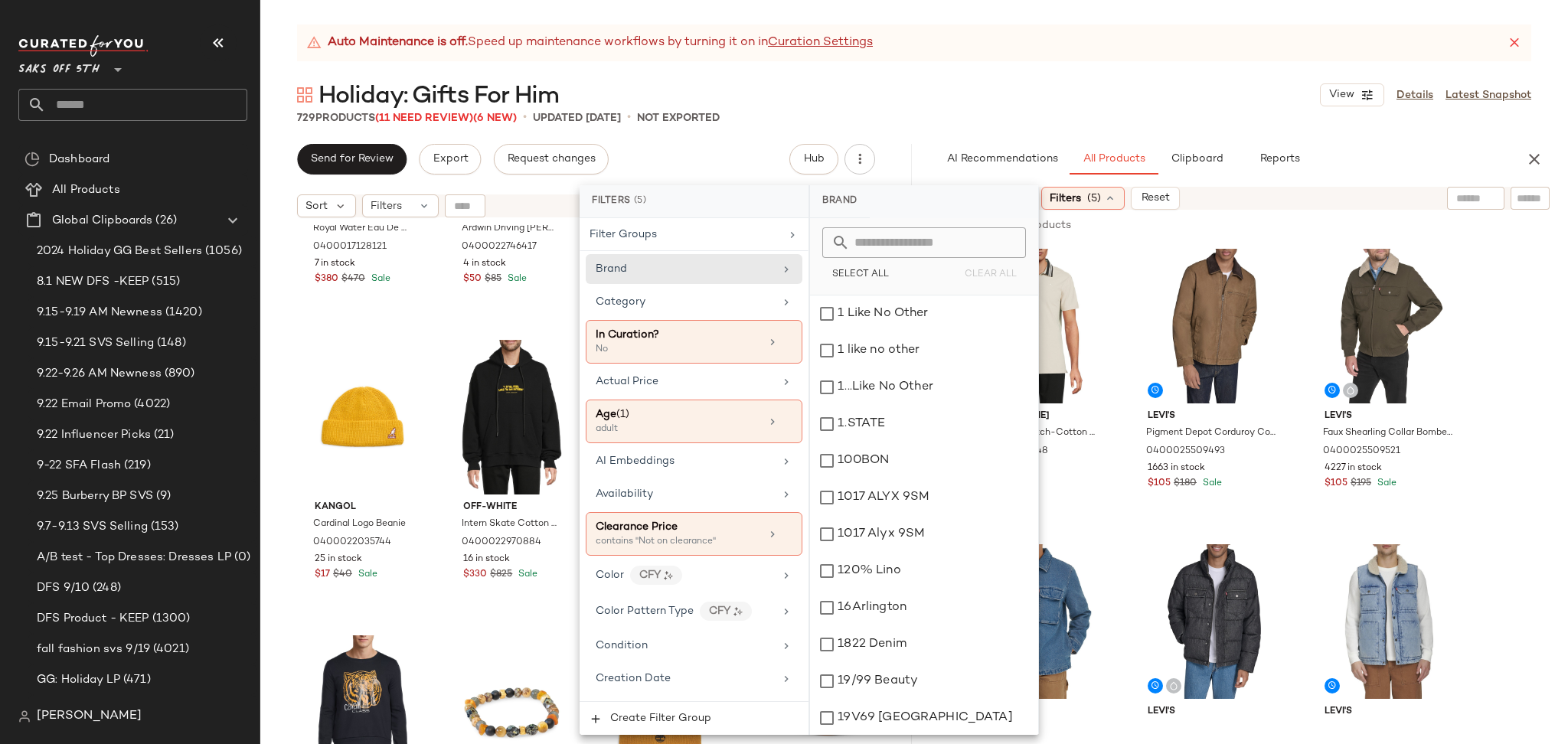
click at [946, 239] on input "text" at bounding box center [933, 242] width 167 height 31
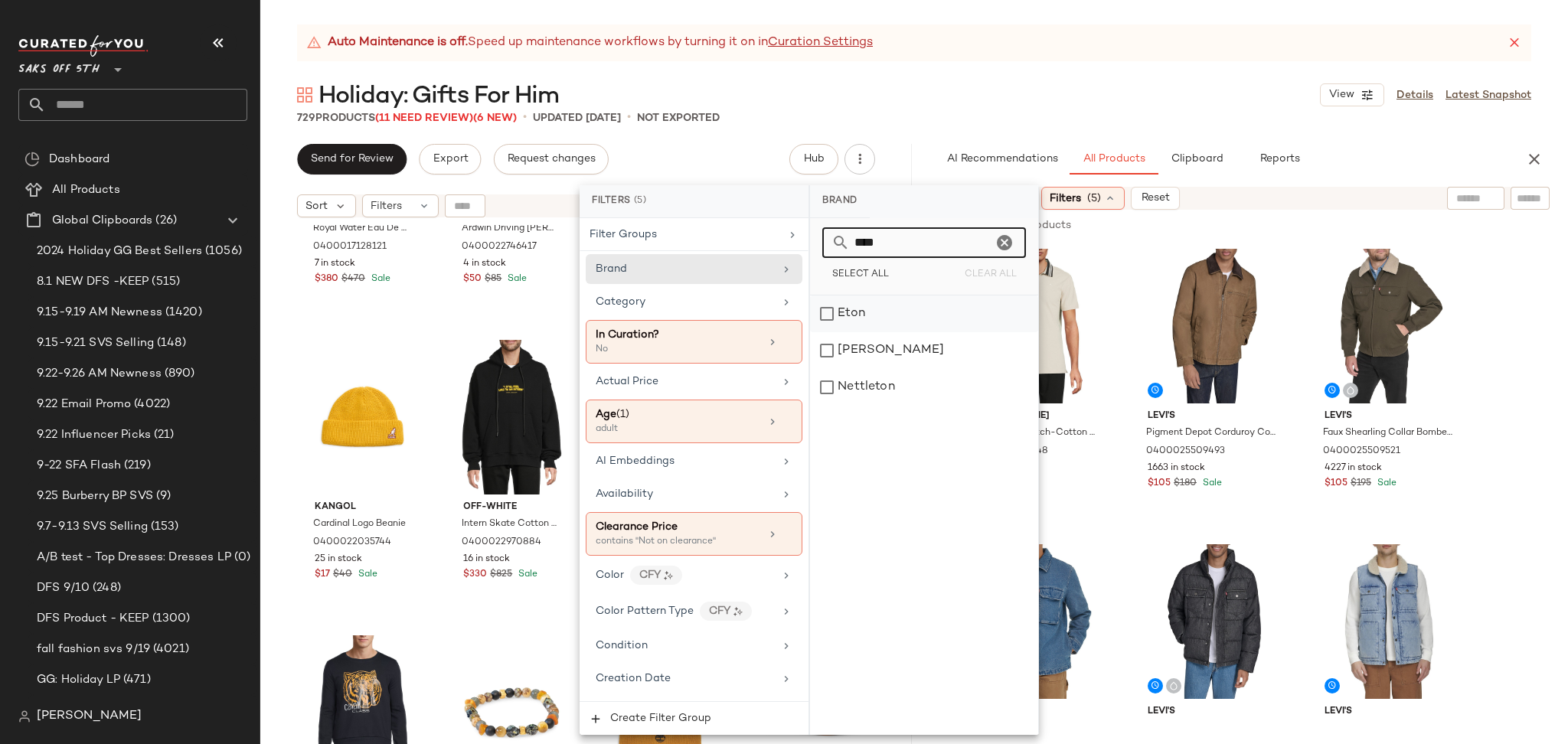
type input "****"
click at [823, 320] on div "Eton" at bounding box center [923, 314] width 228 height 37
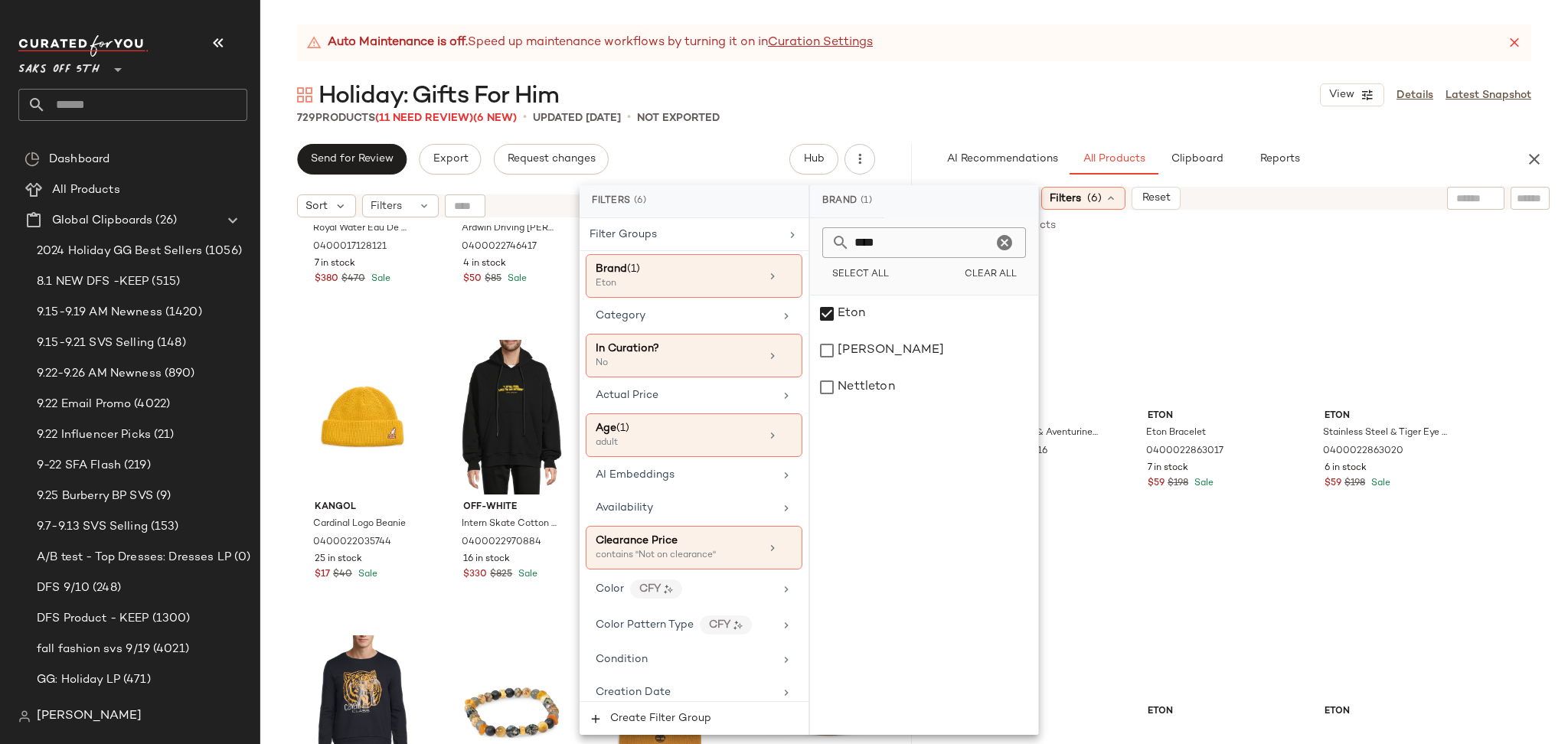
click at [1074, 114] on div "729 Products (11 Need Review) (6 New) • updated Sep 25th • Not Exported" at bounding box center [914, 118] width 1308 height 15
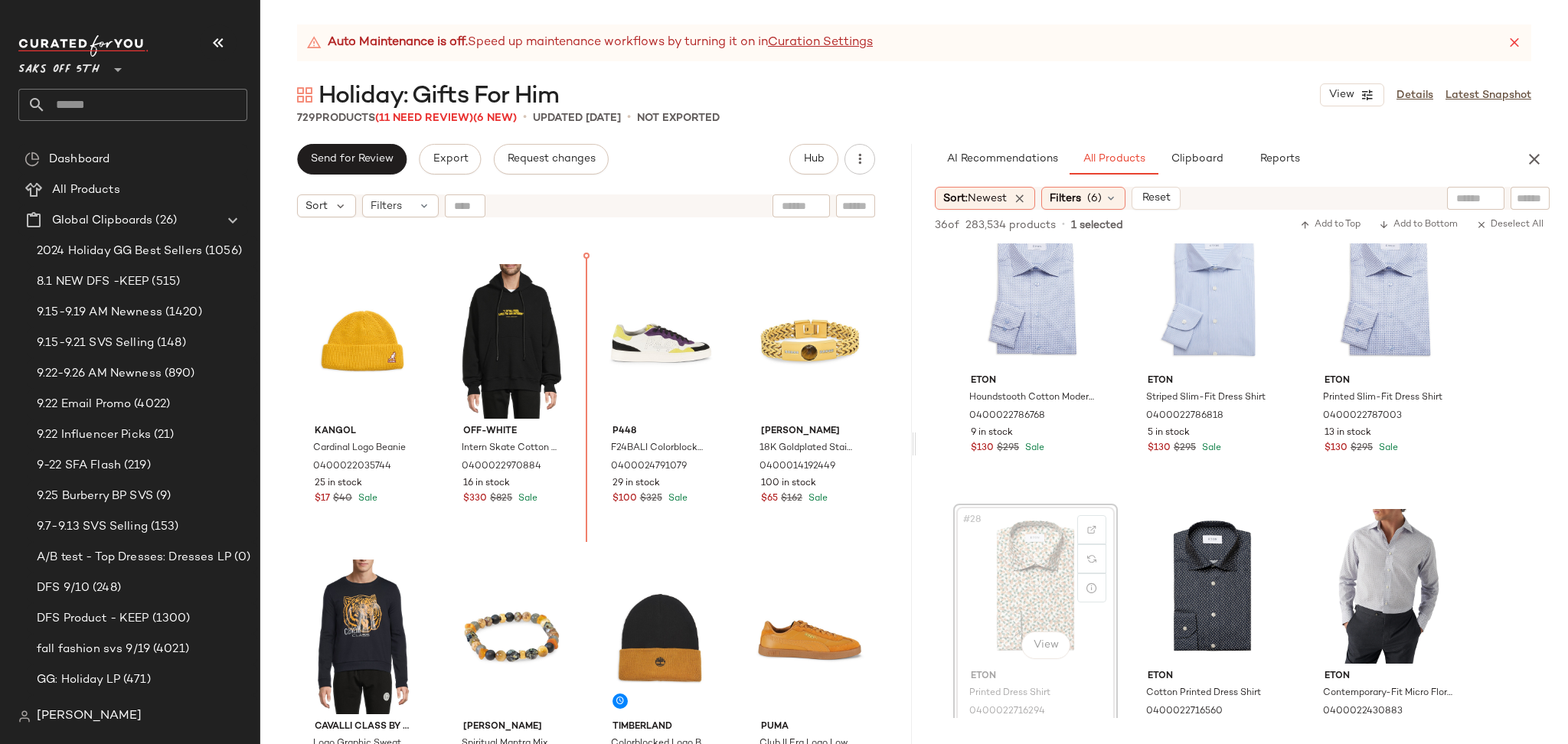
scroll to position [9135, 0]
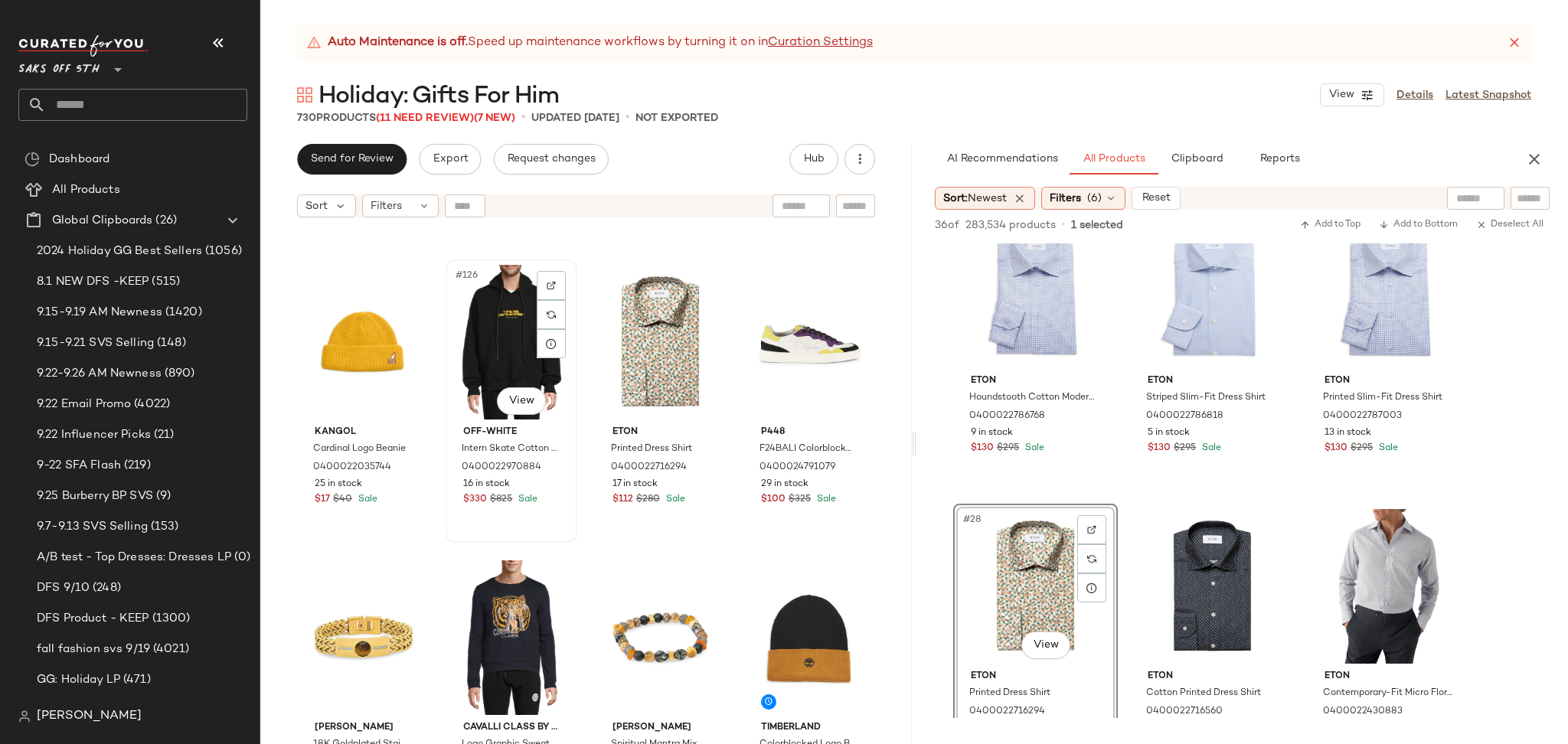
click at [488, 337] on div "#126 View" at bounding box center [511, 342] width 121 height 154
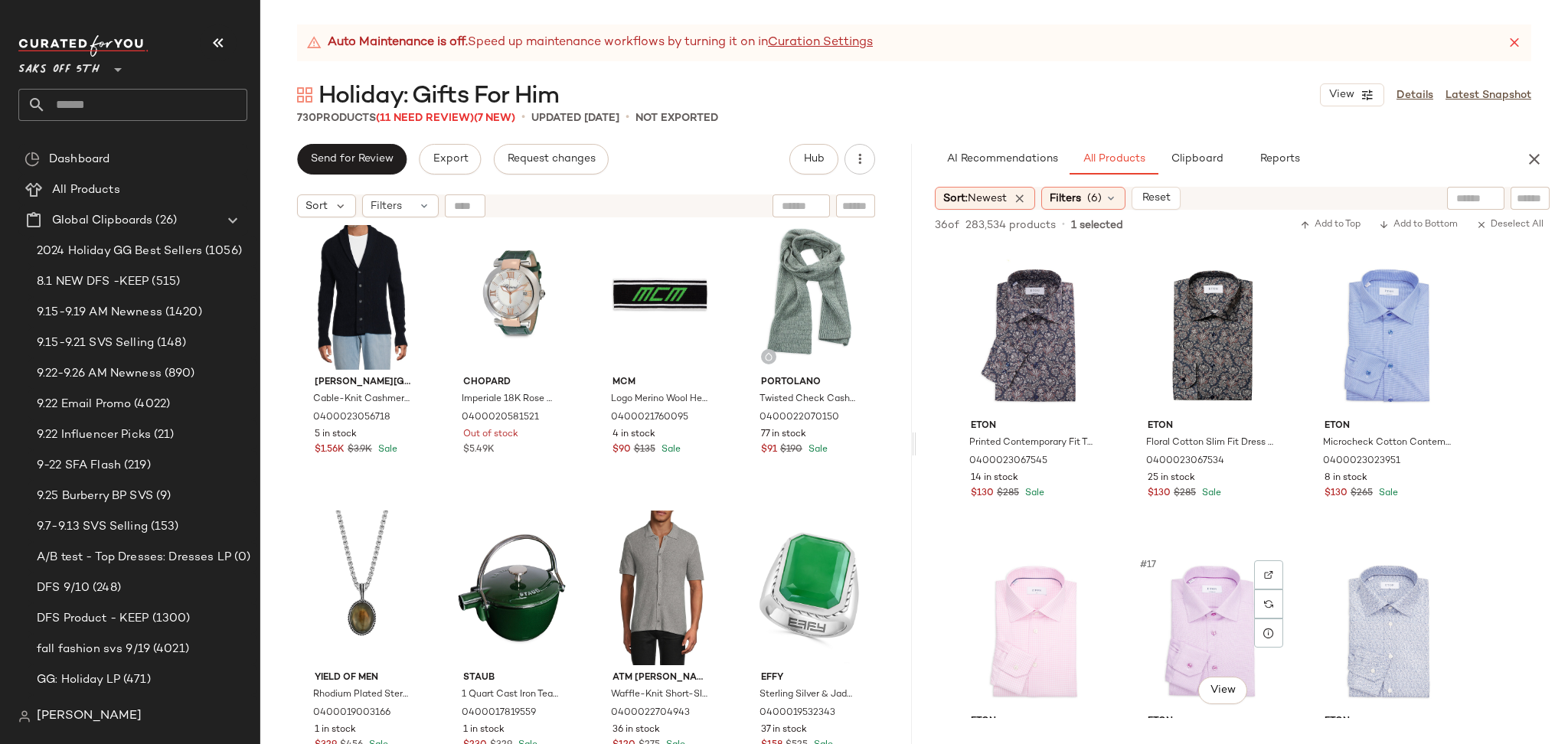
scroll to position [1165, 0]
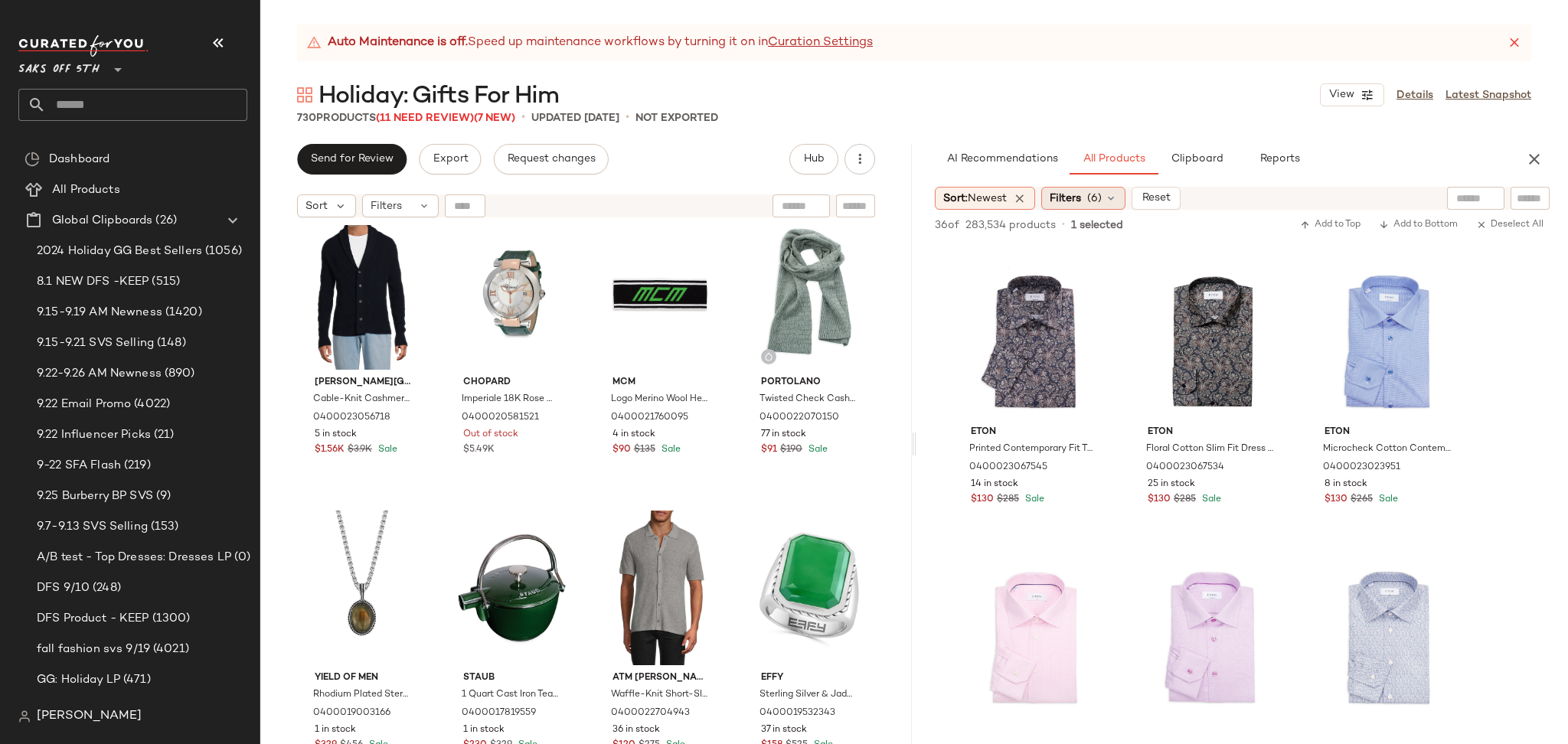
click at [1101, 201] on span "(6)" at bounding box center [1095, 198] width 15 height 16
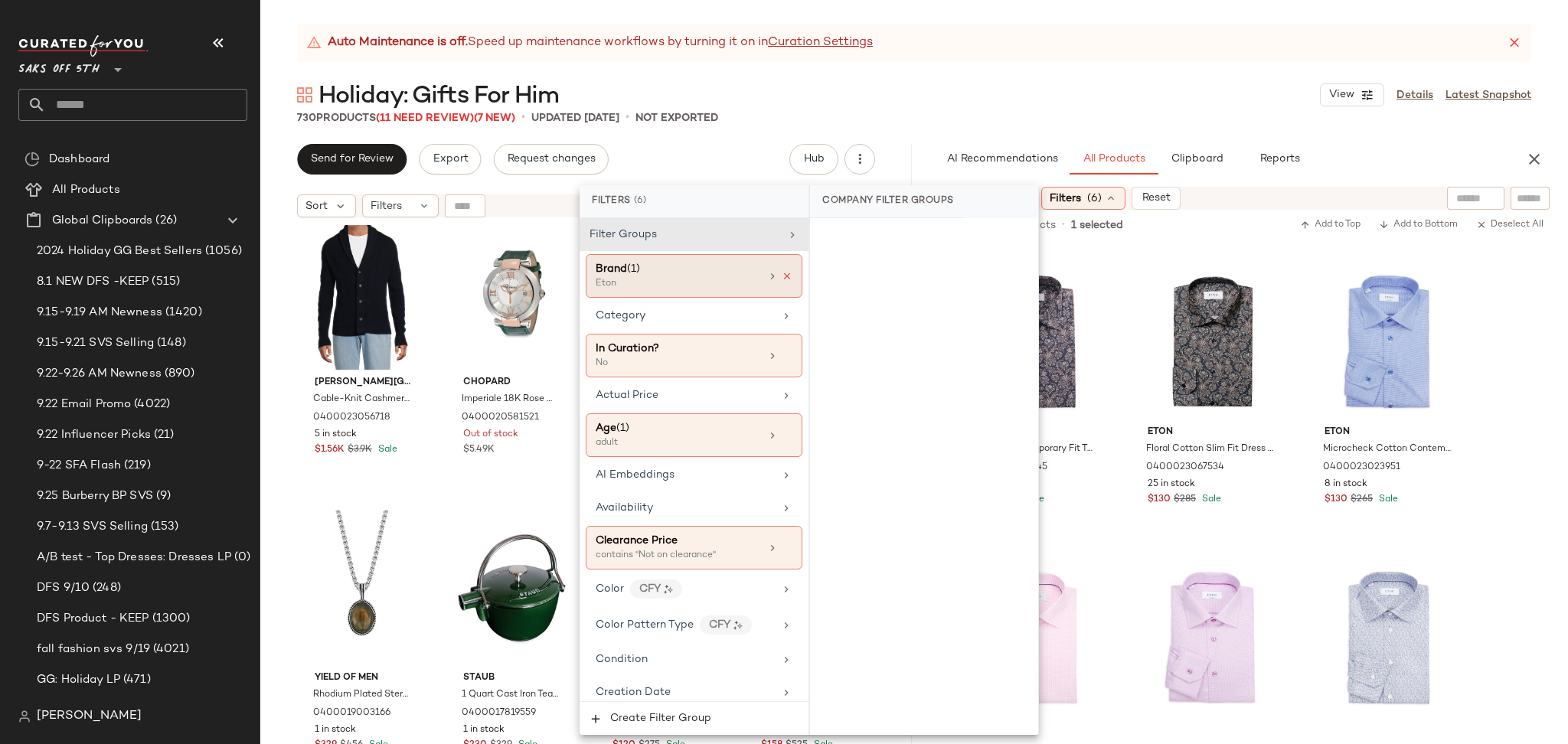
click at [782, 277] on icon at bounding box center [787, 277] width 11 height 11
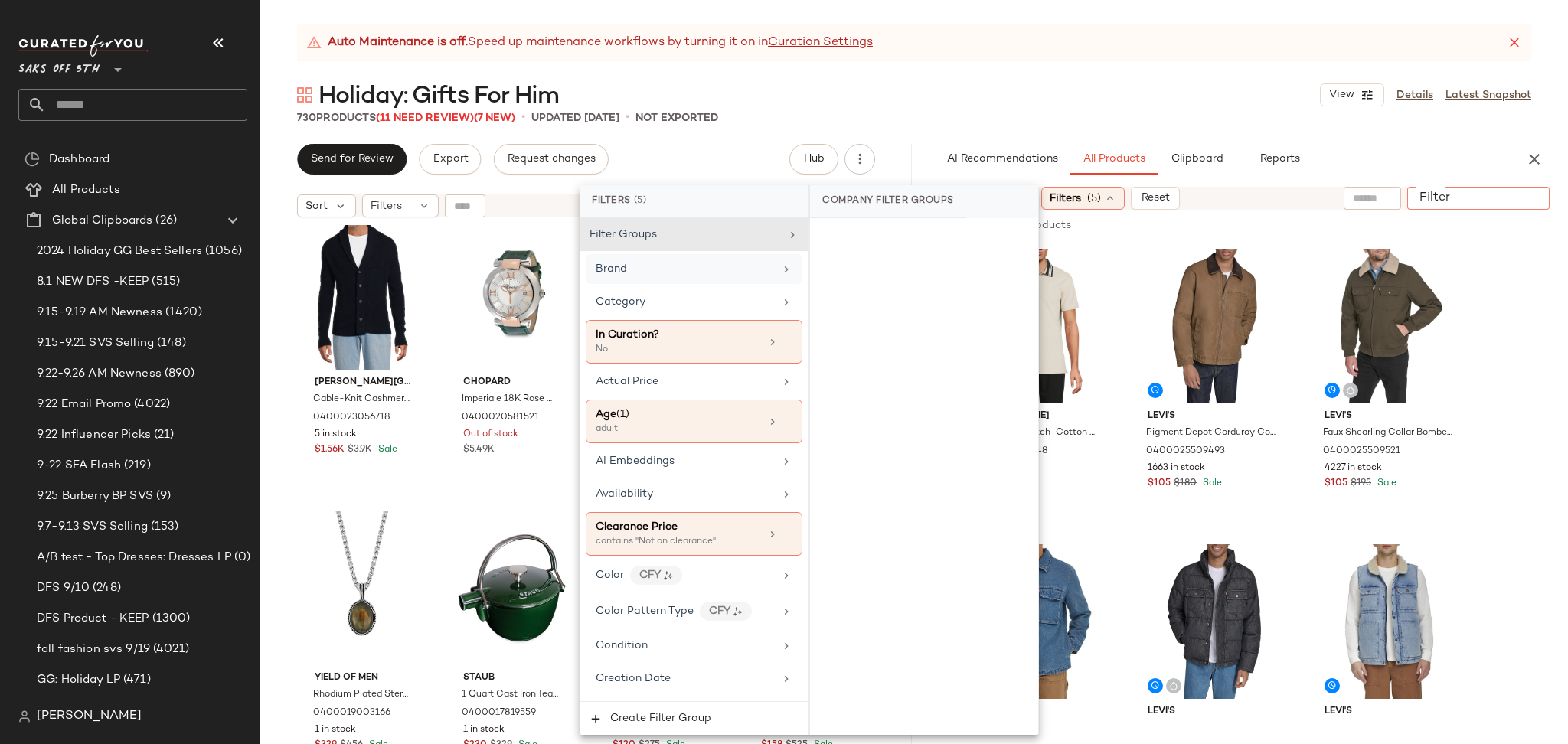
click at [1521, 190] on input "Filter" at bounding box center [1478, 198] width 130 height 16
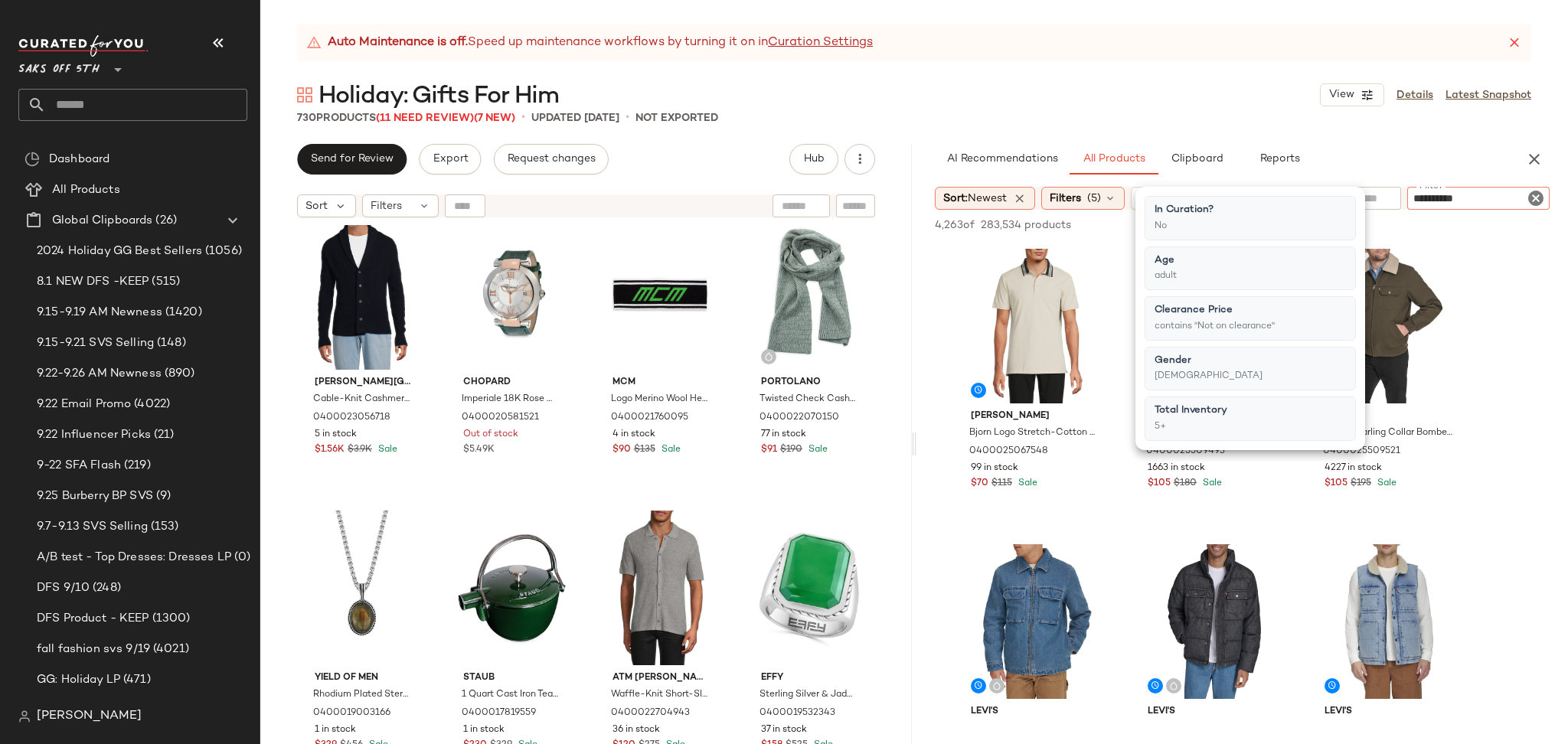
type input "**********"
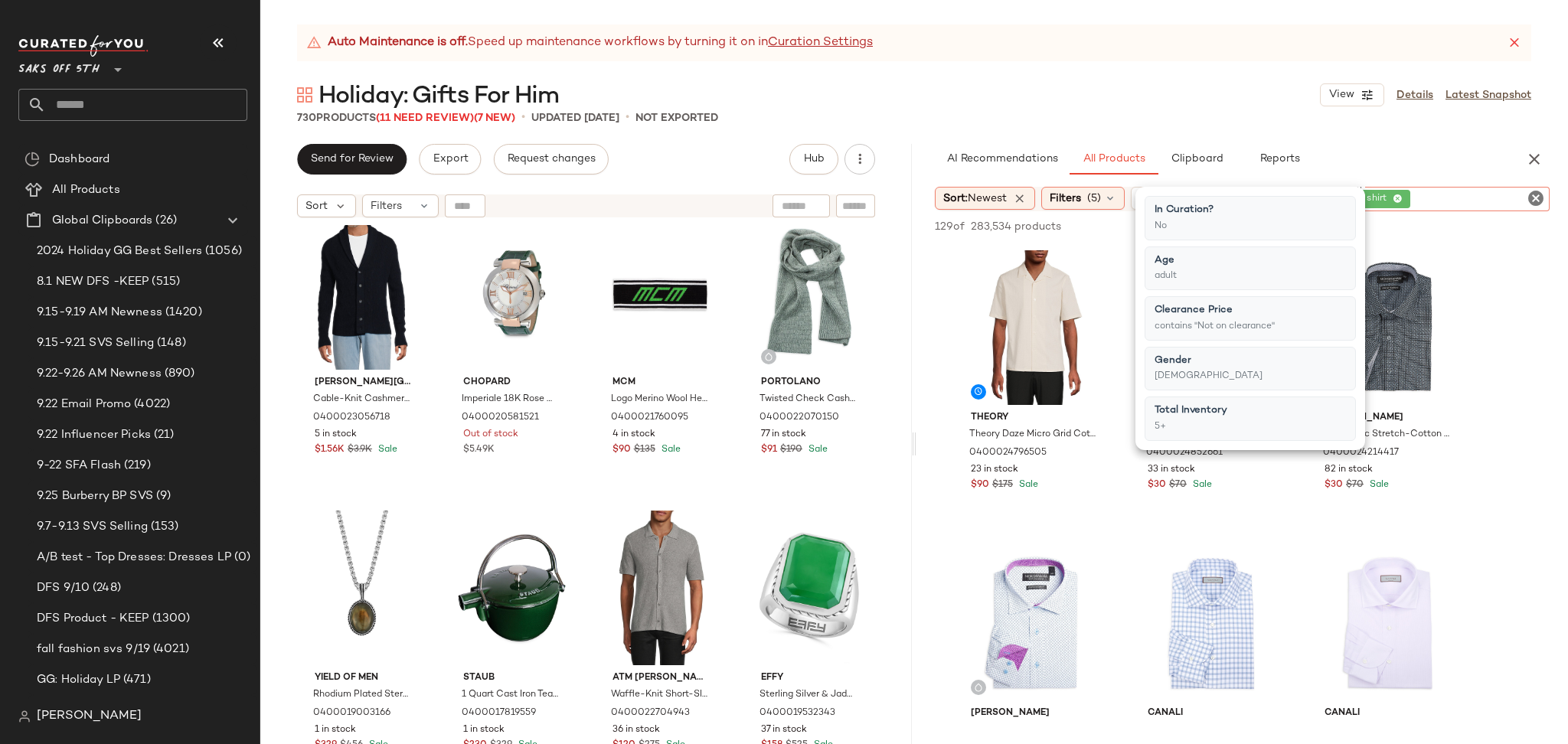
click at [1192, 93] on div "Holiday: Gifts For Him View Details Latest Snapshot" at bounding box center [914, 95] width 1308 height 31
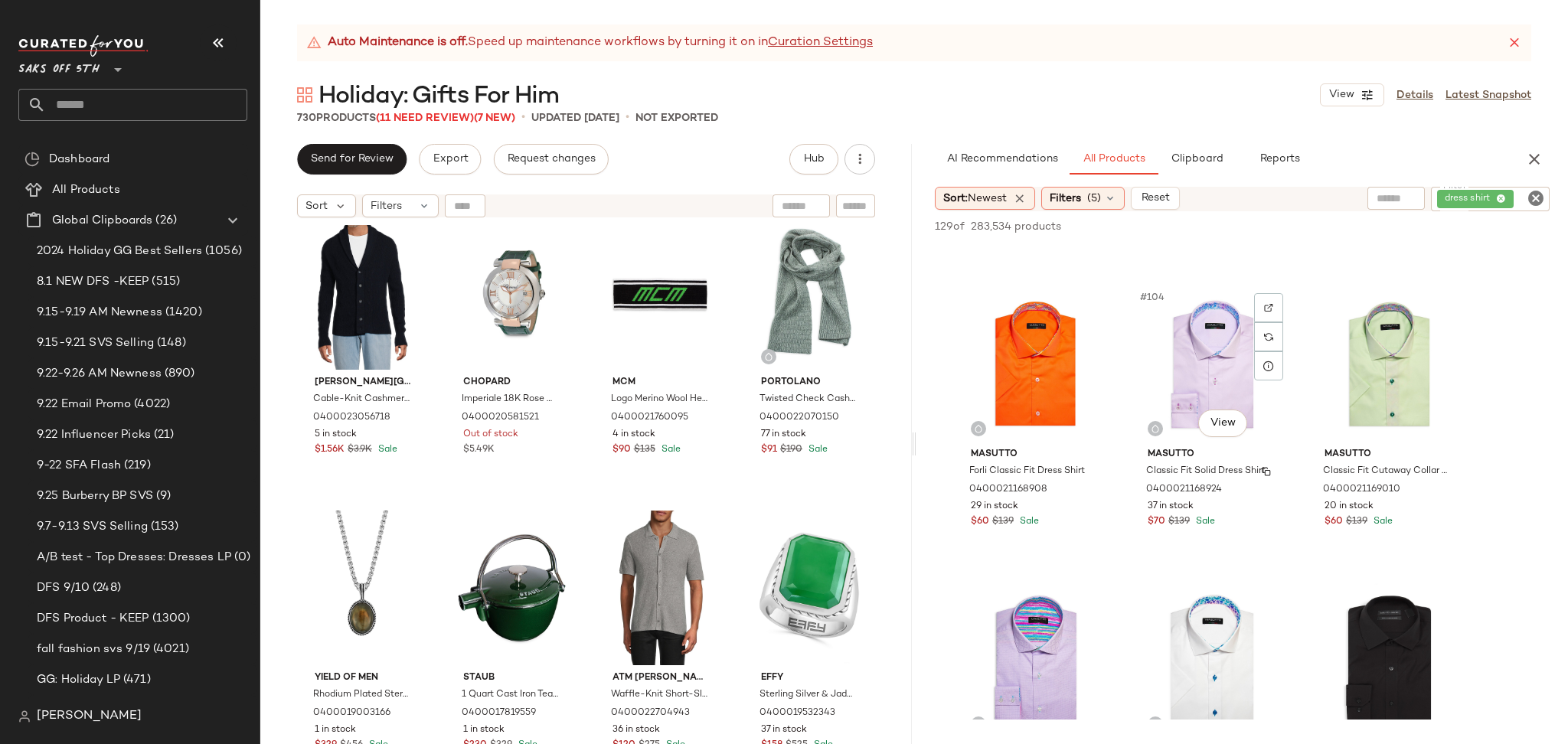
scroll to position [10003, 0]
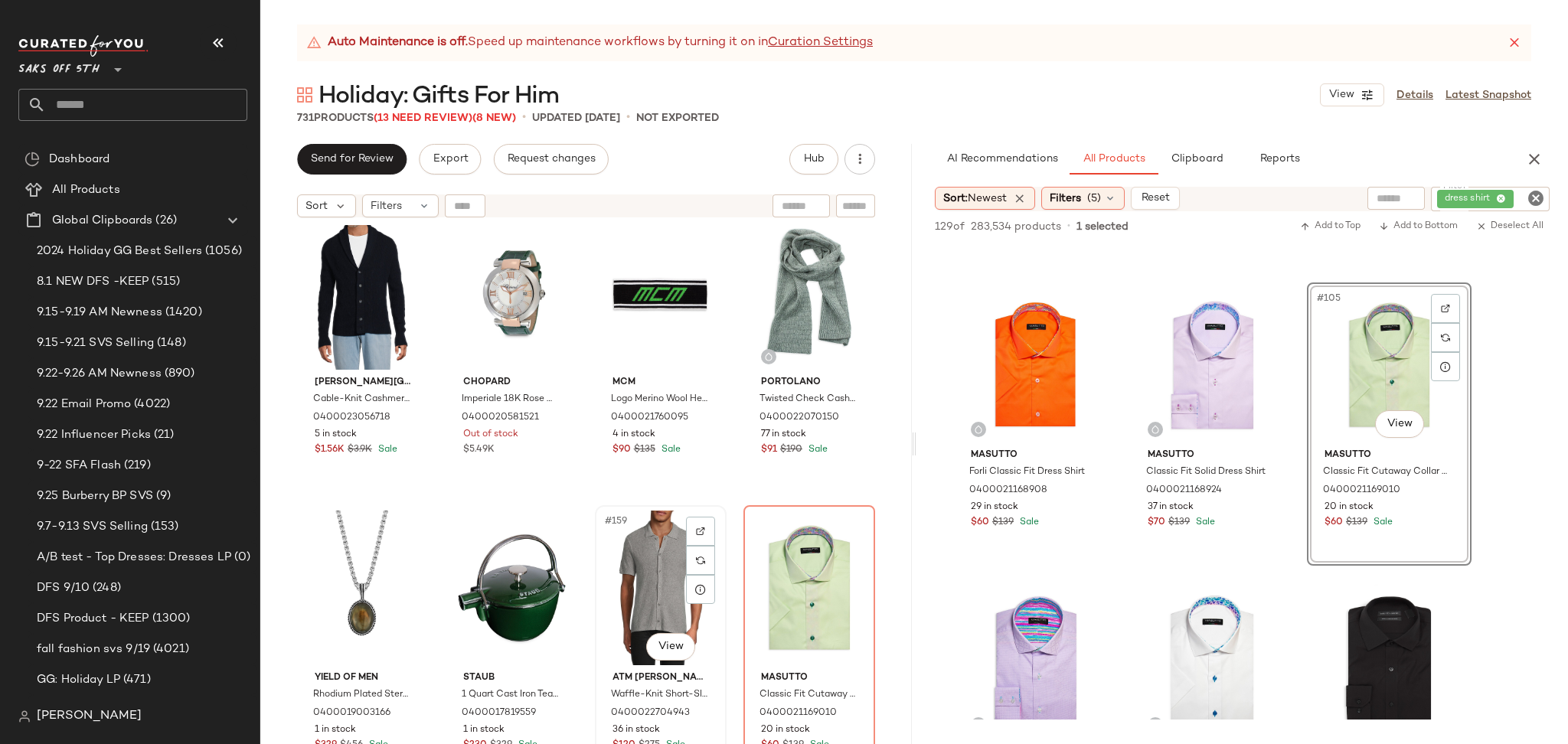
click at [653, 568] on div "#159 View" at bounding box center [661, 587] width 121 height 154
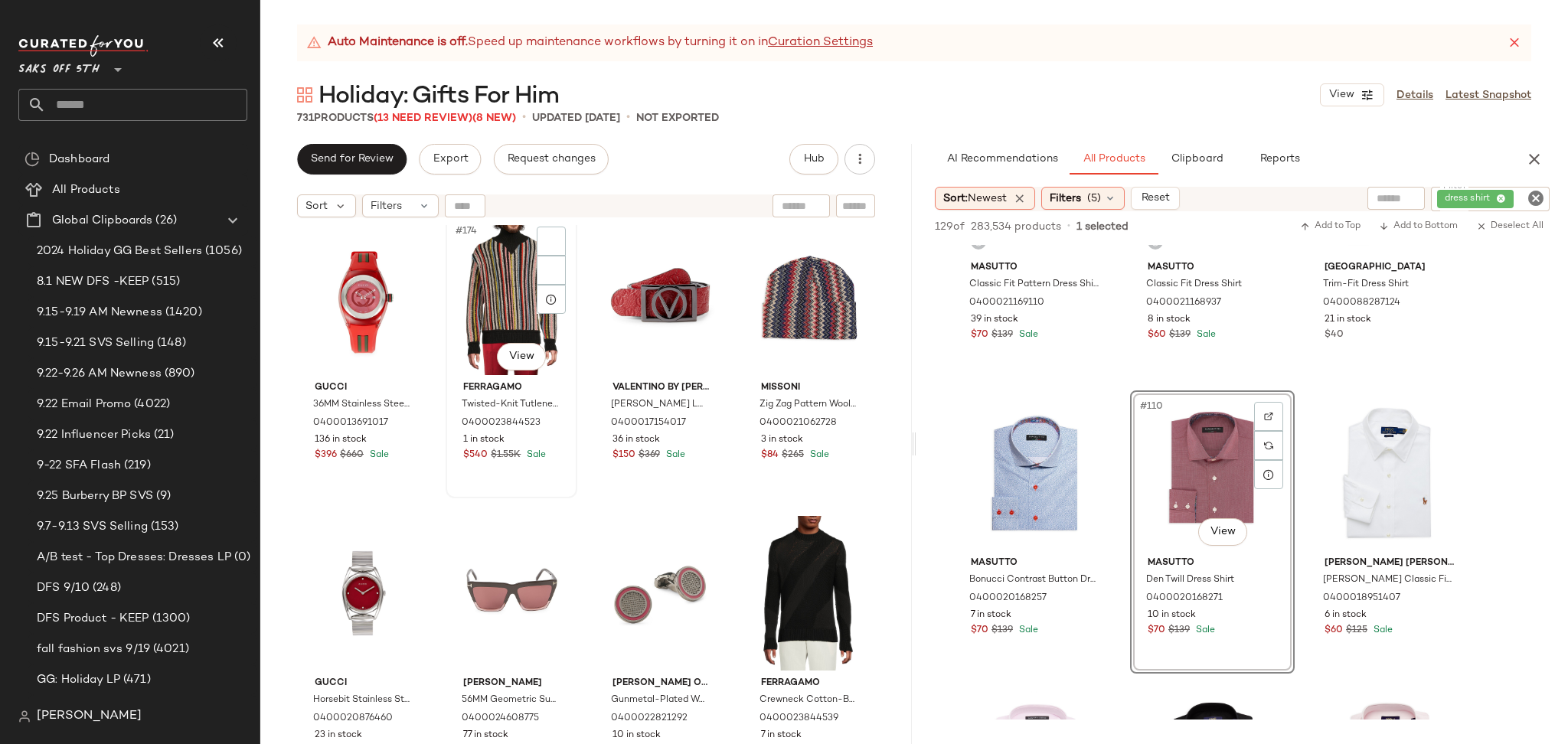
scroll to position [12707, 0]
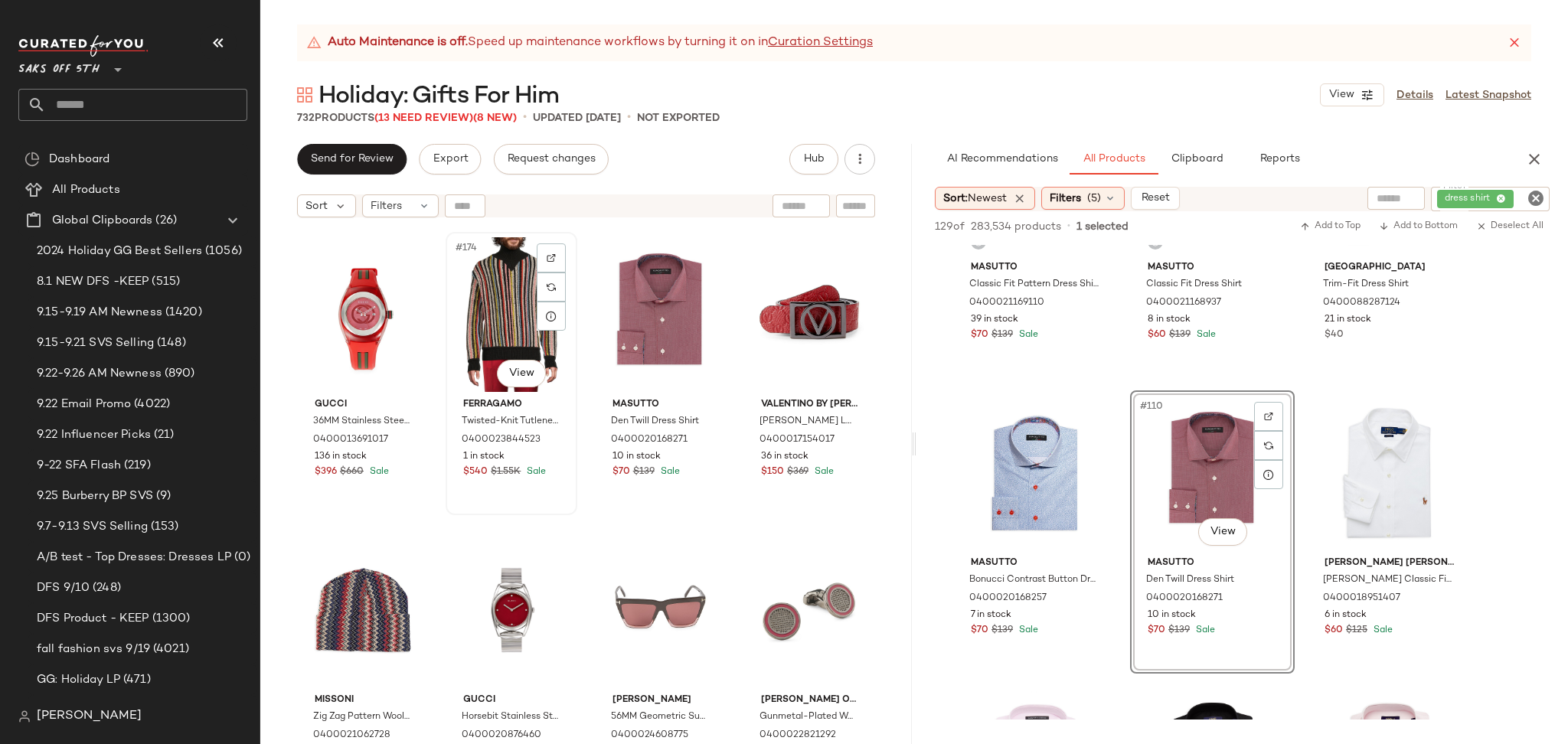
click at [480, 297] on div "#174 View" at bounding box center [511, 314] width 121 height 154
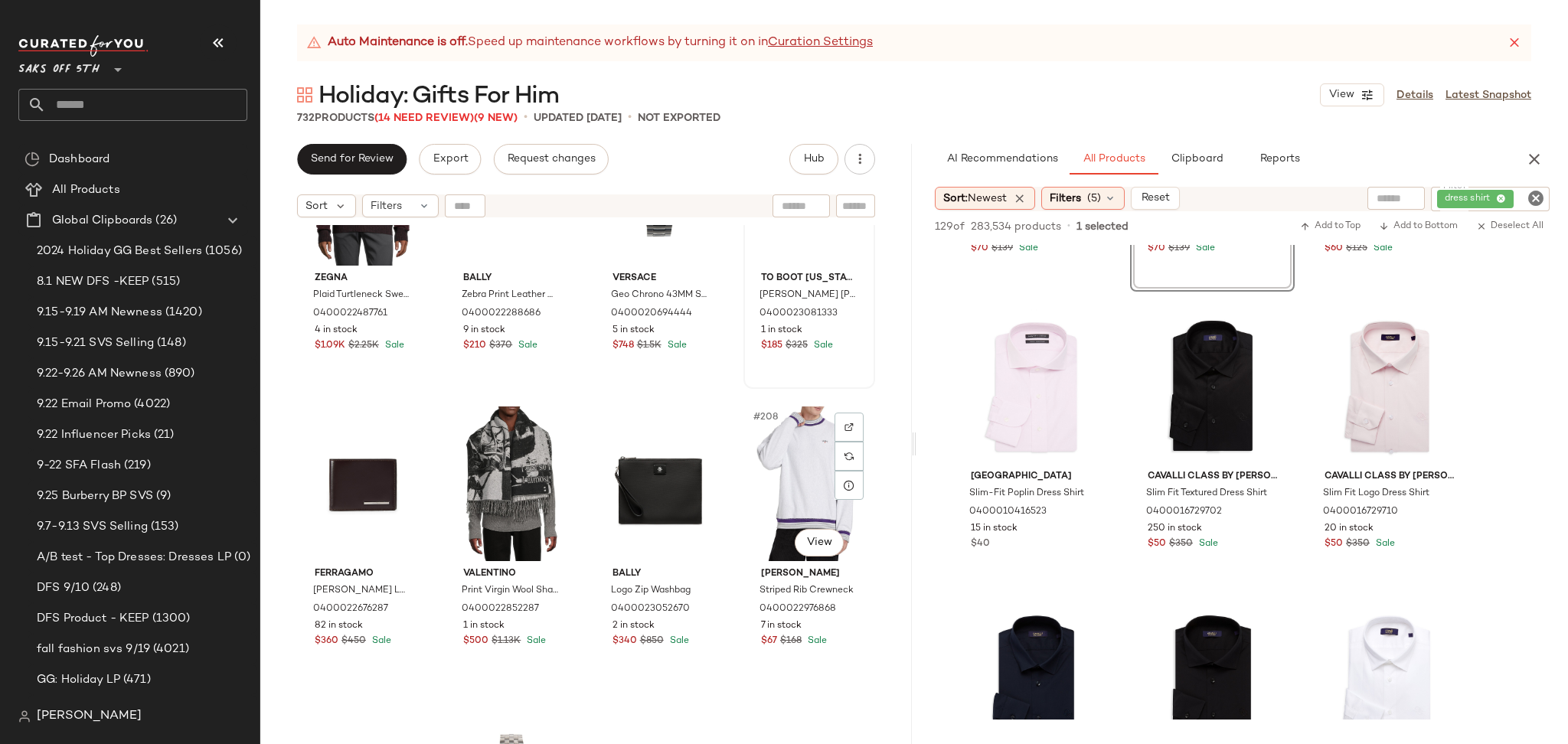
scroll to position [14901, 0]
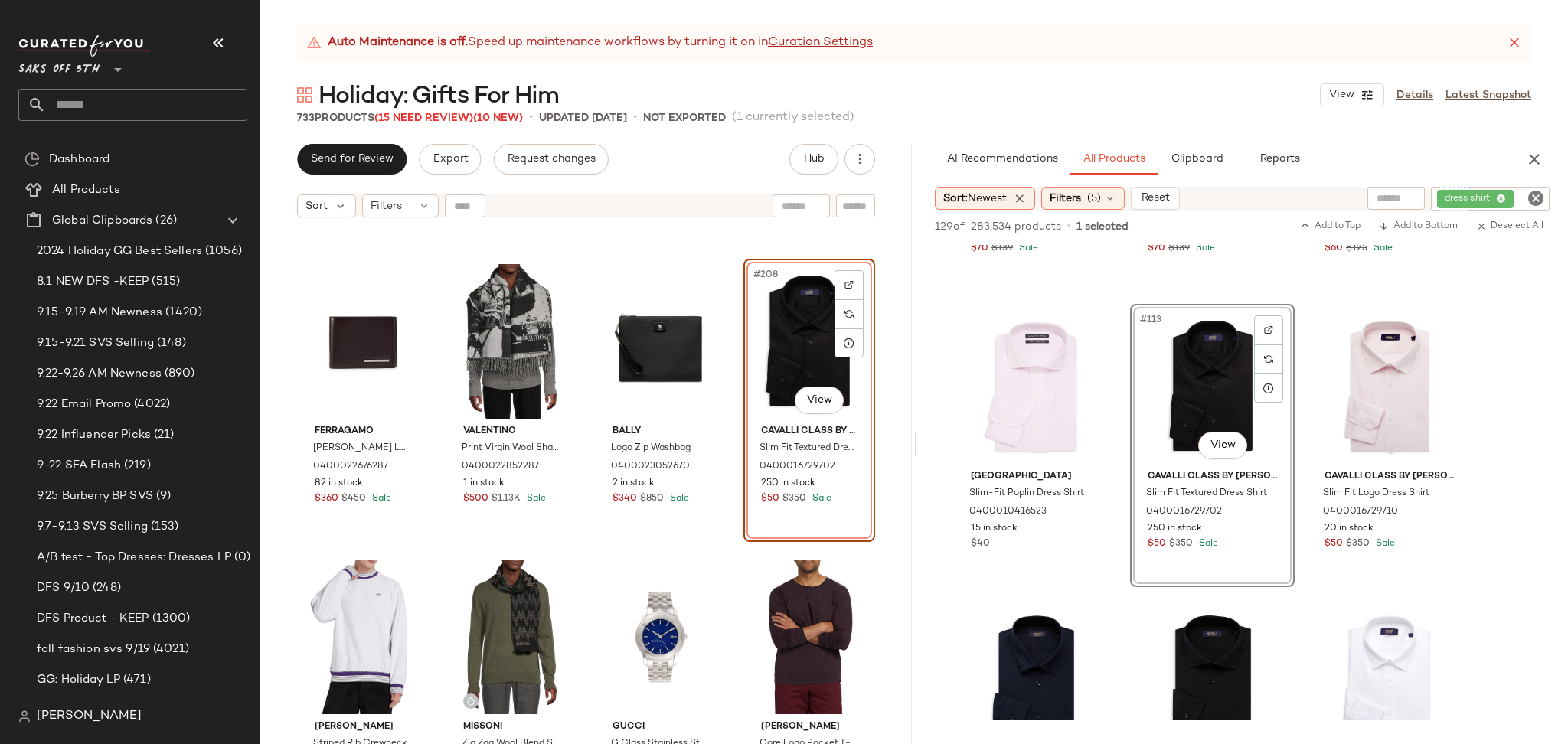
scroll to position [15058, 0]
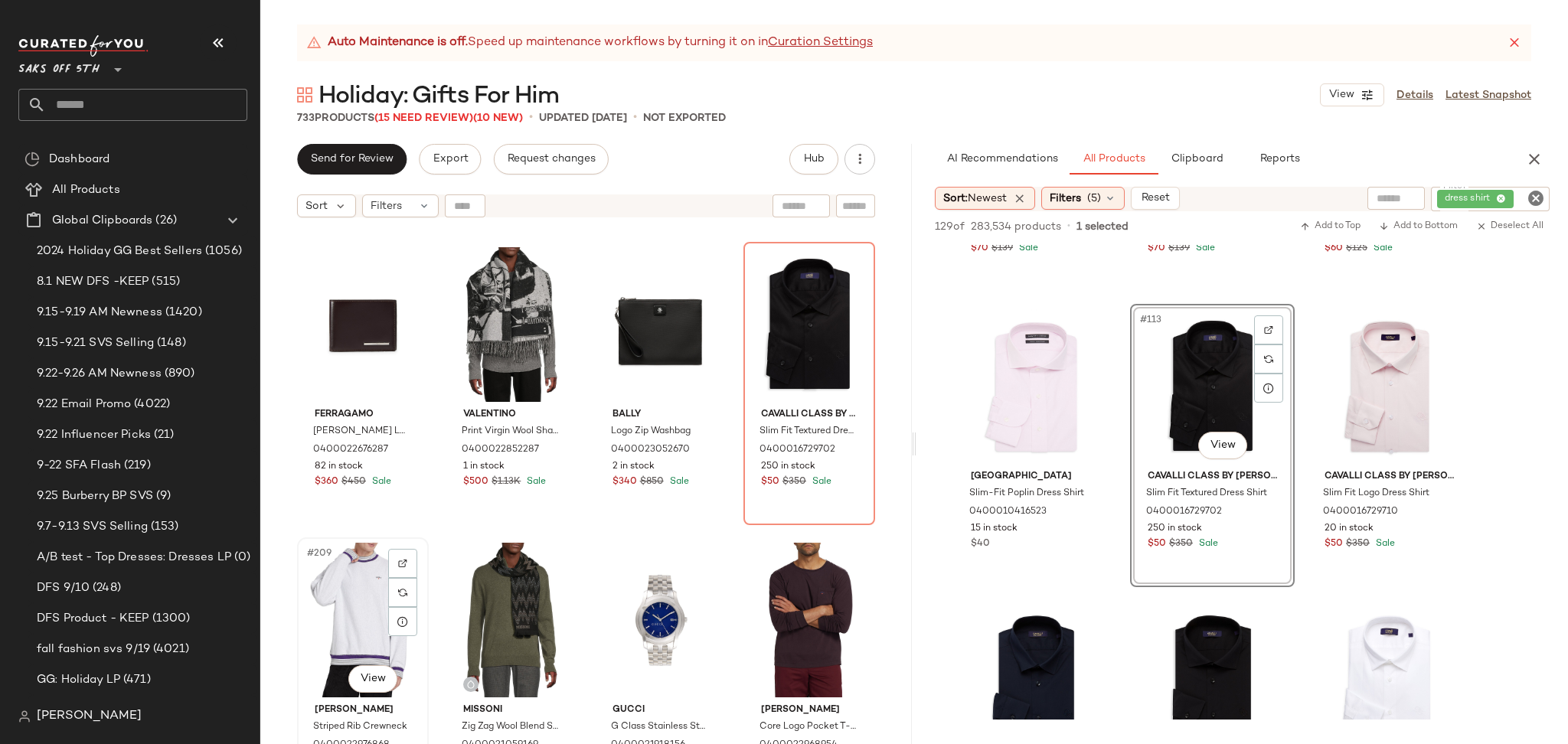
click at [326, 610] on div "#209 View" at bounding box center [362, 620] width 121 height 154
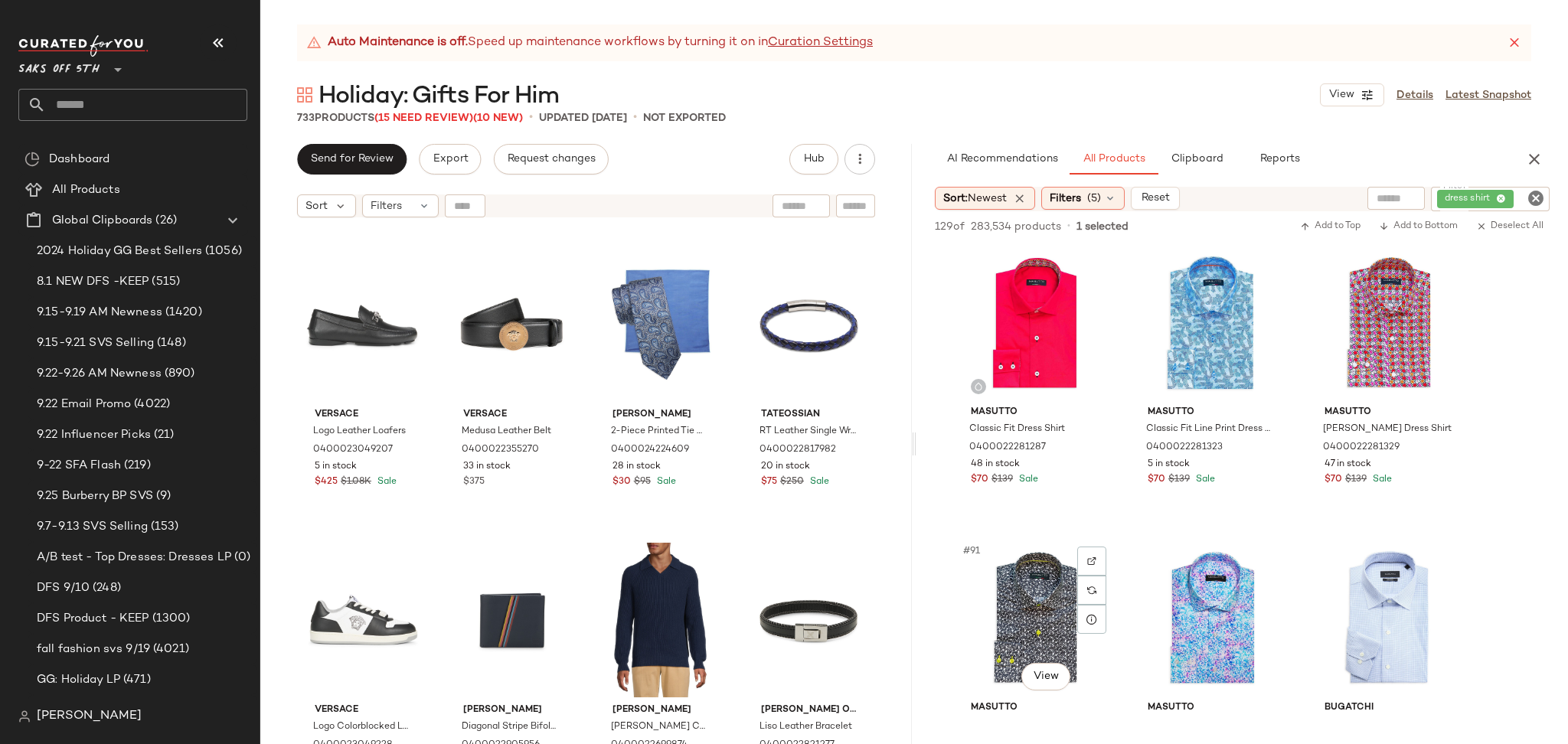
scroll to position [8569, 0]
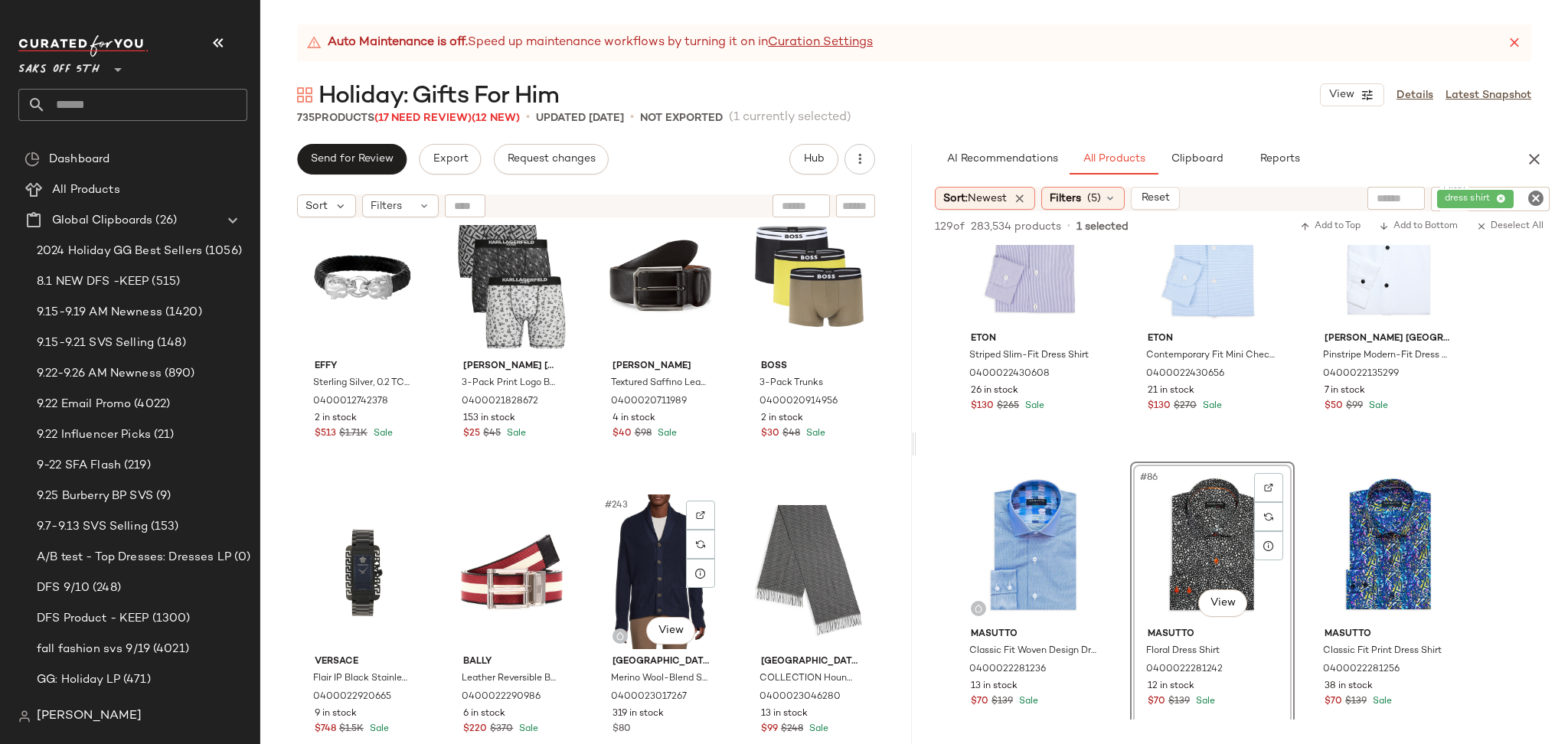
scroll to position [17471, 0]
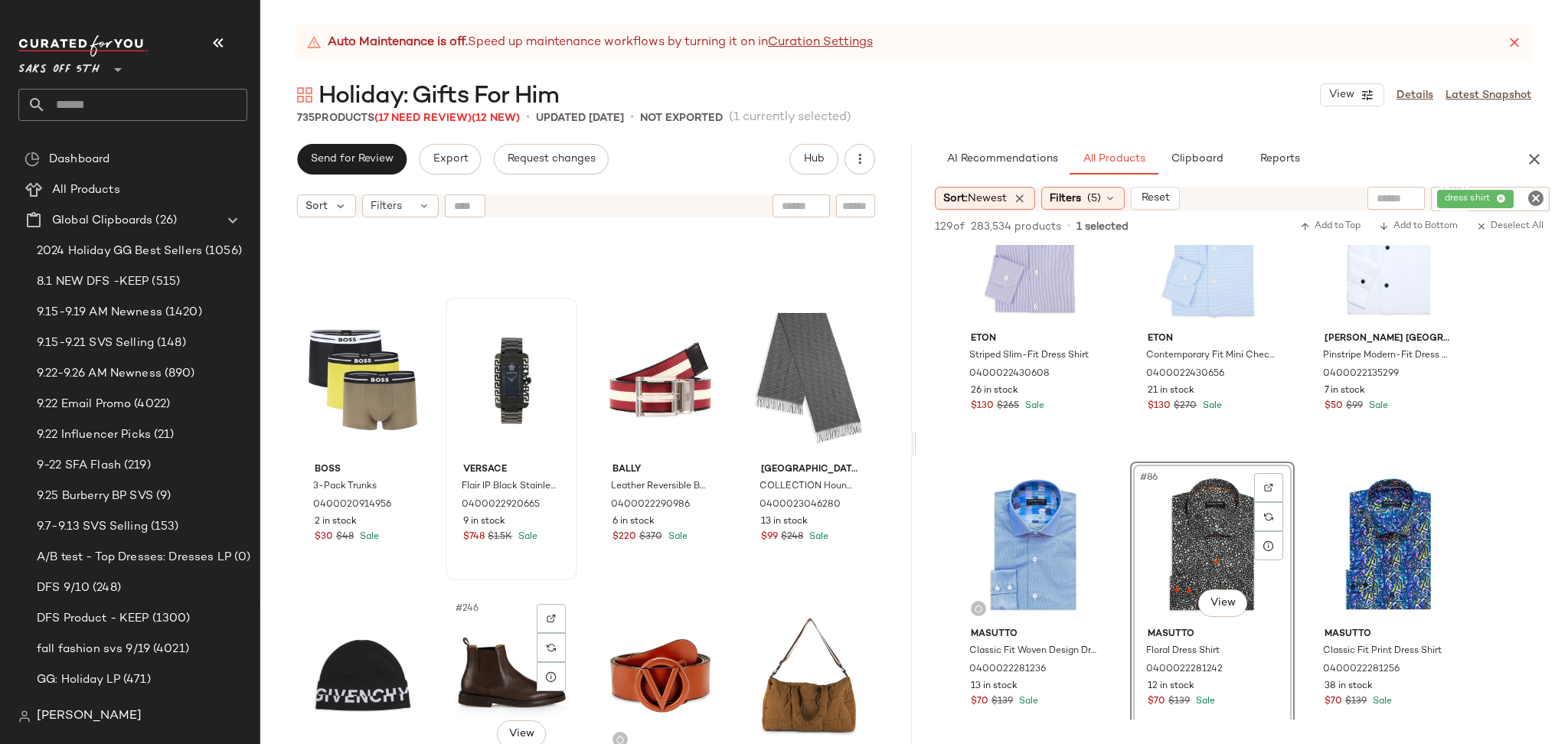
scroll to position [17645, 0]
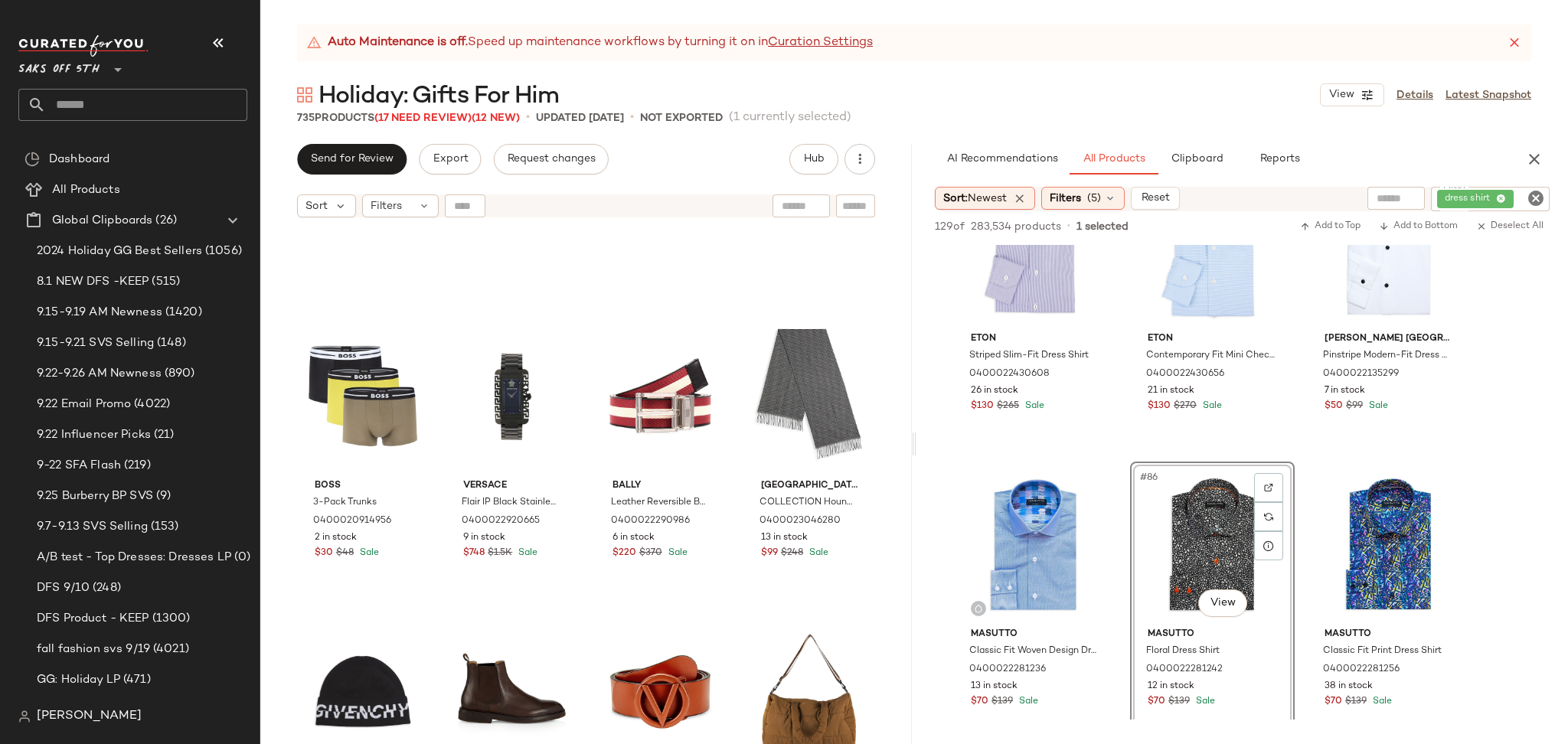
click at [1540, 197] on icon "Clear Filter" at bounding box center [1535, 198] width 19 height 19
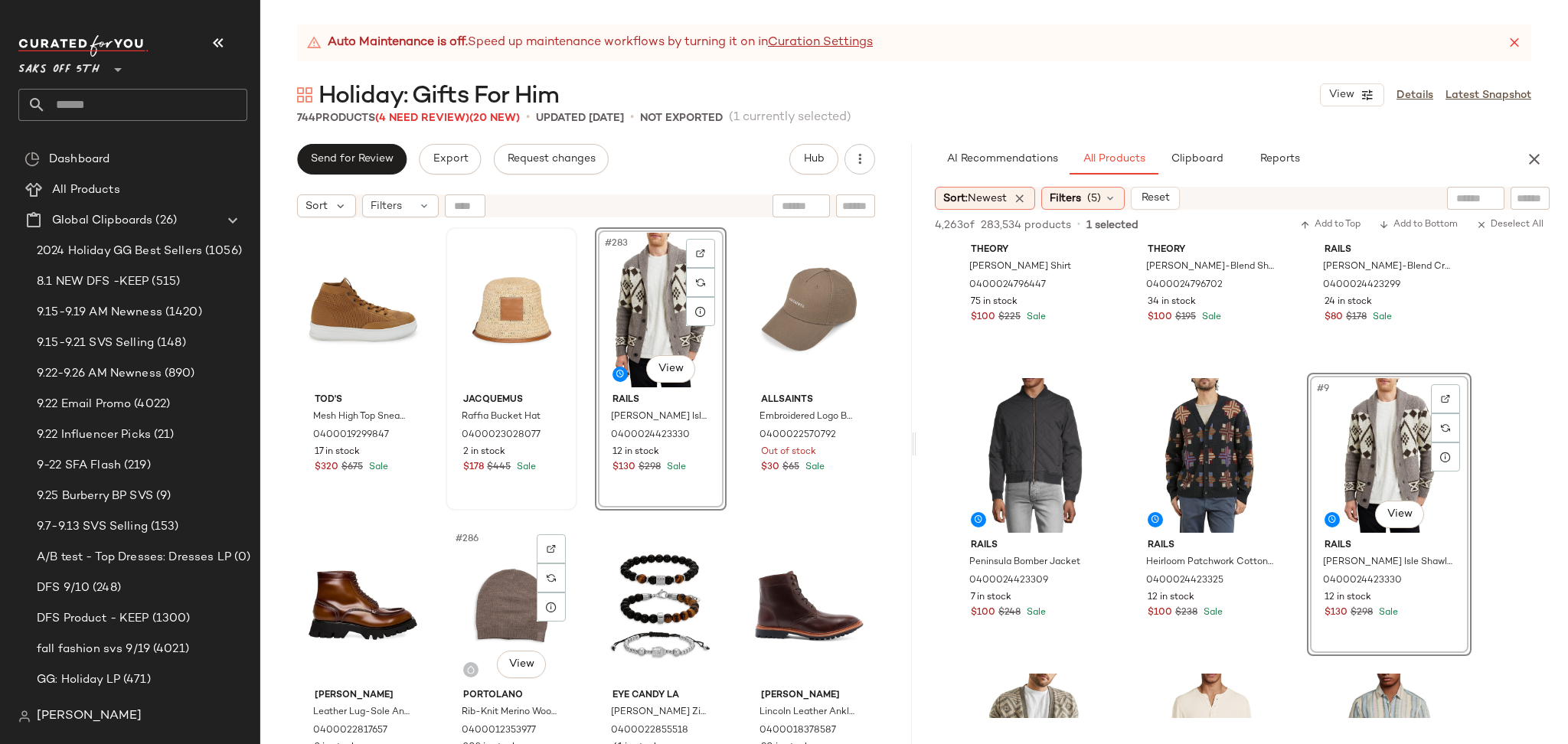
scroll to position [20687, 0]
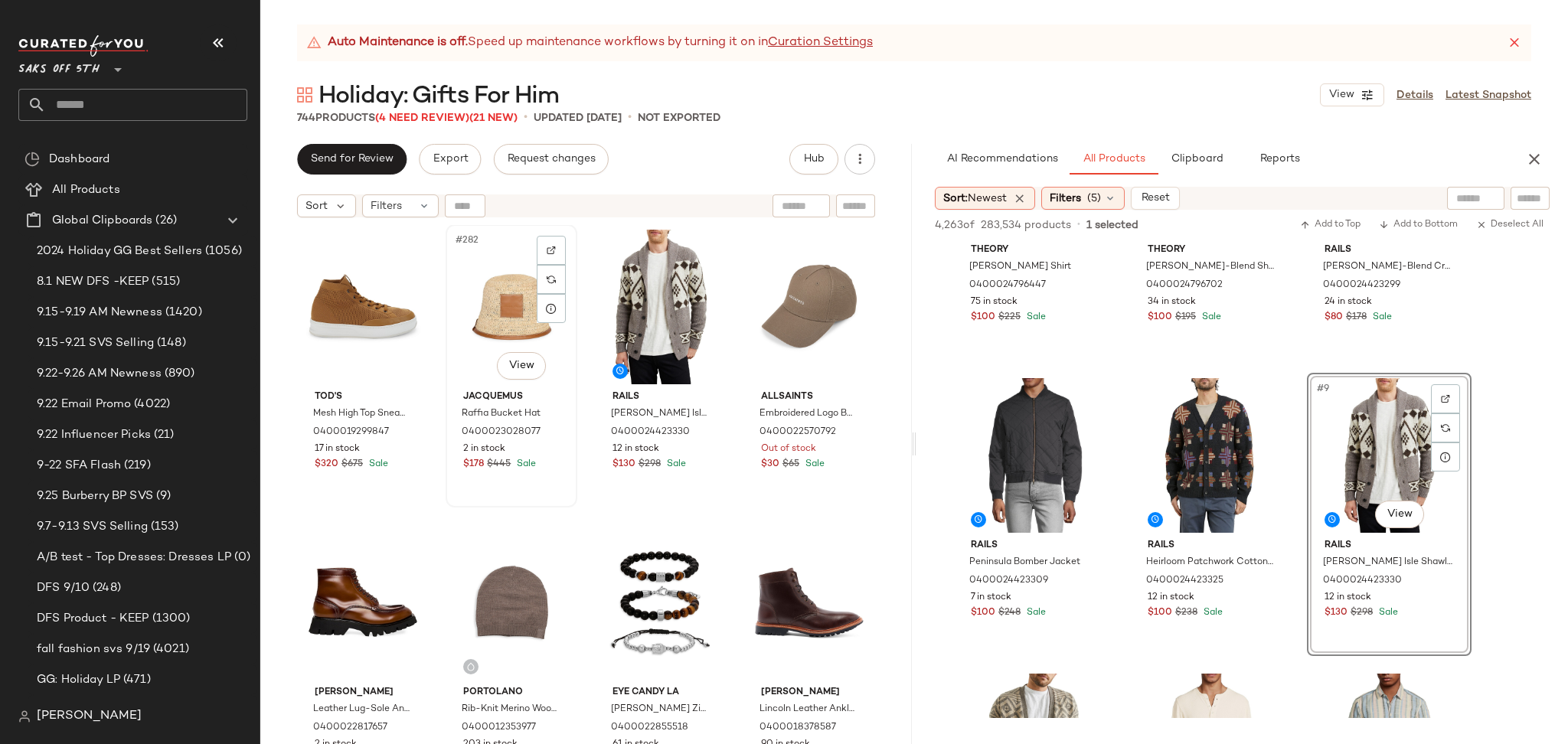
click at [506, 306] on div "#282 View" at bounding box center [511, 307] width 121 height 154
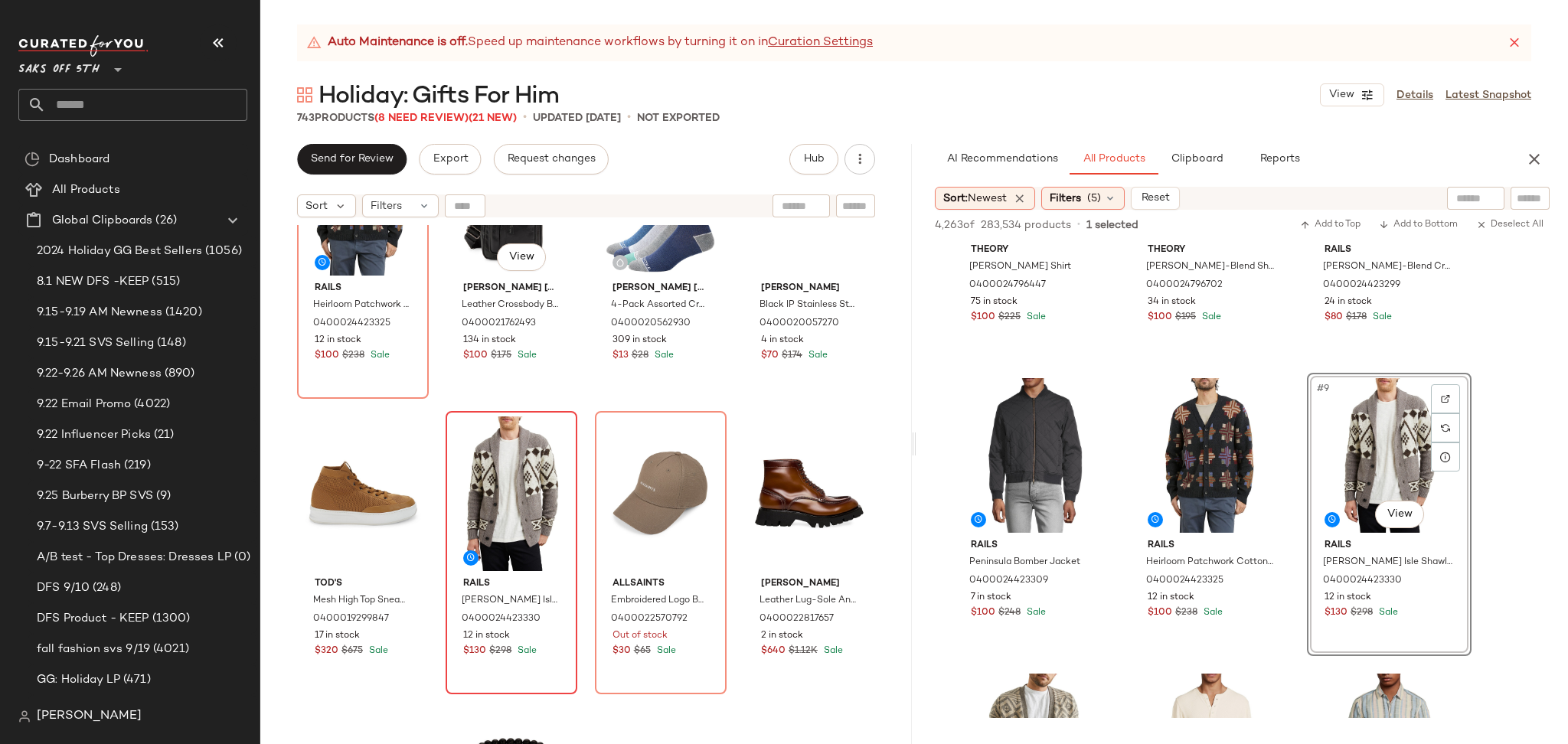
scroll to position [20497, 0]
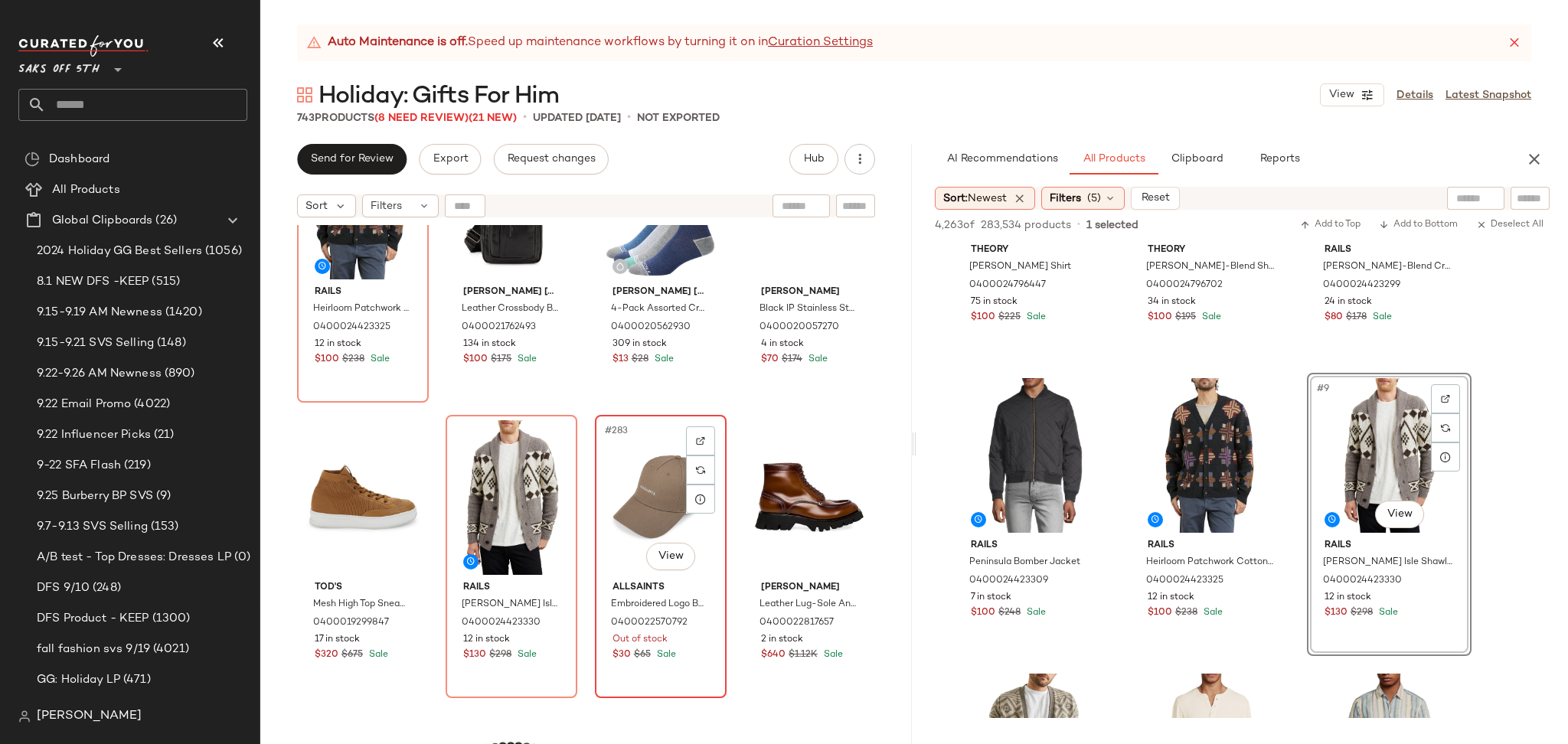
click at [630, 489] on div "#283 View" at bounding box center [661, 497] width 121 height 154
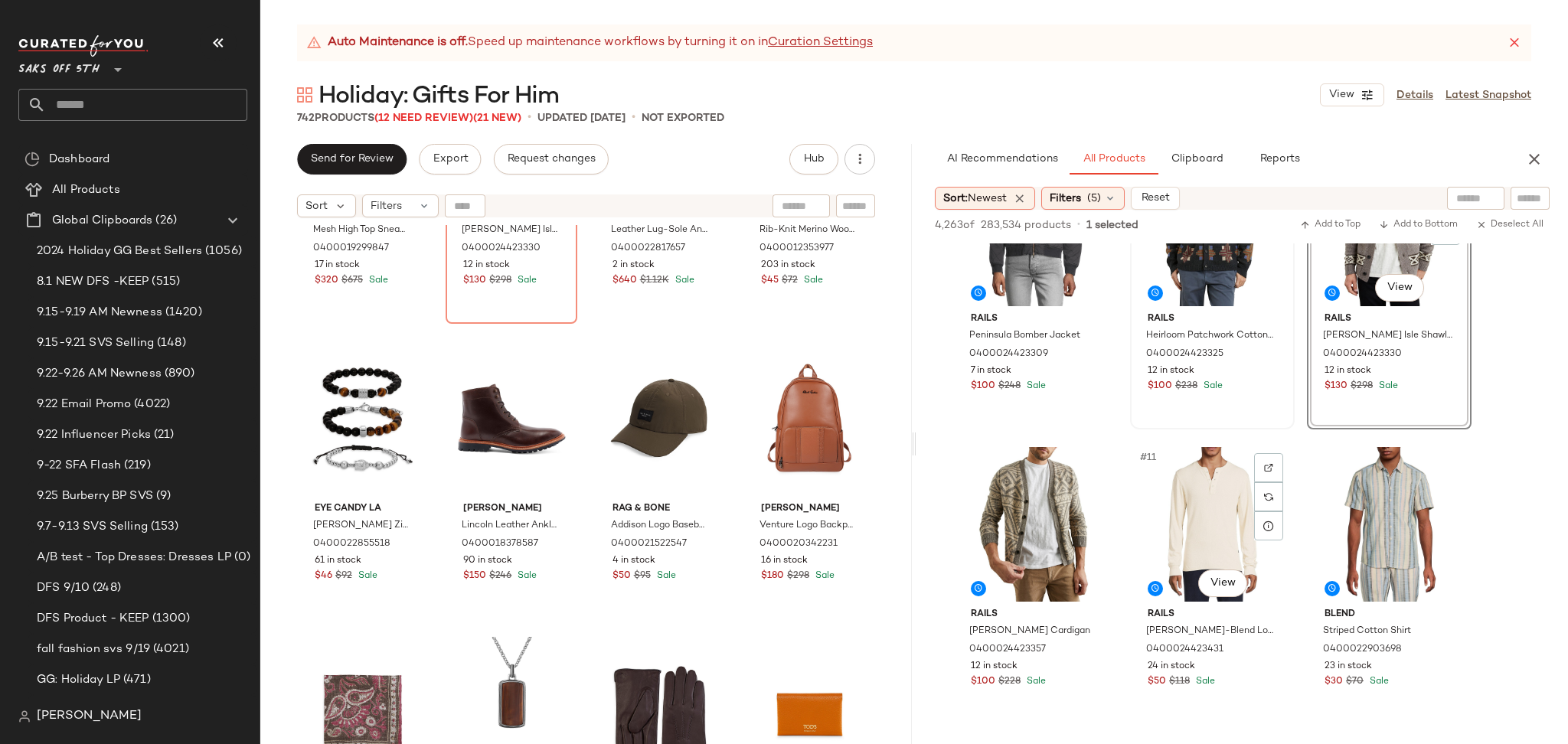
scroll to position [689, 0]
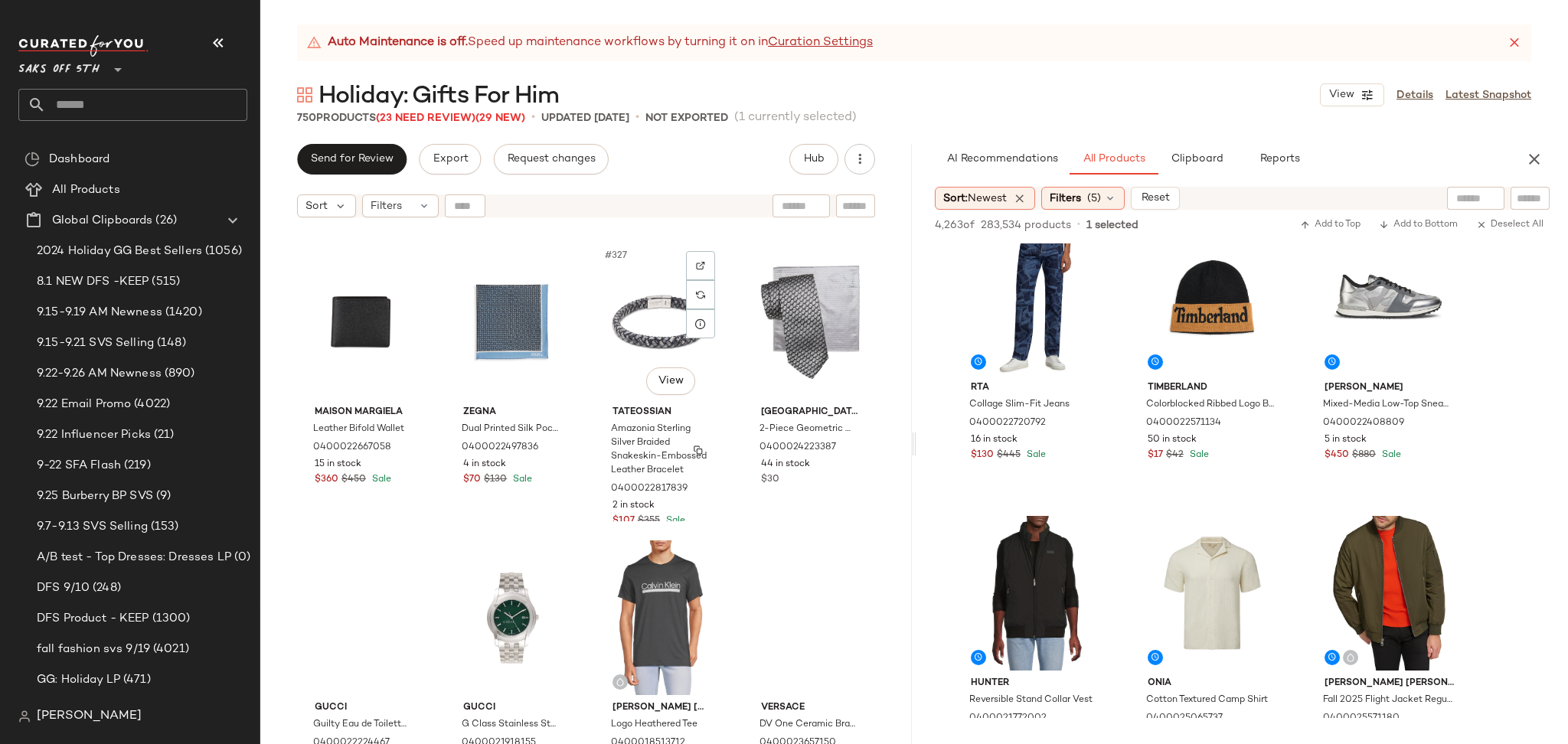
scroll to position [23920, 0]
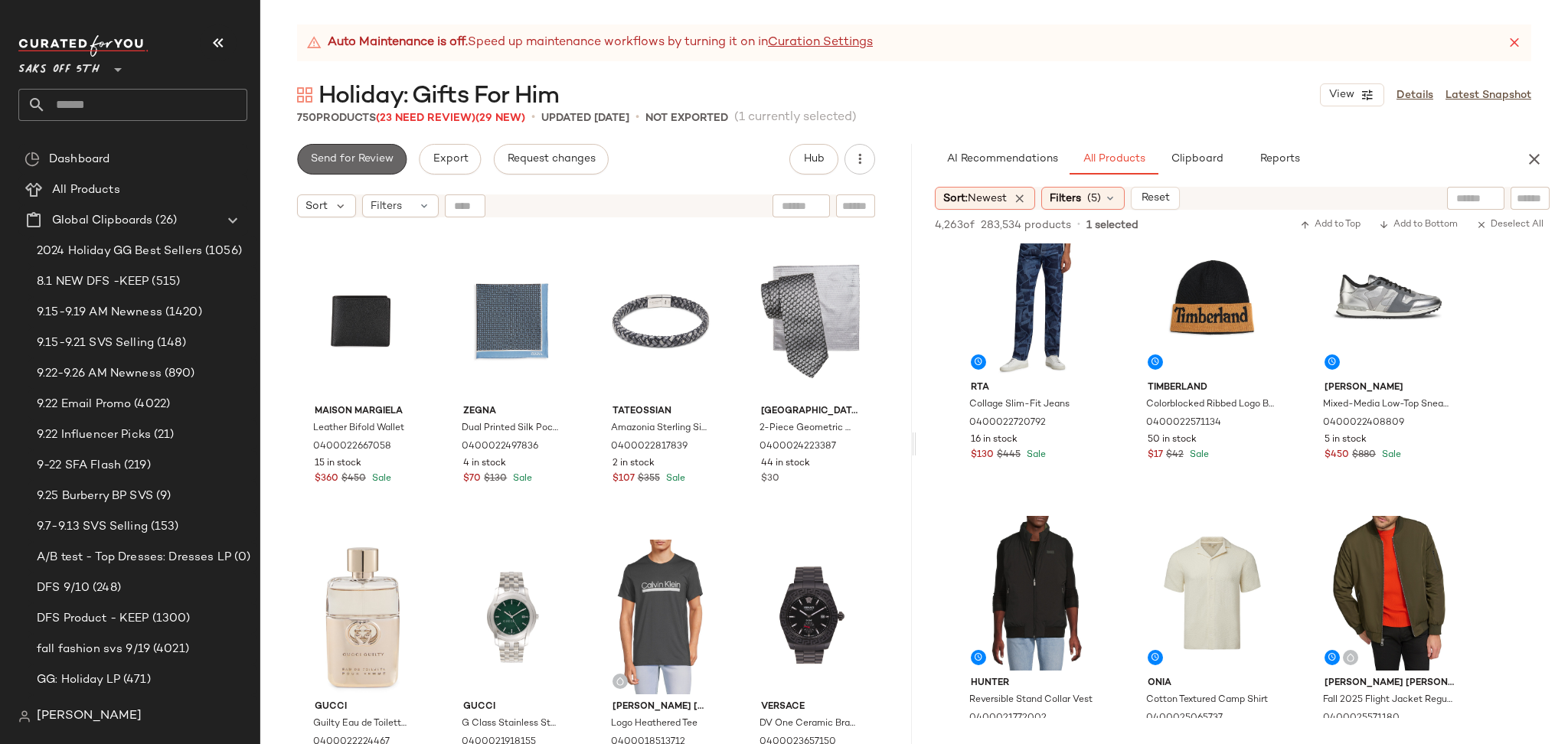
click at [377, 159] on span "Send for Review" at bounding box center [352, 159] width 84 height 12
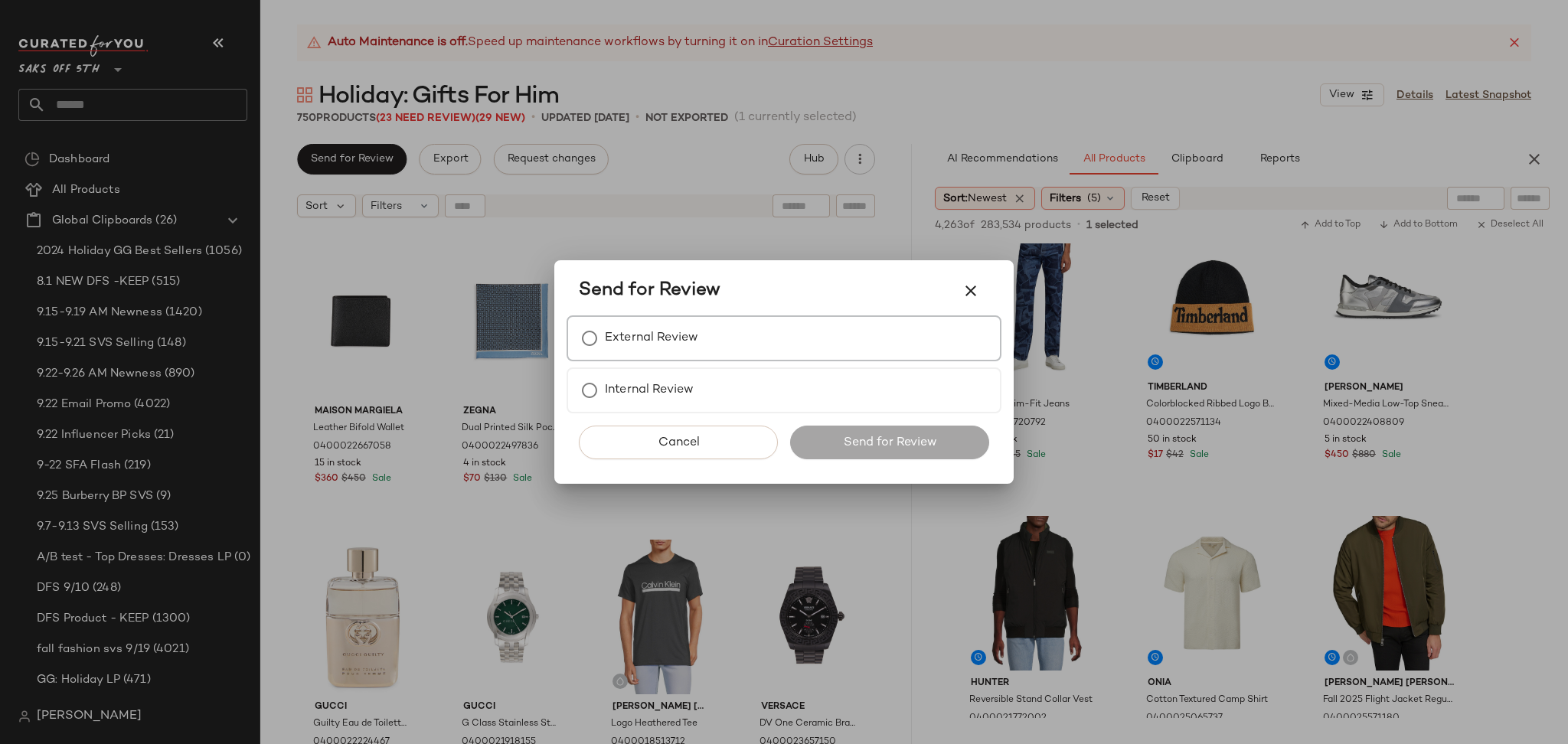
click at [654, 347] on label "External Review" at bounding box center [652, 338] width 93 height 31
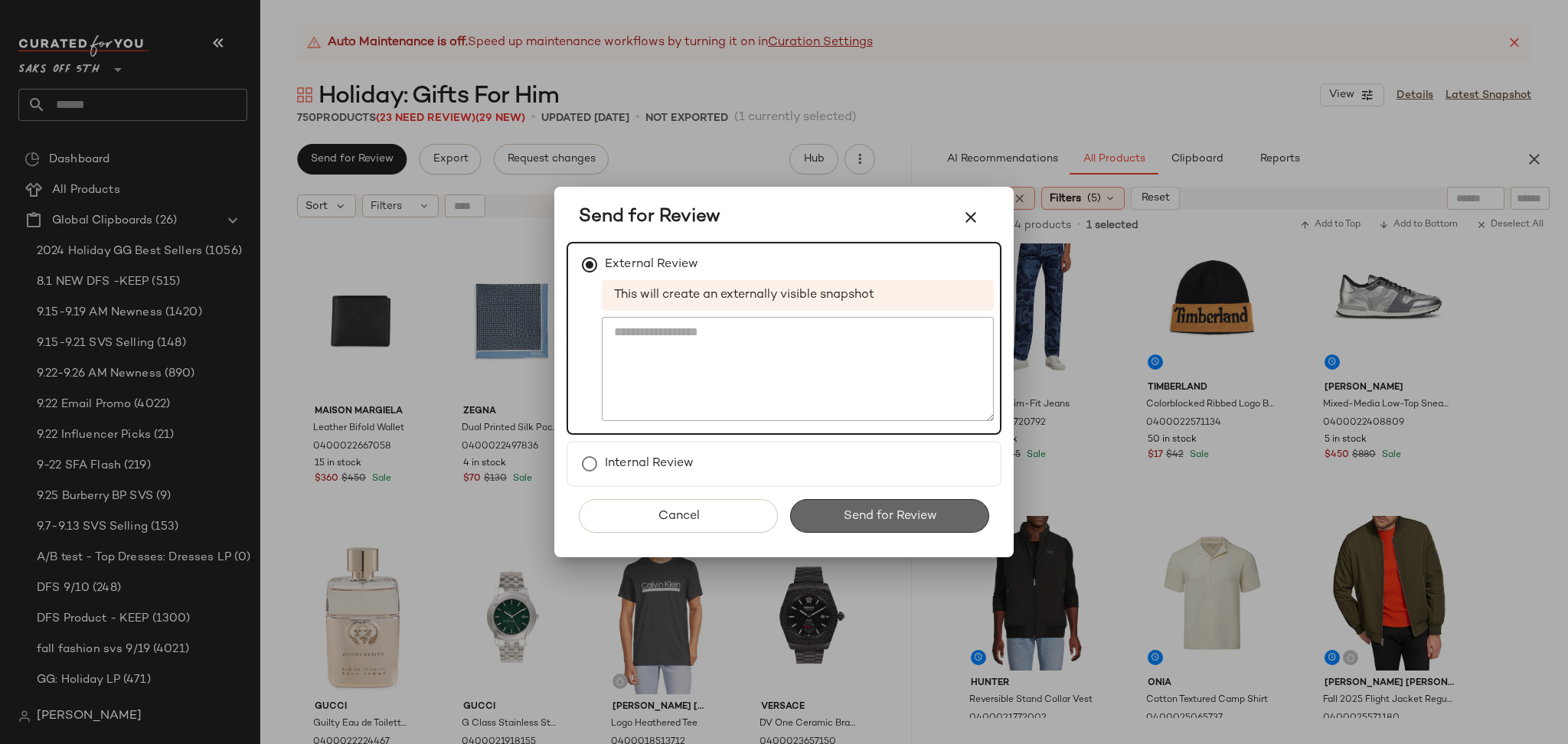
click at [859, 505] on button "Send for Review" at bounding box center [889, 516] width 199 height 33
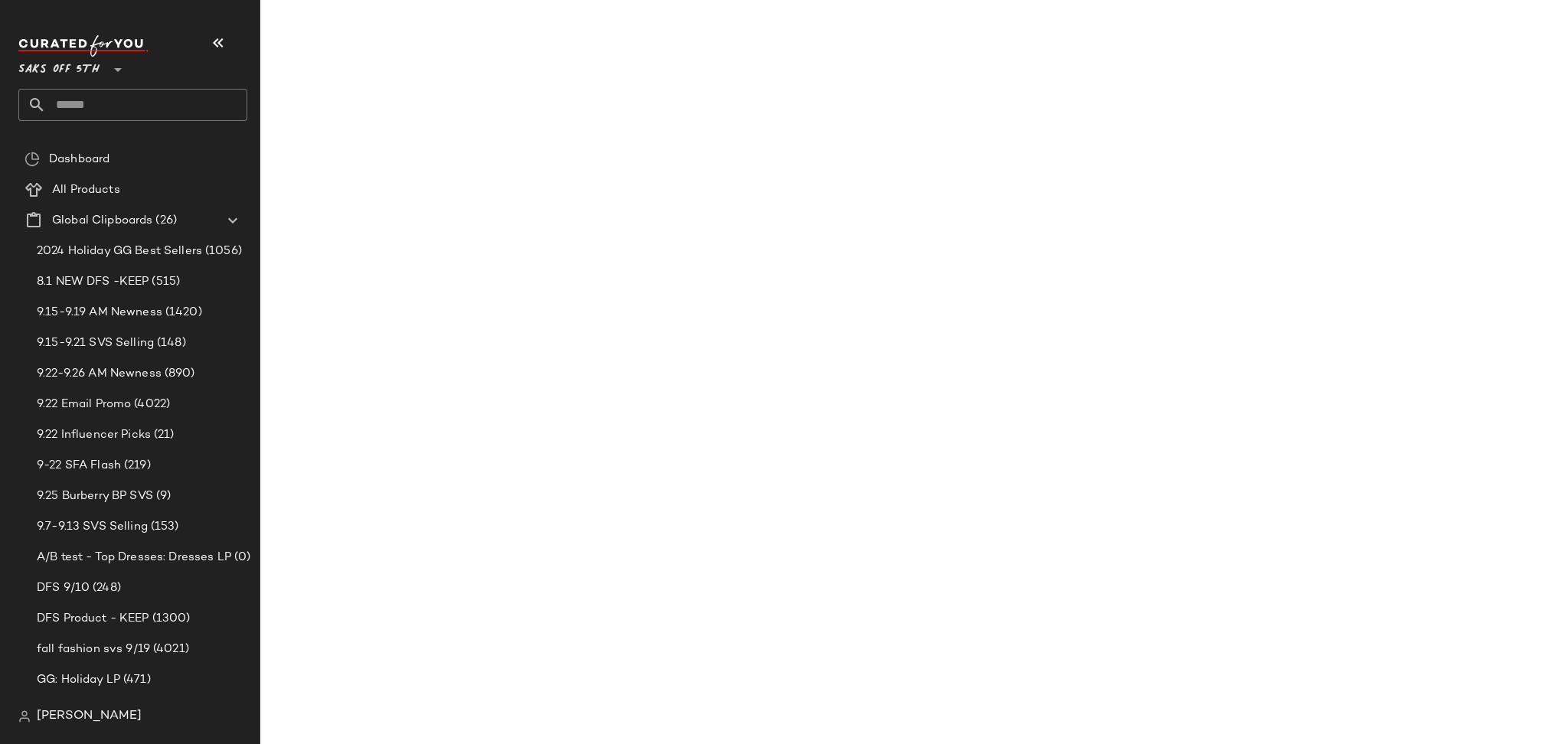
scroll to position [10658, 0]
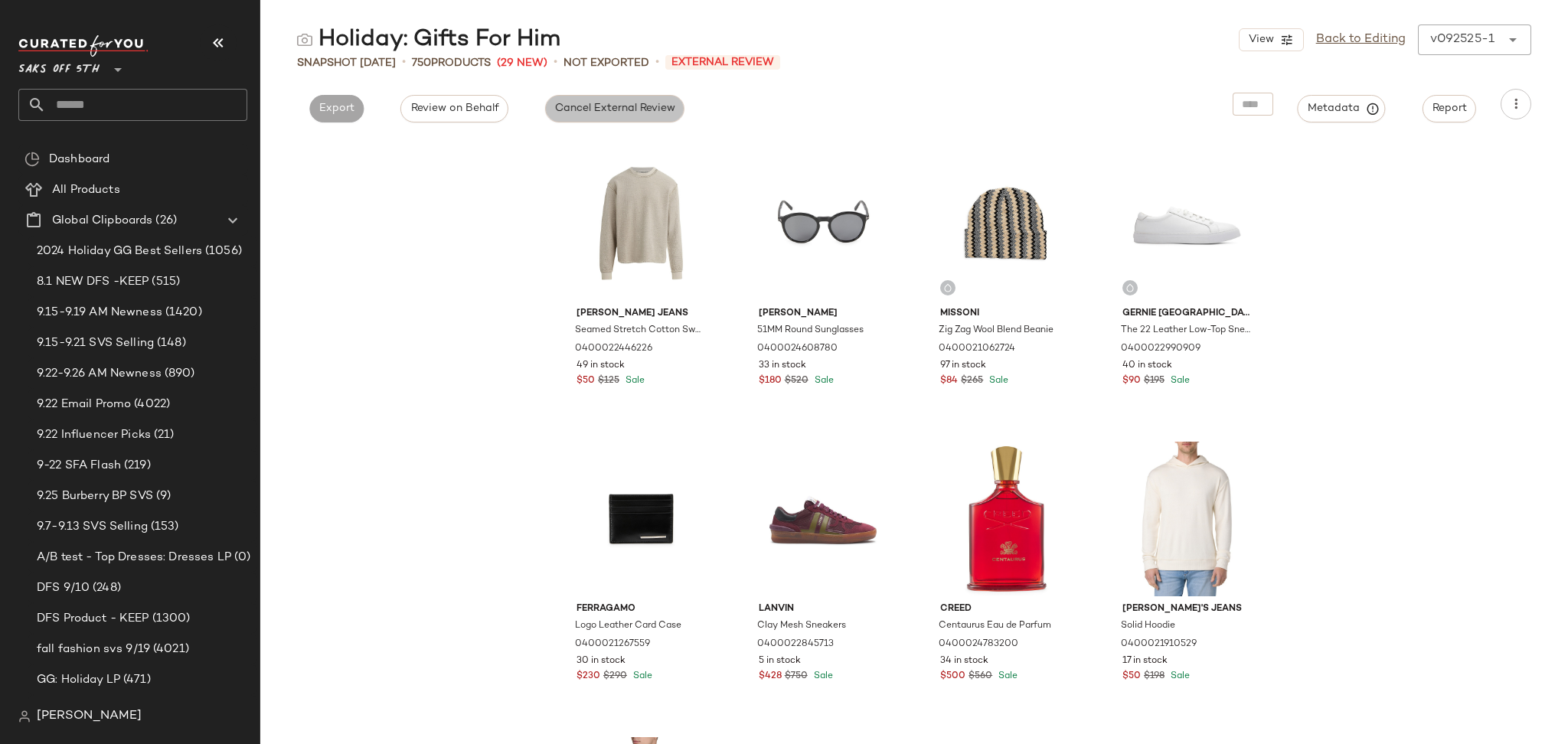
click at [617, 115] on span "Cancel External Review" at bounding box center [614, 108] width 121 height 12
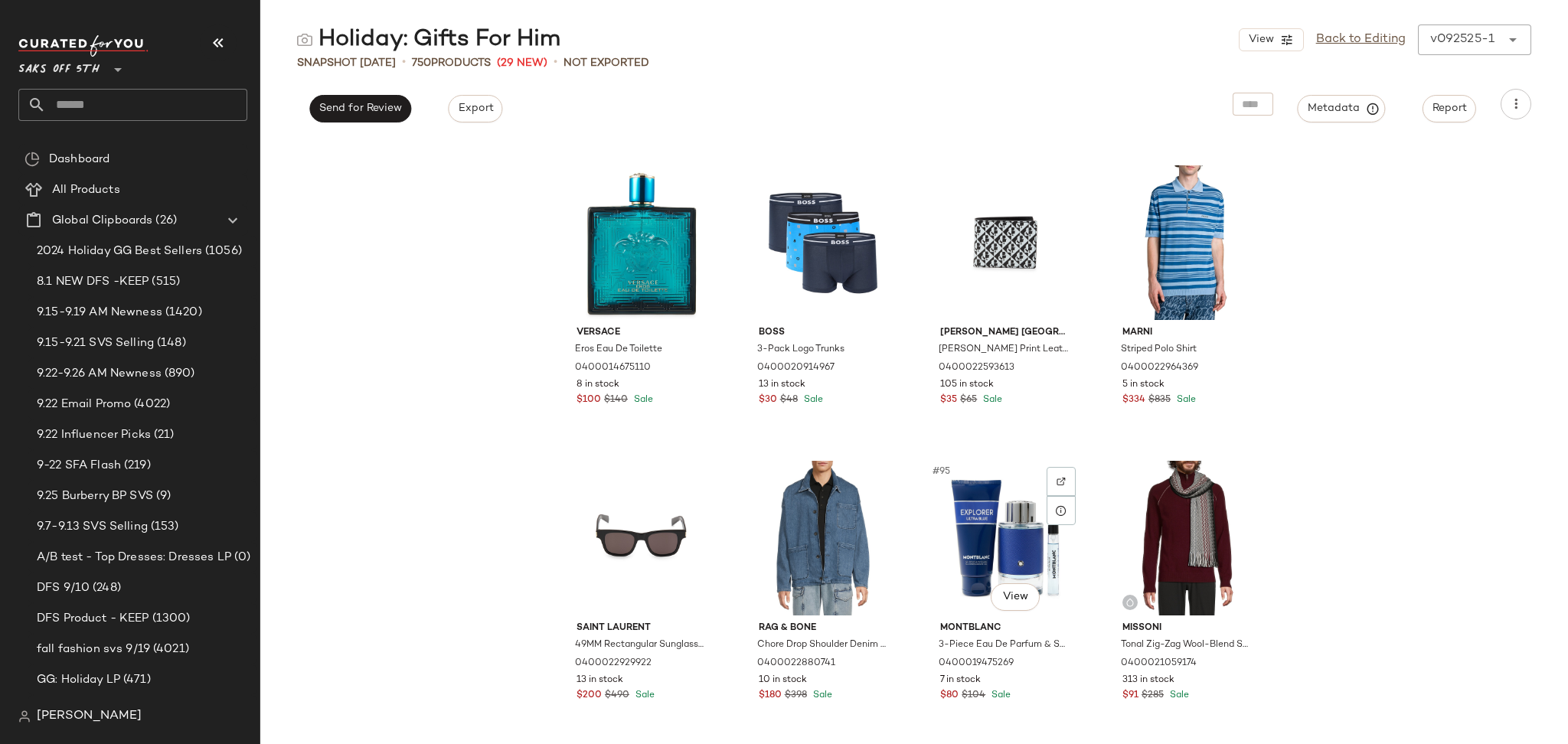
scroll to position [6494, 0]
